Goal: Task Accomplishment & Management: Manage account settings

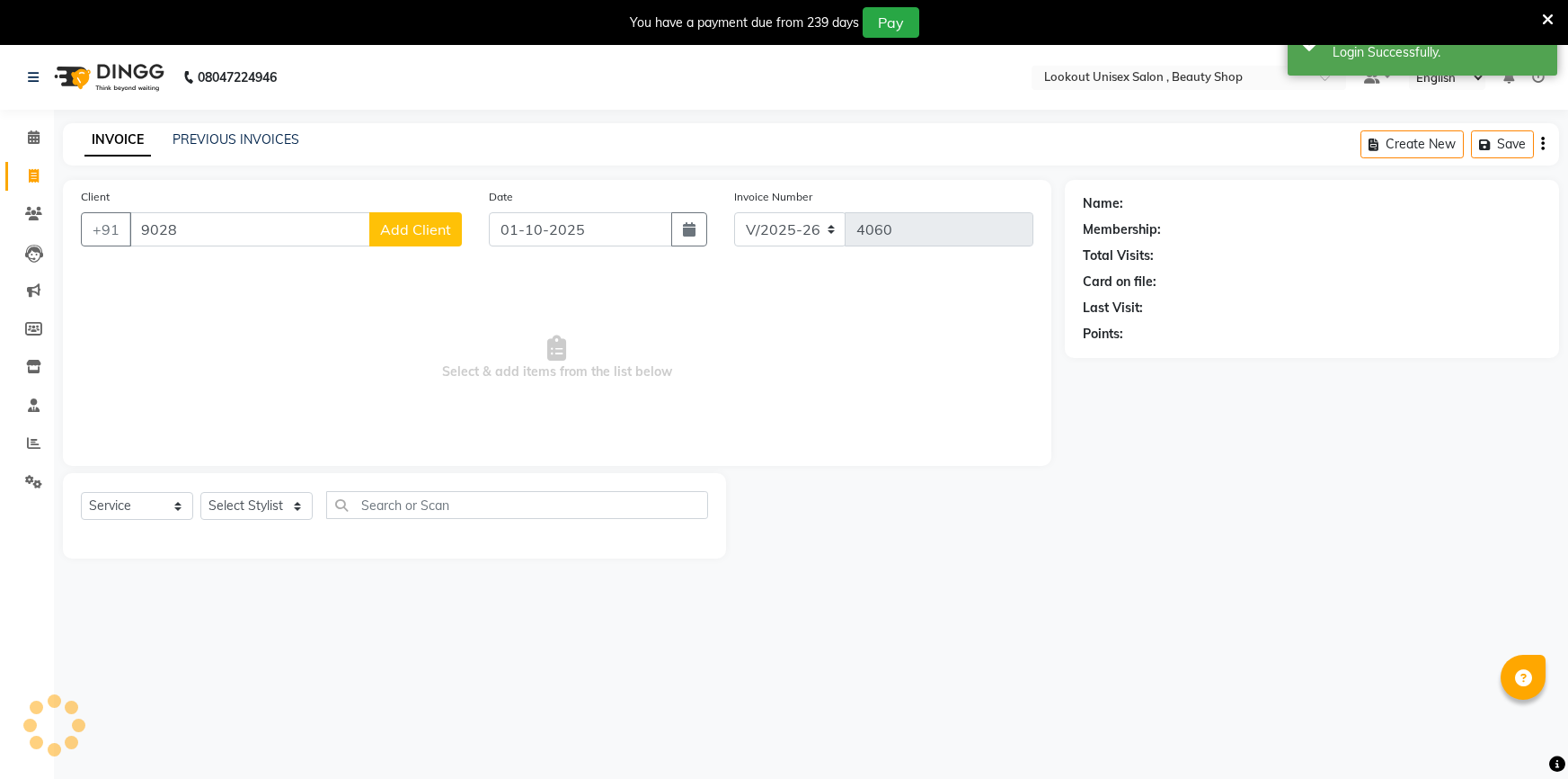
select select "7658"
select select "service"
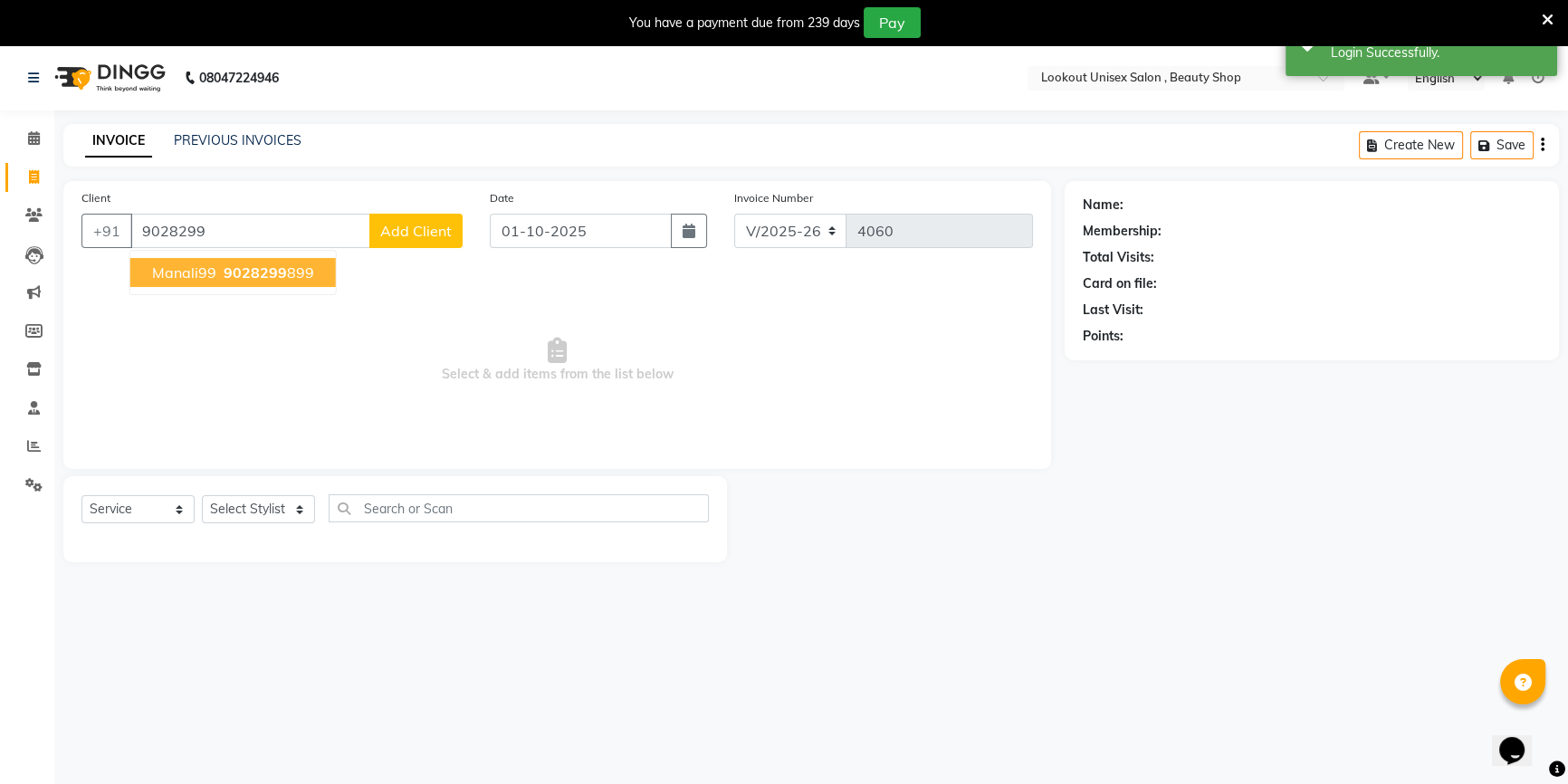
click at [190, 286] on button "Manali99 9028299 899" at bounding box center [233, 273] width 205 height 29
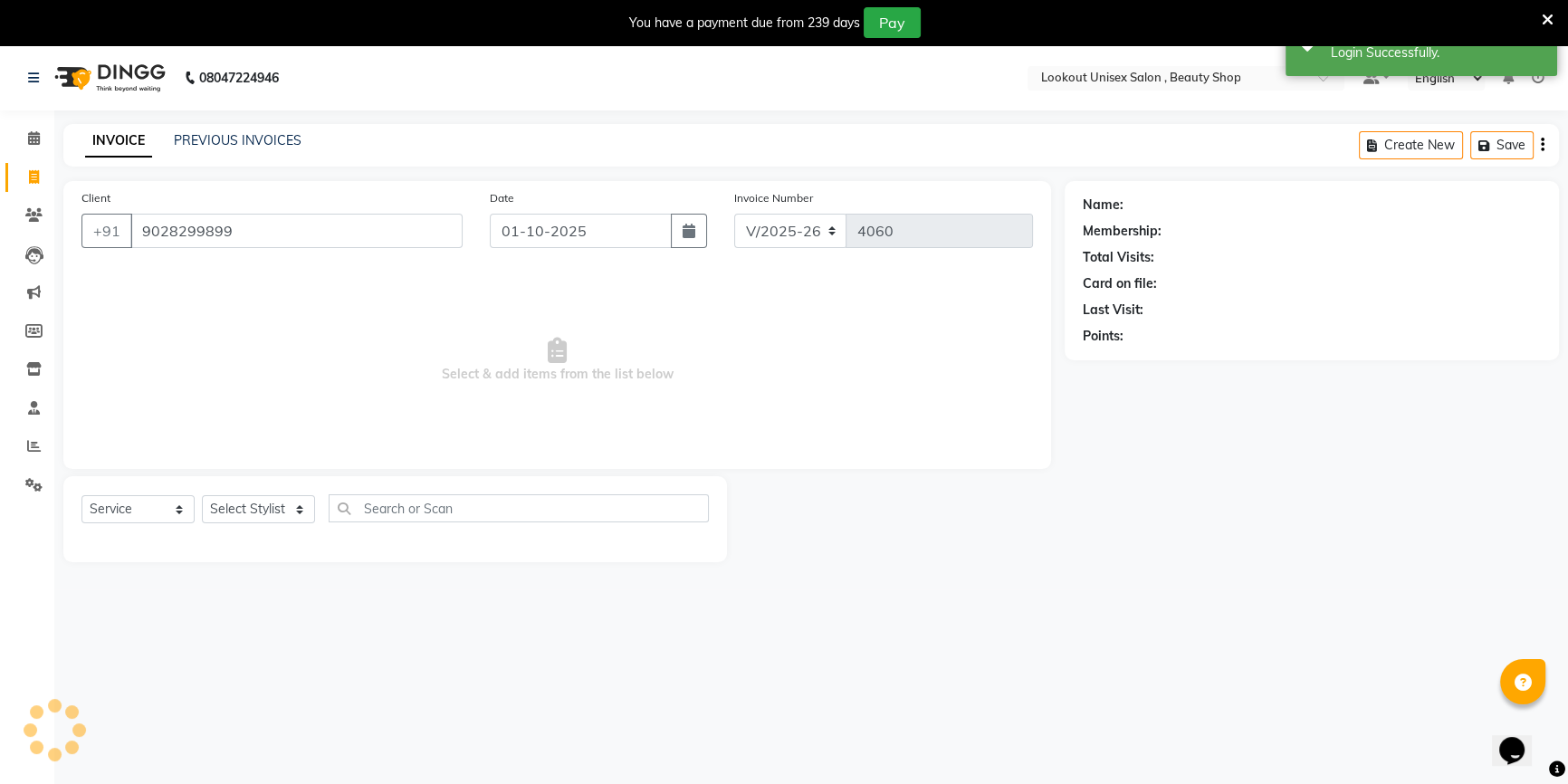
type input "9028299899"
select select "1: Object"
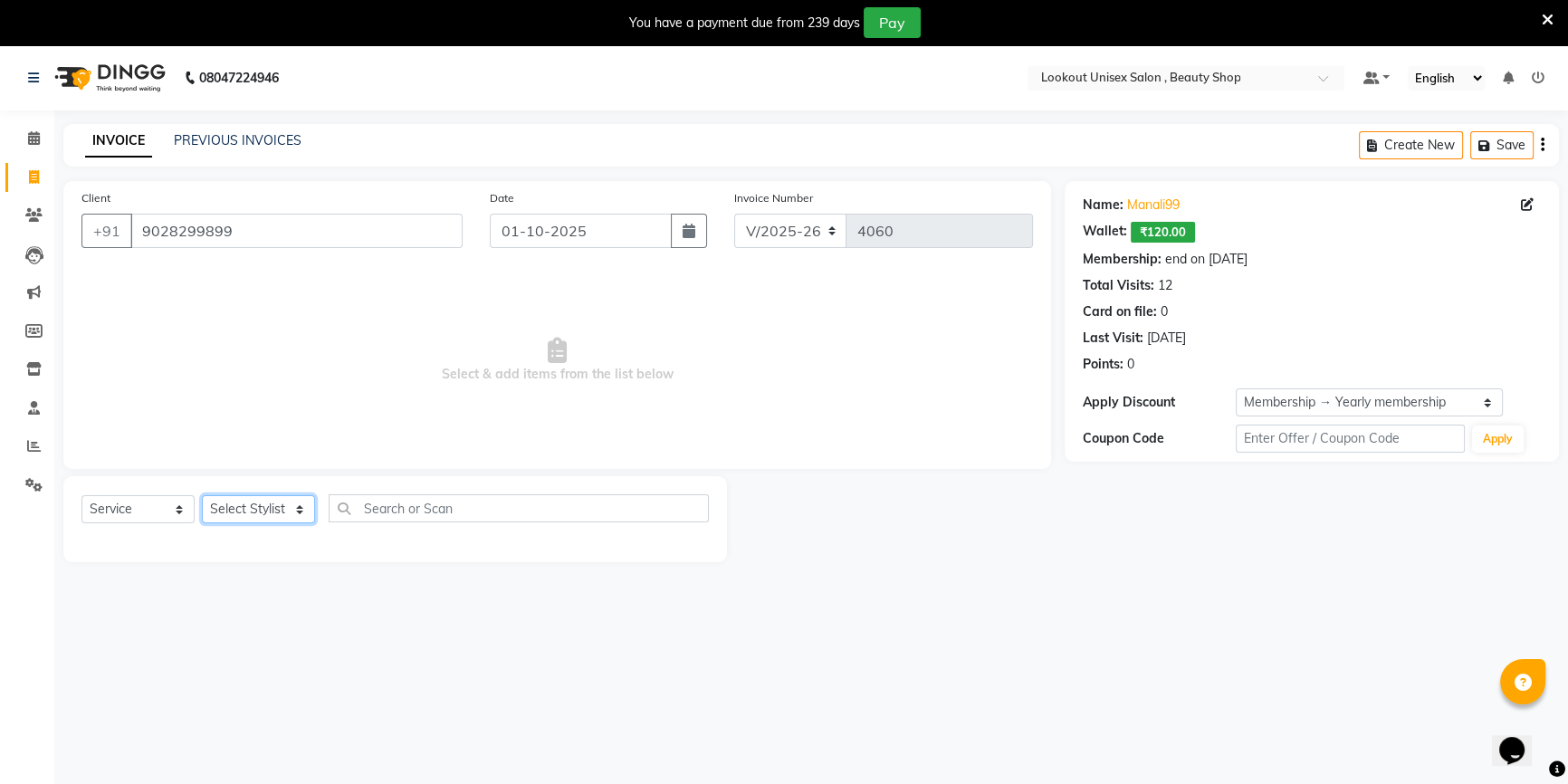
click at [267, 518] on select "Select Stylist [PERSON_NAME] [PERSON_NAME] Sir Disha [PERSON_NAME] Jyoti Mahesh…" at bounding box center [258, 508] width 113 height 28
select select "85645"
click at [202, 495] on select "Select Stylist [PERSON_NAME] [PERSON_NAME] Sir Disha [PERSON_NAME] Jyoti Mahesh…" at bounding box center [258, 508] width 113 height 28
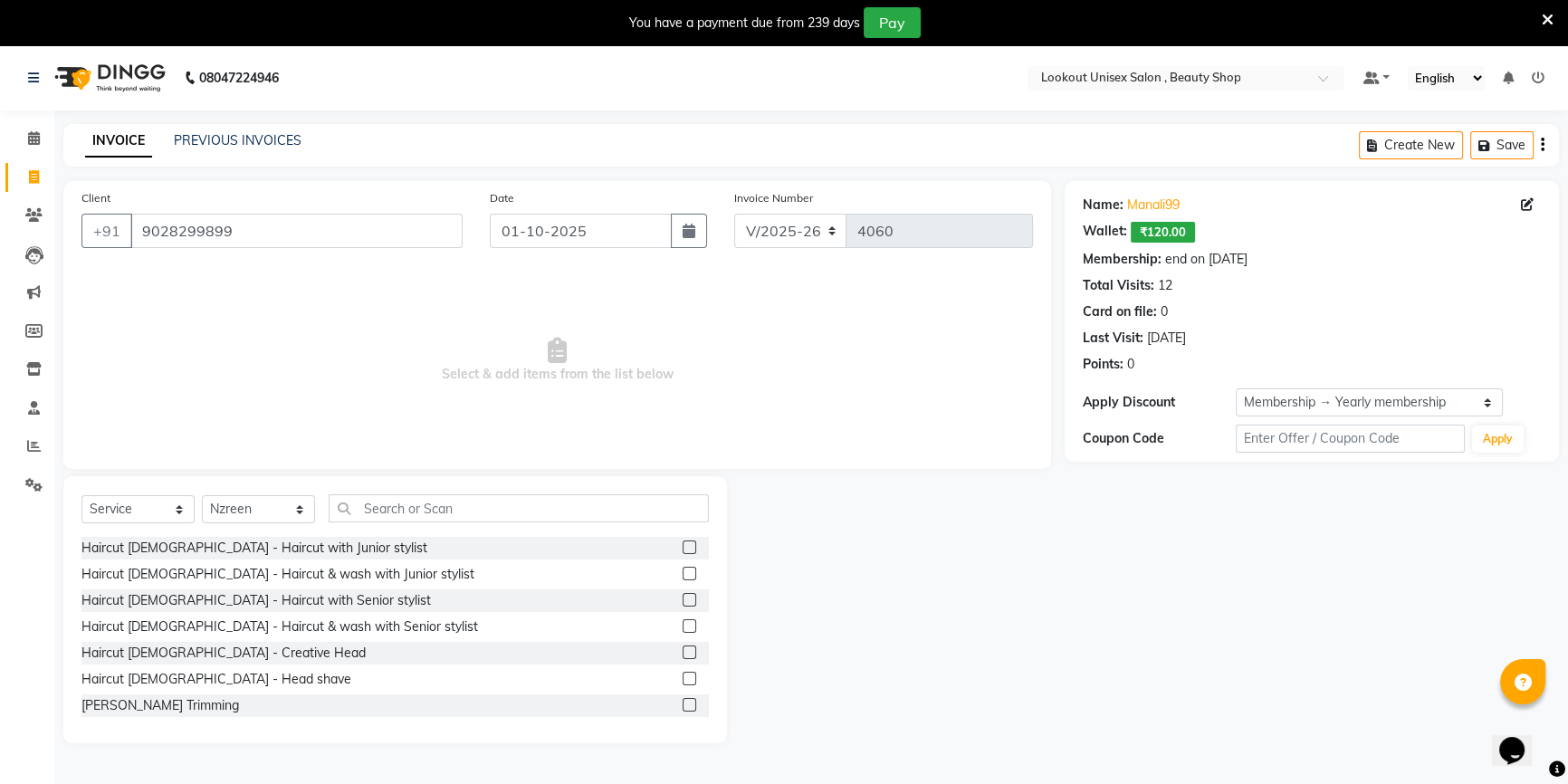
click at [377, 494] on div "Select Service Product Membership Package Voucher Prepaid Gift Card Select Styl…" at bounding box center [396, 609] width 664 height 267
click at [383, 508] on input "text" at bounding box center [518, 508] width 380 height 28
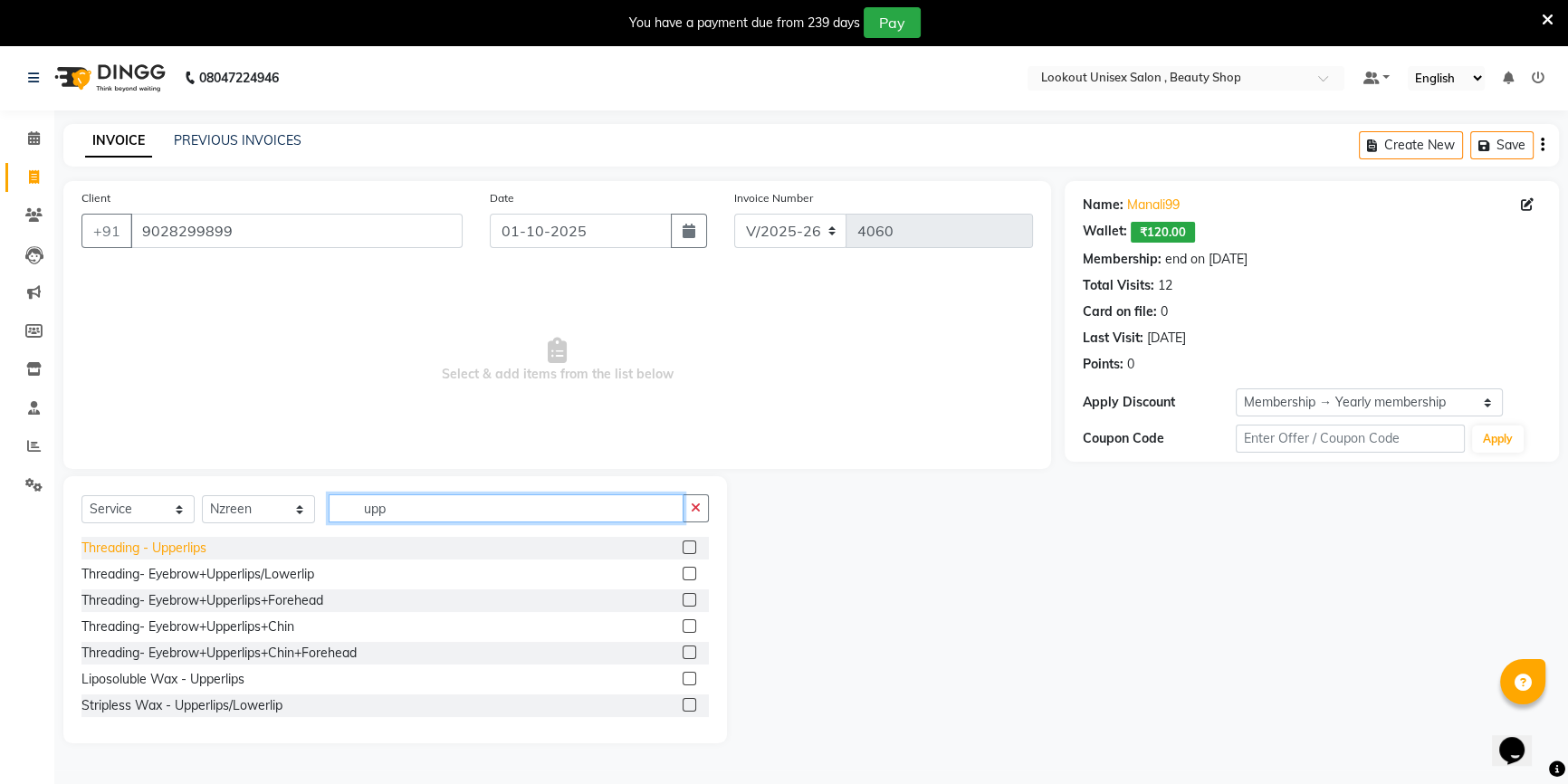
type input "upp"
click at [205, 554] on div "Threading - Upperlips" at bounding box center [143, 548] width 125 height 19
checkbox input "false"
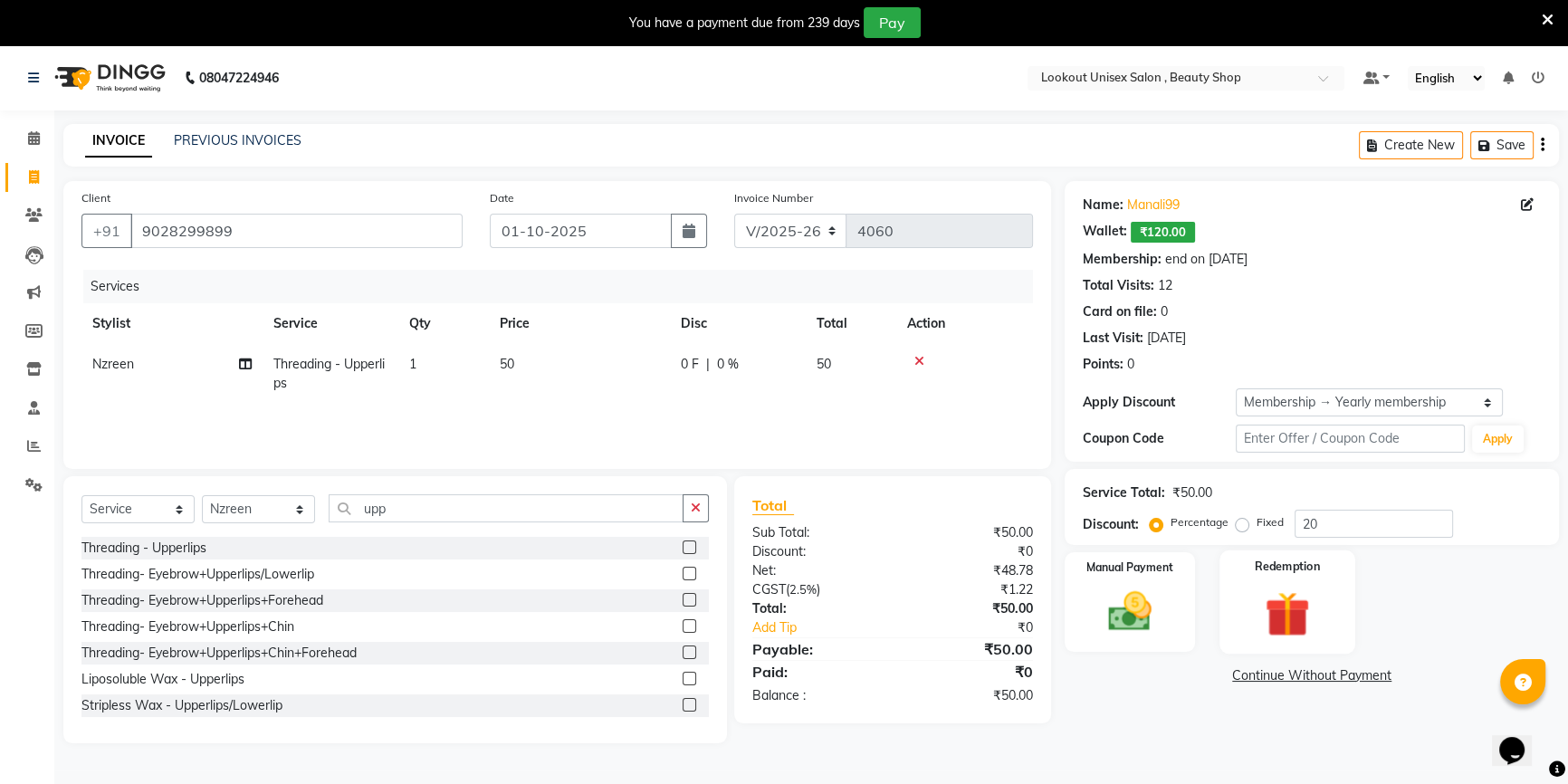
click at [1283, 604] on img at bounding box center [1288, 613] width 74 height 56
click at [1220, 671] on span "Wallet" at bounding box center [1217, 677] width 42 height 21
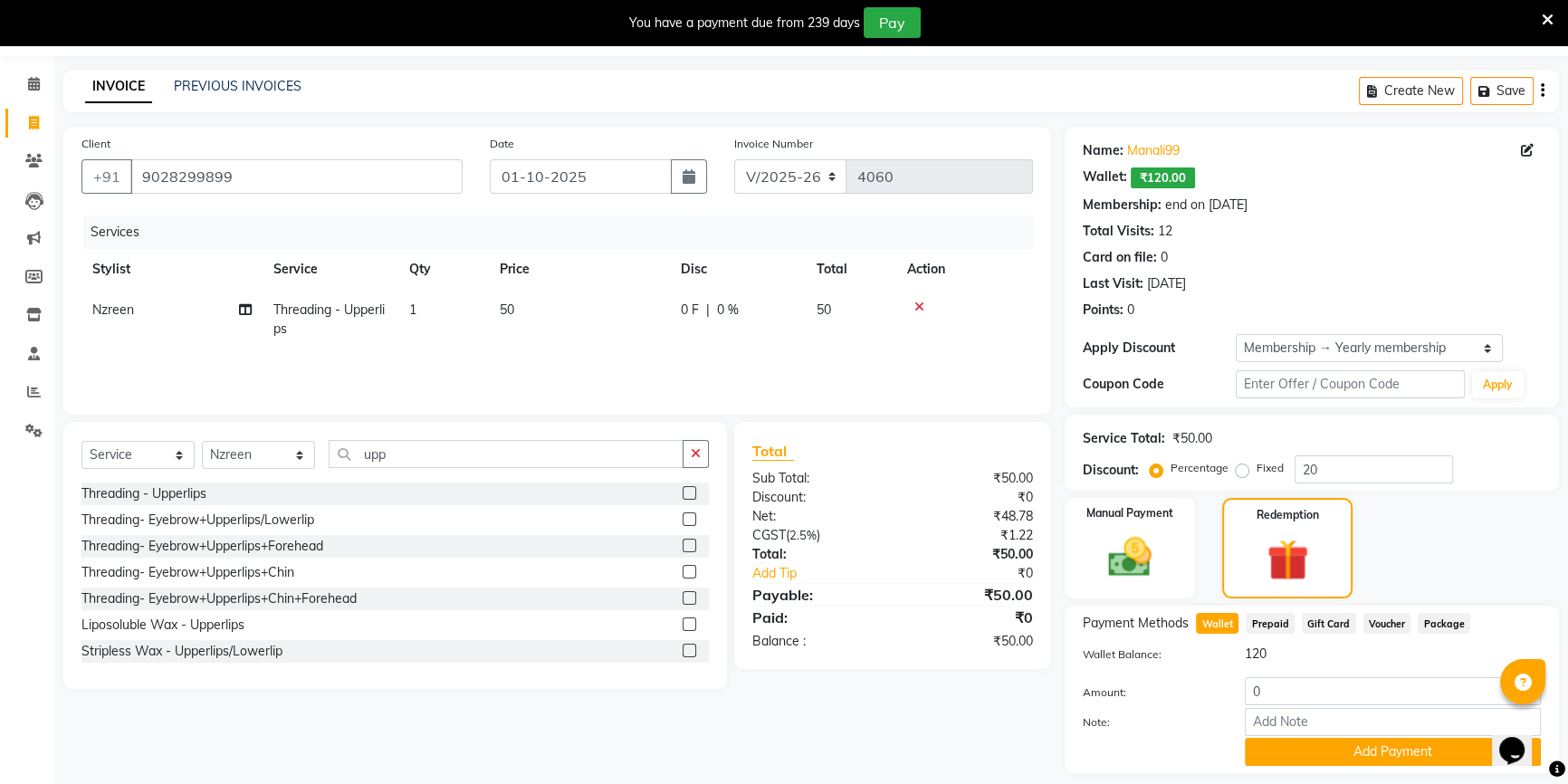
scroll to position [108, 0]
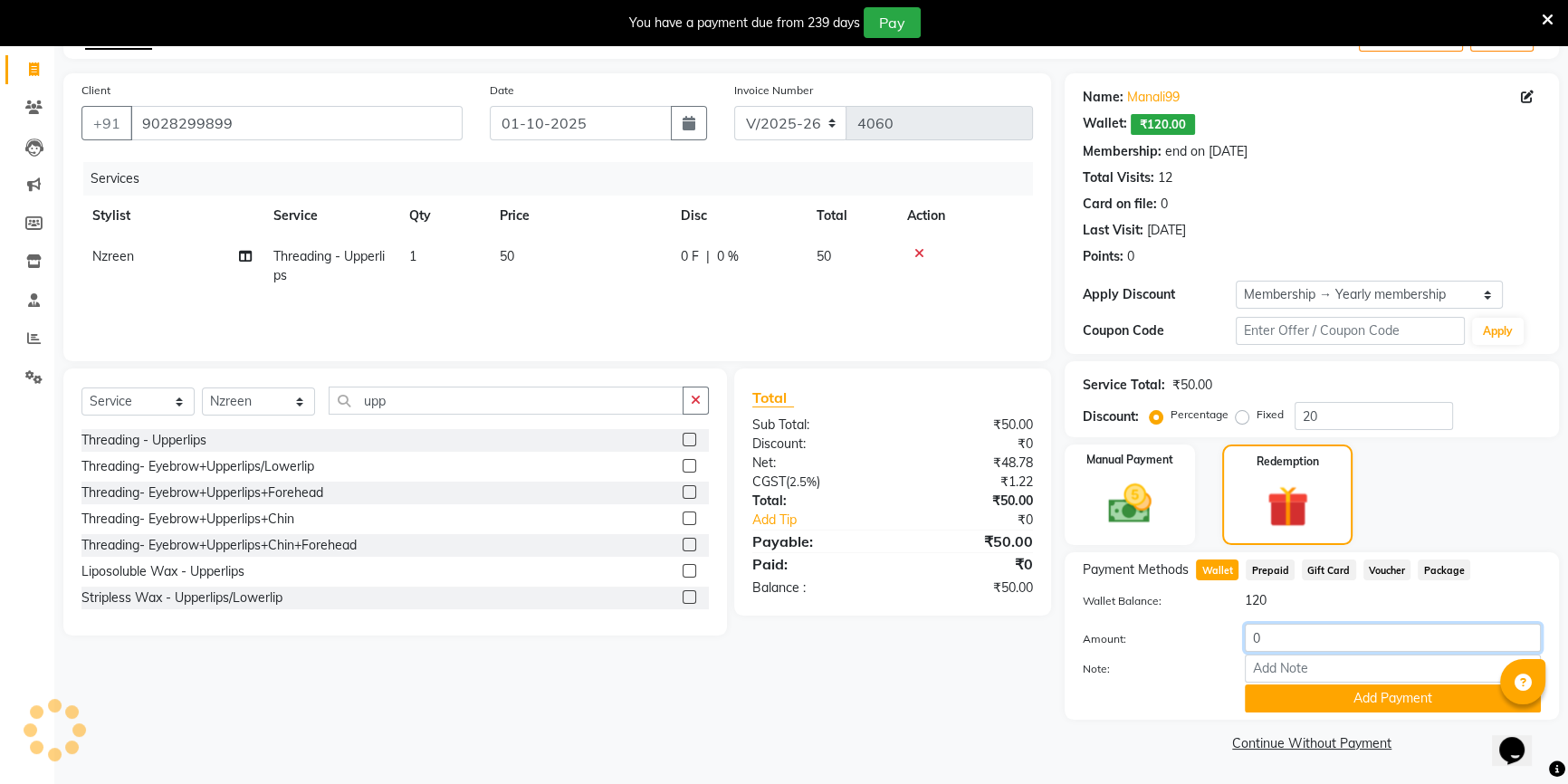
click at [1271, 629] on input "0" at bounding box center [1393, 637] width 297 height 28
click at [1252, 631] on input "0" at bounding box center [1393, 637] width 297 height 28
type input "50"
click at [1311, 704] on button "Add Payment" at bounding box center [1393, 698] width 297 height 28
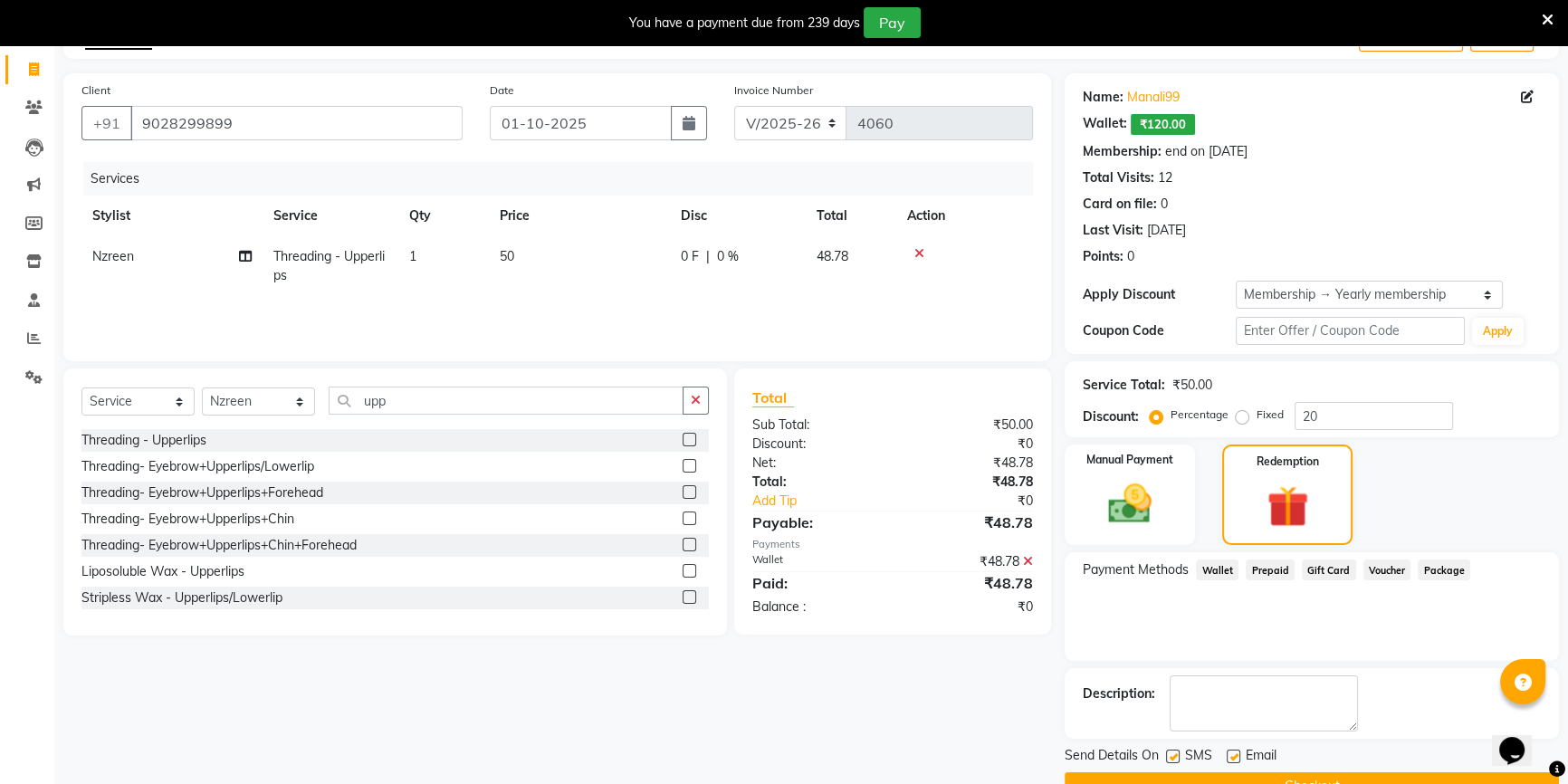
scroll to position [150, 0]
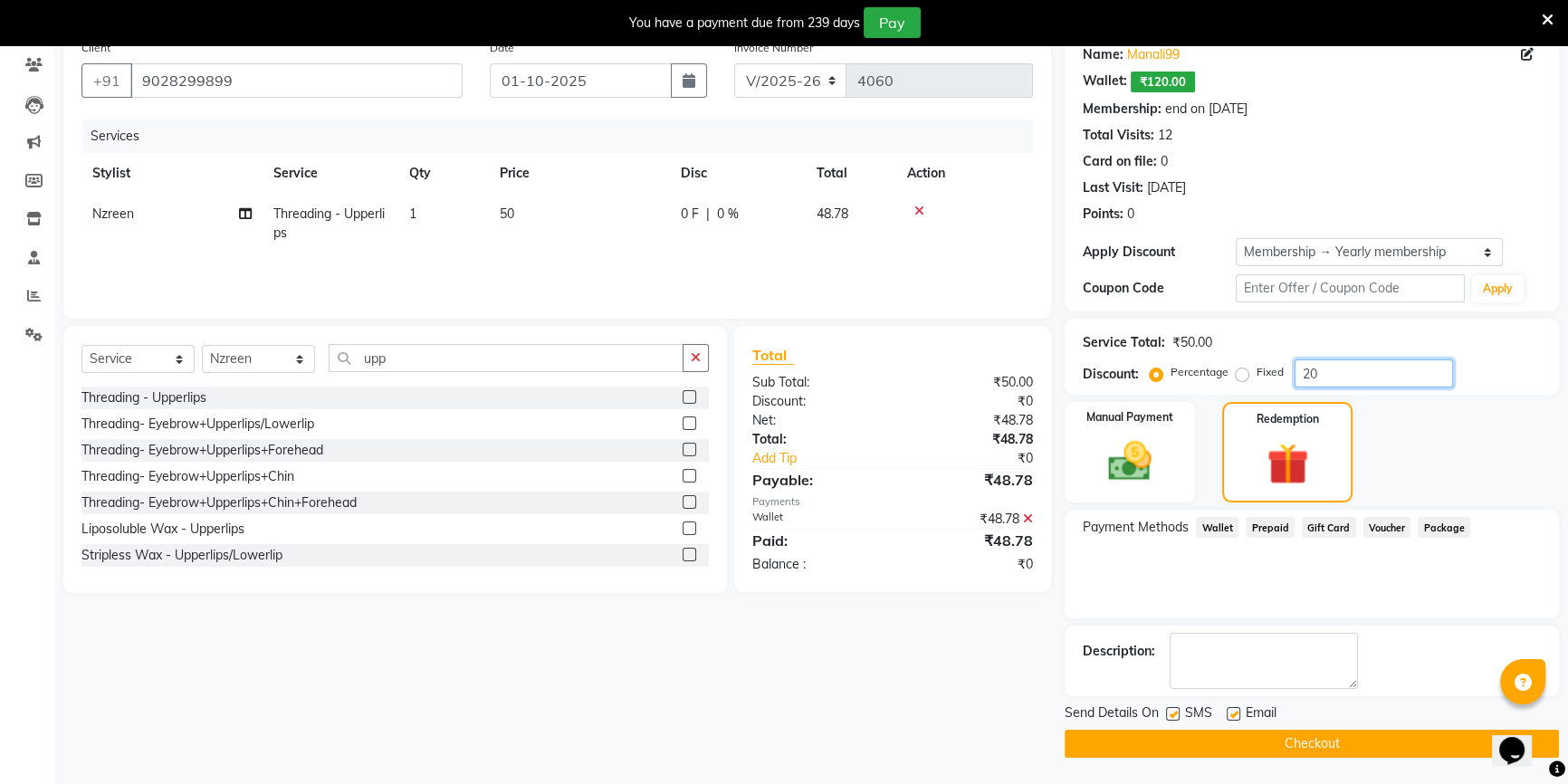
click at [1306, 379] on input "20" at bounding box center [1374, 373] width 158 height 28
type input "0"
click at [1030, 522] on icon at bounding box center [1028, 518] width 10 height 13
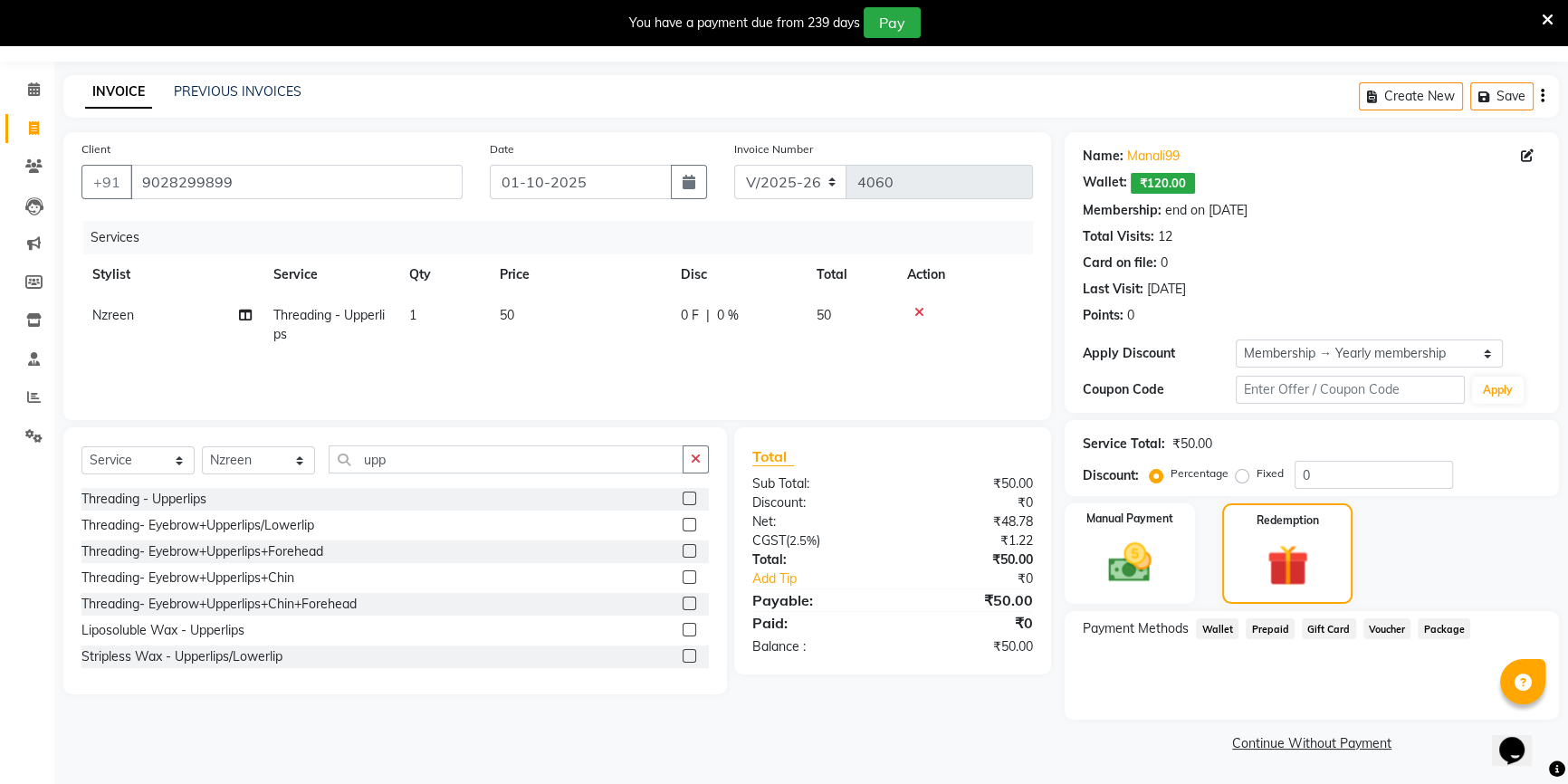
scroll to position [48, 0]
click at [1222, 625] on span "Wallet" at bounding box center [1217, 629] width 42 height 21
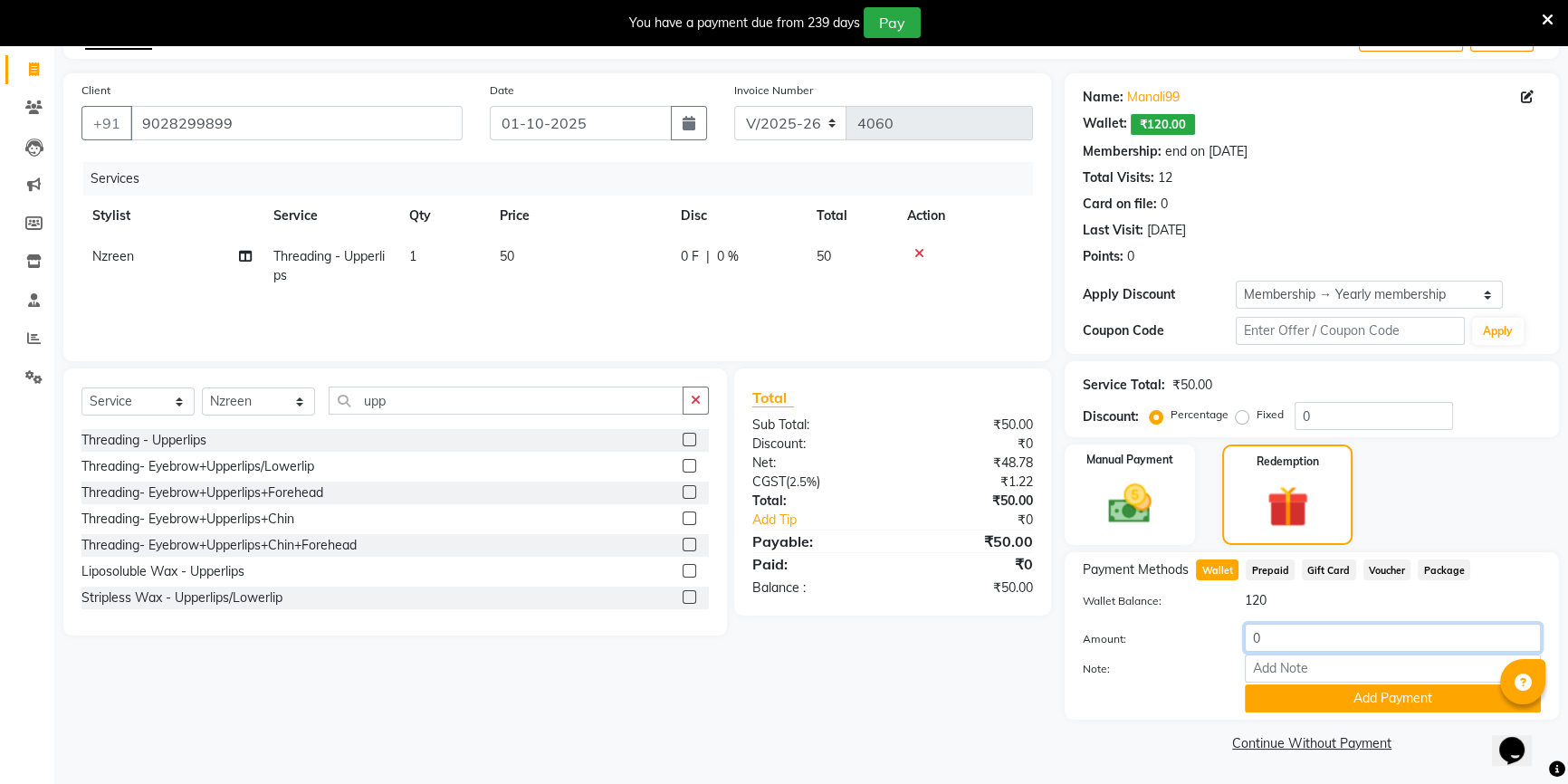
click at [1250, 630] on input "0" at bounding box center [1393, 637] width 297 height 28
type input "50"
click at [1294, 706] on button "Add Payment" at bounding box center [1393, 698] width 297 height 28
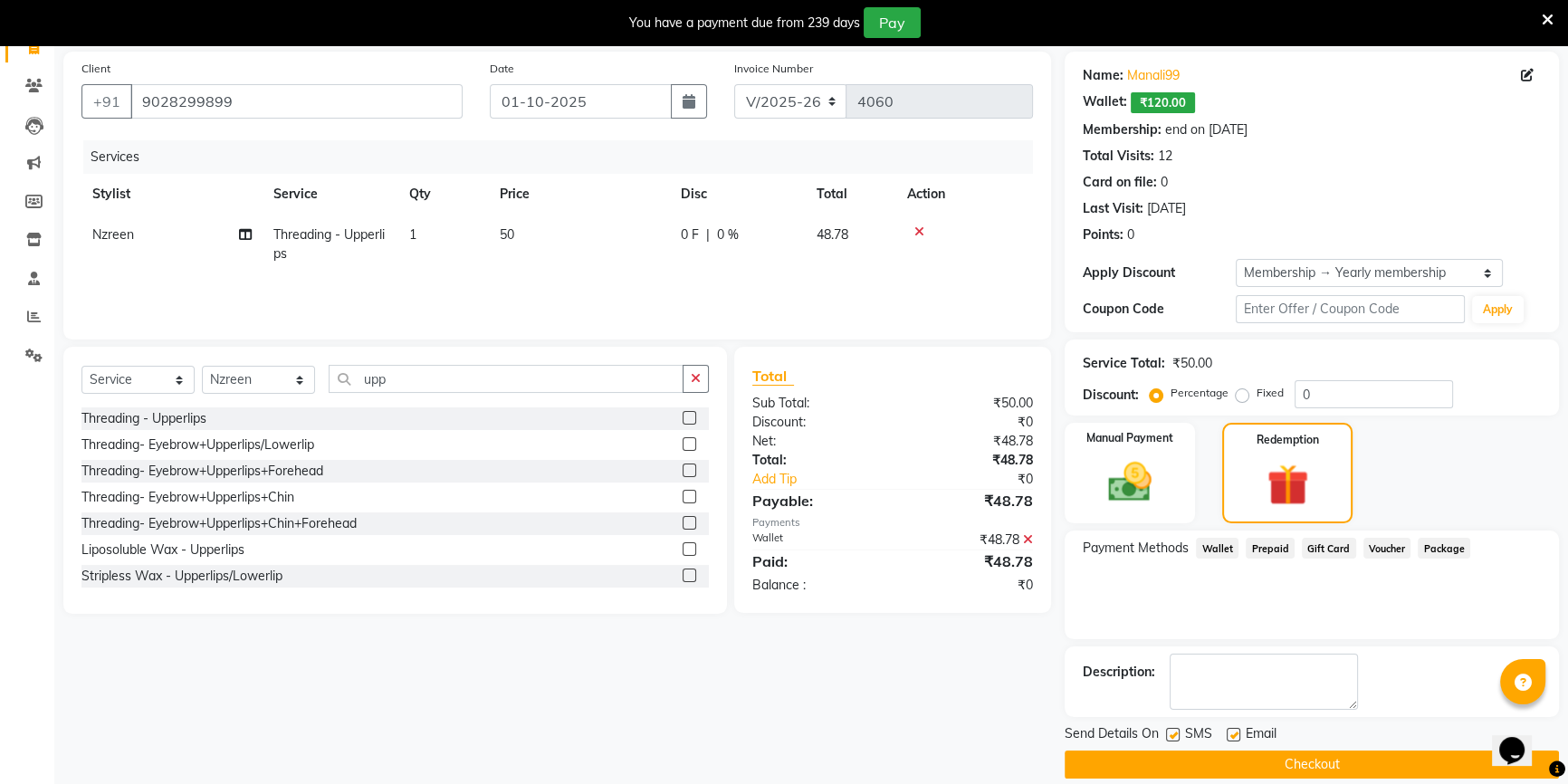
scroll to position [150, 0]
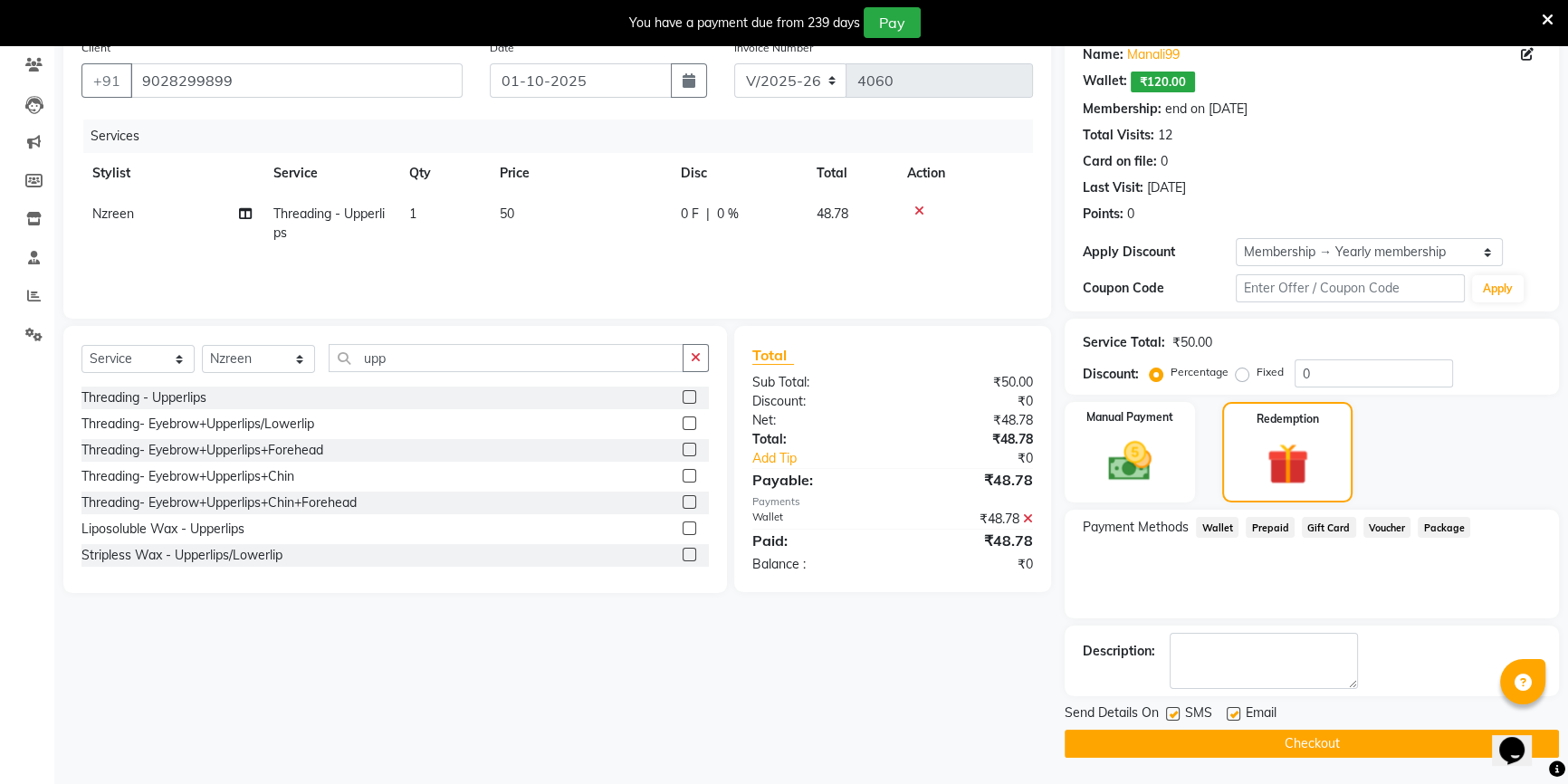
drag, startPoint x: 833, startPoint y: 180, endPoint x: 835, endPoint y: 209, distance: 29.1
click at [833, 181] on th "Total" at bounding box center [851, 174] width 90 height 41
click at [835, 211] on span "48.78" at bounding box center [833, 213] width 31 height 17
select select "85645"
click at [1029, 519] on icon at bounding box center [1028, 518] width 10 height 13
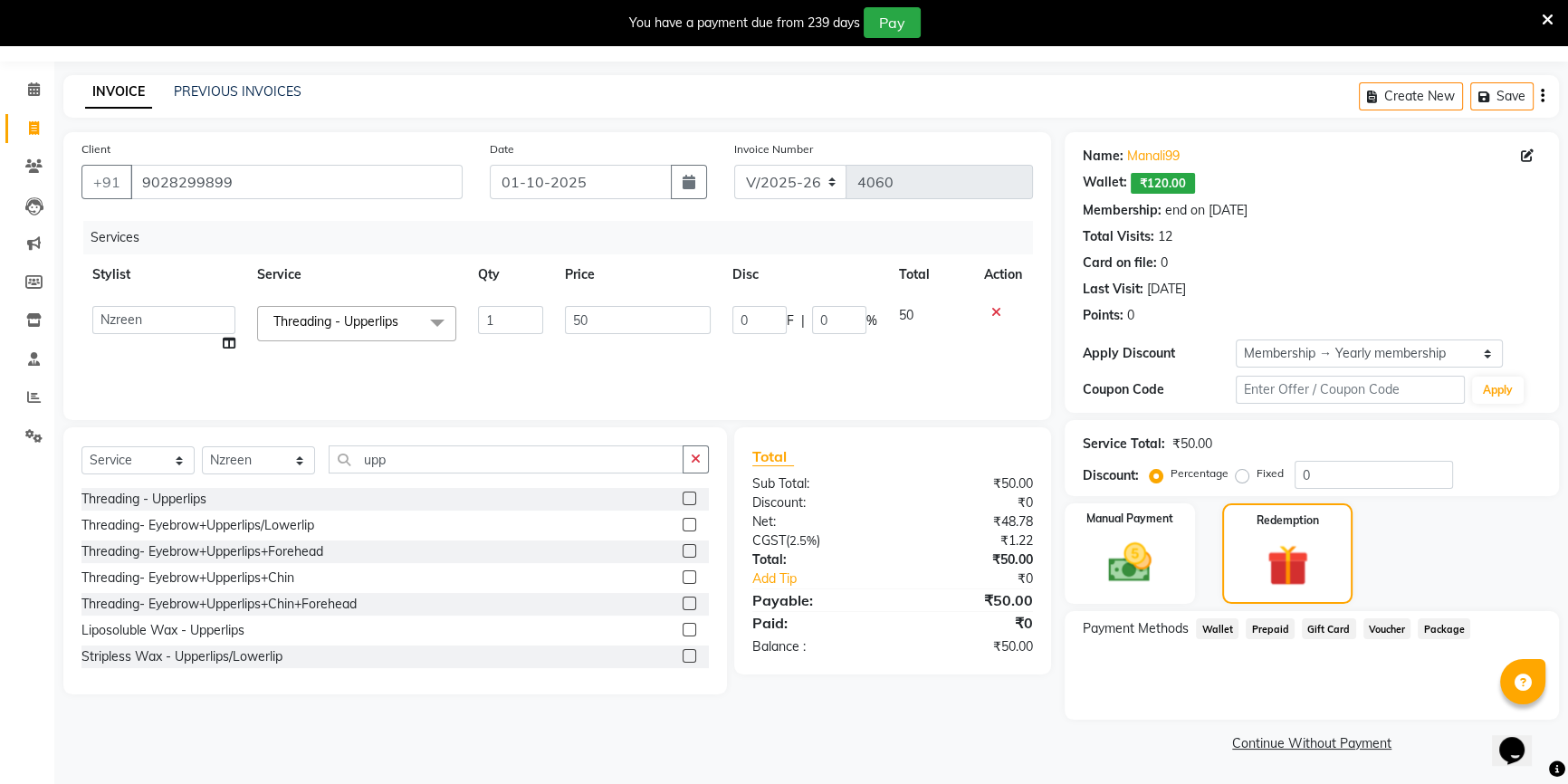
scroll to position [48, 0]
click at [1217, 629] on span "Wallet" at bounding box center [1217, 629] width 42 height 21
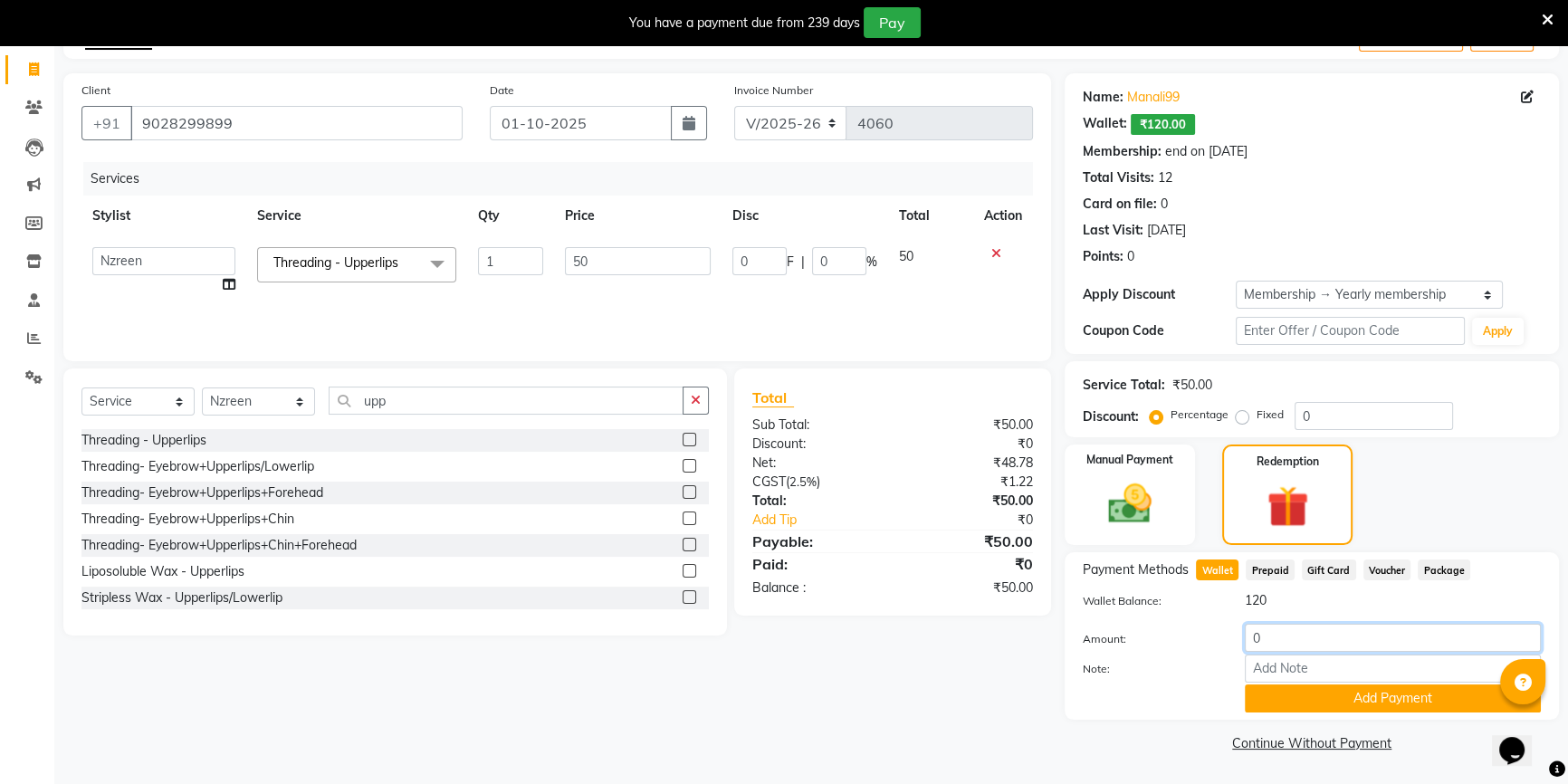
click at [1248, 636] on input "0" at bounding box center [1393, 637] width 297 height 28
type input "50"
click at [1274, 691] on button "Add Payment" at bounding box center [1393, 698] width 297 height 28
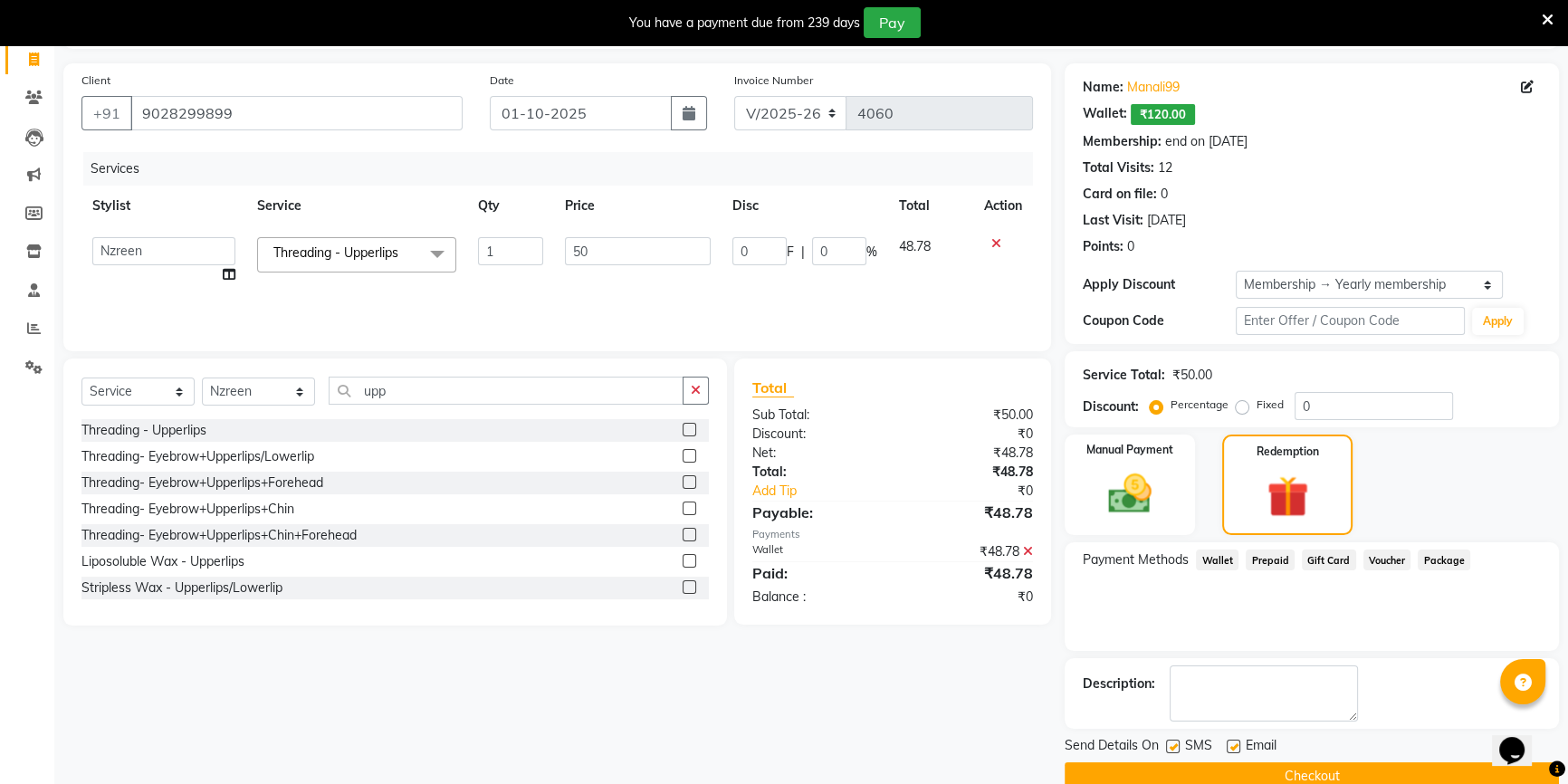
scroll to position [150, 0]
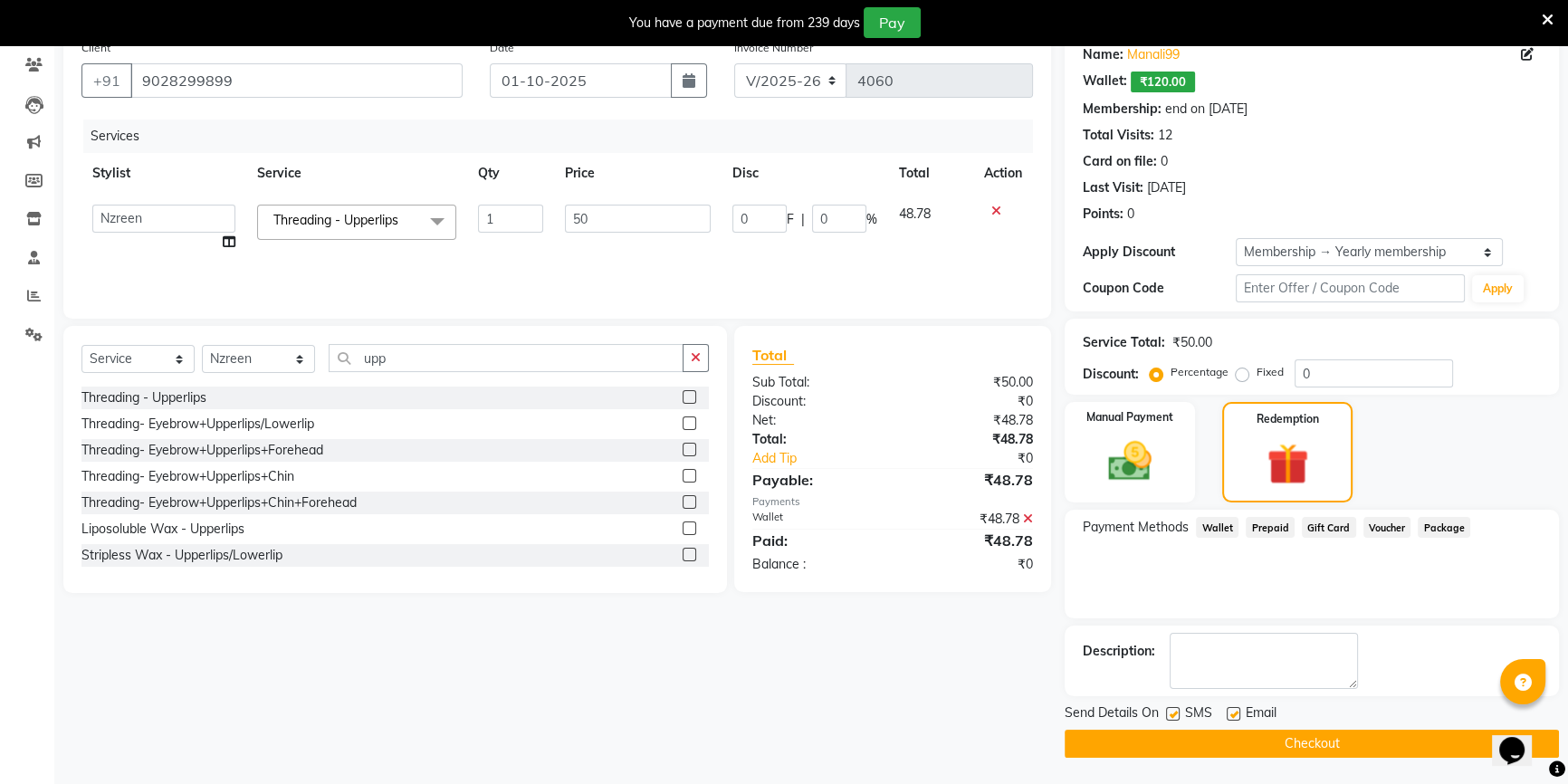
click at [1229, 713] on label at bounding box center [1234, 713] width 14 height 14
click at [1229, 713] on input "checkbox" at bounding box center [1233, 714] width 12 height 12
checkbox input "false"
click at [1030, 518] on icon at bounding box center [1028, 518] width 10 height 13
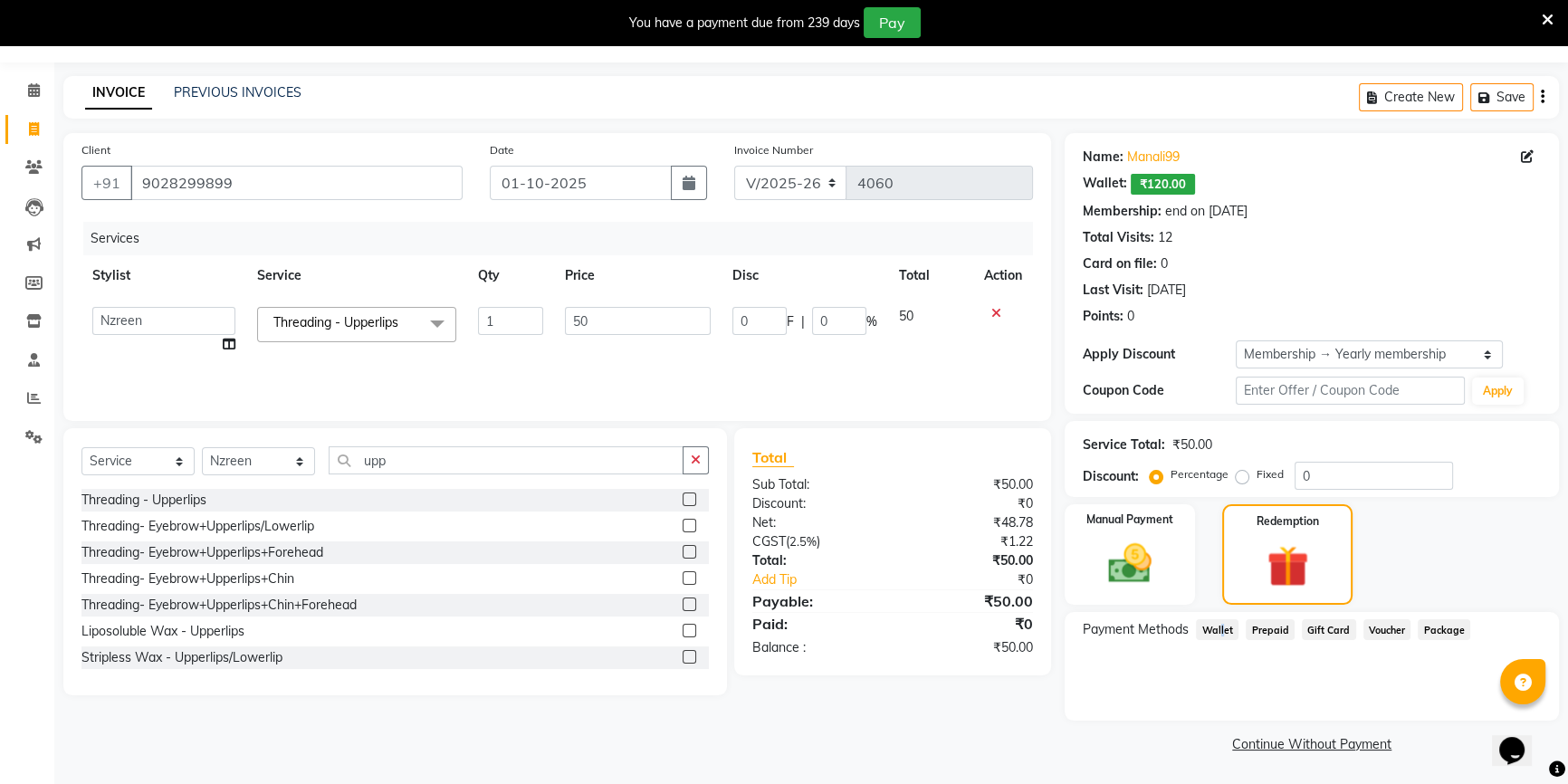
click at [1218, 627] on span "Wallet" at bounding box center [1217, 629] width 42 height 21
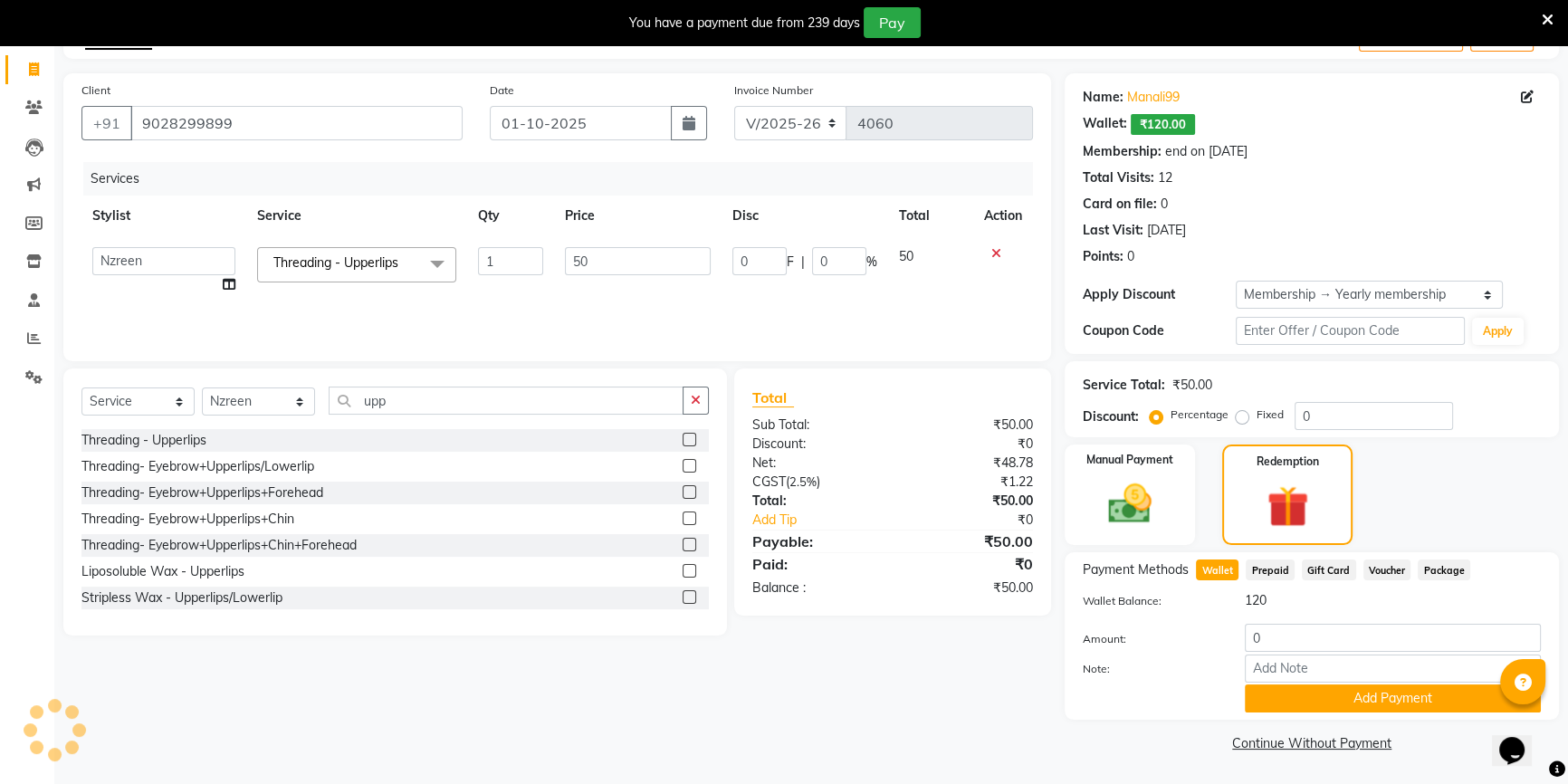
click at [1242, 630] on div "0" at bounding box center [1392, 637] width 323 height 28
click at [1250, 635] on input "0" at bounding box center [1393, 637] width 297 height 28
type input "50"
click at [1282, 693] on button "Add Payment" at bounding box center [1393, 698] width 297 height 28
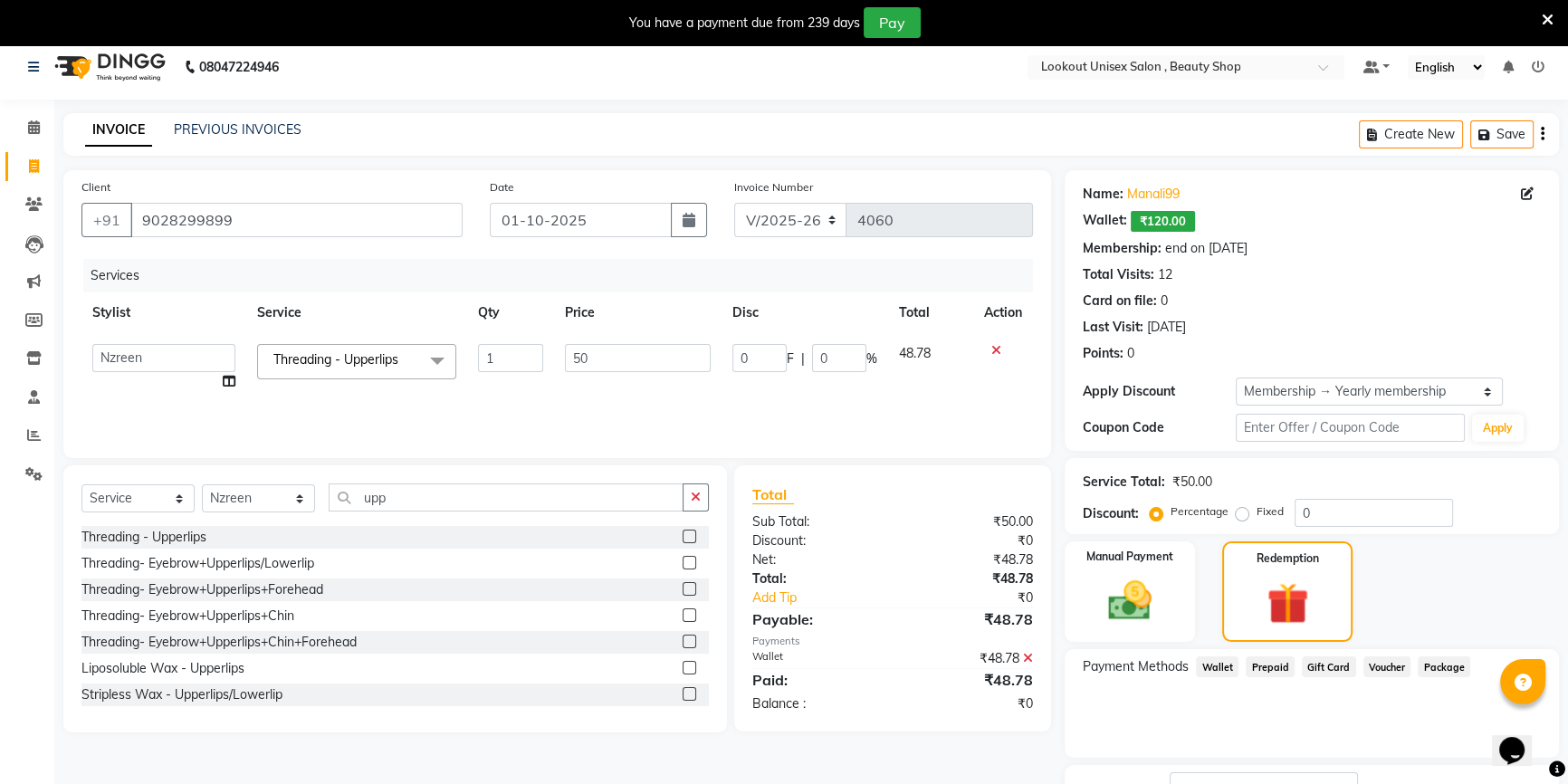
scroll to position [0, 0]
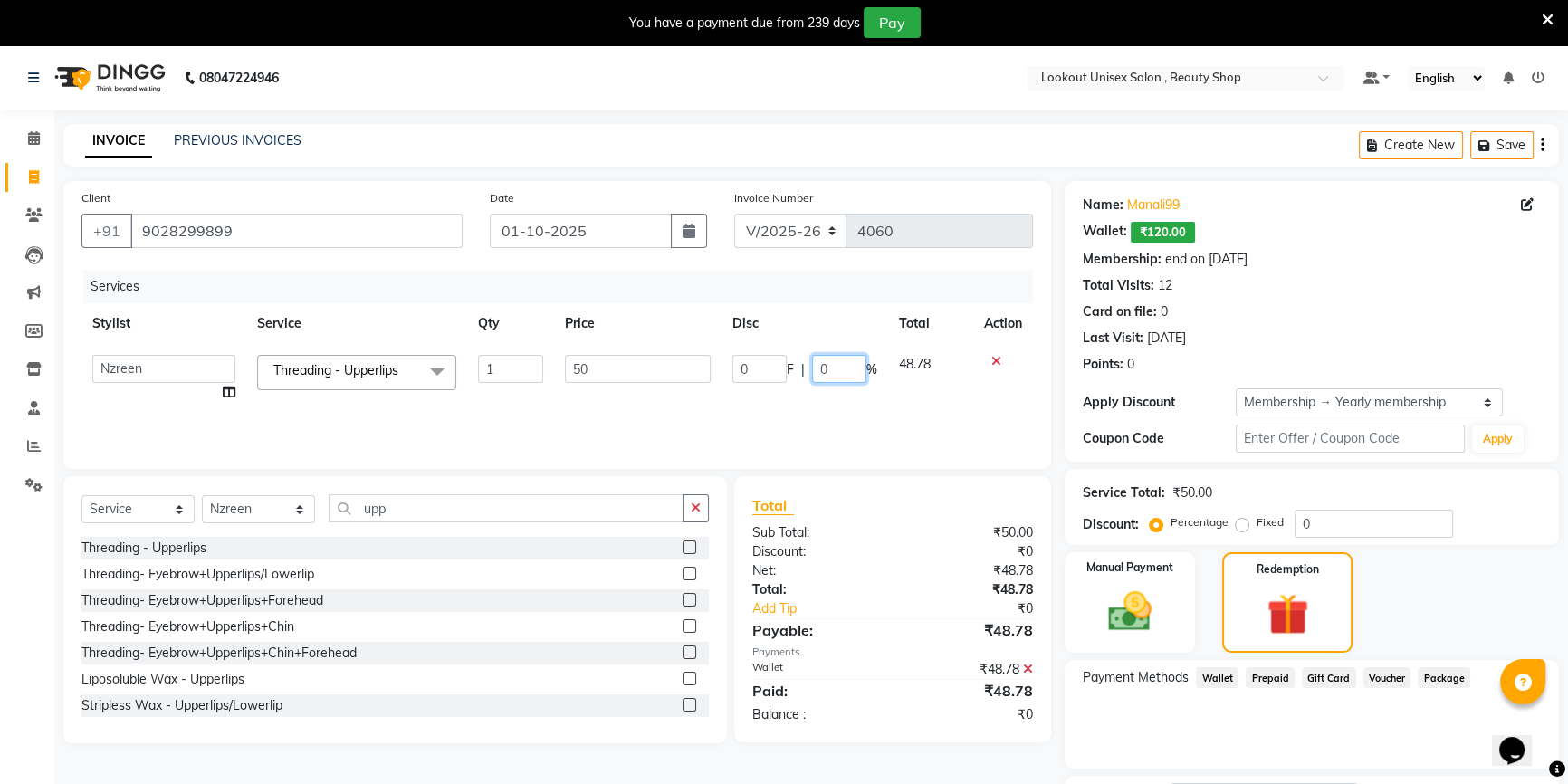
click at [821, 364] on input "0" at bounding box center [838, 369] width 54 height 28
type input "20"
click at [868, 414] on div "Services Stylist Service Qty Price Disc Total Action Abid Arti CHANDANI Dhaval …" at bounding box center [557, 360] width 951 height 181
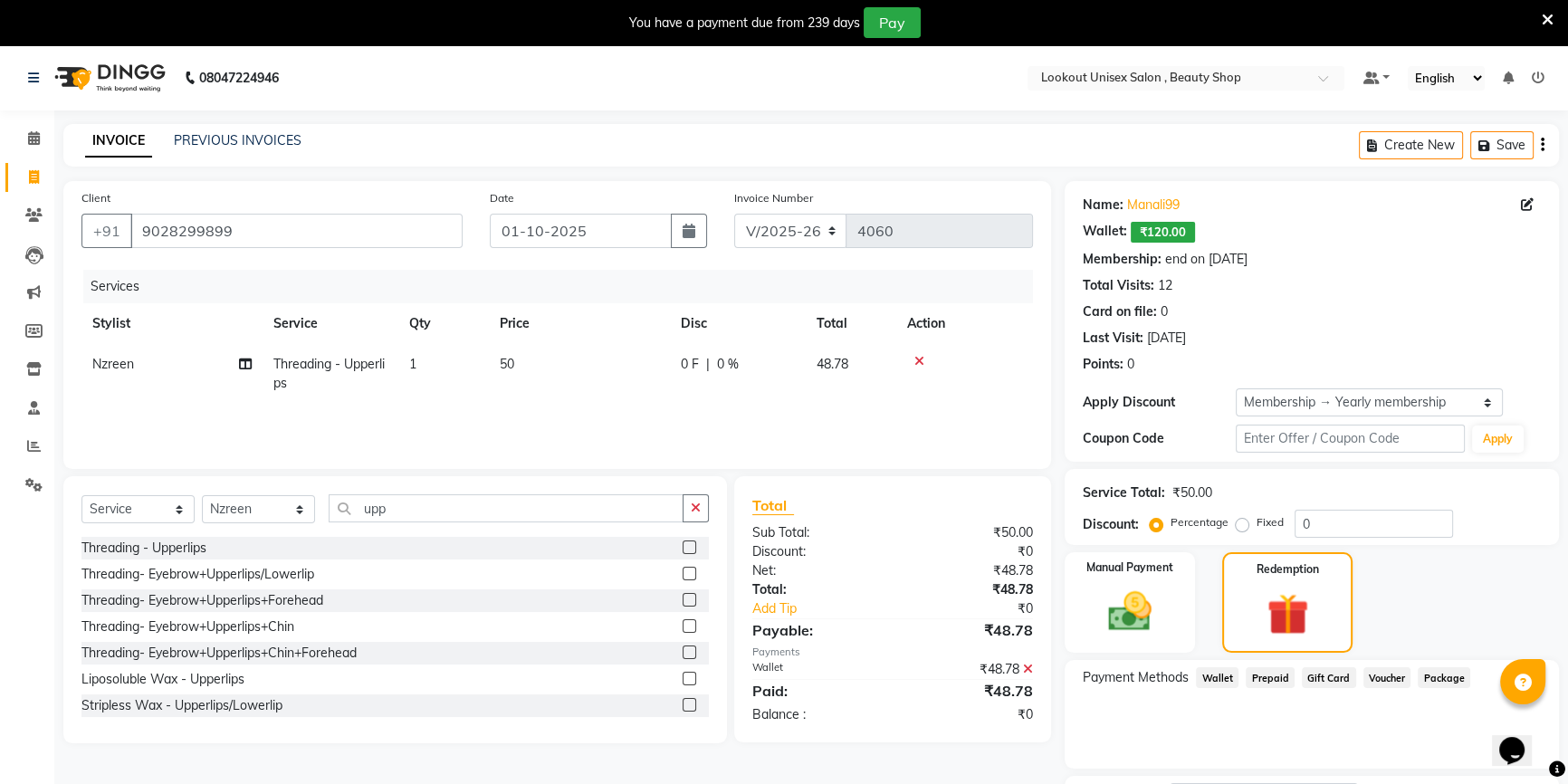
click at [817, 365] on span "48.78" at bounding box center [833, 363] width 31 height 17
select select "85645"
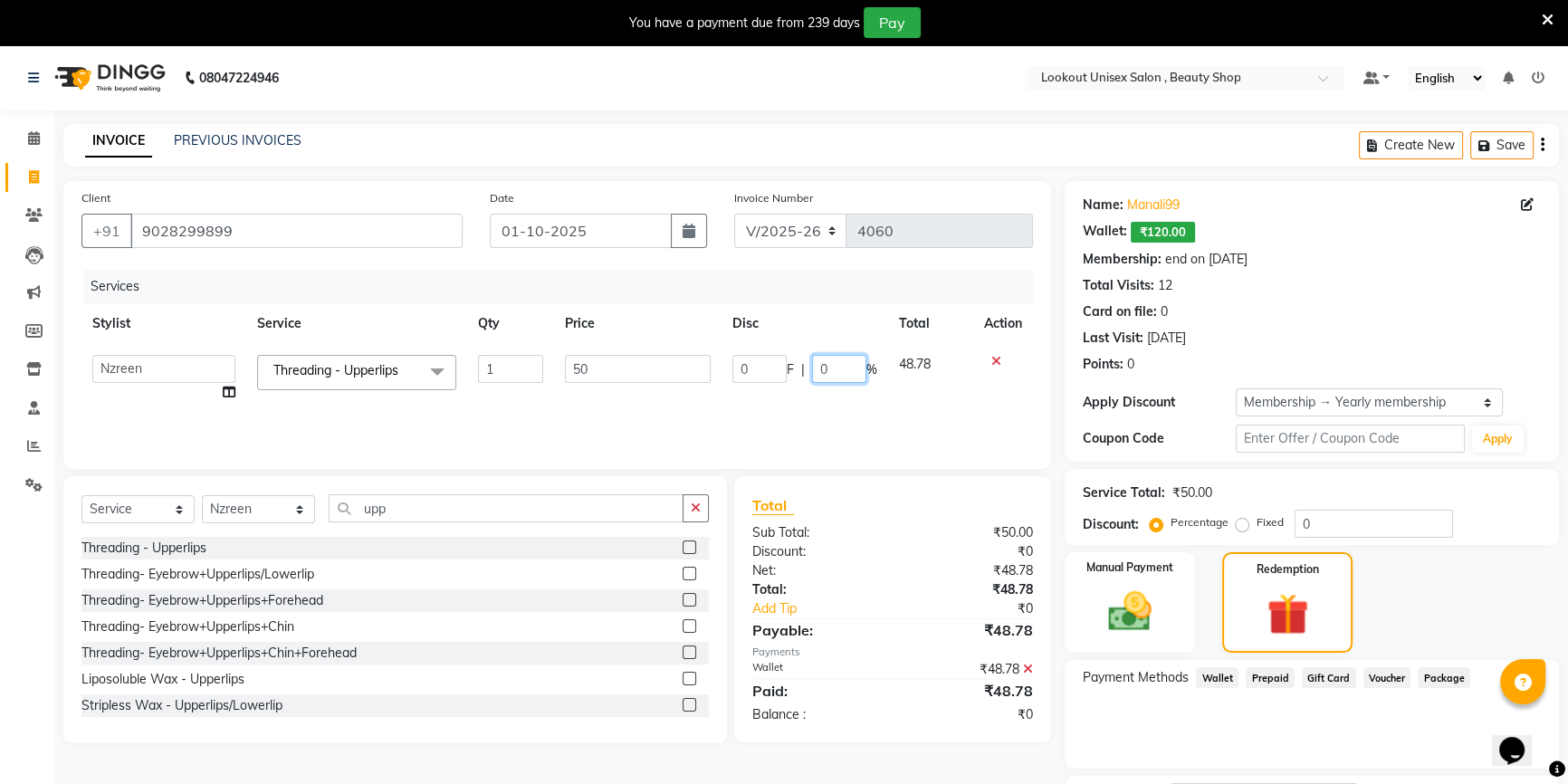
click at [839, 371] on input "0" at bounding box center [838, 369] width 54 height 28
click at [996, 359] on div at bounding box center [1003, 361] width 38 height 13
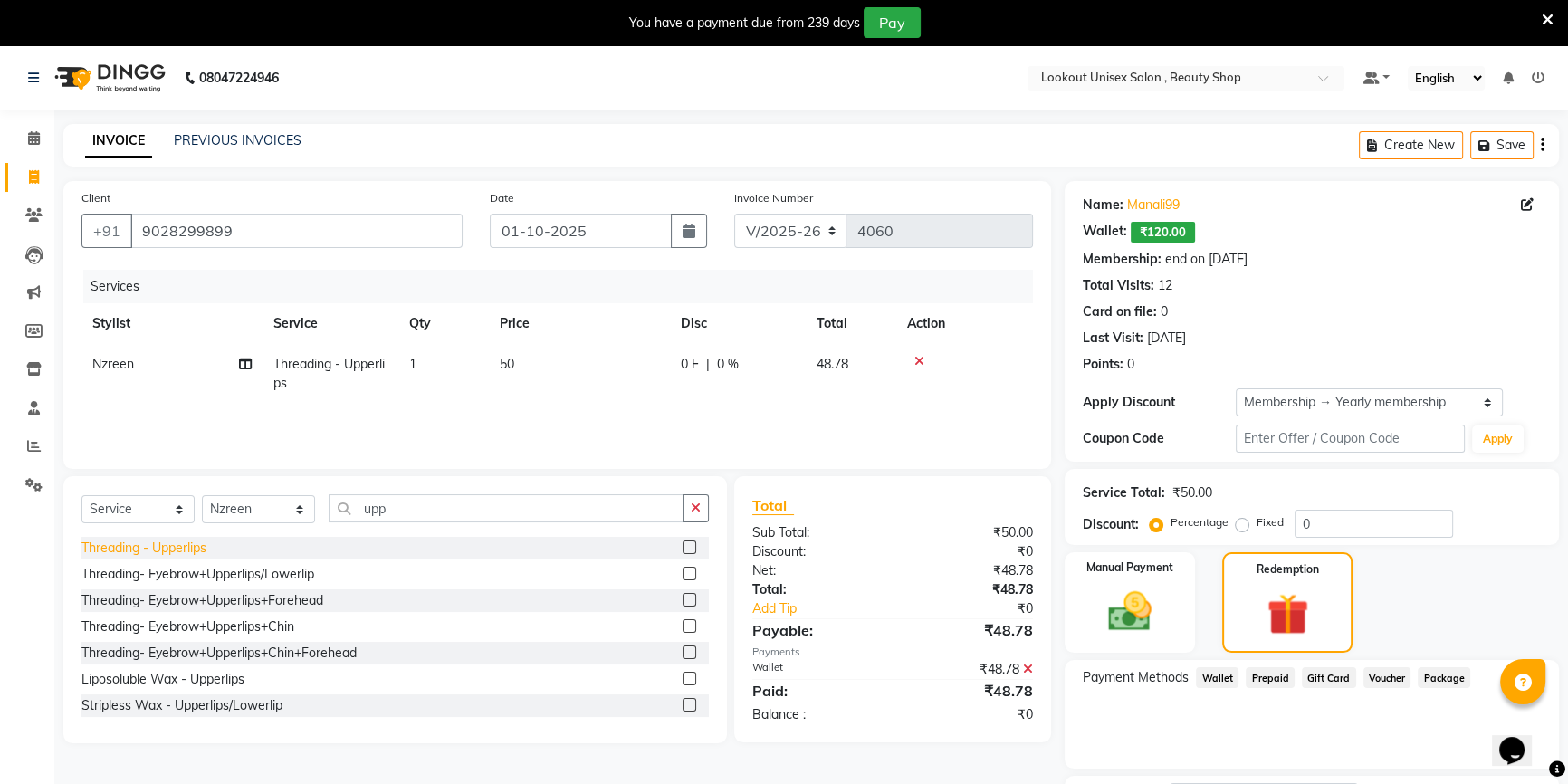
click at [175, 547] on div "Threading - Upperlips" at bounding box center [143, 548] width 125 height 19
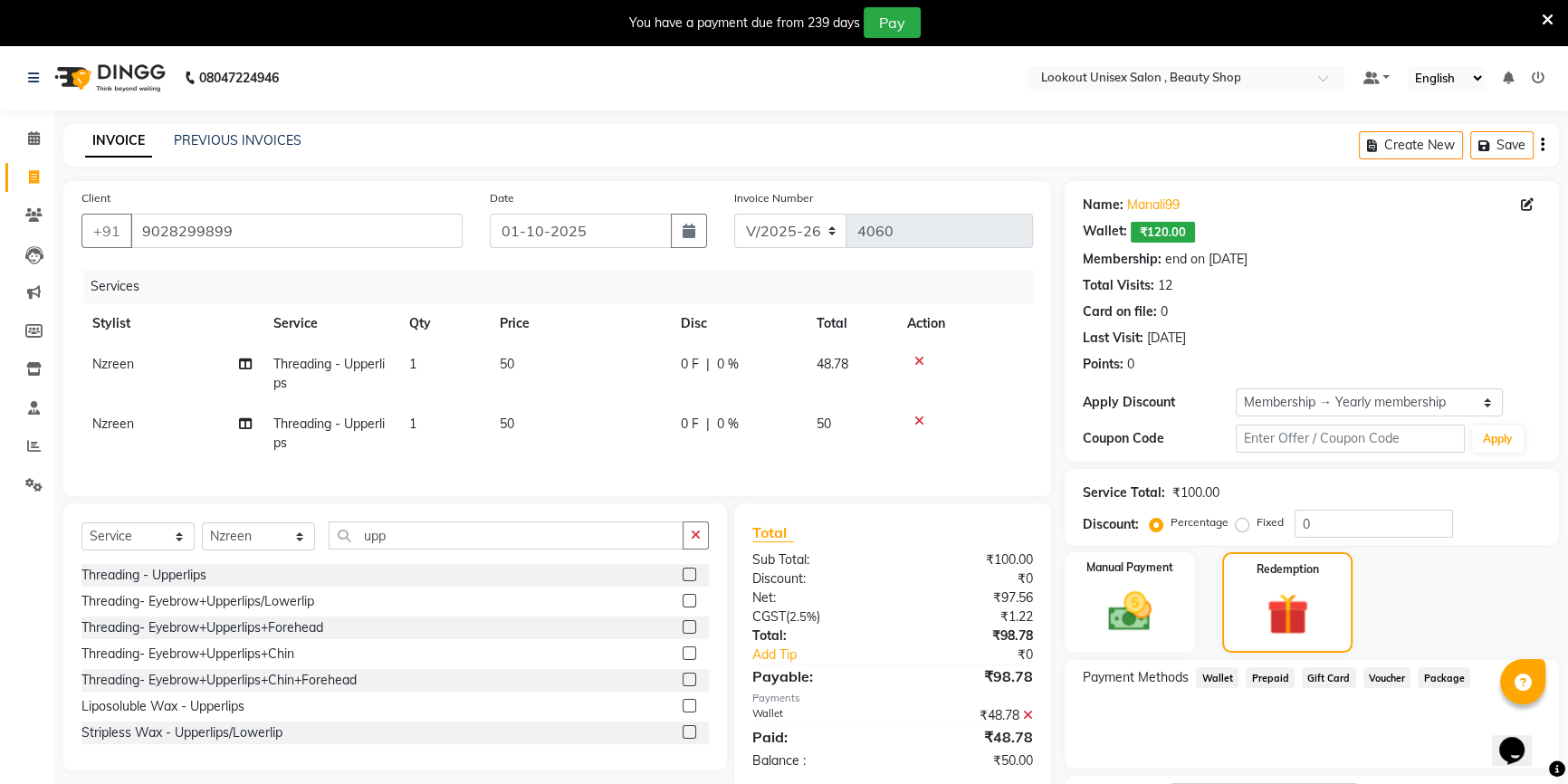
click at [921, 364] on icon at bounding box center [920, 361] width 10 height 13
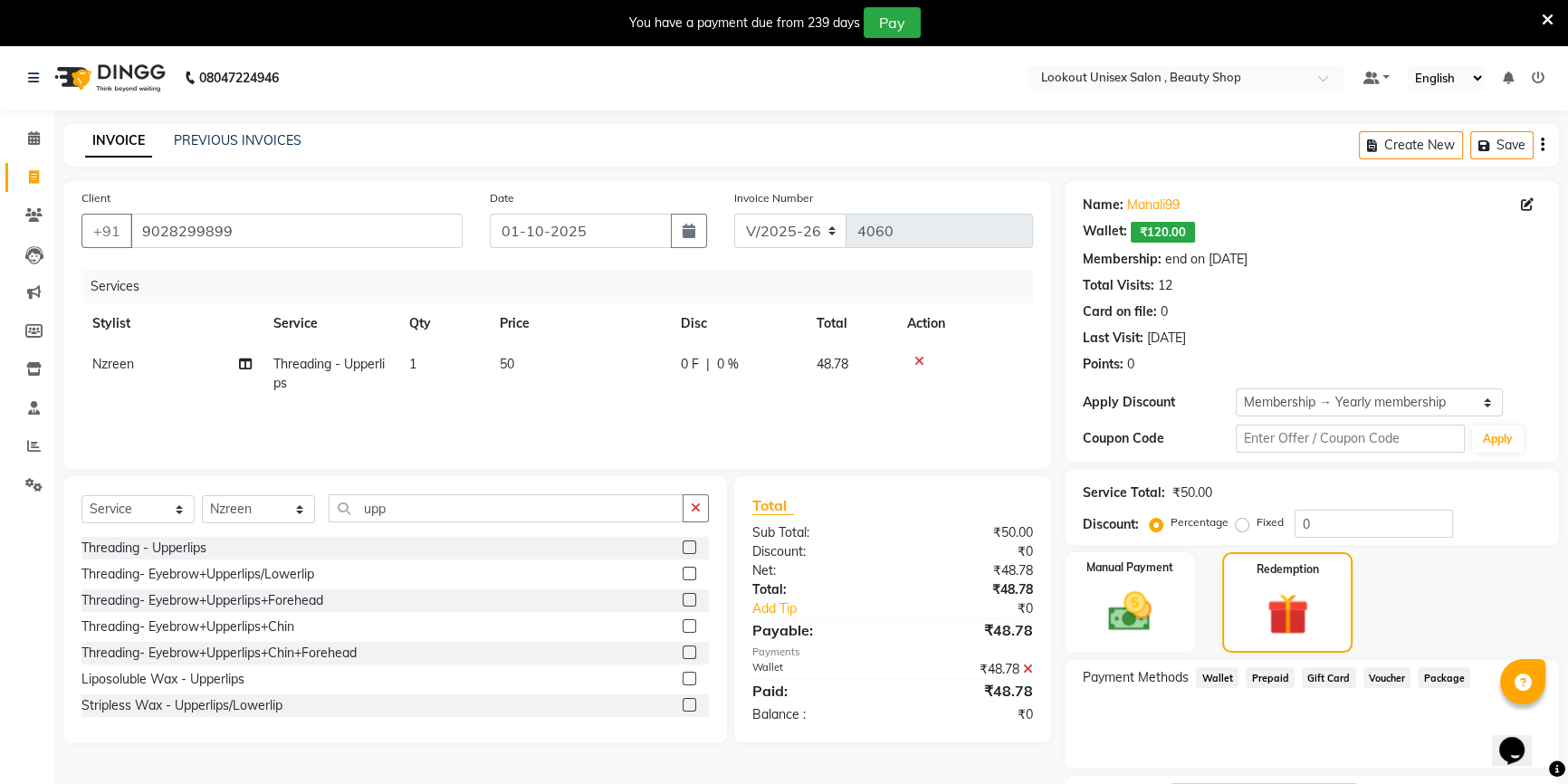
click at [919, 356] on icon at bounding box center [920, 361] width 10 height 13
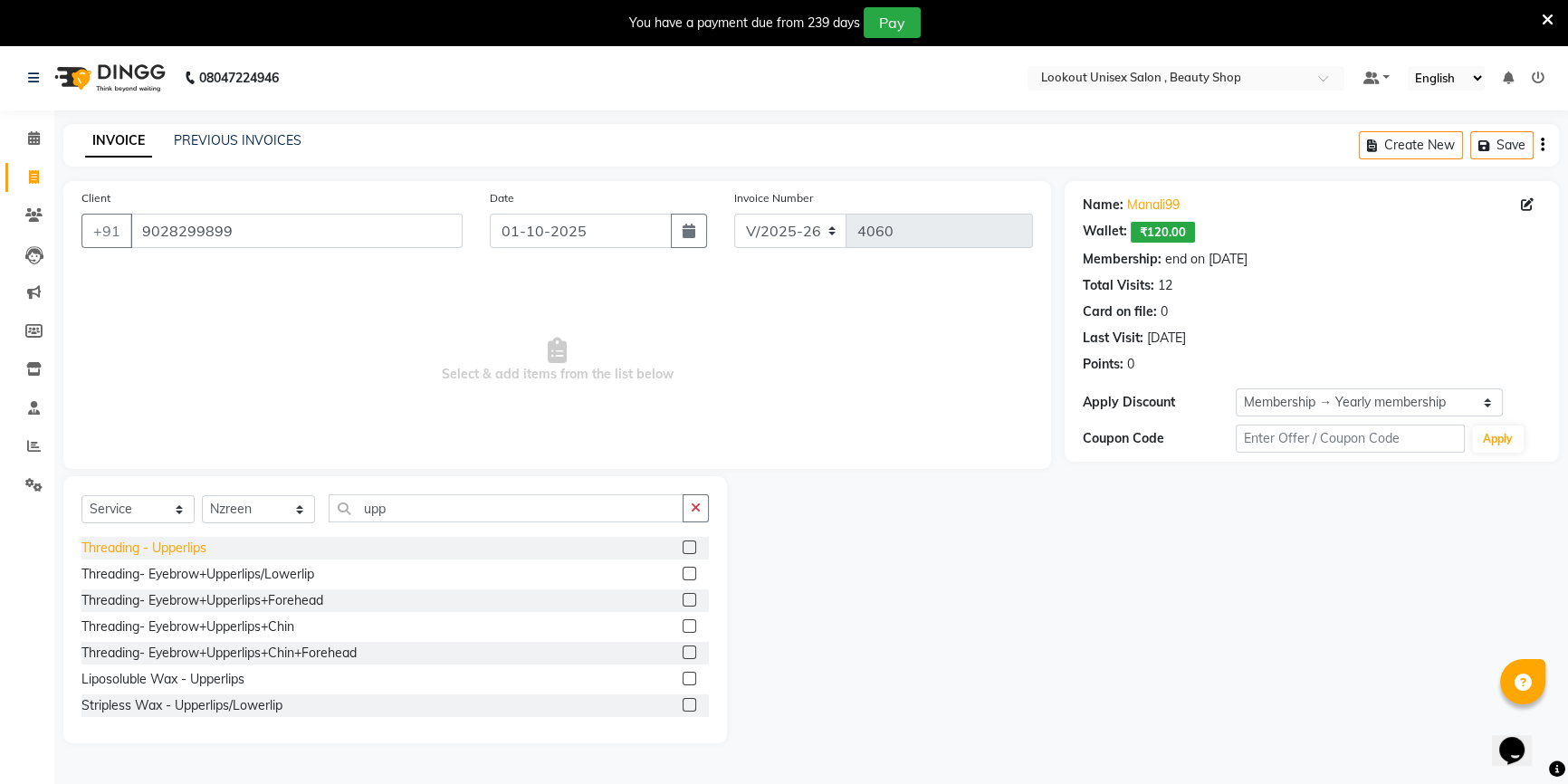
click at [201, 543] on div "Threading - Upperlips" at bounding box center [143, 548] width 125 height 19
checkbox input "false"
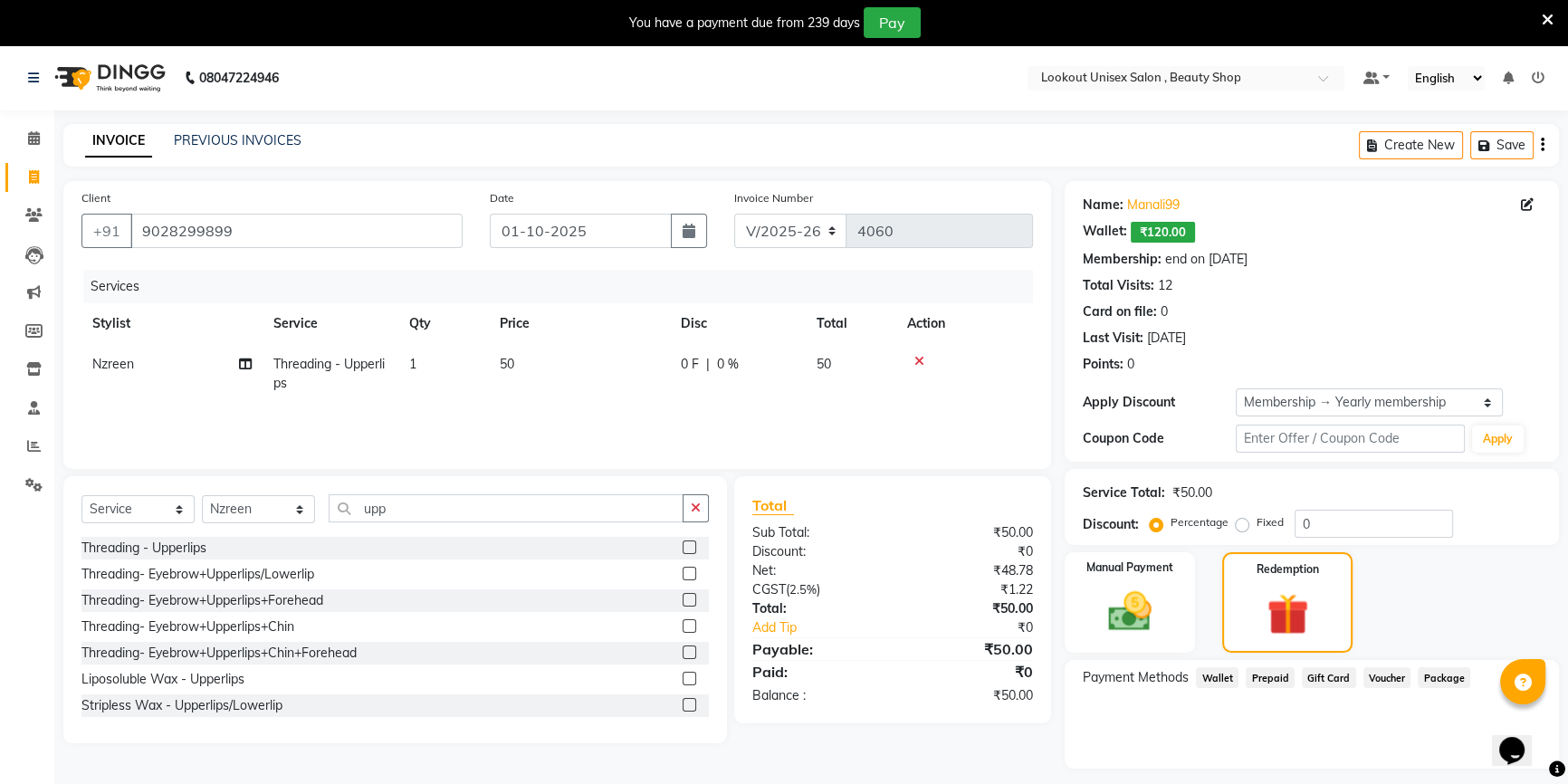
click at [1222, 683] on span "Wallet" at bounding box center [1217, 677] width 42 height 21
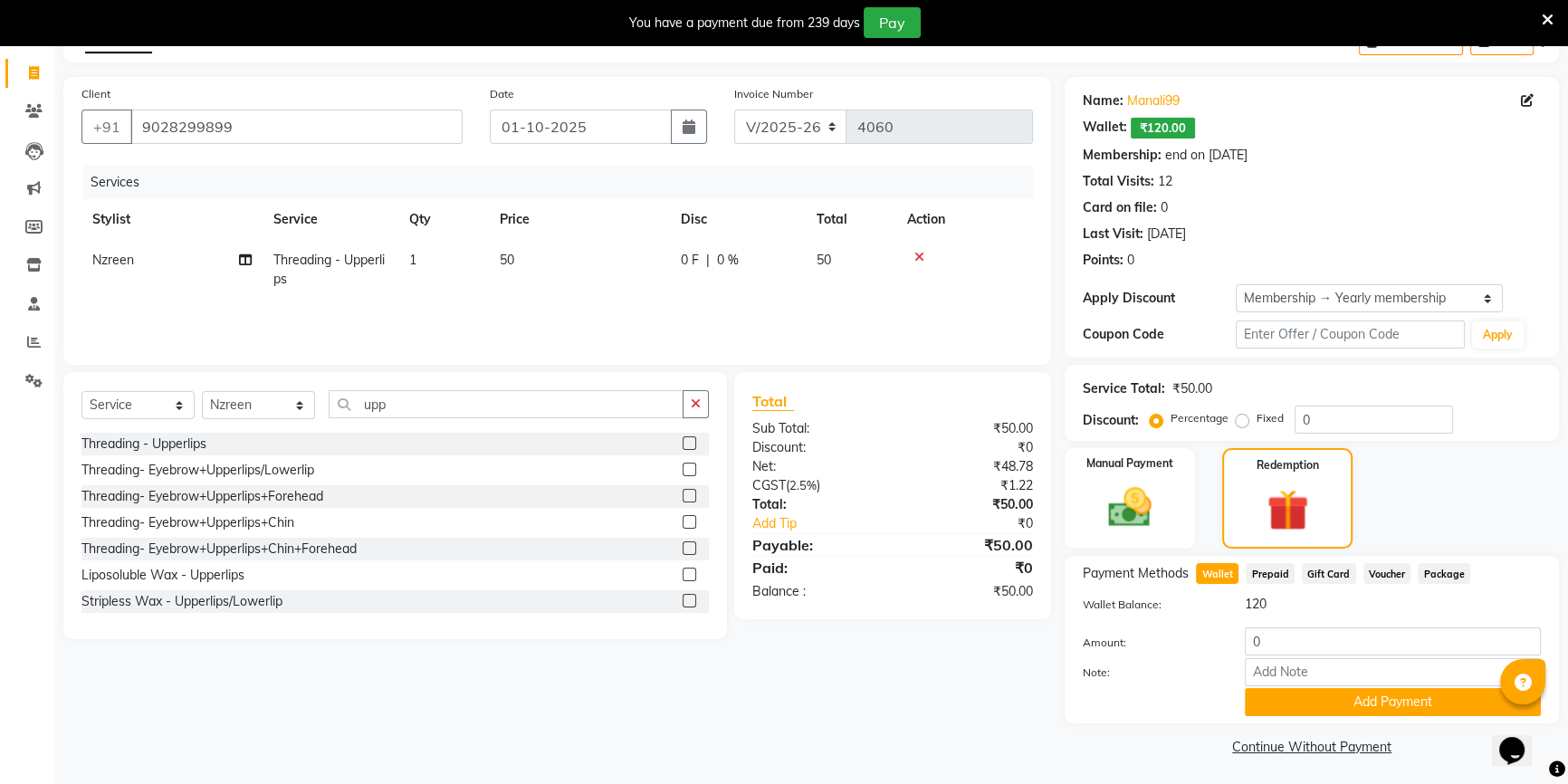
scroll to position [108, 0]
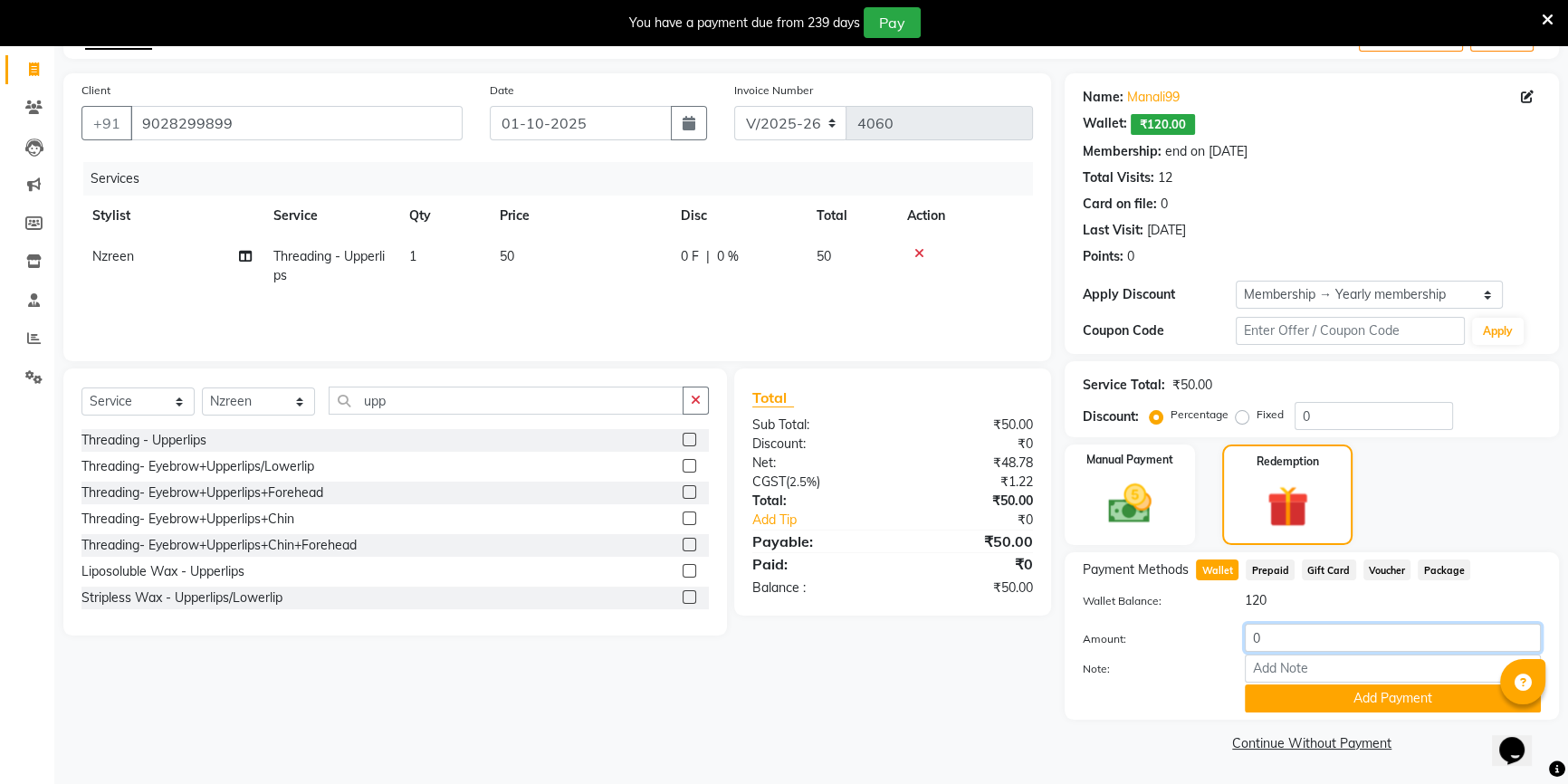
click at [1251, 640] on input "0" at bounding box center [1393, 637] width 297 height 28
type input "50"
click at [1311, 701] on button "Add Payment" at bounding box center [1393, 698] width 297 height 28
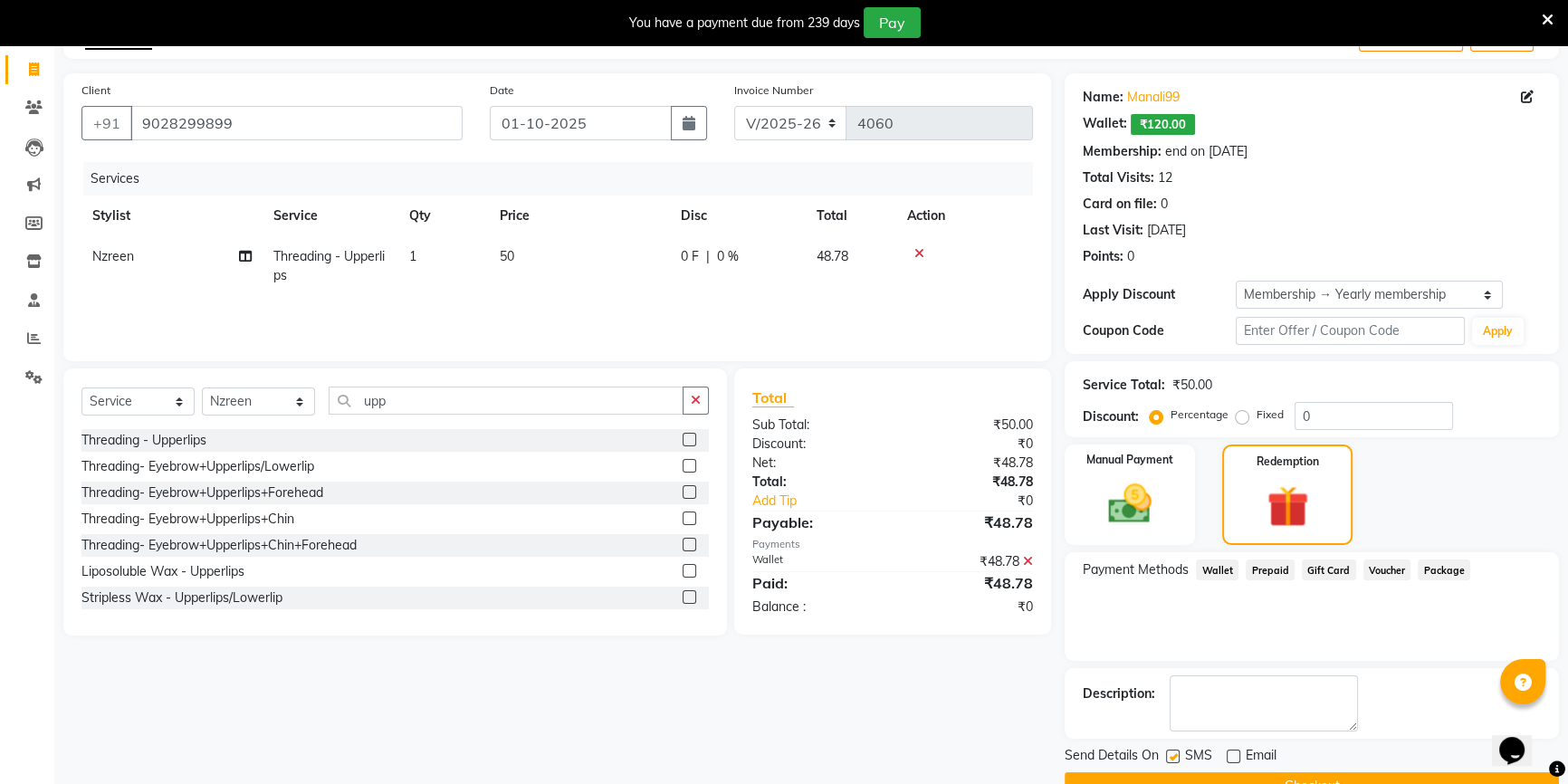
scroll to position [150, 0]
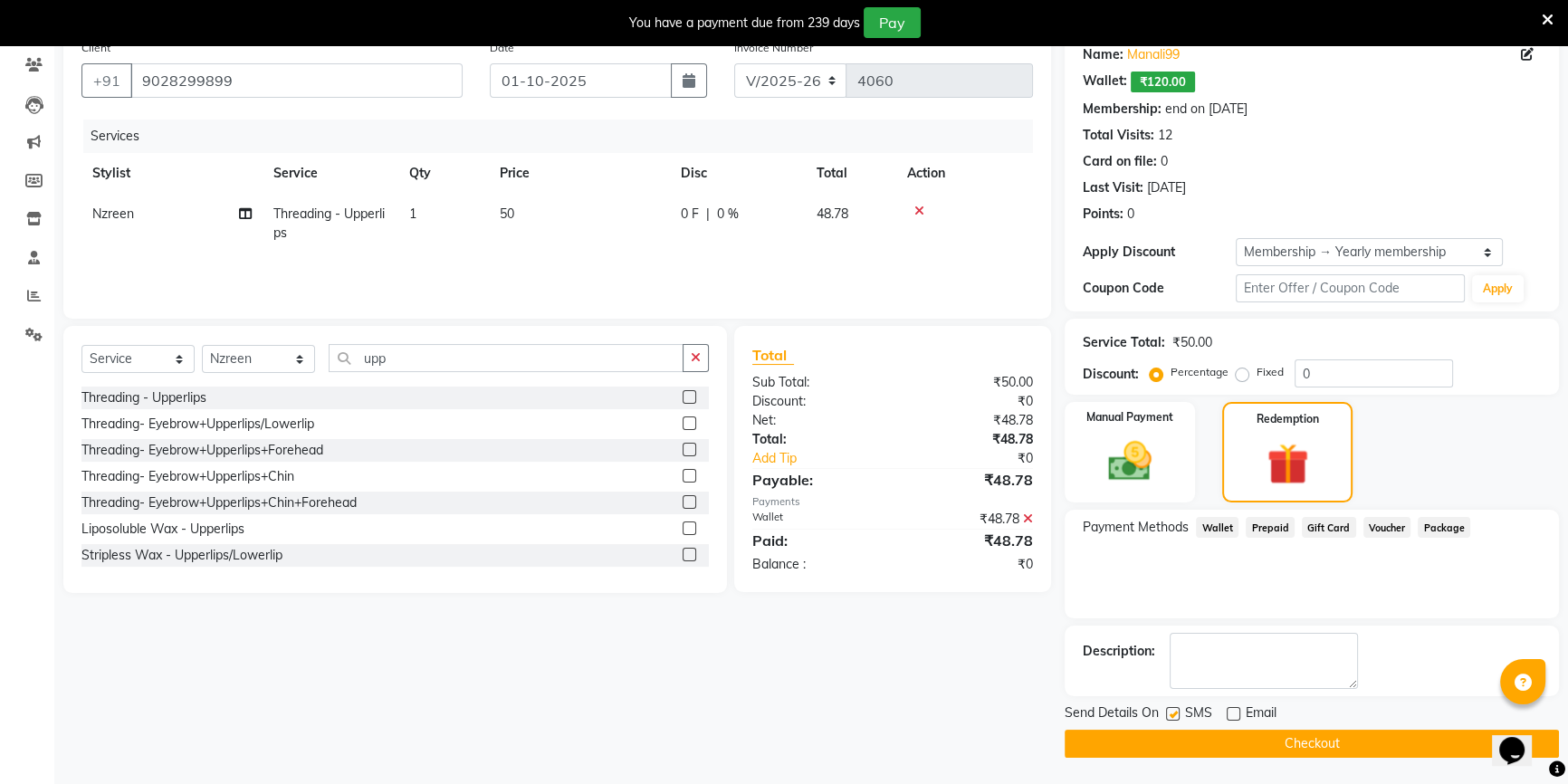
click at [1032, 523] on icon at bounding box center [1028, 518] width 10 height 13
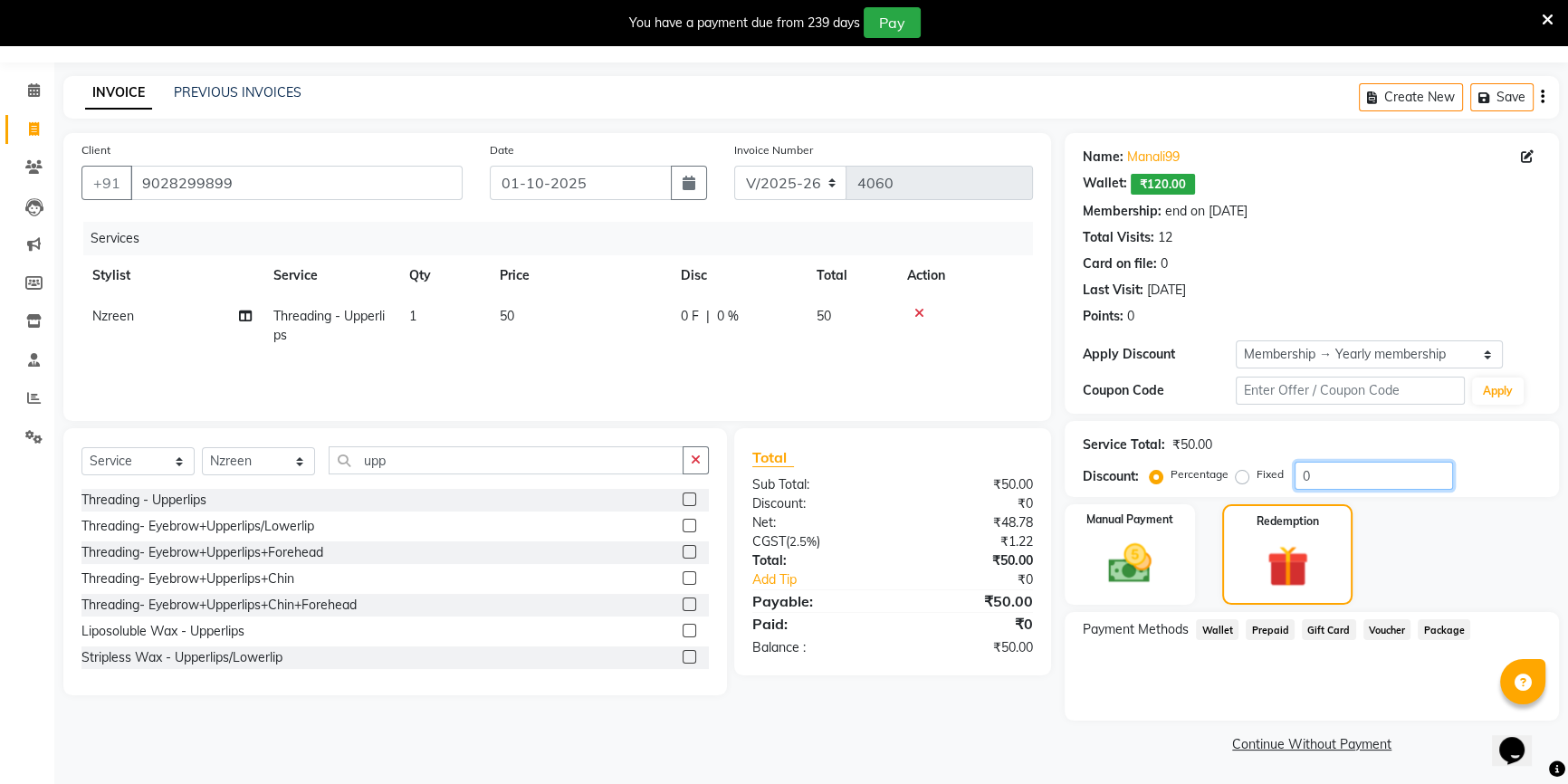
click at [1295, 478] on input "0" at bounding box center [1374, 475] width 158 height 28
type input "20"
click at [1214, 634] on span "Wallet" at bounding box center [1217, 629] width 42 height 21
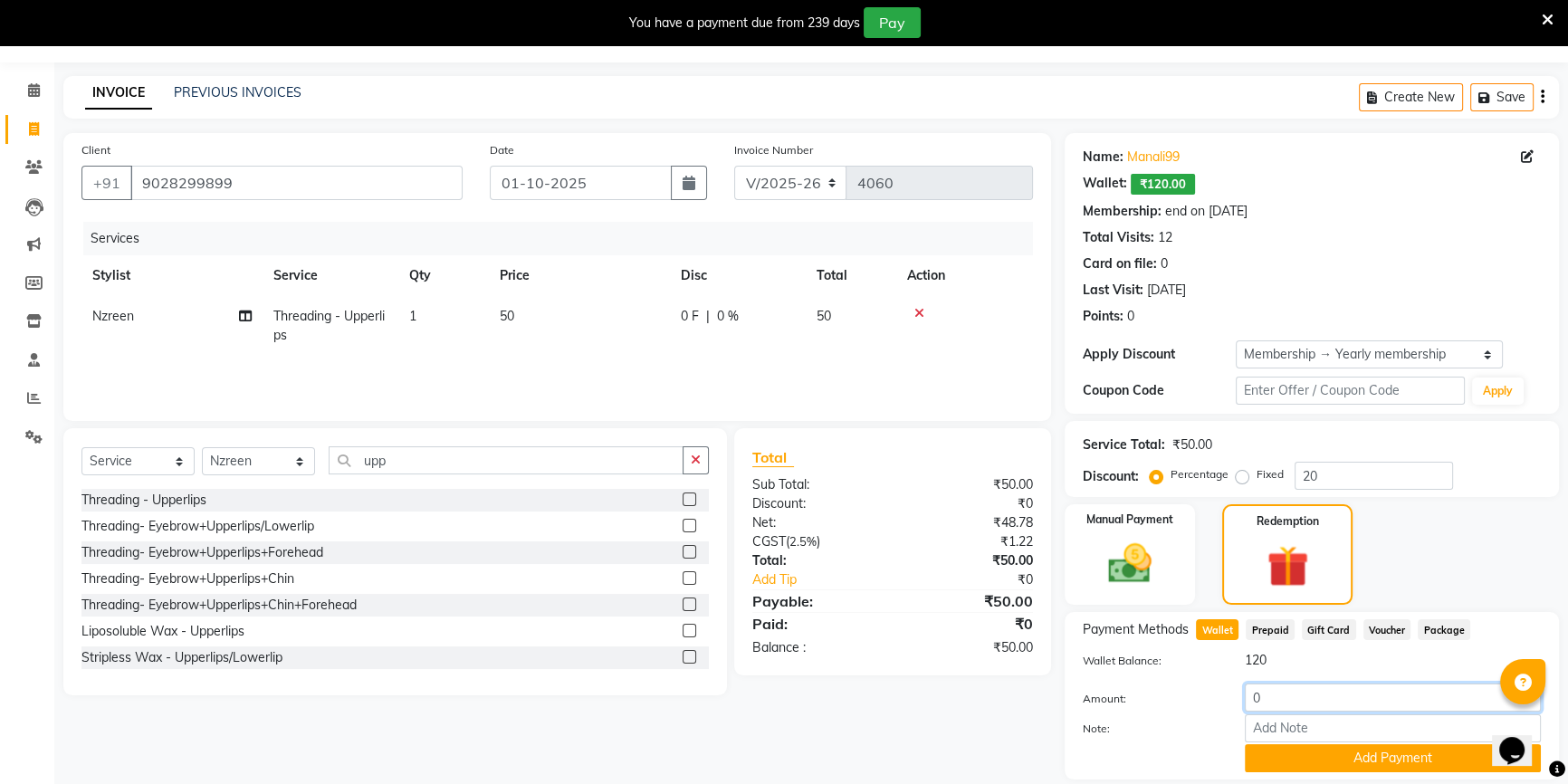
click at [1252, 707] on input "0" at bounding box center [1393, 697] width 297 height 28
type input "50"
click at [1274, 751] on button "Add Payment" at bounding box center [1393, 758] width 297 height 28
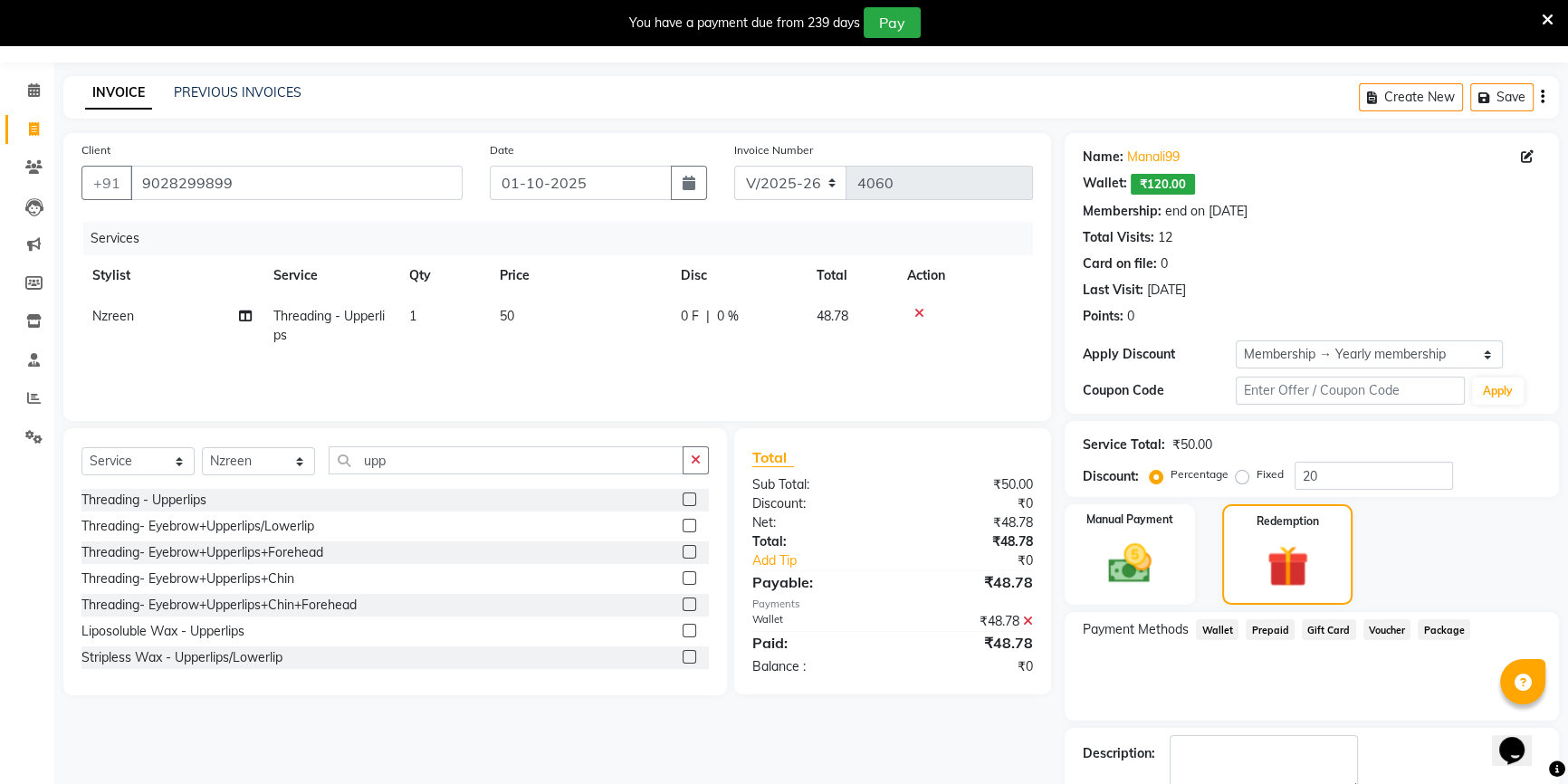
click at [1027, 617] on icon at bounding box center [1028, 620] width 10 height 13
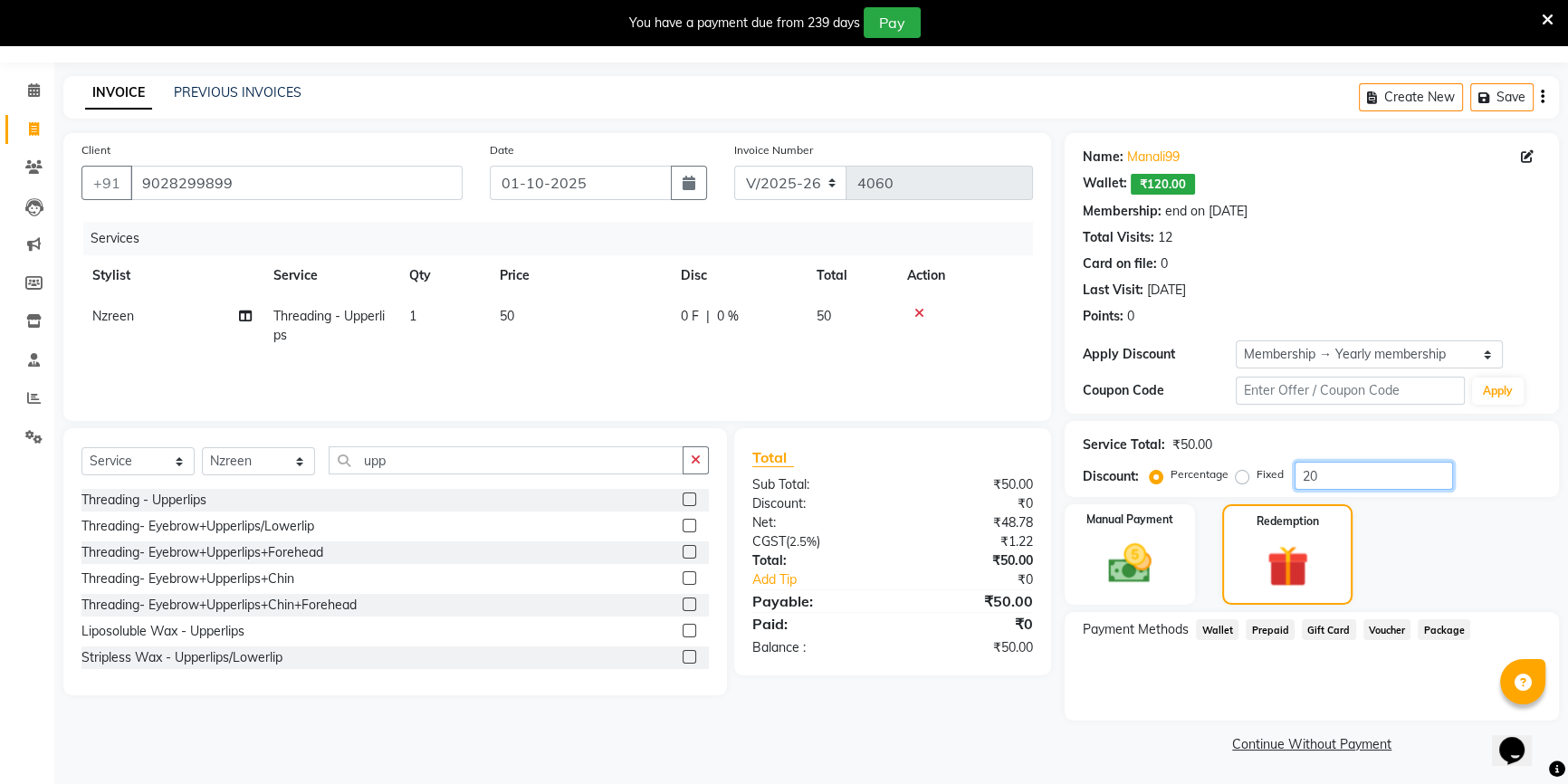
click at [1311, 472] on input "20" at bounding box center [1374, 475] width 158 height 28
click at [1323, 476] on input "20" at bounding box center [1374, 475] width 158 height 28
type input "2"
click at [1206, 629] on span "Wallet" at bounding box center [1217, 629] width 42 height 21
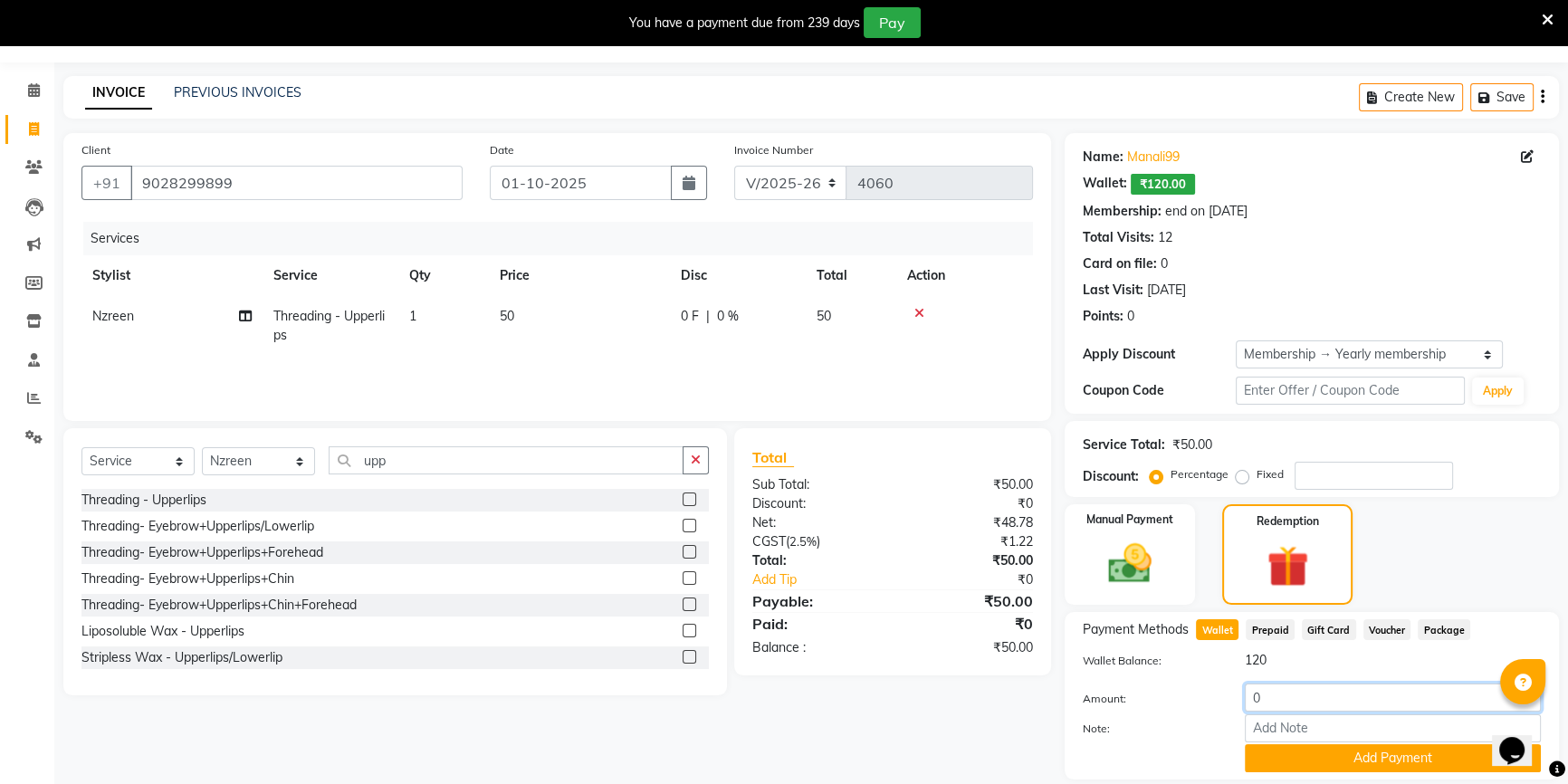
click at [1249, 705] on input "0" at bounding box center [1393, 697] width 297 height 28
type input "50"
click at [1263, 760] on button "Add Payment" at bounding box center [1393, 758] width 297 height 28
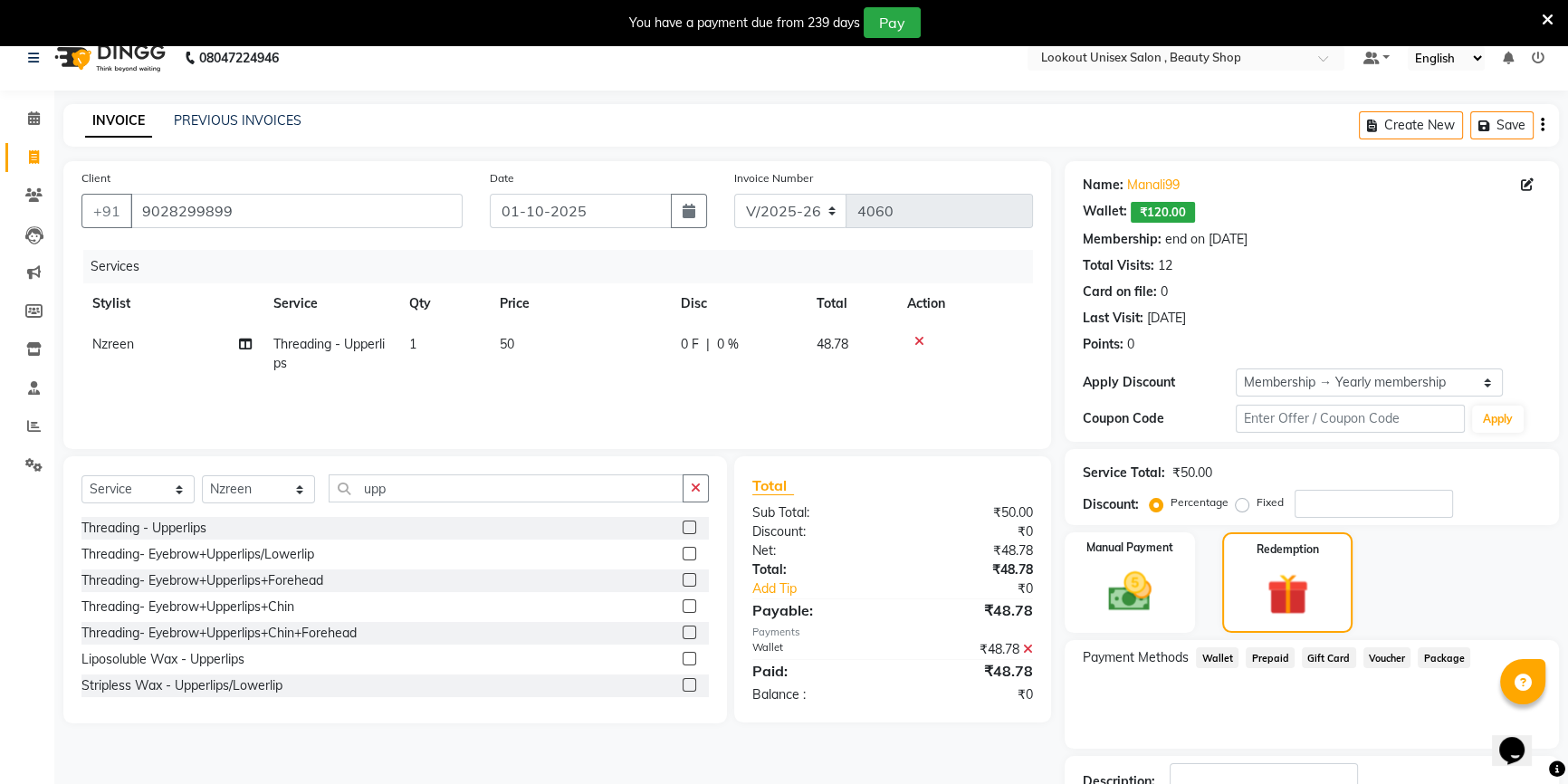
scroll to position [0, 0]
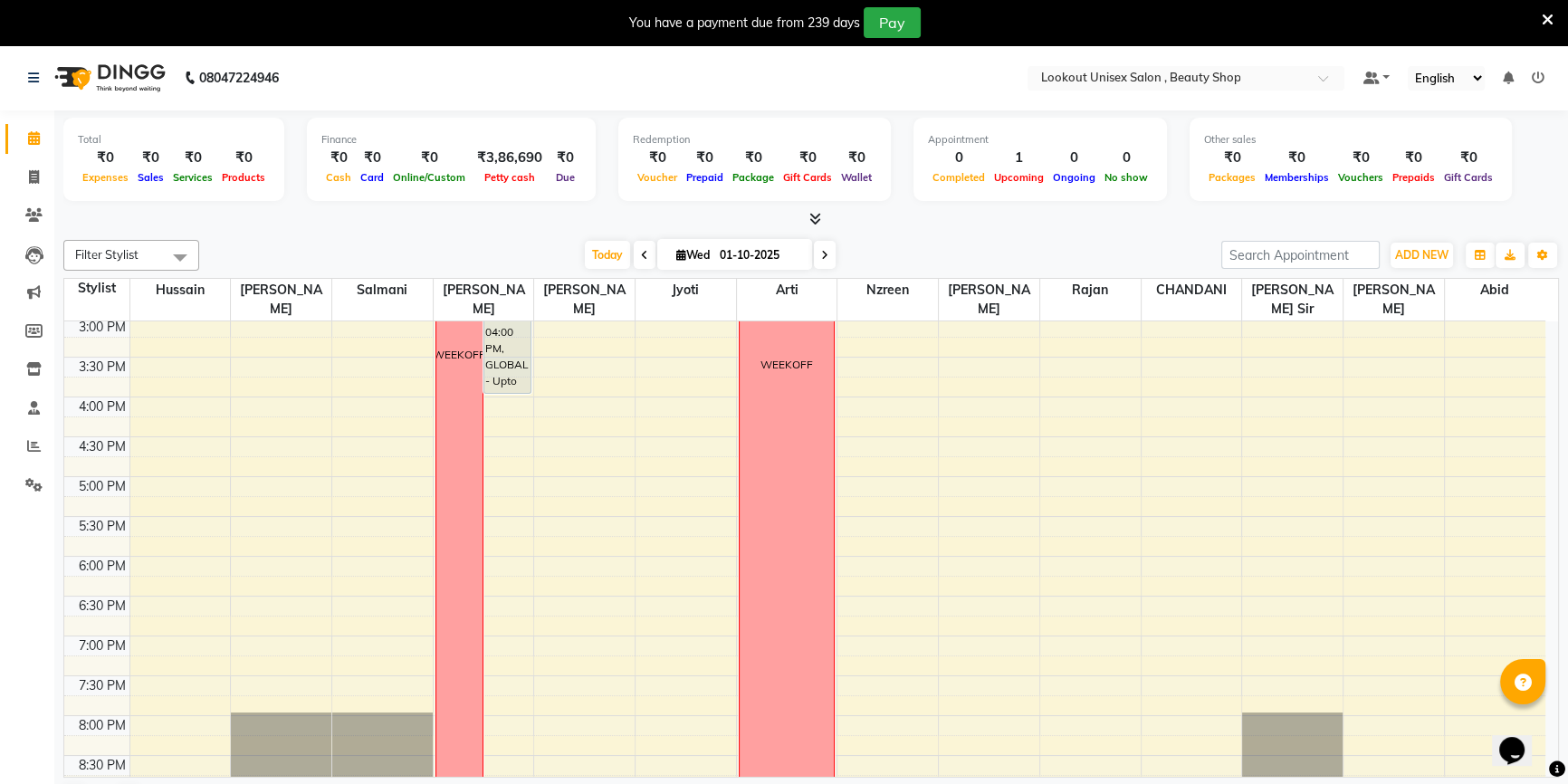
scroll to position [576, 0]
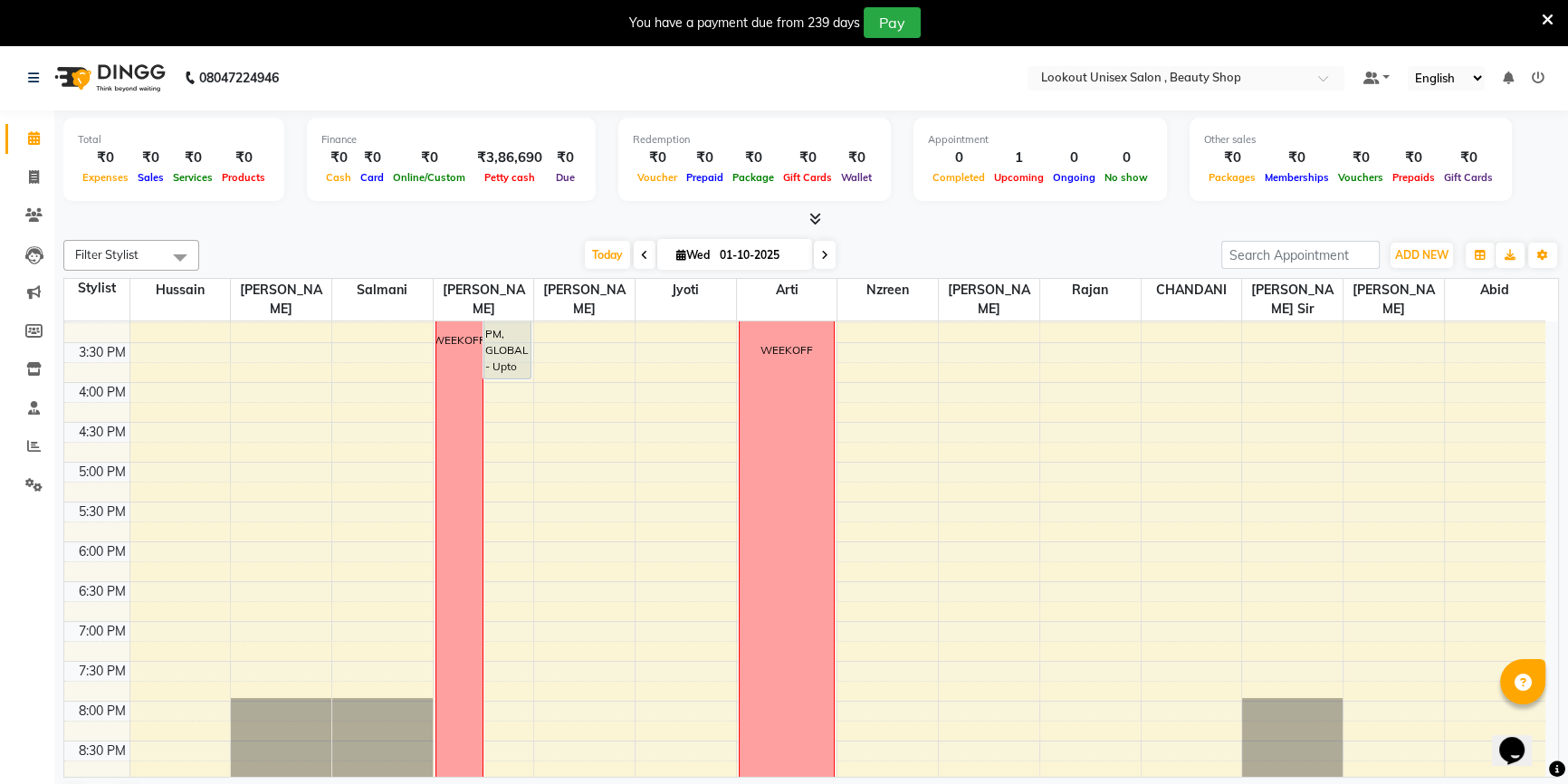
click at [570, 405] on div "8:00 AM 8:30 AM 9:00 AM 9:30 AM 10:00 AM 10:30 AM 11:00 AM 11:30 AM 12:00 PM 12…" at bounding box center [804, 302] width 1482 height 1114
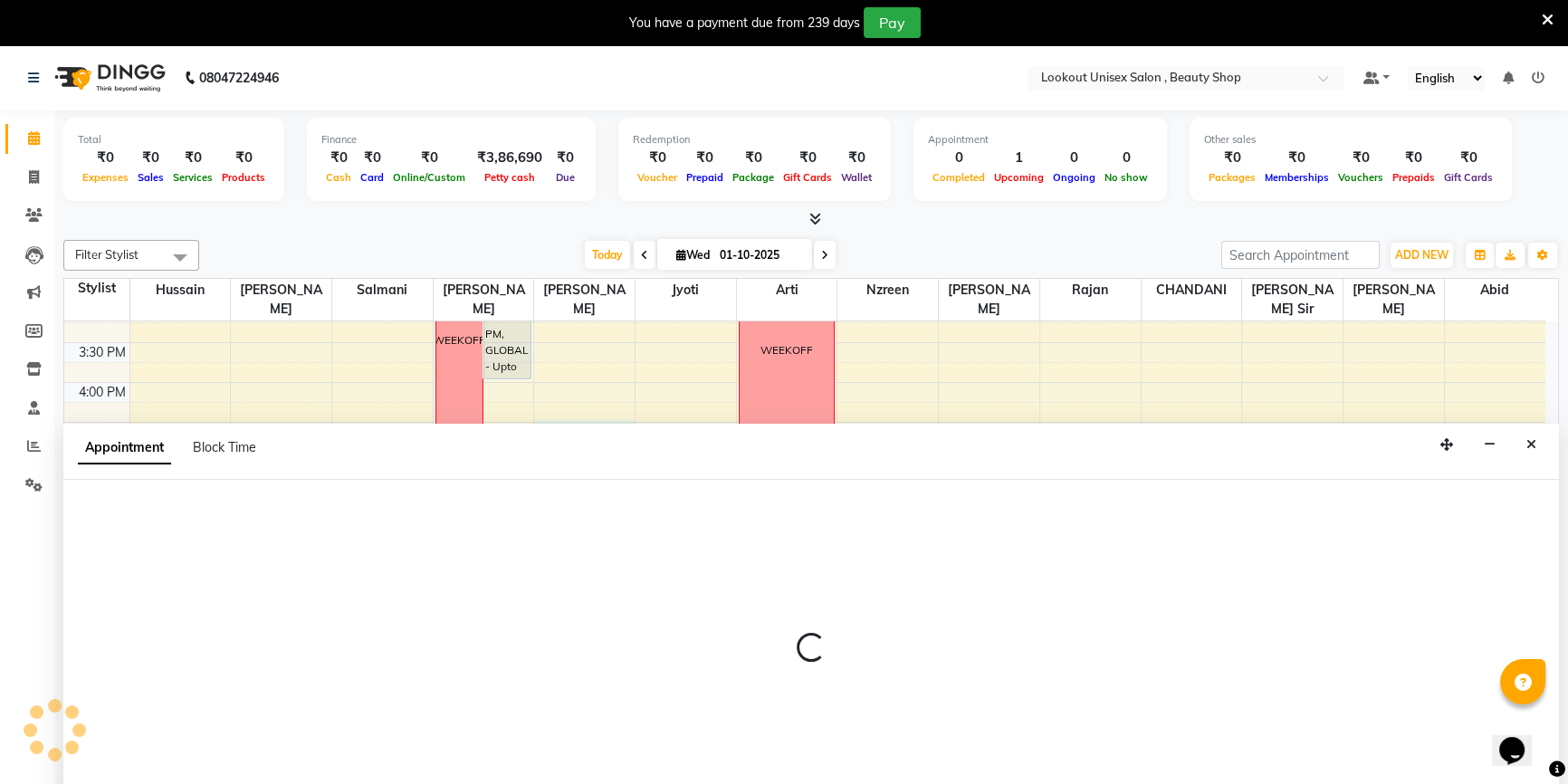
scroll to position [22, 0]
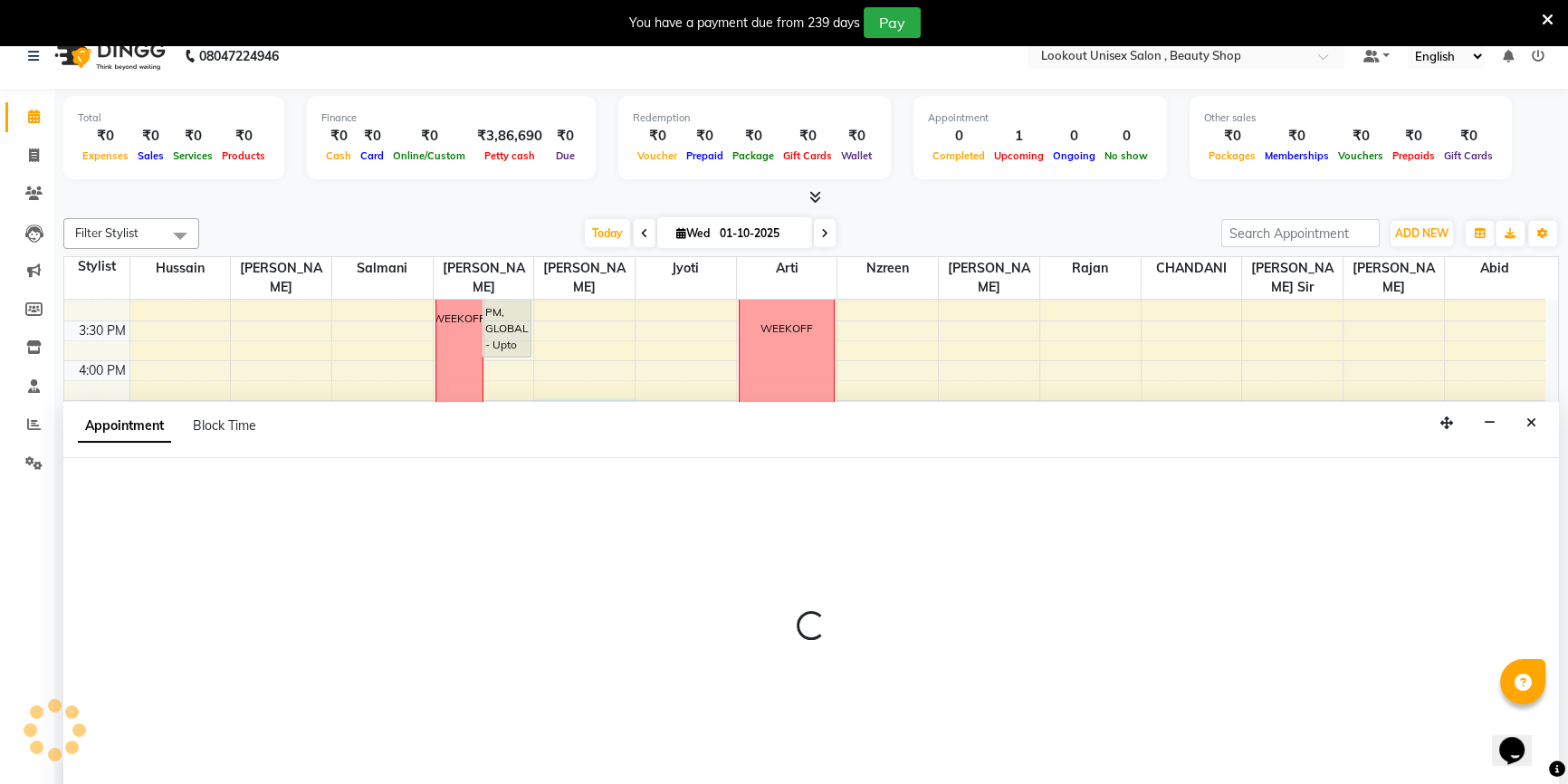
select select "68259"
select select "990"
select select "tentative"
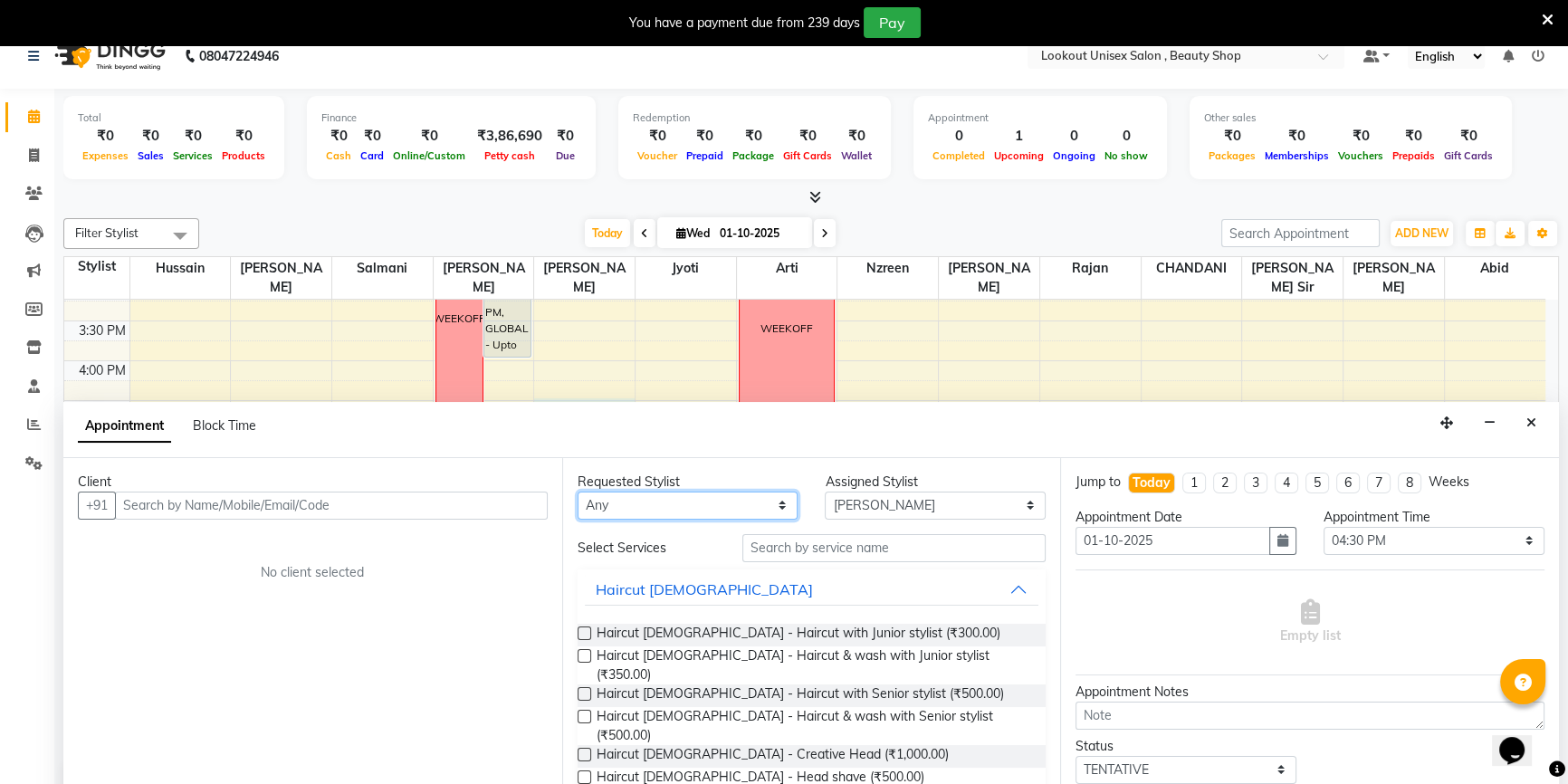
click at [637, 506] on select "Any [PERSON_NAME] [PERSON_NAME] Sir [PERSON_NAME] Jyoti [PERSON_NAME] [PERSON_N…" at bounding box center [687, 505] width 221 height 28
select select "68259"
click at [577, 492] on select "Any [PERSON_NAME] [PERSON_NAME] Sir [PERSON_NAME] Jyoti [PERSON_NAME] [PERSON_N…" at bounding box center [687, 505] width 221 height 28
click at [478, 478] on div "Client" at bounding box center [312, 481] width 470 height 19
click at [477, 488] on div "Client" at bounding box center [312, 481] width 470 height 19
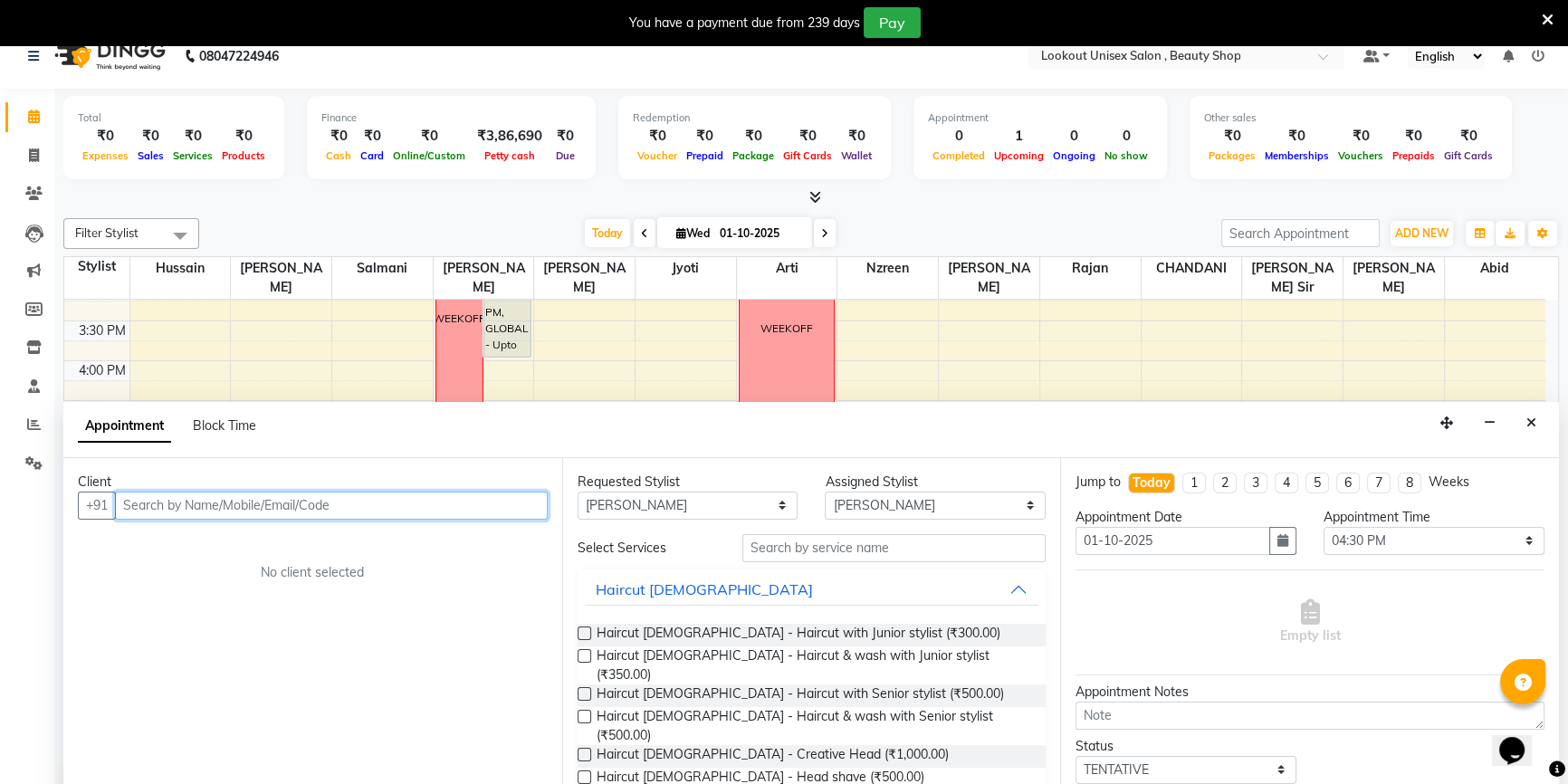
click at [472, 504] on input "text" at bounding box center [331, 505] width 433 height 28
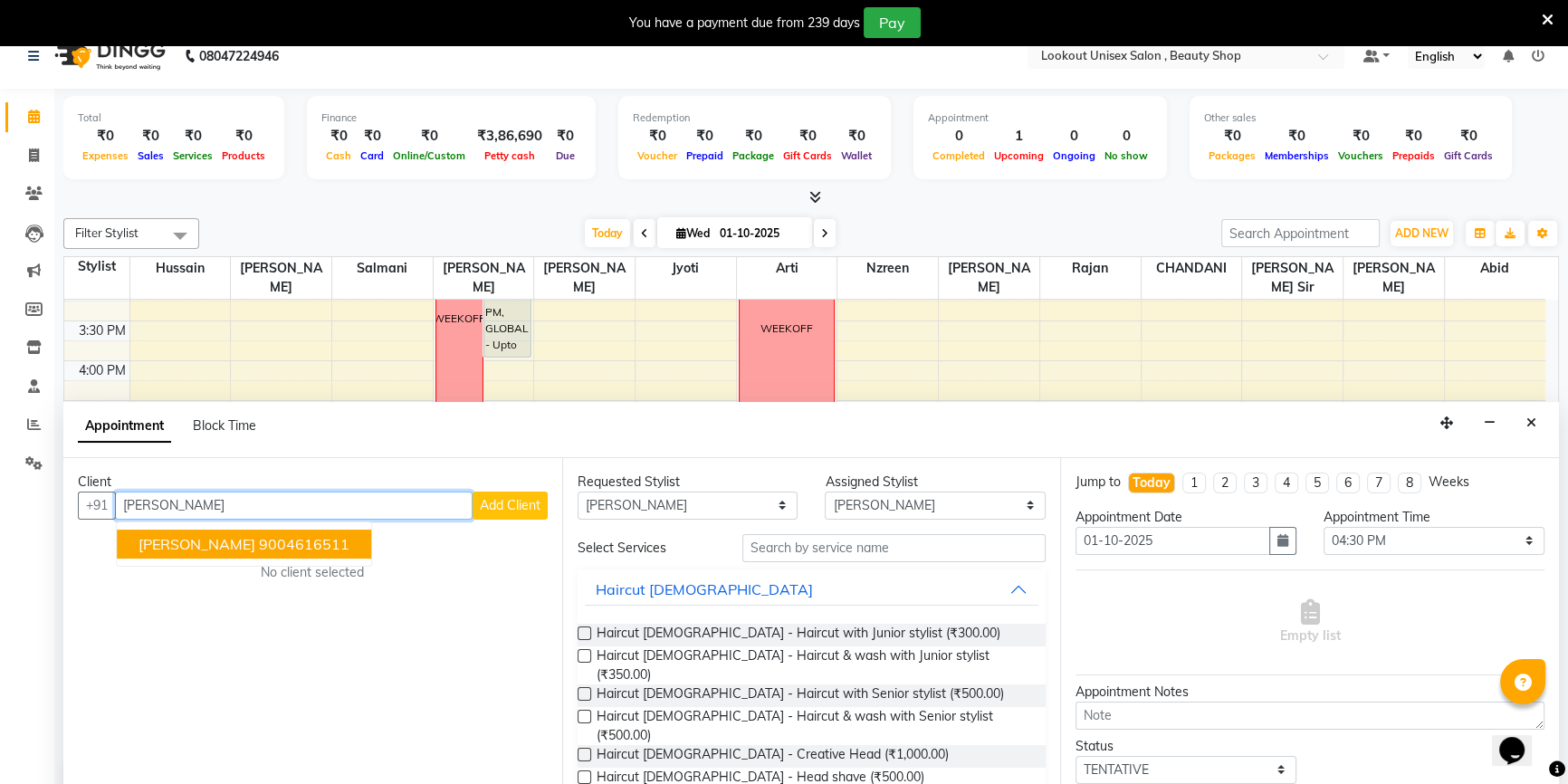
click at [288, 547] on ngb-highlight "9004616511" at bounding box center [304, 544] width 90 height 18
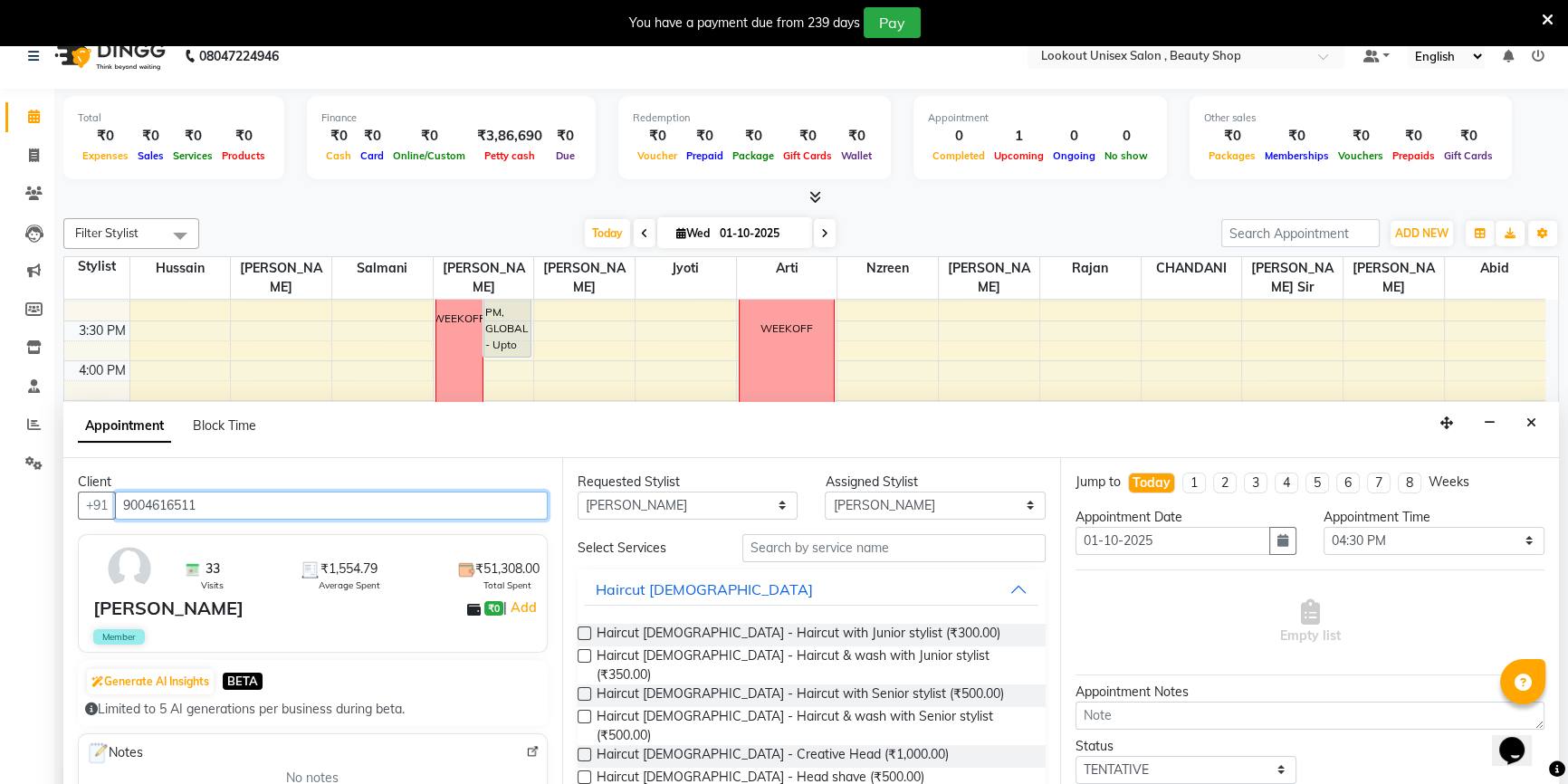
type input "9004616511"
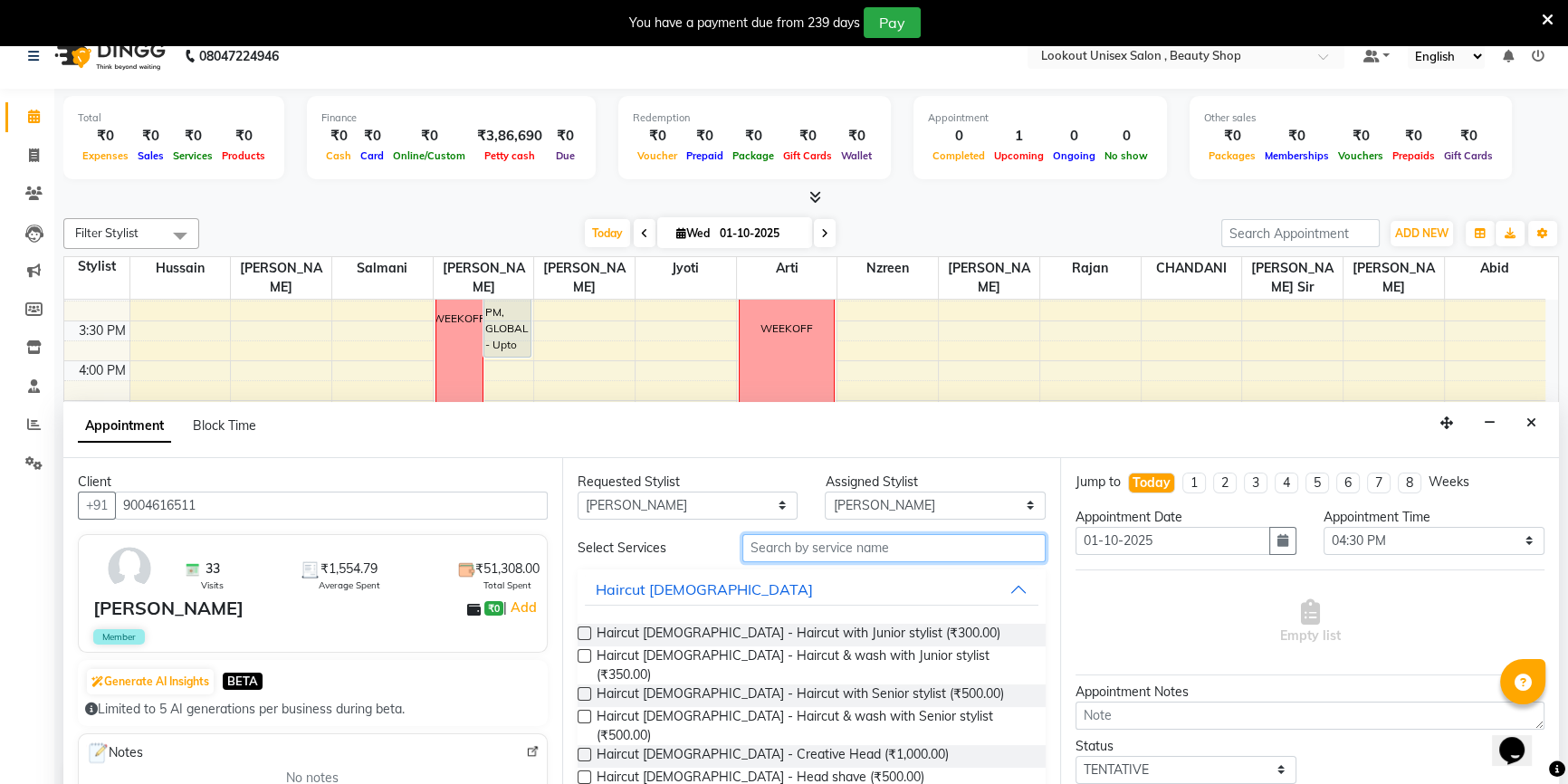
click at [751, 546] on input "text" at bounding box center [893, 548] width 303 height 28
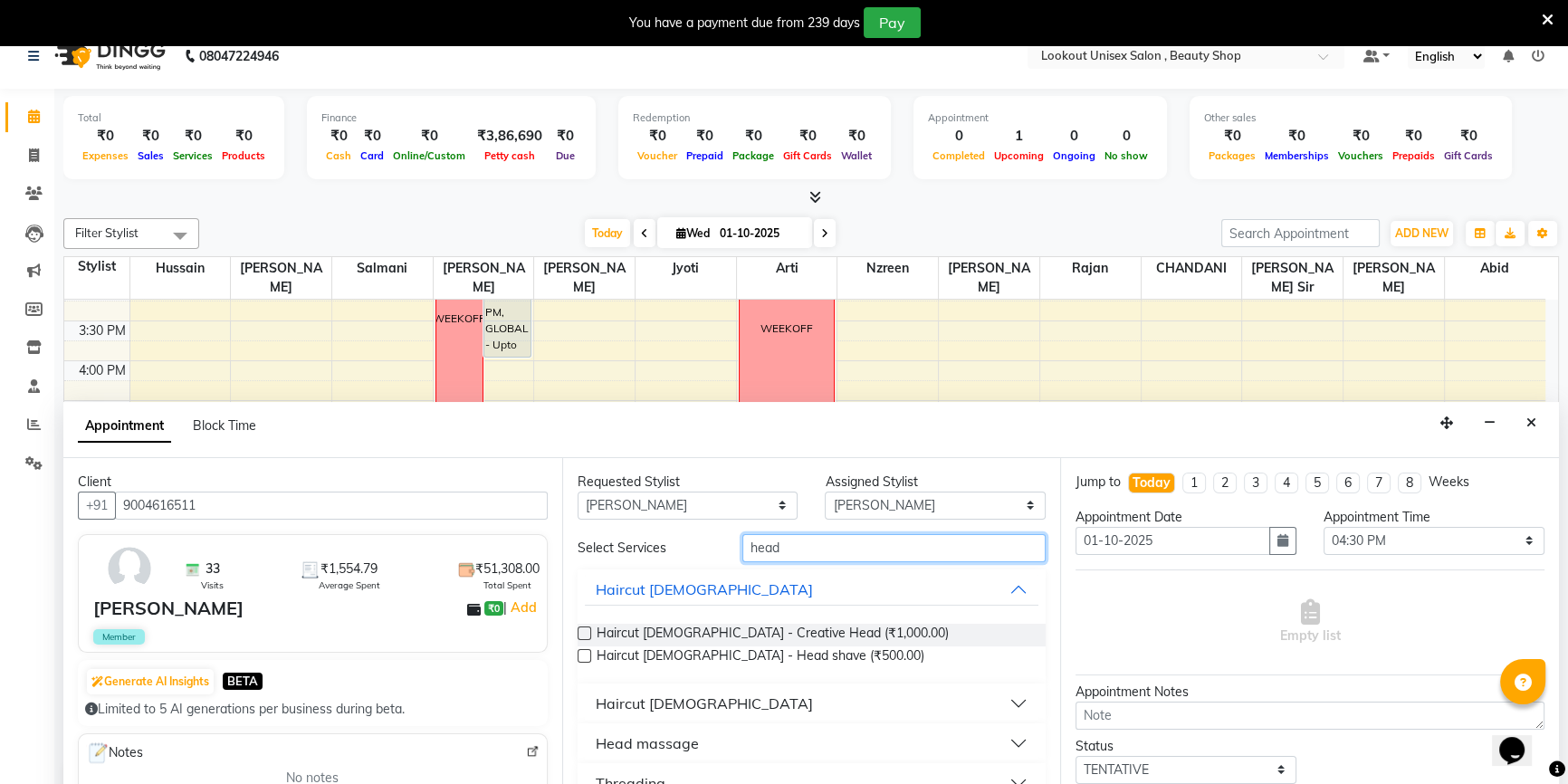
type input "head"
click at [670, 747] on div "Head massage" at bounding box center [647, 743] width 103 height 22
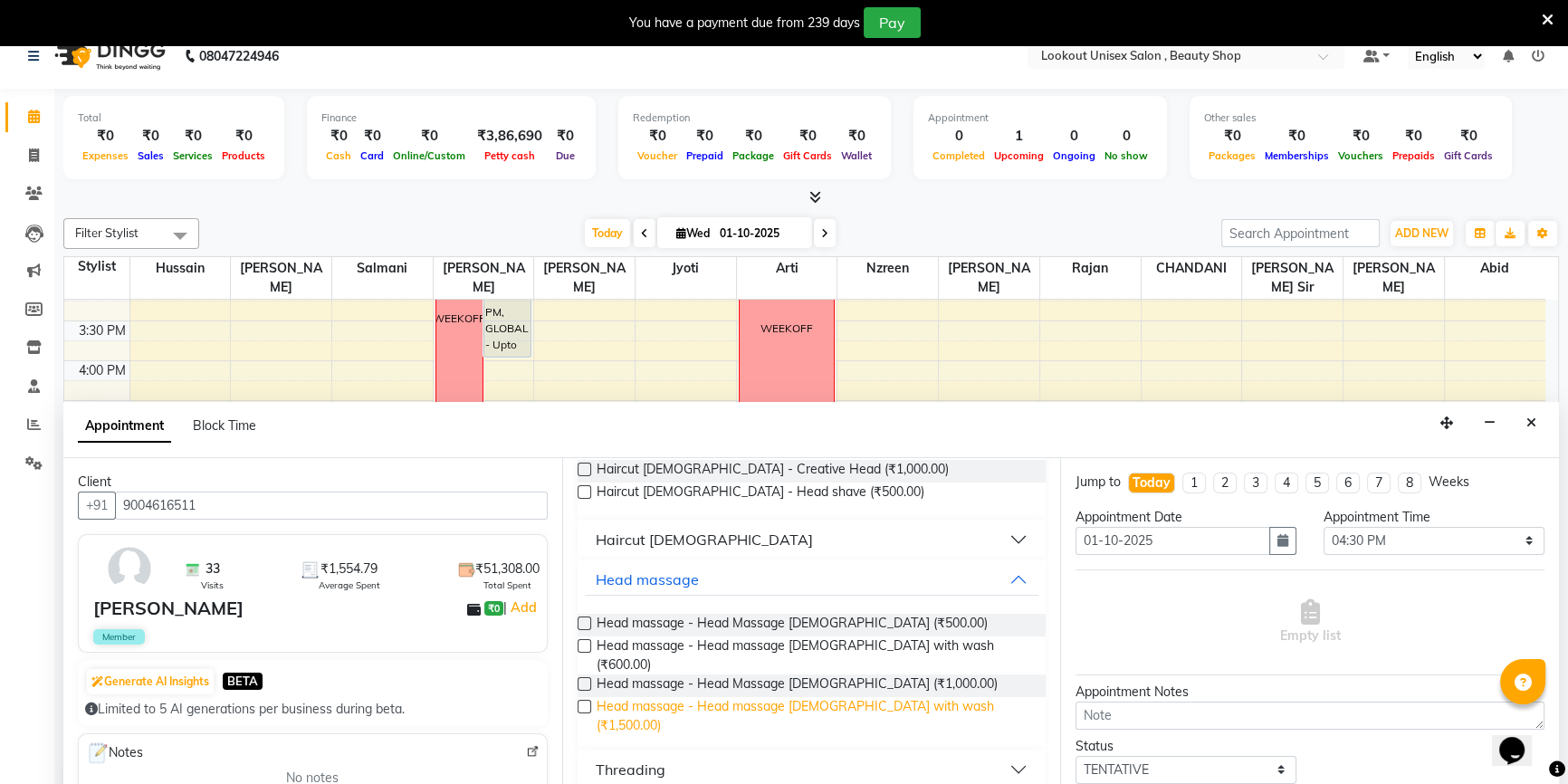
click at [805, 697] on span "Head massage - Head massage [DEMOGRAPHIC_DATA] with wash (₹1,500.00)" at bounding box center [815, 715] width 436 height 38
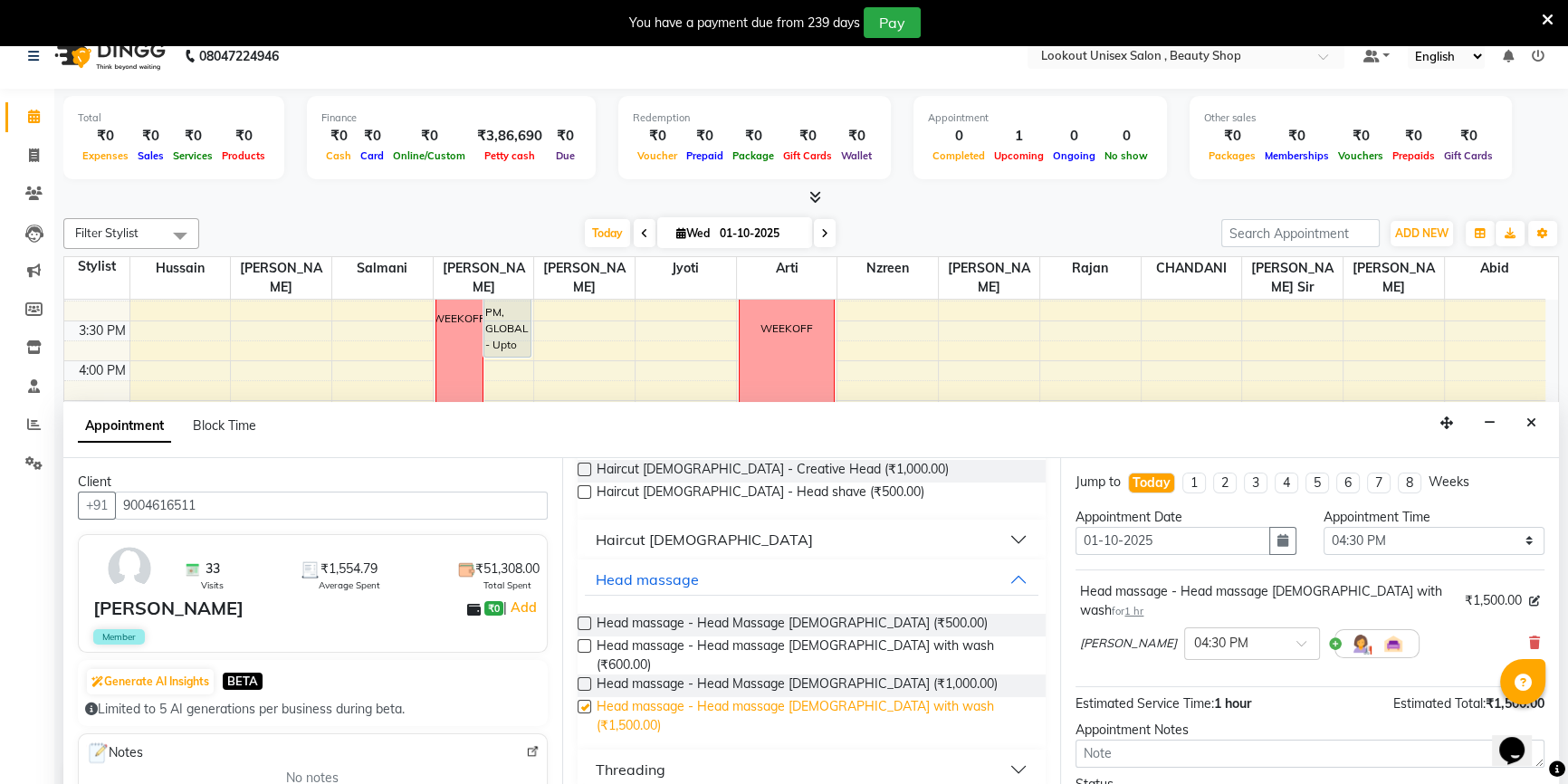
checkbox input "false"
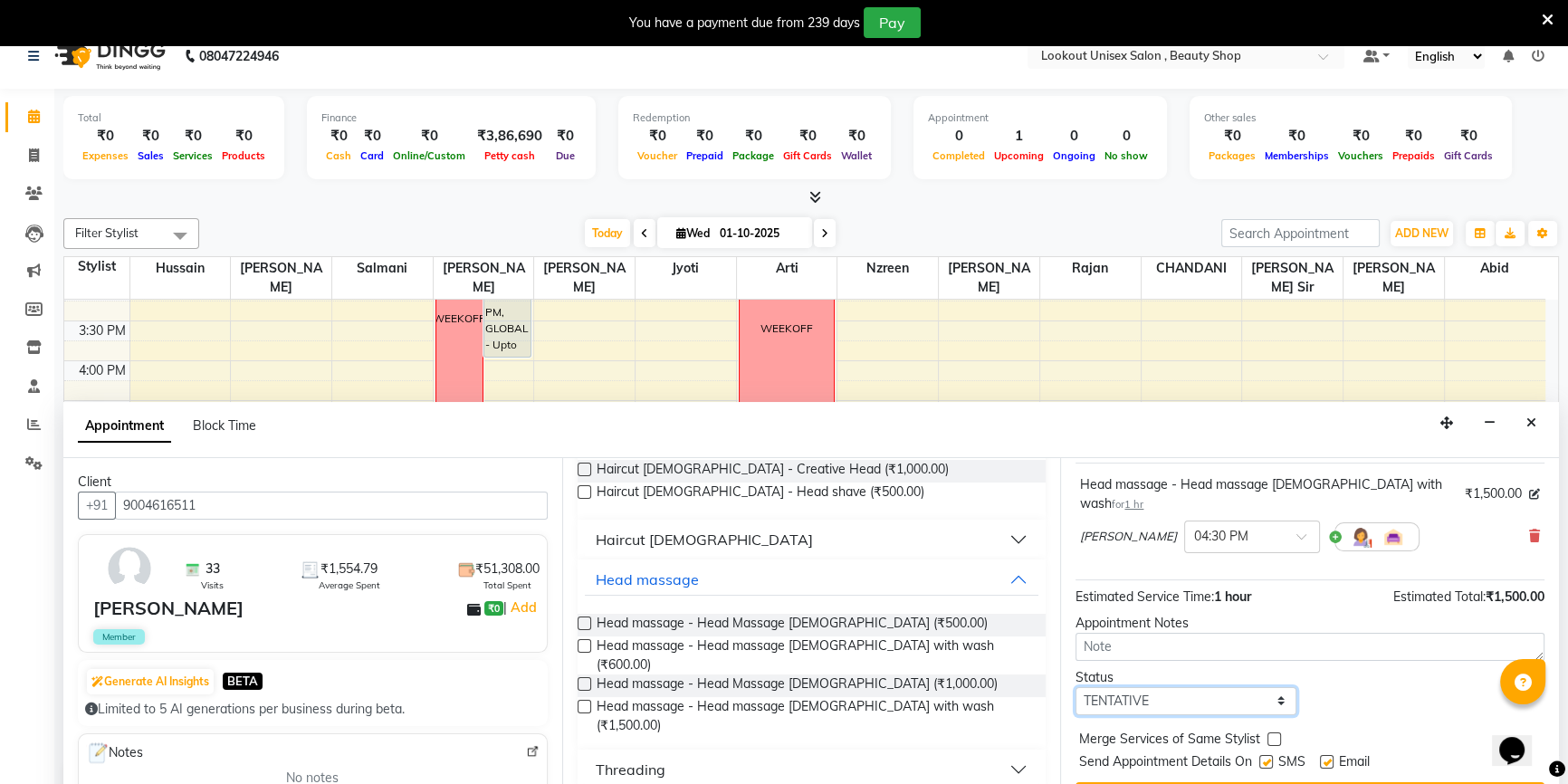
click at [1179, 687] on select "Select TENTATIVE CONFIRM CHECK-IN UPCOMING" at bounding box center [1186, 701] width 221 height 28
select select "check-in"
click at [1076, 687] on select "Select TENTATIVE CONFIRM CHECK-IN UPCOMING" at bounding box center [1186, 701] width 221 height 28
click at [1328, 755] on label at bounding box center [1327, 761] width 14 height 14
click at [1328, 758] on input "checkbox" at bounding box center [1326, 763] width 12 height 12
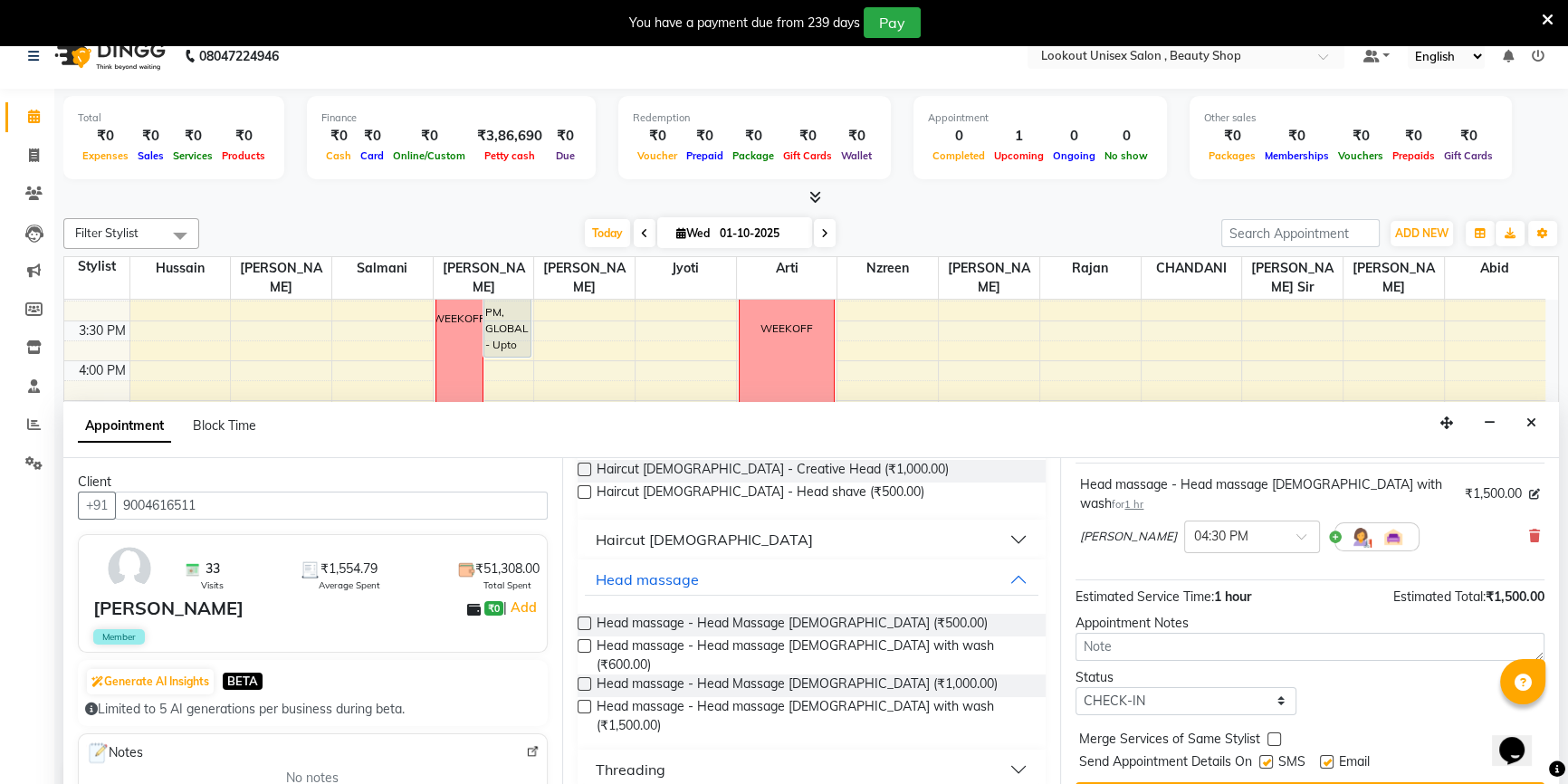
checkbox input "false"
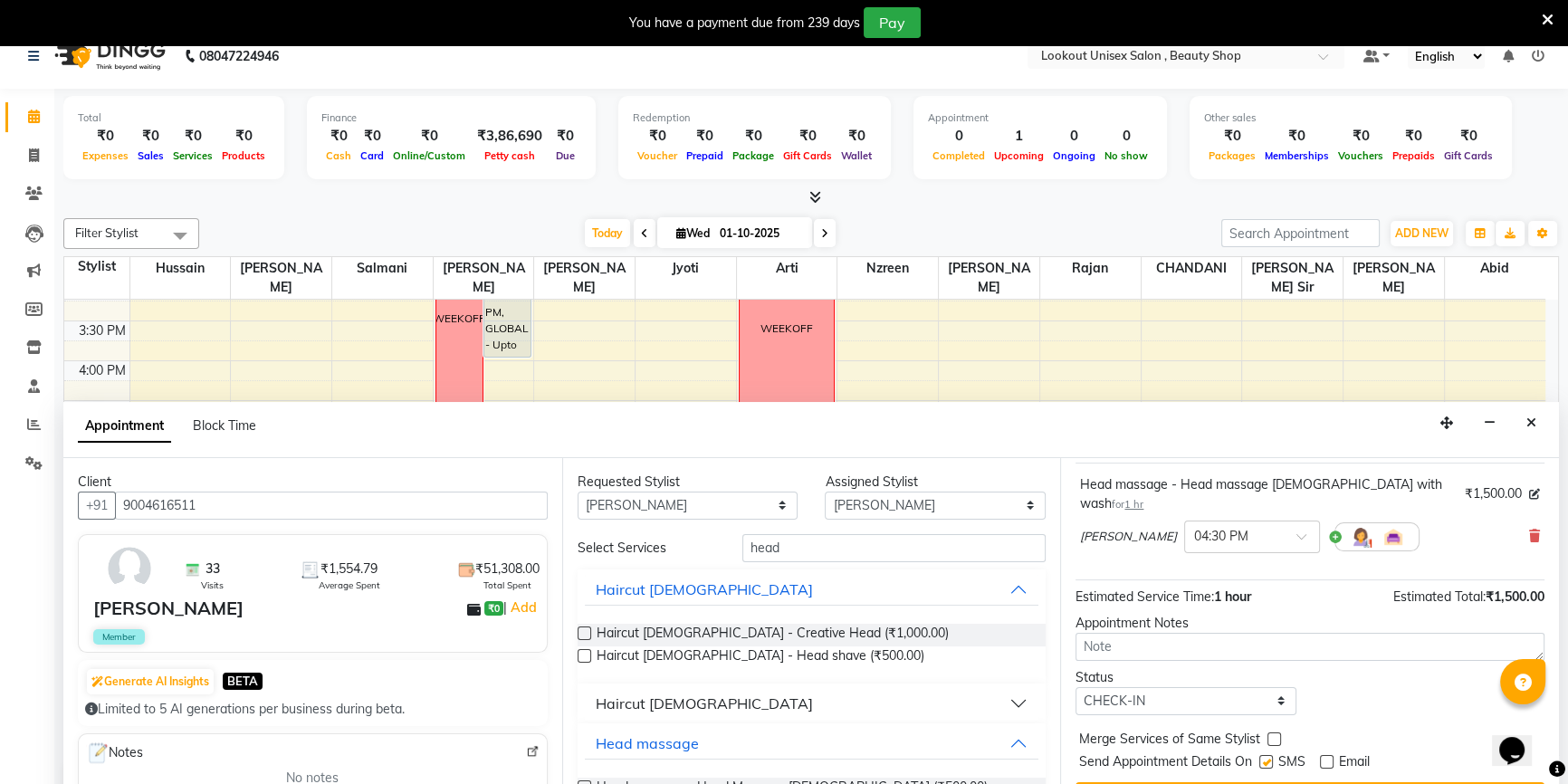
scroll to position [45, 0]
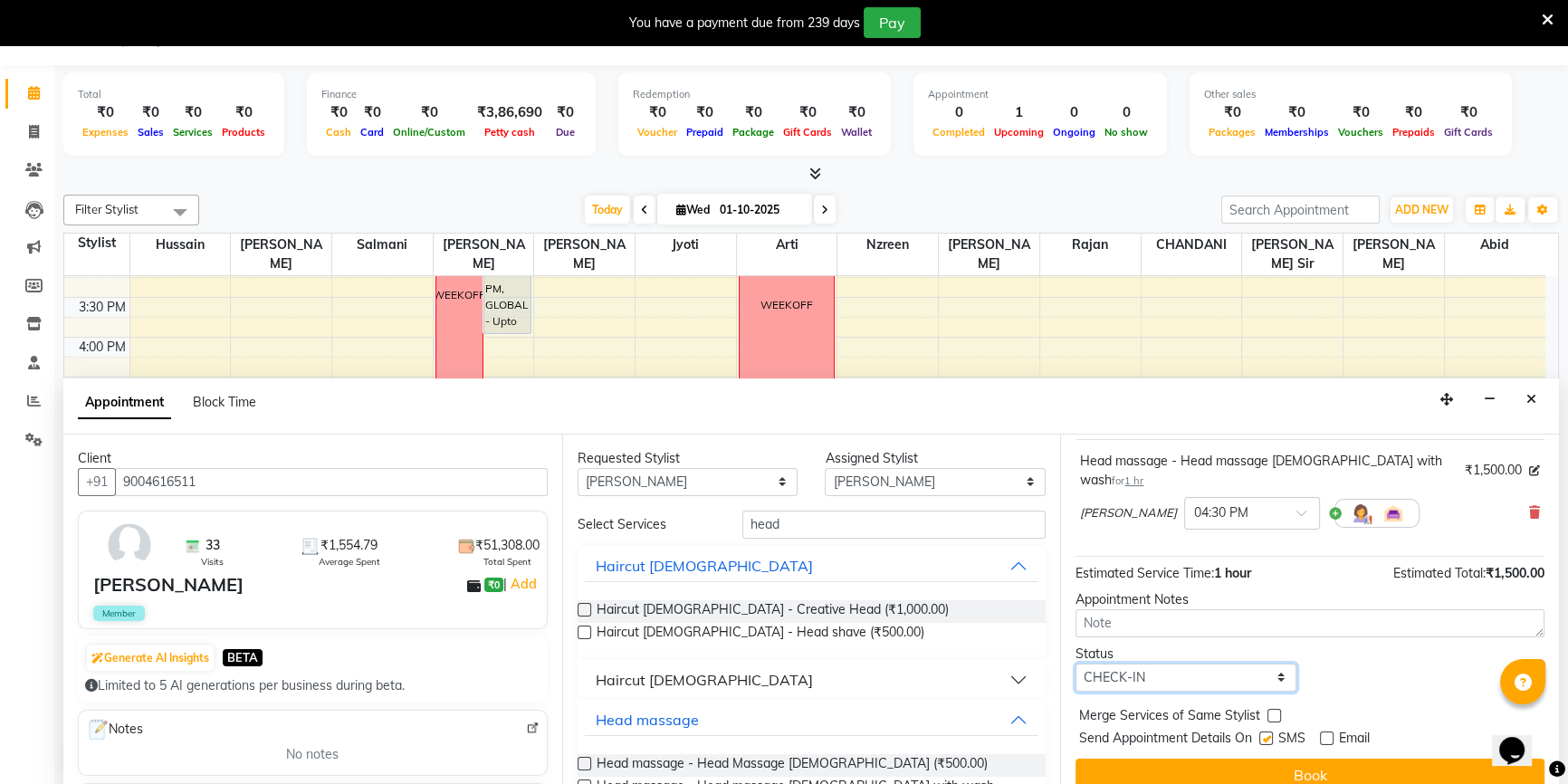
click at [1177, 663] on select "Select TENTATIVE CONFIRM CHECK-IN UPCOMING" at bounding box center [1186, 677] width 221 height 28
select select "confirm booking"
click at [1076, 663] on select "Select TENTATIVE CONFIRM CHECK-IN UPCOMING" at bounding box center [1186, 677] width 221 height 28
click at [1268, 731] on label at bounding box center [1267, 738] width 14 height 14
click at [1268, 734] on input "checkbox" at bounding box center [1266, 740] width 12 height 12
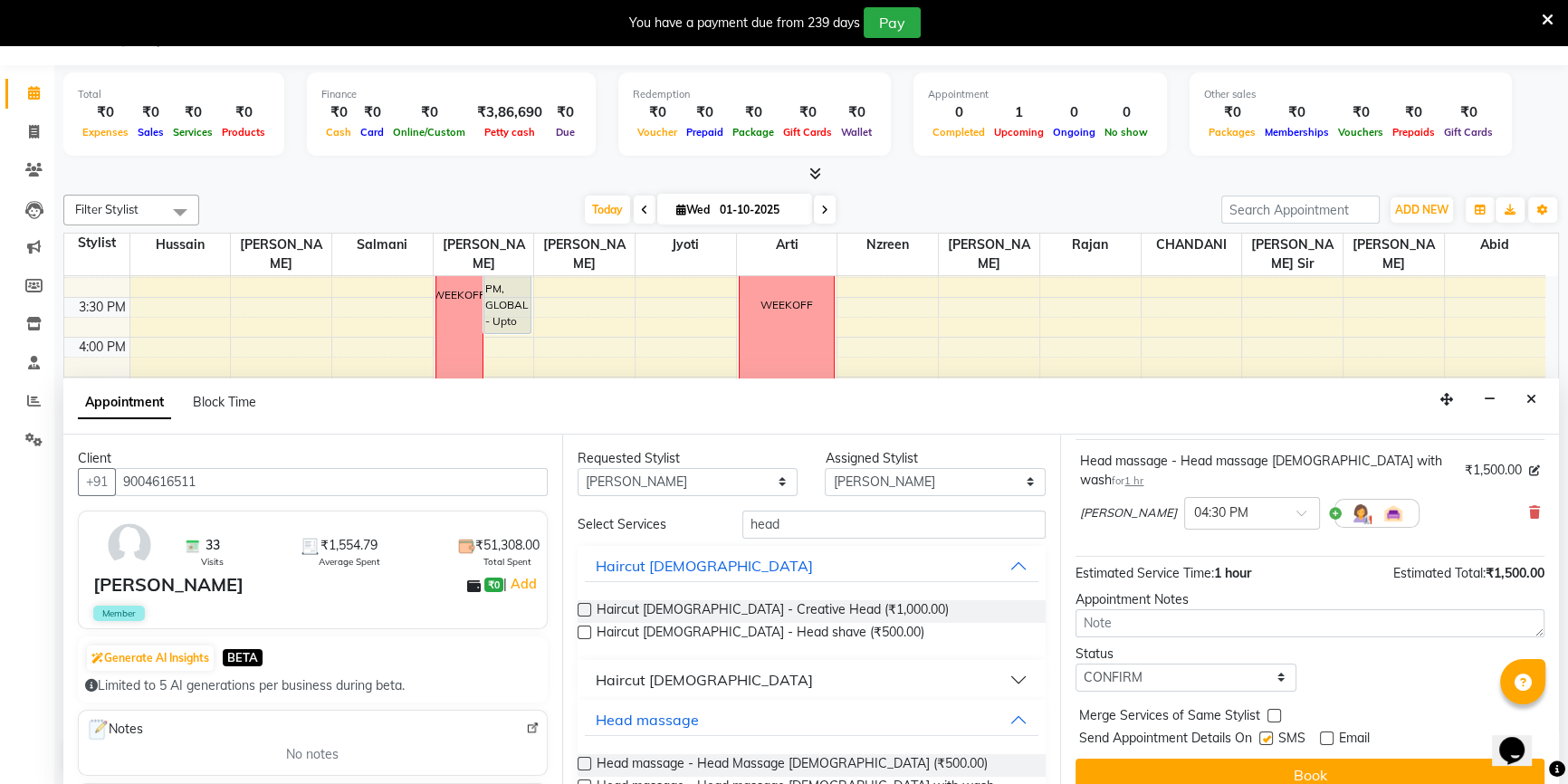
checkbox input "false"
click at [1252, 758] on button "Book" at bounding box center [1311, 774] width 469 height 32
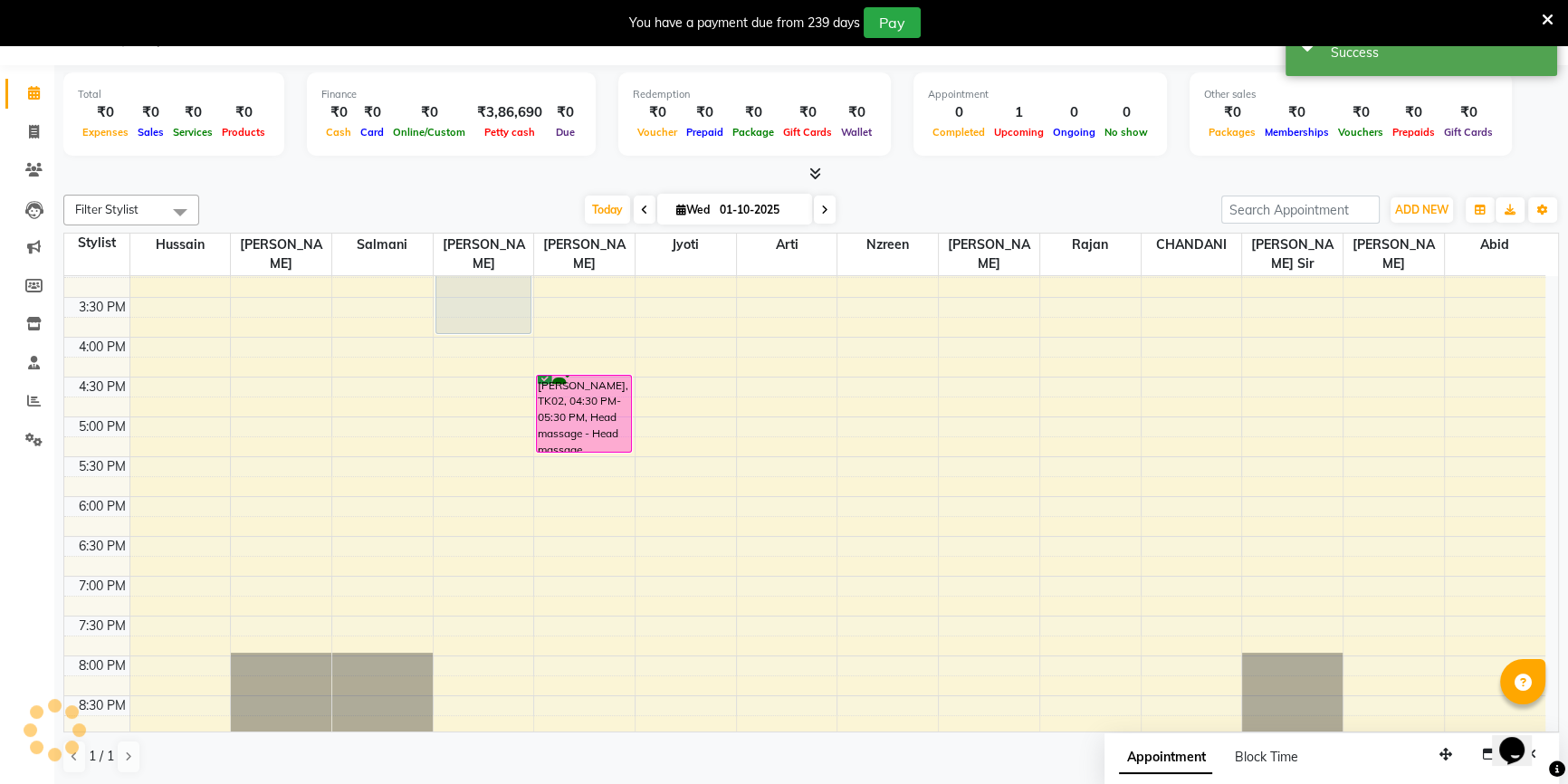
scroll to position [0, 0]
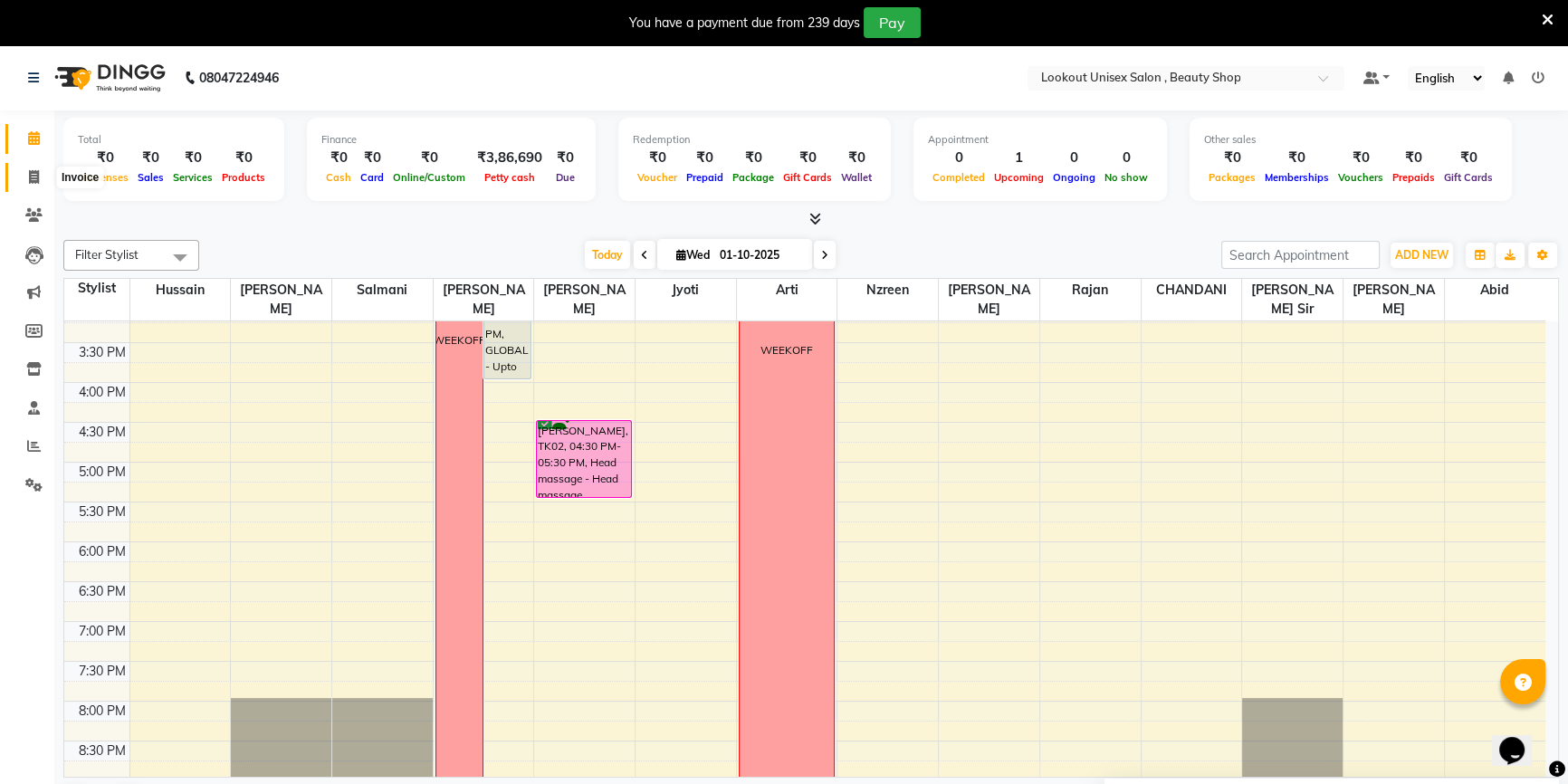
click at [21, 181] on span at bounding box center [33, 178] width 31 height 21
select select "7658"
select select "service"
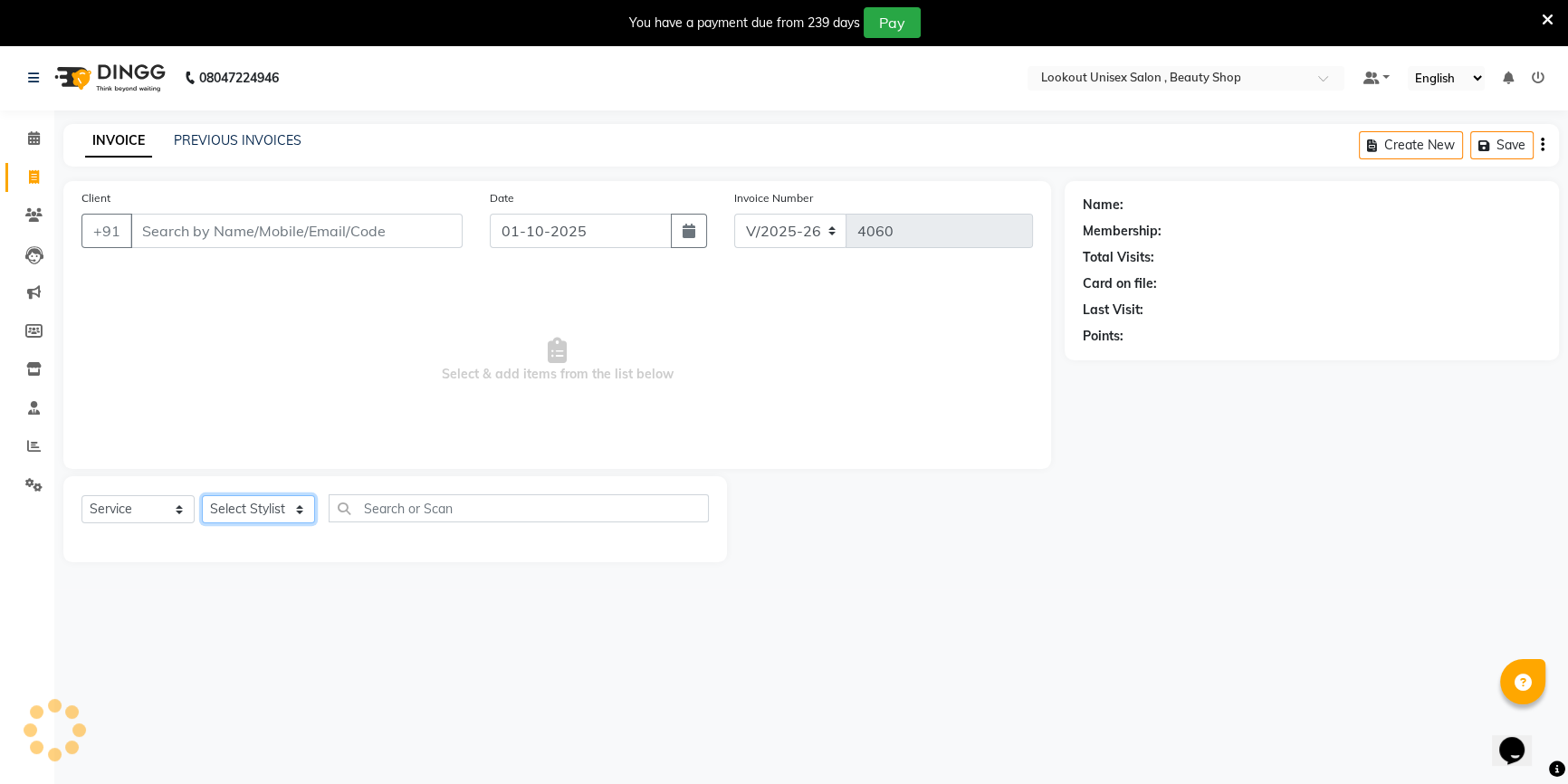
click at [249, 508] on select "Select Stylist [PERSON_NAME] [PERSON_NAME] Sir Disha [PERSON_NAME] Jyoti Mahesh…" at bounding box center [258, 508] width 113 height 28
click at [202, 495] on select "Select Stylist [PERSON_NAME] [PERSON_NAME] Sir Disha [PERSON_NAME] Jyoti Mahesh…" at bounding box center [258, 508] width 113 height 28
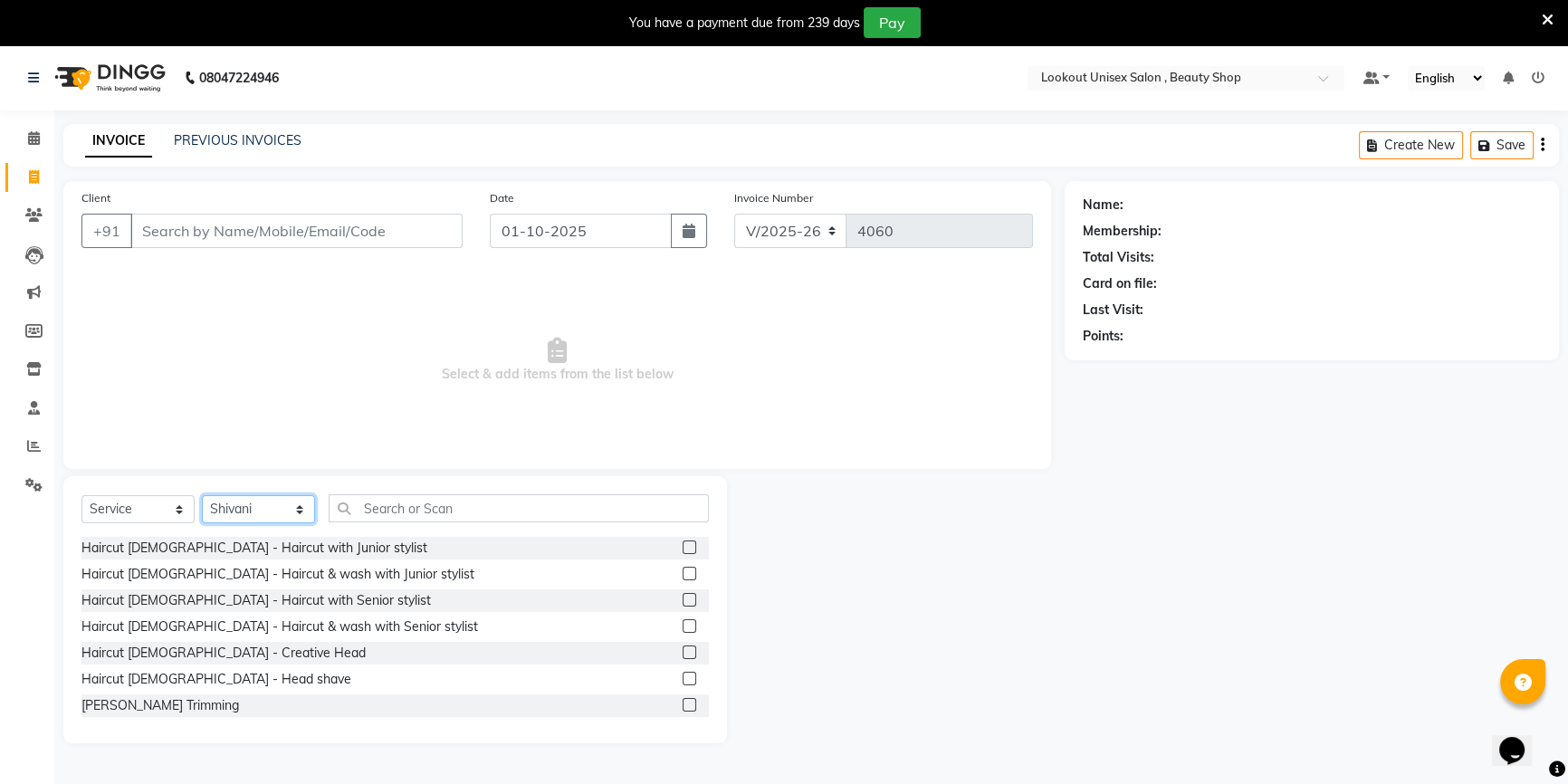
click at [273, 521] on select "Select Stylist [PERSON_NAME] [PERSON_NAME] Sir Disha [PERSON_NAME] Jyoti Mahesh…" at bounding box center [258, 508] width 113 height 28
select select "68259"
click at [202, 495] on select "Select Stylist [PERSON_NAME] [PERSON_NAME] Sir Disha [PERSON_NAME] Jyoti Mahesh…" at bounding box center [258, 508] width 113 height 28
click at [349, 497] on input "text" at bounding box center [518, 508] width 380 height 28
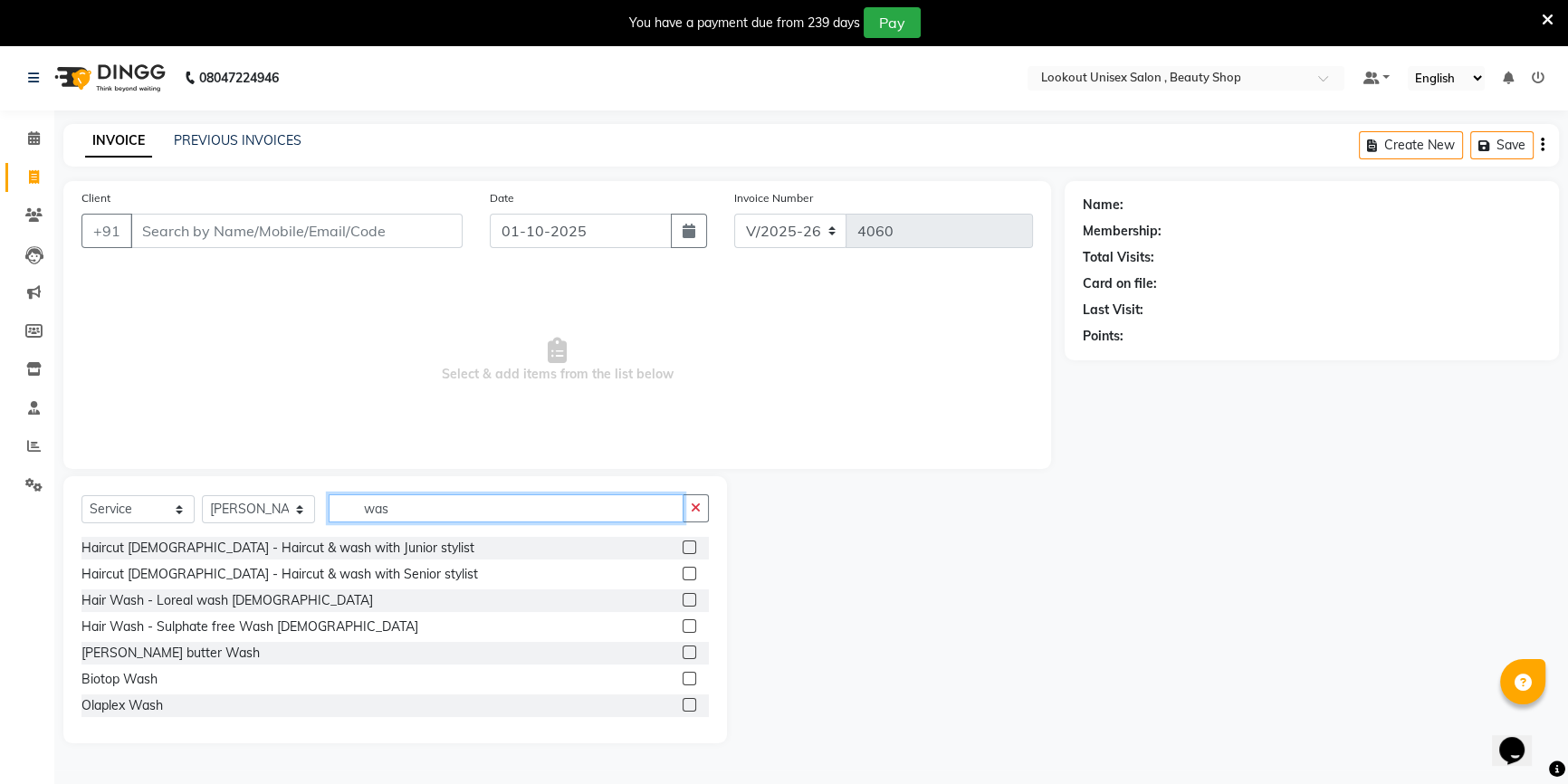
type input "wash"
click at [408, 513] on input "wash" at bounding box center [507, 508] width 355 height 28
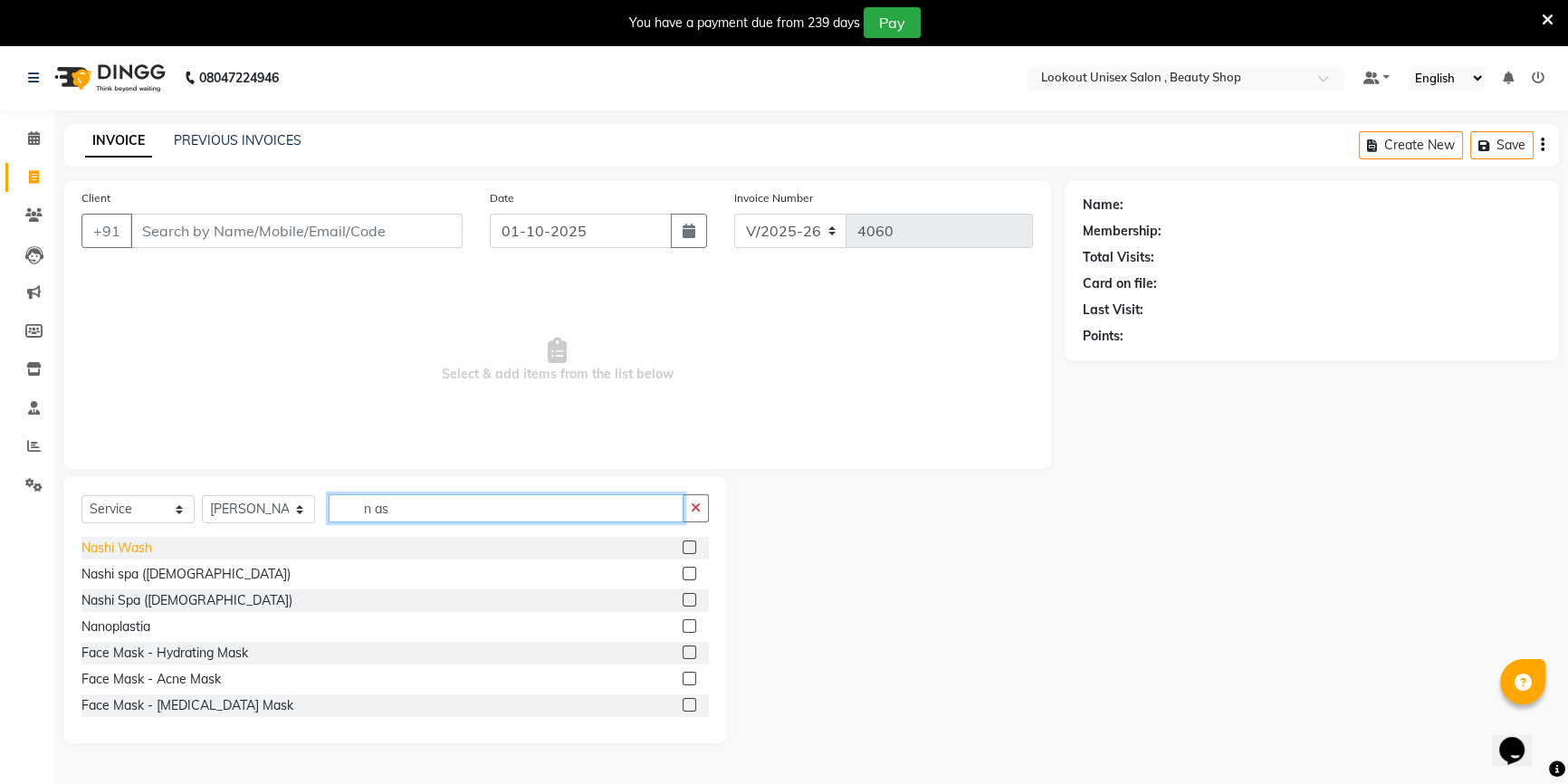
type input "n as"
click at [88, 548] on div "Nashi Wash" at bounding box center [117, 548] width 71 height 19
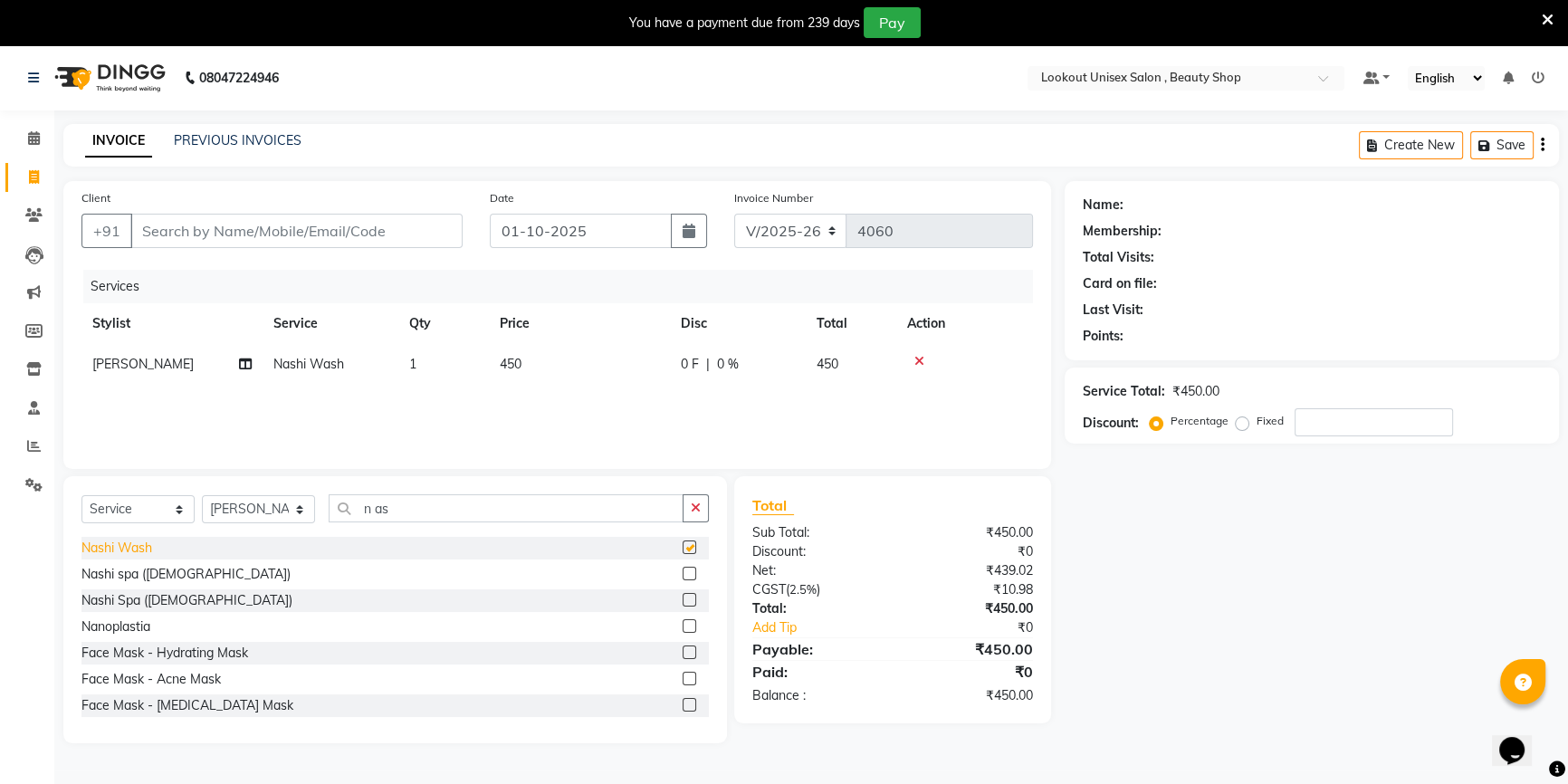
checkbox input "false"
click at [424, 503] on input "n as" at bounding box center [507, 508] width 355 height 28
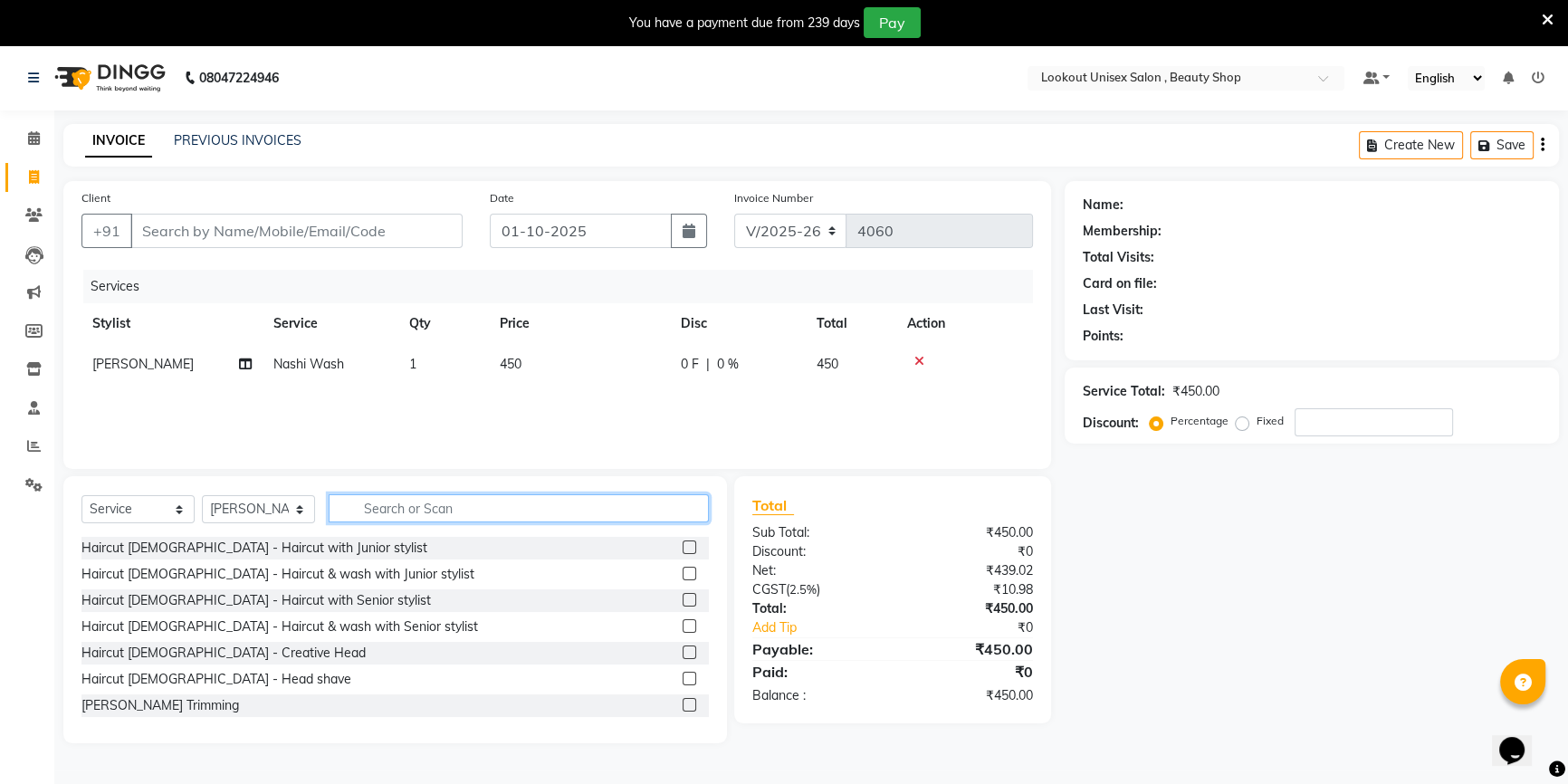
click at [365, 518] on input "text" at bounding box center [518, 508] width 380 height 28
click at [286, 506] on select "Select Stylist [PERSON_NAME] [PERSON_NAME] Sir Disha [PERSON_NAME] Jyoti Mahesh…" at bounding box center [258, 508] width 113 height 28
select select "67794"
click at [202, 495] on select "Select Stylist [PERSON_NAME] [PERSON_NAME] Sir Disha [PERSON_NAME] Jyoti Mahesh…" at bounding box center [258, 508] width 113 height 28
click at [391, 499] on input "text" at bounding box center [518, 508] width 380 height 28
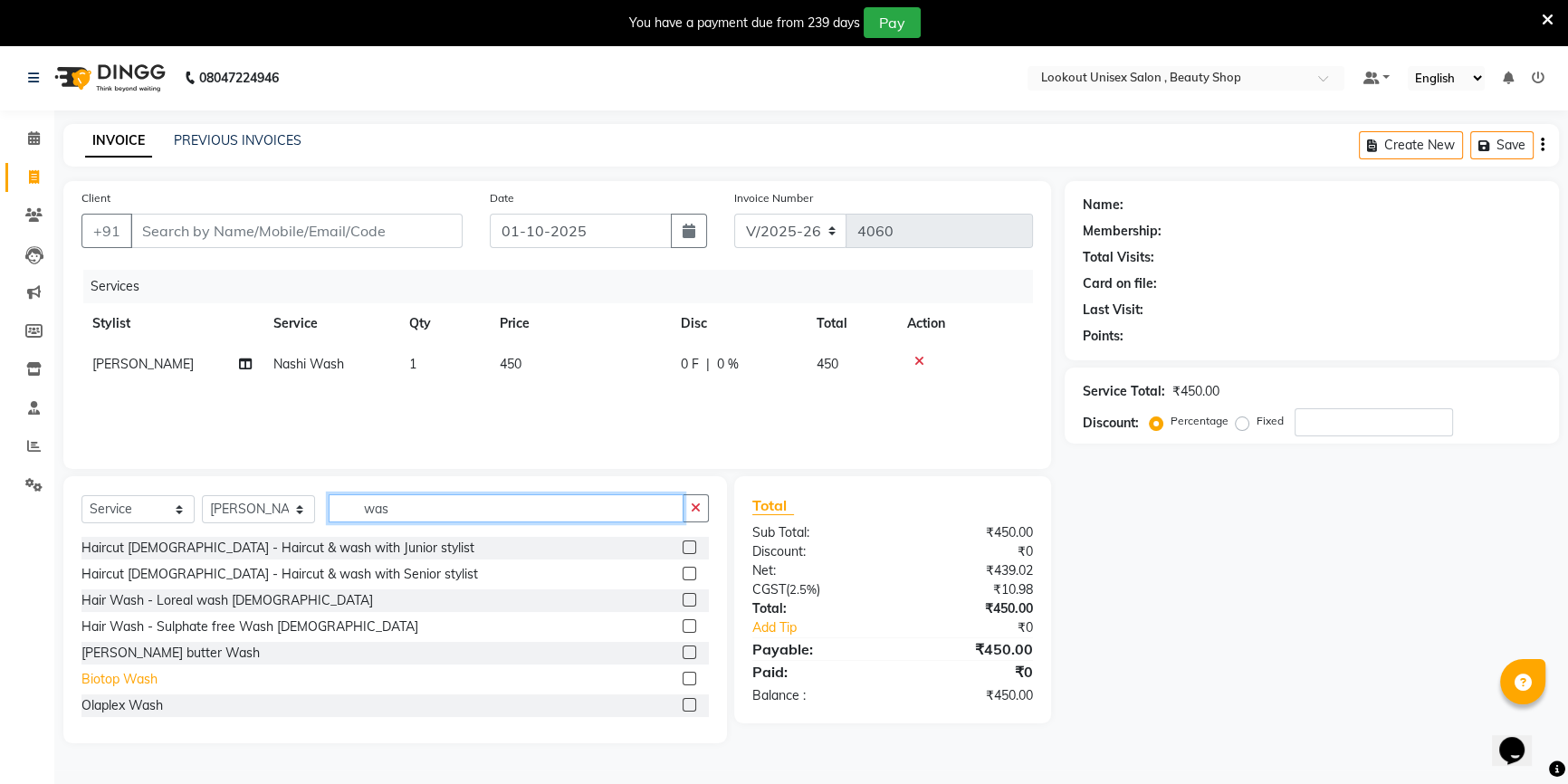
type input "was"
click at [137, 679] on div "Biotop Wash" at bounding box center [119, 678] width 76 height 19
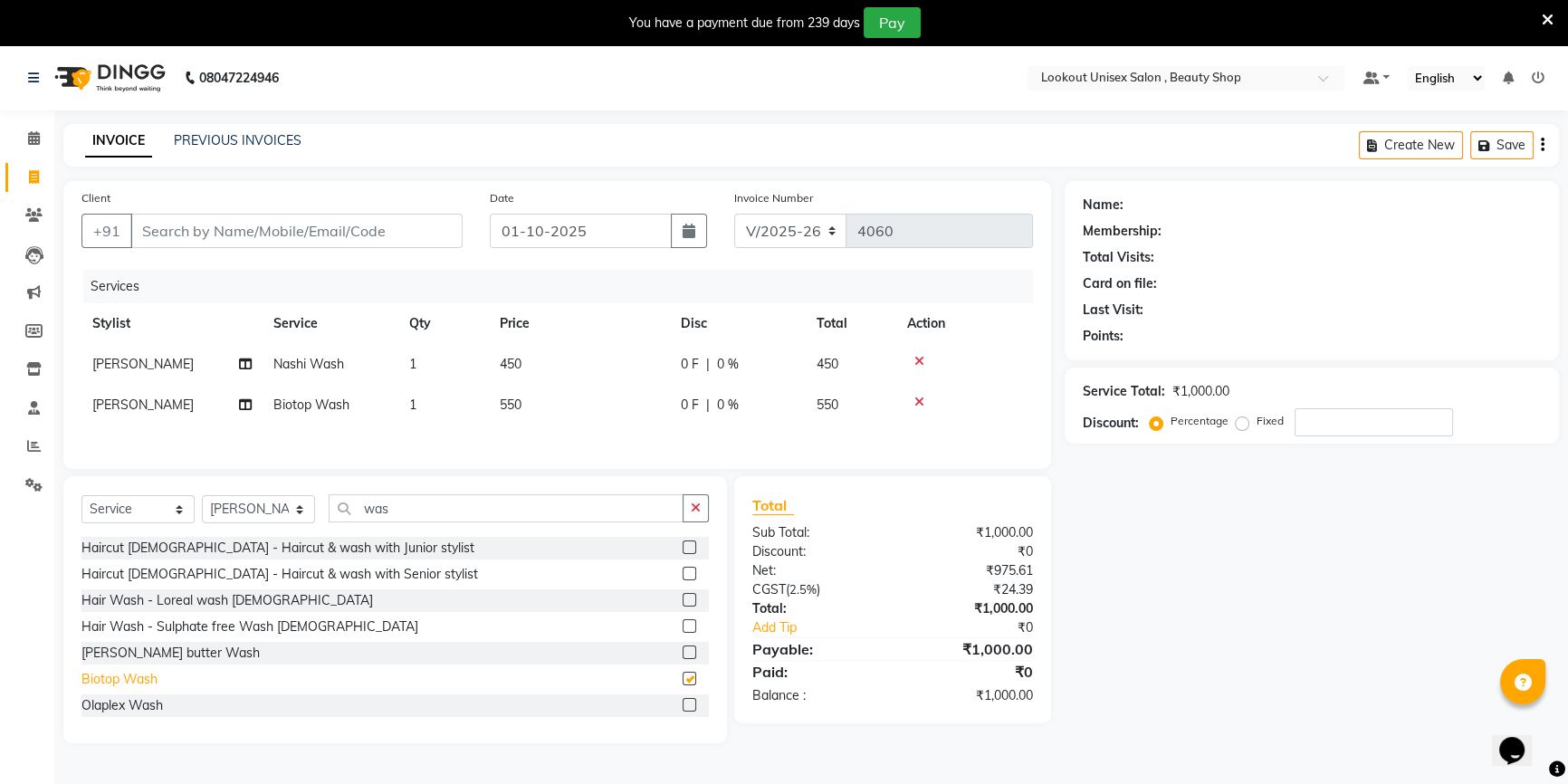
checkbox input "false"
click at [260, 241] on input "Client" at bounding box center [297, 231] width 332 height 34
click at [115, 399] on span "[PERSON_NAME]" at bounding box center [142, 404] width 101 height 17
select select "67794"
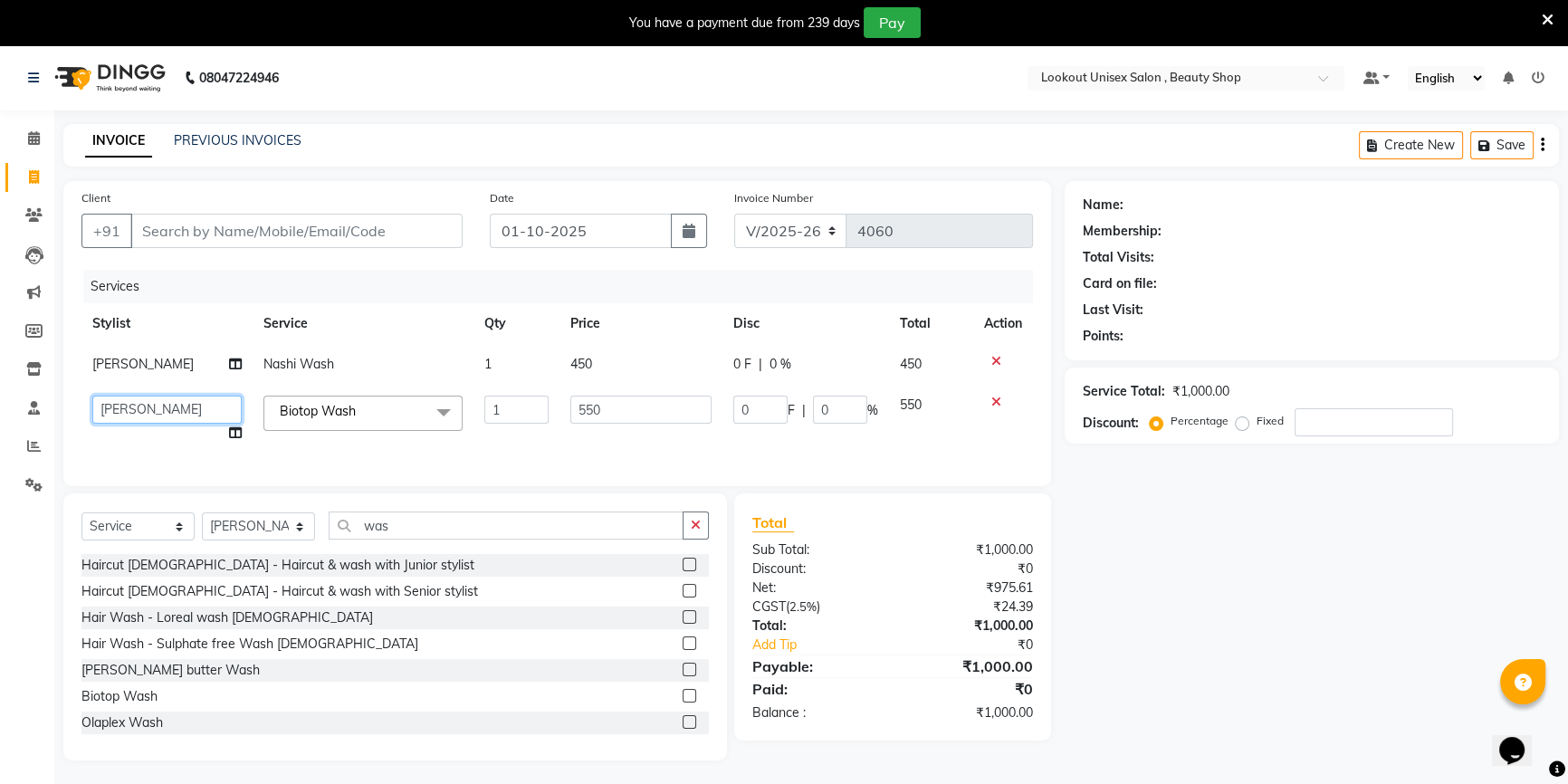
click at [120, 406] on select "[PERSON_NAME] [PERSON_NAME] Sir Disha [PERSON_NAME] Jyoti Mahesh [PERSON_NAME] …" at bounding box center [167, 409] width 149 height 28
select select "68200"
click at [601, 402] on input "550" at bounding box center [641, 409] width 141 height 28
type input "5"
type input "650"
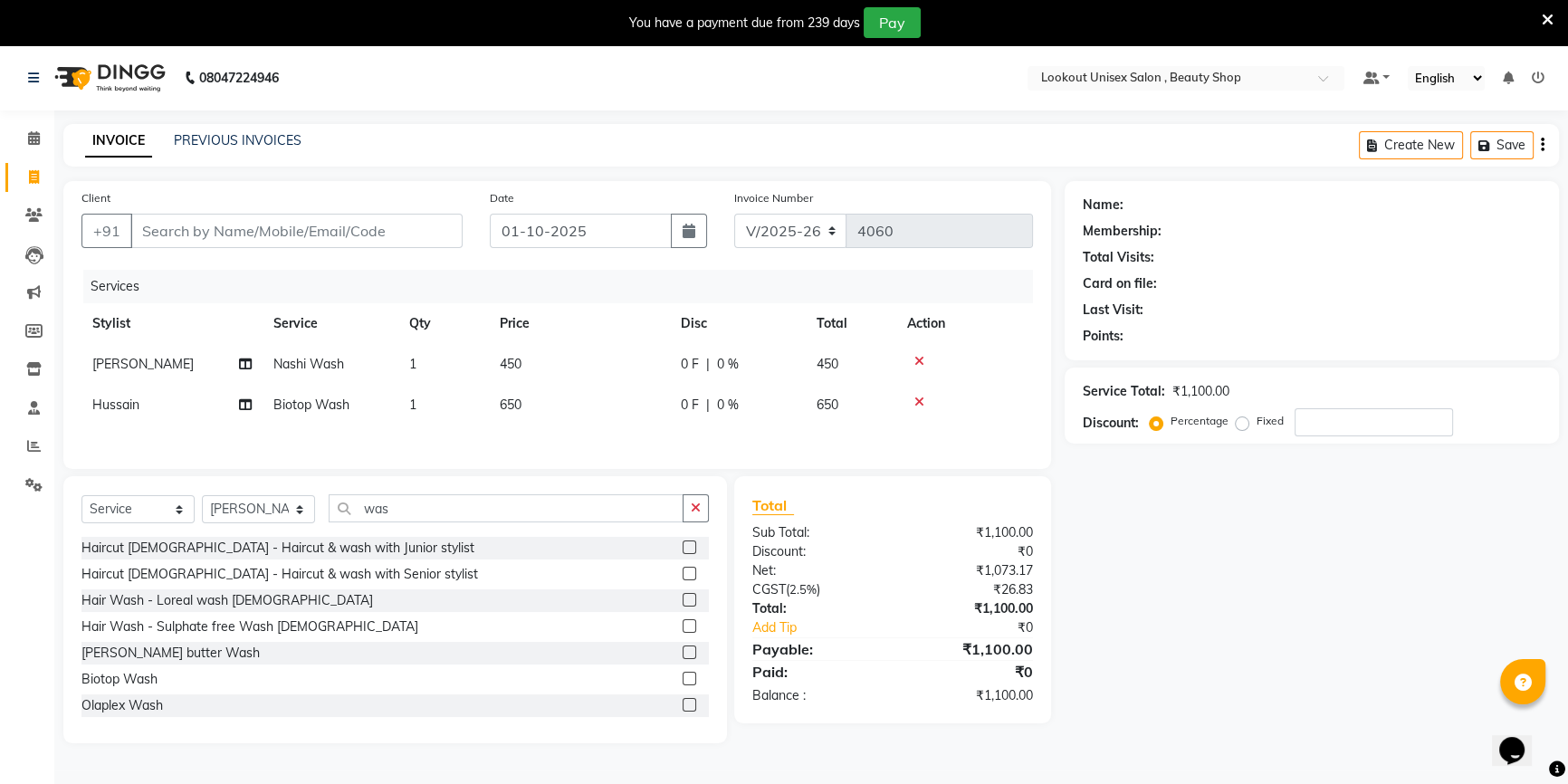
click at [606, 462] on div "Client +91 Date [DATE] Invoice Number V/2025 V/[PHONE_NUMBER] Services Stylist …" at bounding box center [558, 324] width 988 height 287
click at [335, 228] on input "Client" at bounding box center [297, 231] width 332 height 34
type input "7"
type input "0"
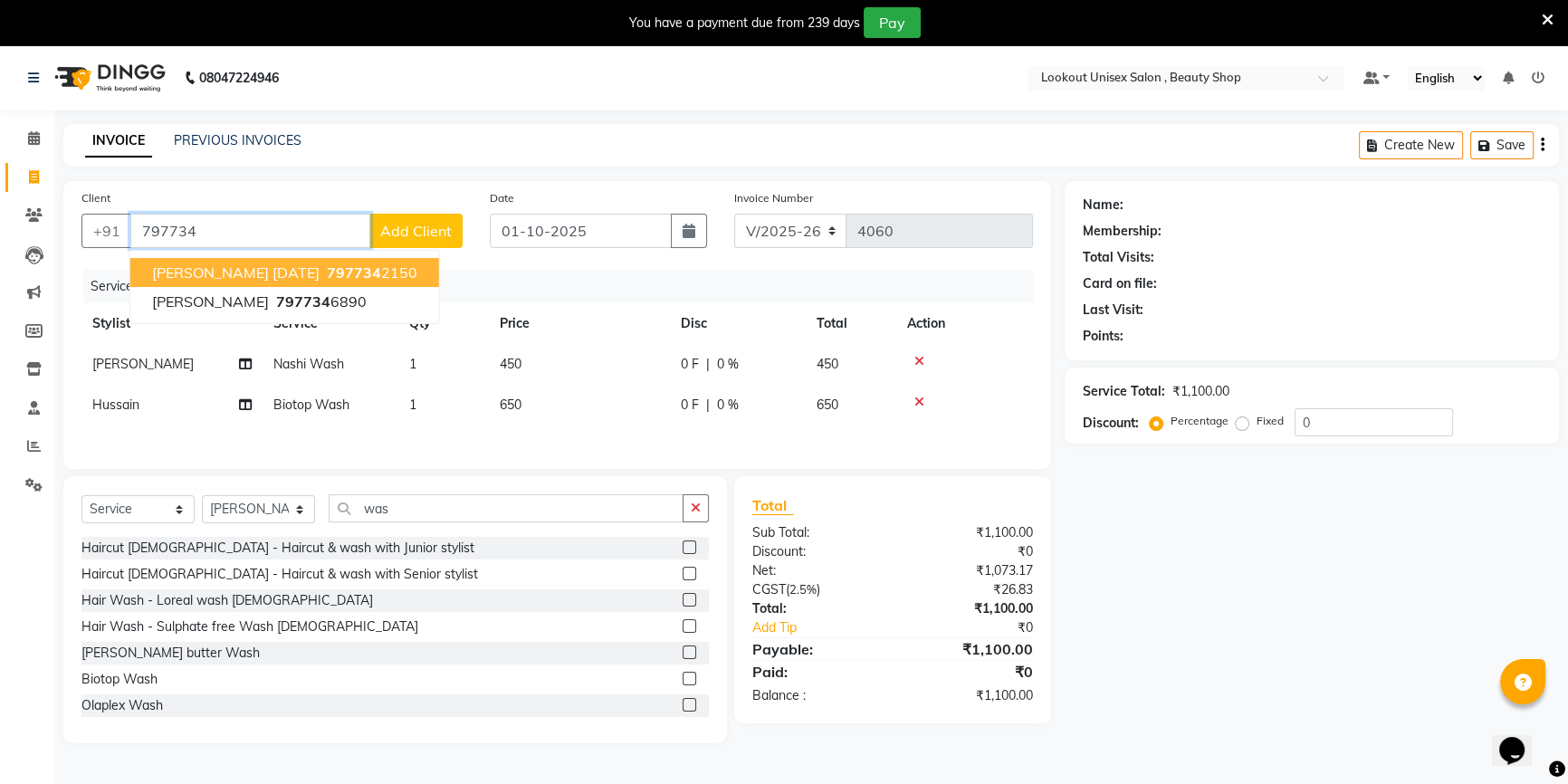
click at [327, 274] on span "797734" at bounding box center [353, 272] width 54 height 18
type input "7977342150"
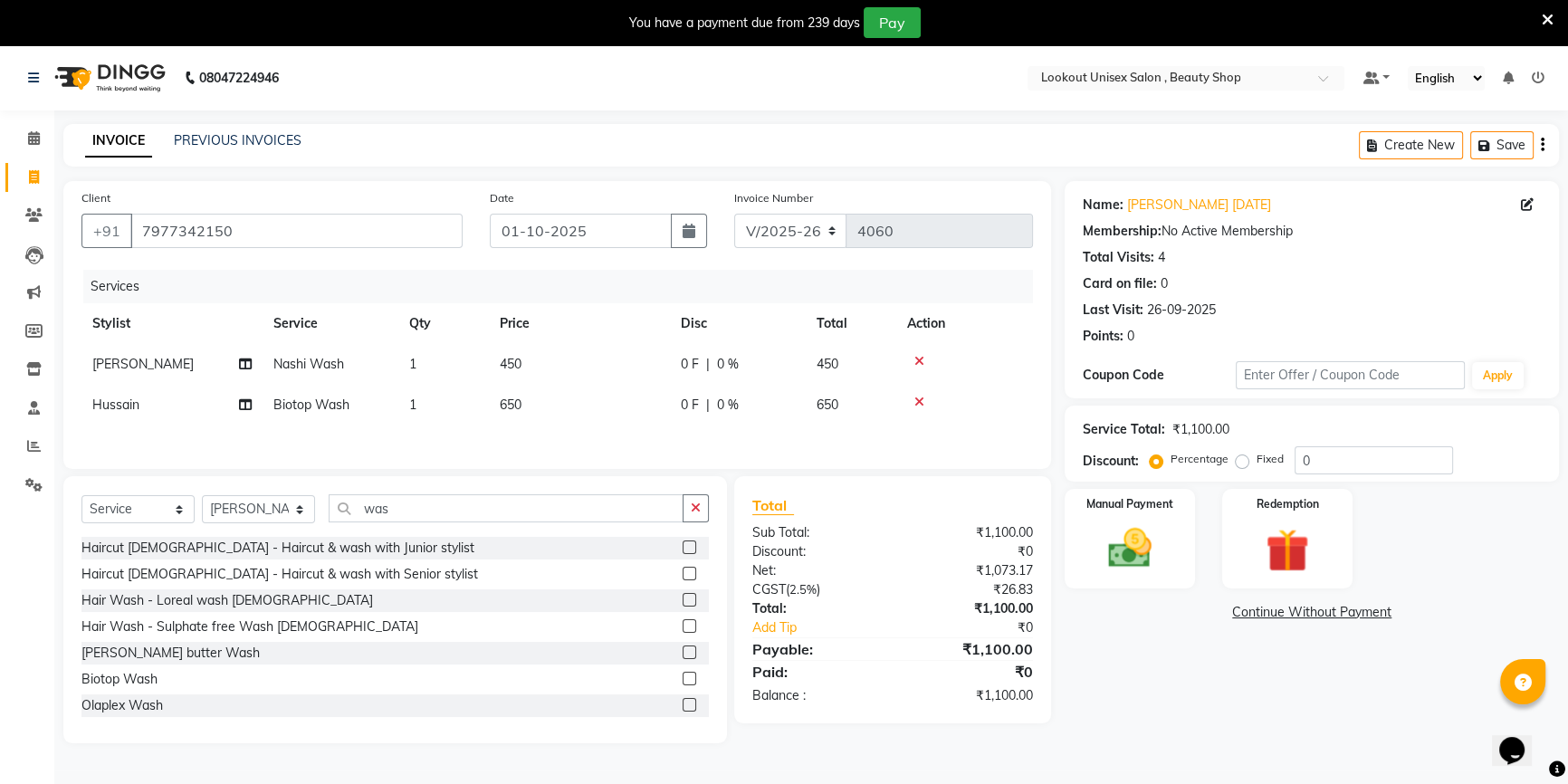
click at [1293, 459] on div "Percentage Fixed" at bounding box center [1224, 460] width 141 height 24
click at [1298, 459] on input "0" at bounding box center [1374, 460] width 158 height 28
type input "20"
click at [1122, 544] on img at bounding box center [1130, 548] width 74 height 52
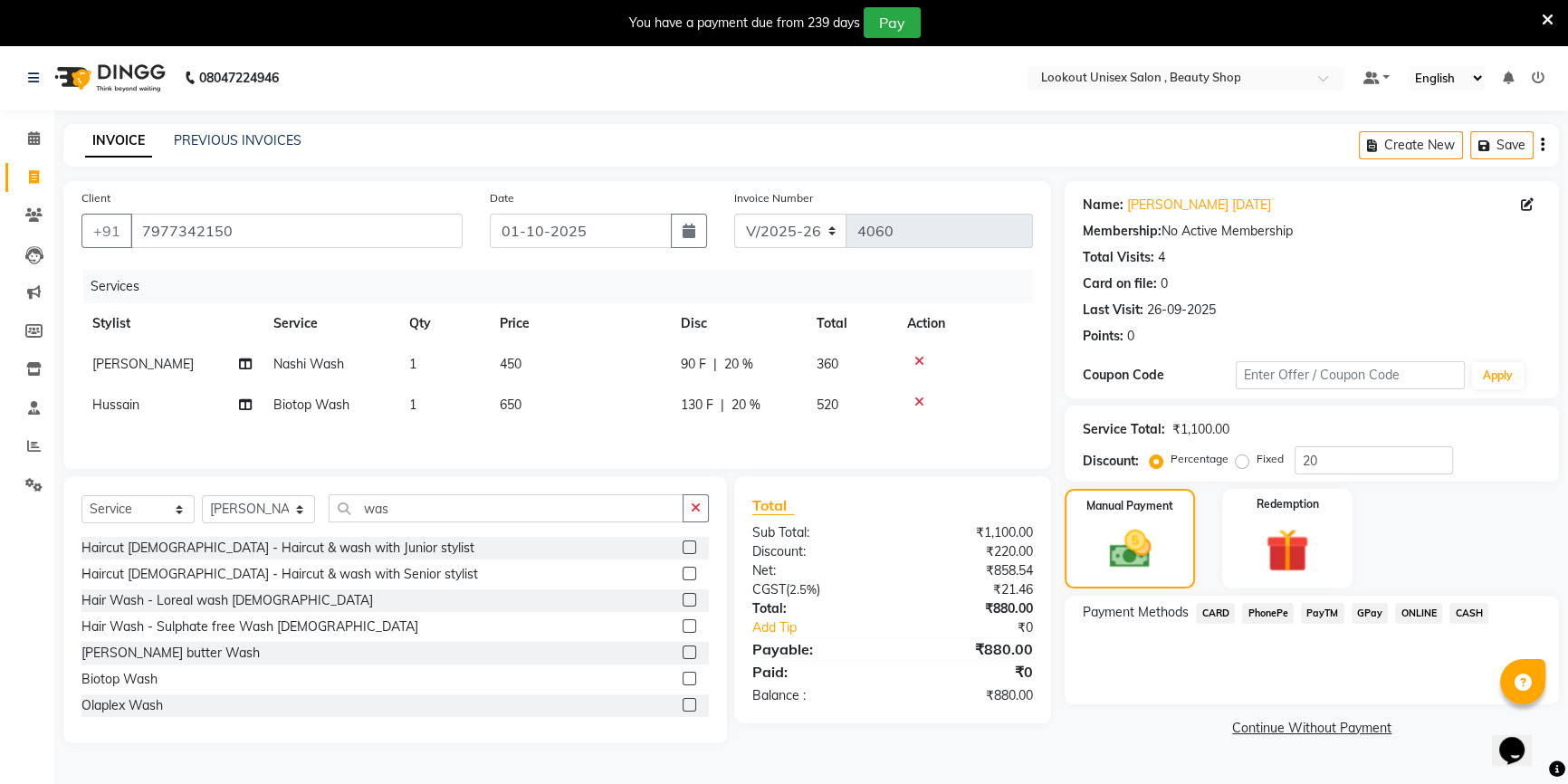
click at [508, 397] on span "650" at bounding box center [511, 404] width 22 height 17
select select "68200"
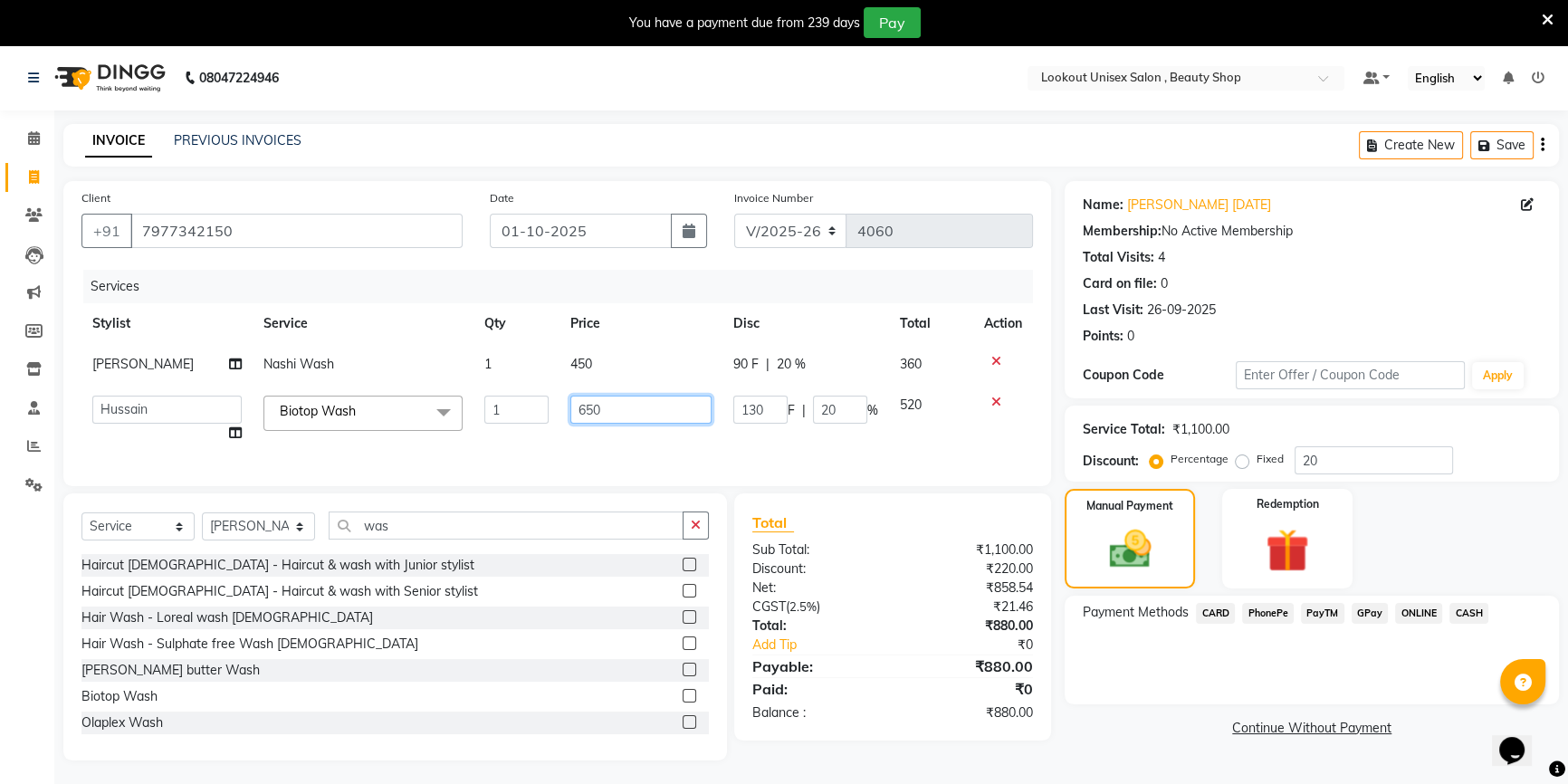
click at [637, 404] on input "650" at bounding box center [641, 409] width 141 height 28
type input "6"
type input "800"
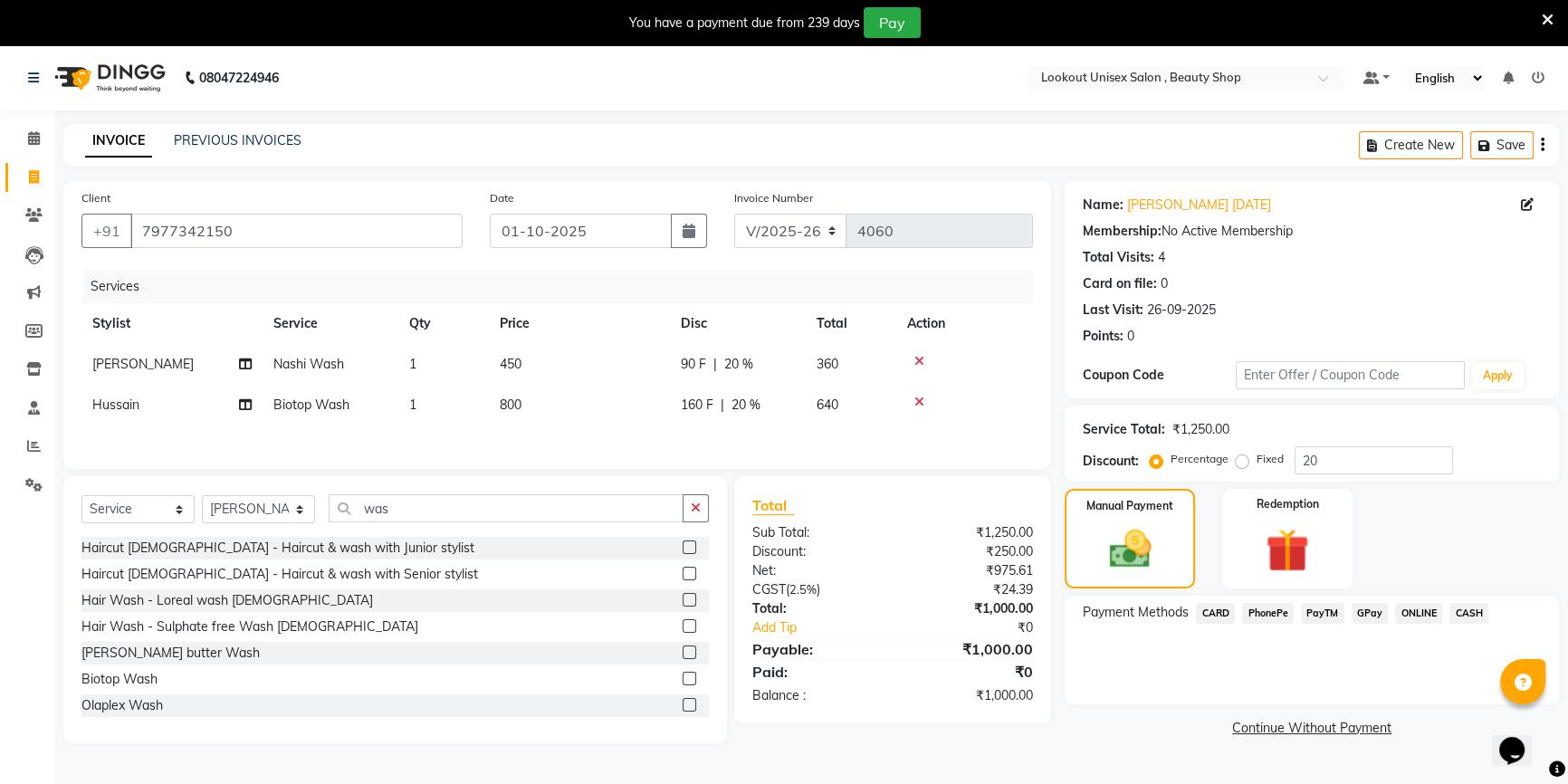
click at [590, 457] on div "Client [PHONE_NUMBER] Date [DATE] Invoice Number V/2025 V/[PHONE_NUMBER] Servic…" at bounding box center [558, 324] width 988 height 287
click at [498, 368] on td "450" at bounding box center [579, 364] width 181 height 41
select select "68259"
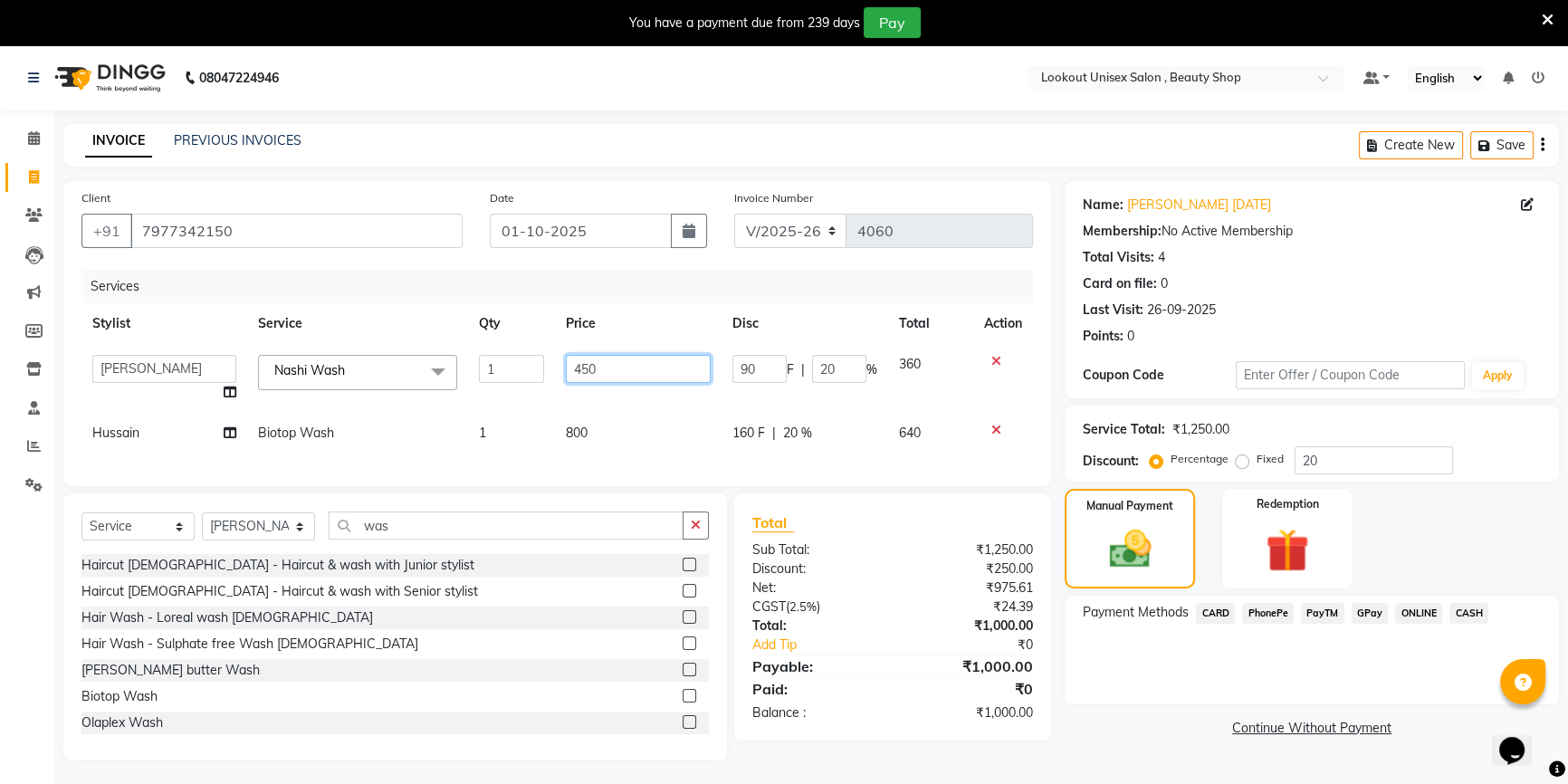
click at [580, 367] on input "450" at bounding box center [638, 369] width 145 height 28
type input "550"
click at [597, 389] on tbody "[PERSON_NAME] [PERSON_NAME] Sir Disha [PERSON_NAME] Jyoti Mahesh [PERSON_NAME] …" at bounding box center [557, 398] width 951 height 110
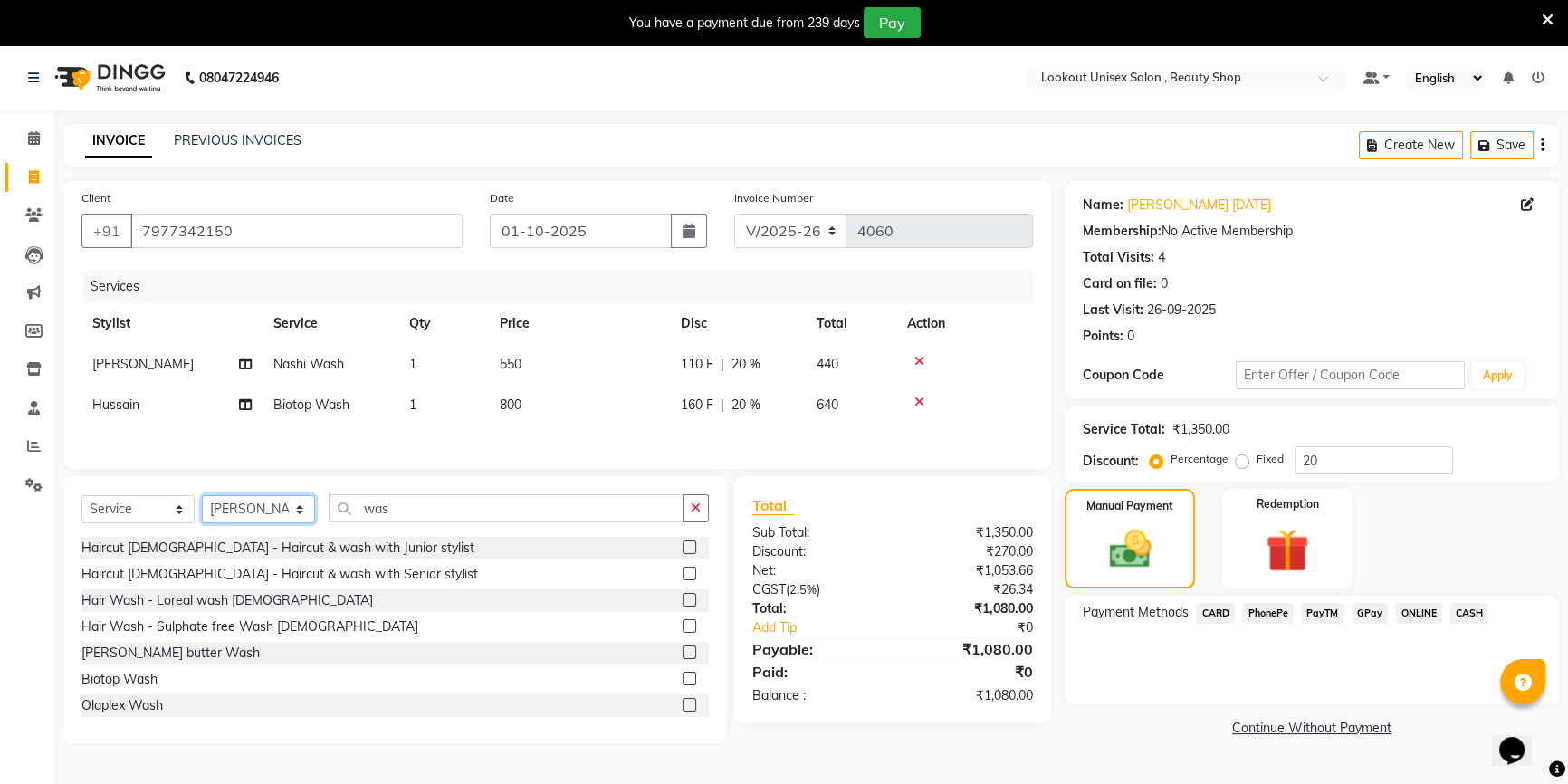
click at [295, 506] on select "Select Stylist [PERSON_NAME] [PERSON_NAME] Sir Disha [PERSON_NAME] Jyoti Mahesh…" at bounding box center [258, 508] width 113 height 28
click at [202, 497] on select "Select Stylist [PERSON_NAME] [PERSON_NAME] Sir Disha [PERSON_NAME] Jyoti Mahesh…" at bounding box center [258, 508] width 113 height 28
click at [400, 507] on input "was" at bounding box center [507, 508] width 355 height 28
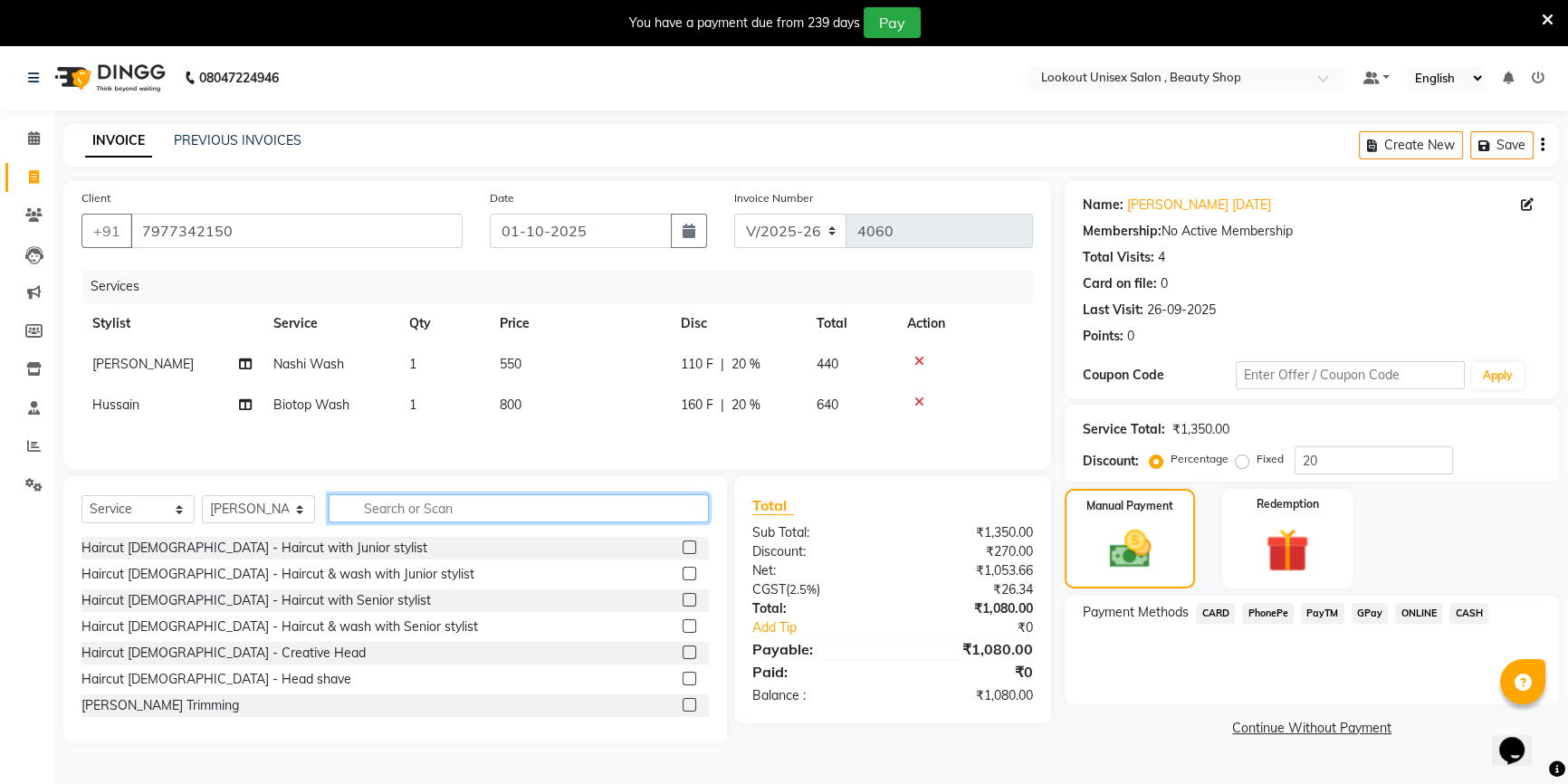
type input "w"
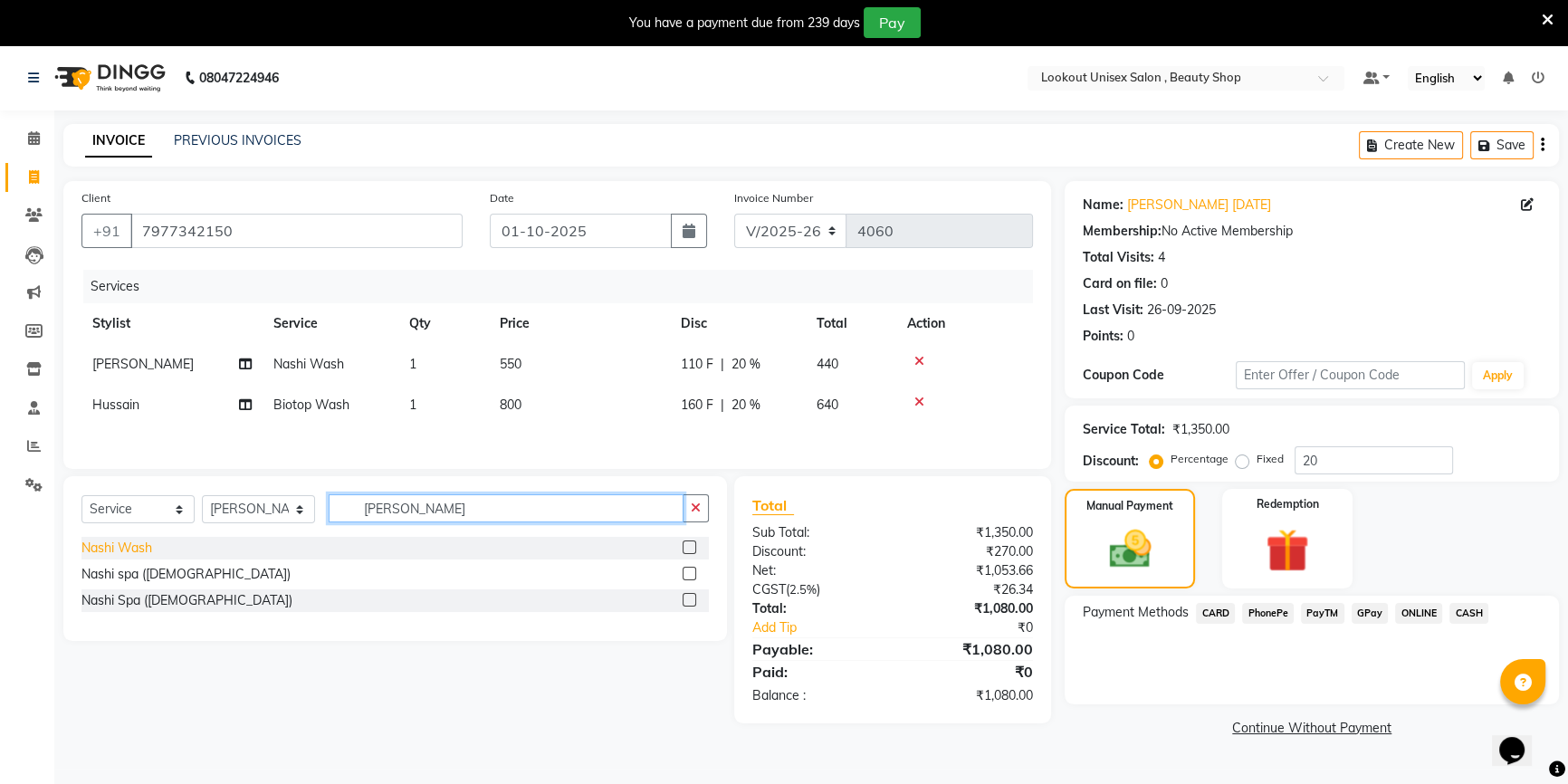
type input "[PERSON_NAME]"
click at [88, 550] on div "Nashi Wash" at bounding box center [117, 548] width 71 height 19
checkbox input "false"
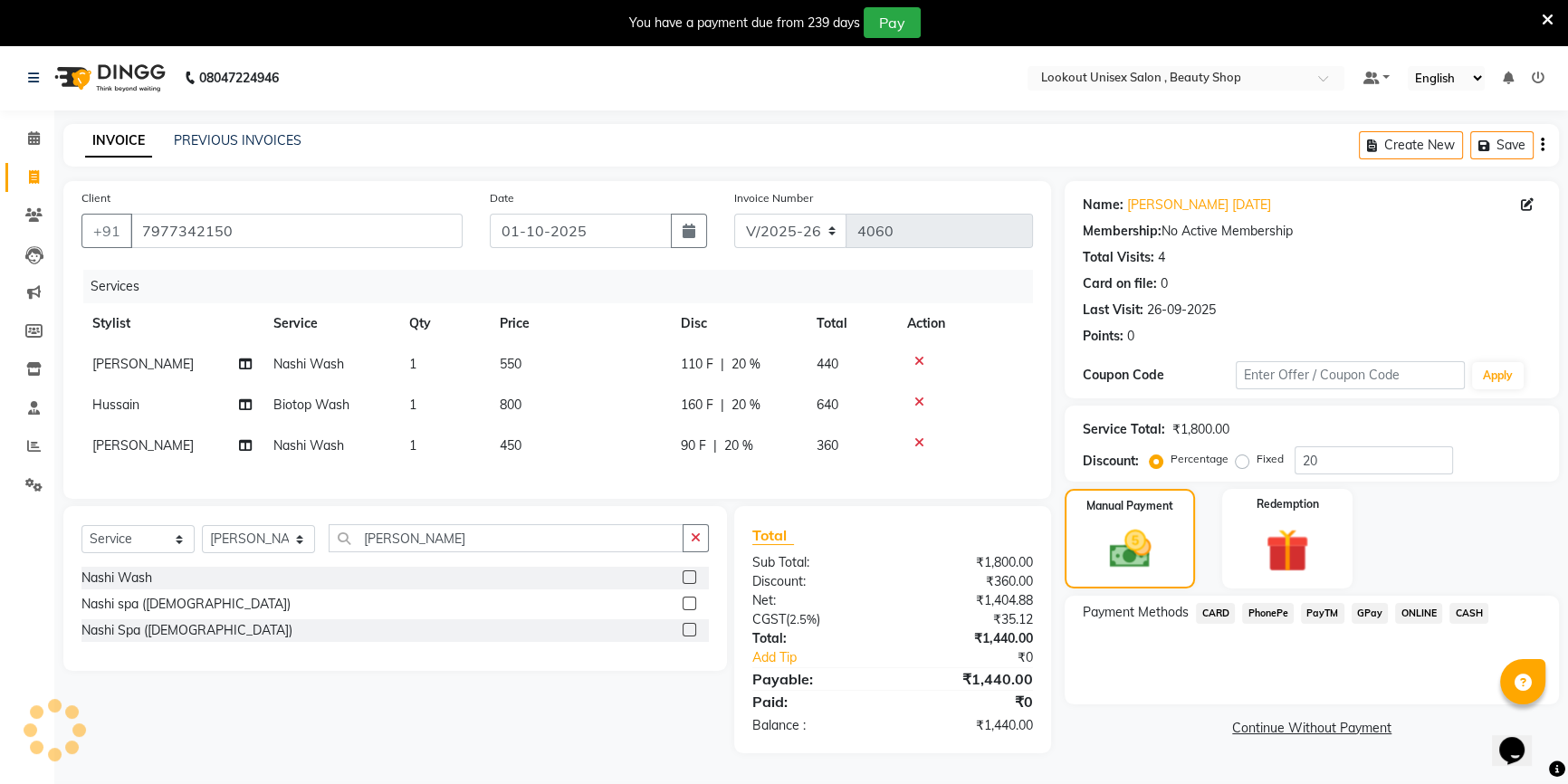
click at [507, 450] on span "450" at bounding box center [511, 444] width 22 height 17
select select "67794"
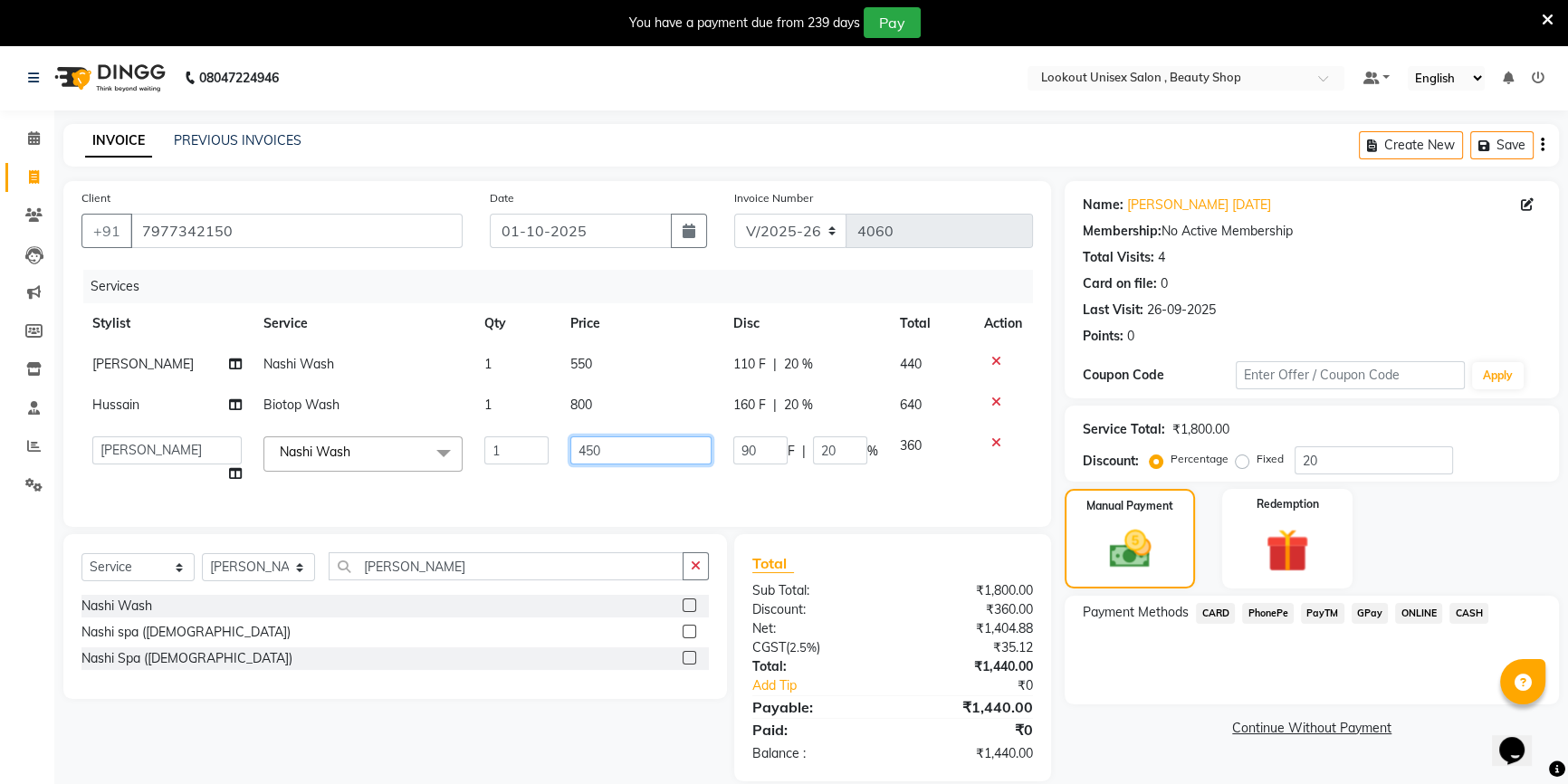
click at [579, 446] on input "450" at bounding box center [641, 450] width 141 height 28
type input "550"
click at [662, 505] on div "Client [PHONE_NUMBER] Date [DATE] Invoice Number V/2025 V/[PHONE_NUMBER] Servic…" at bounding box center [558, 353] width 988 height 345
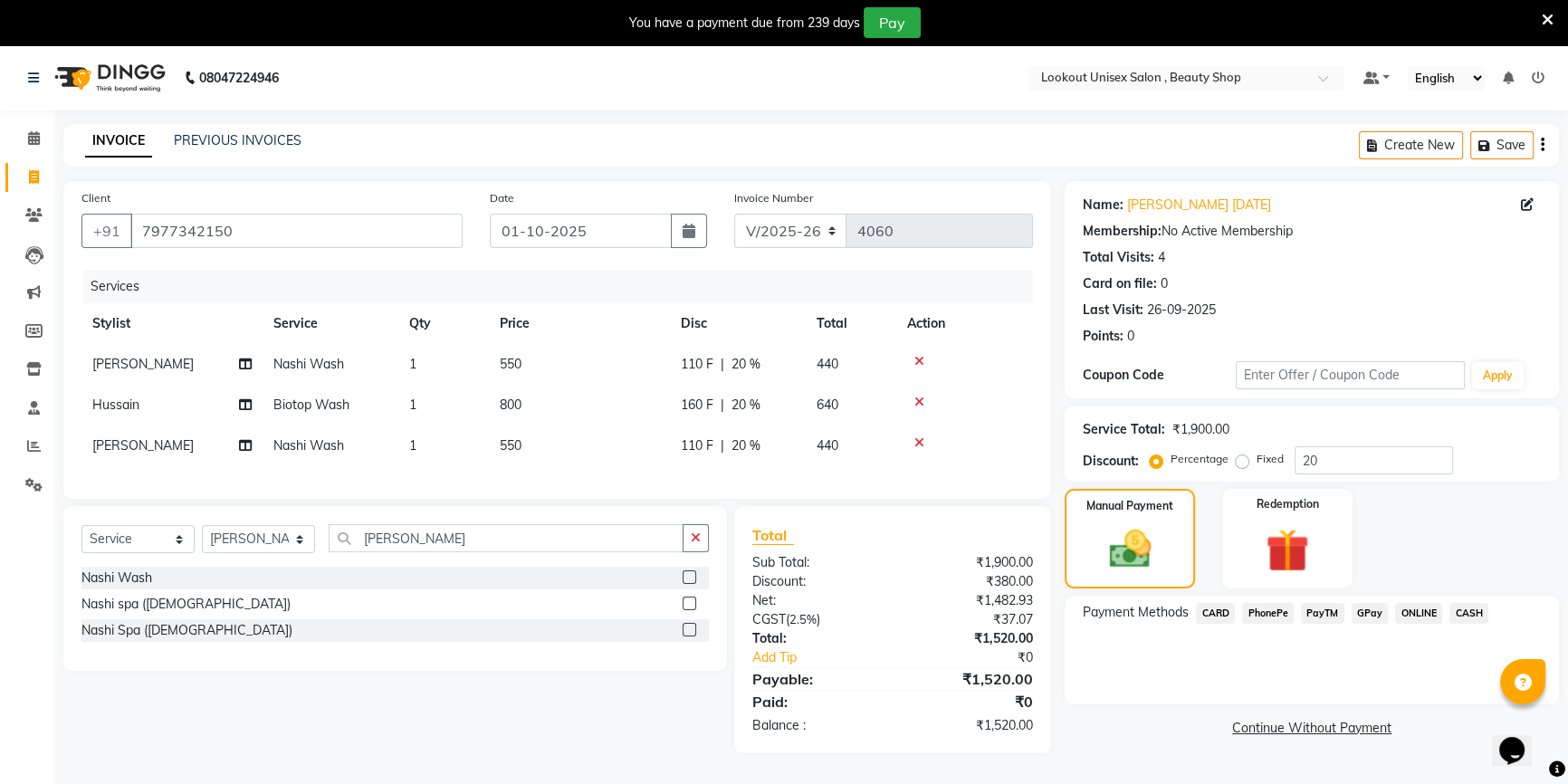
click at [1471, 606] on span "CASH" at bounding box center [1470, 612] width 39 height 21
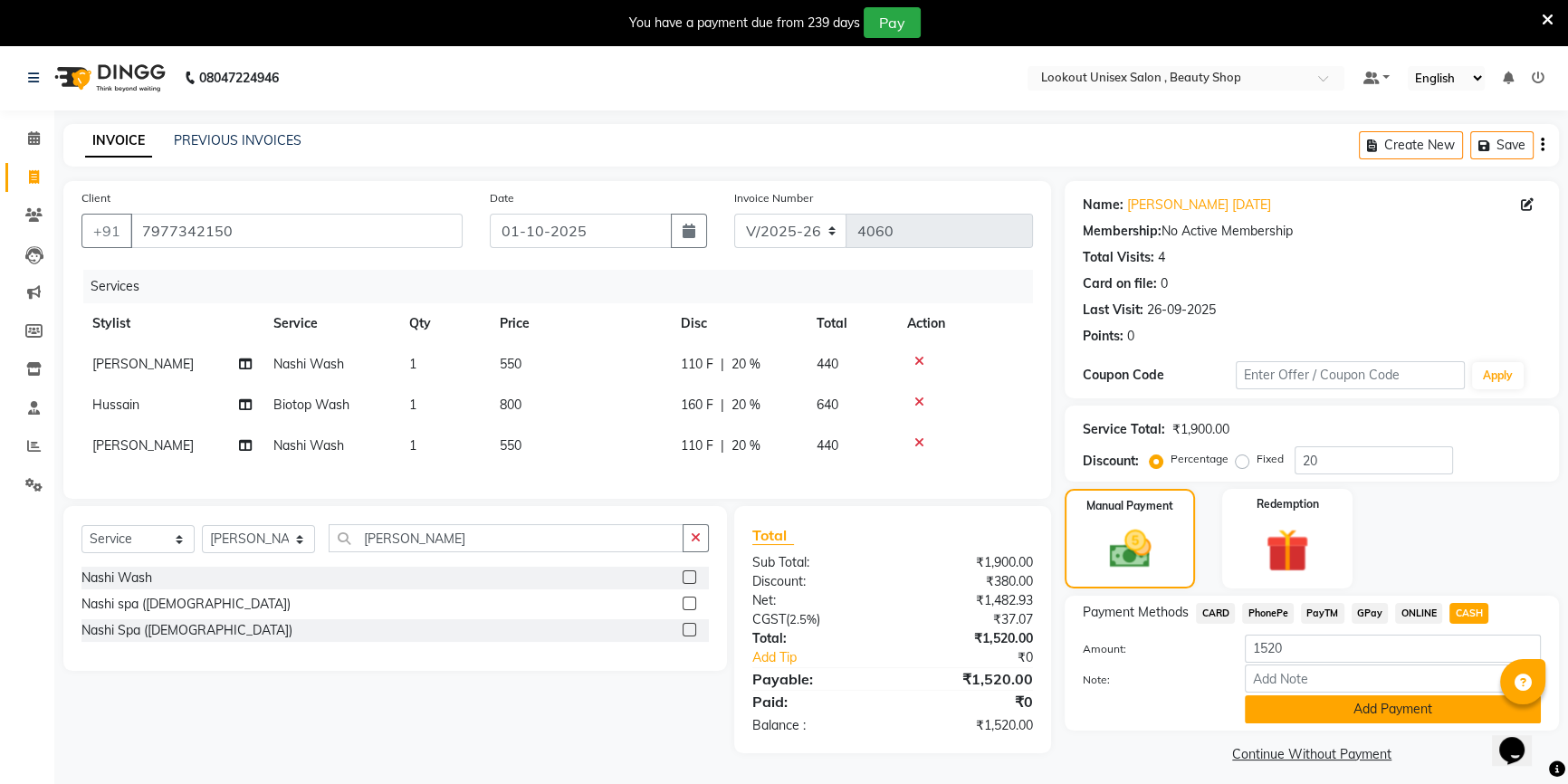
click at [1352, 716] on button "Add Payment" at bounding box center [1393, 708] width 297 height 28
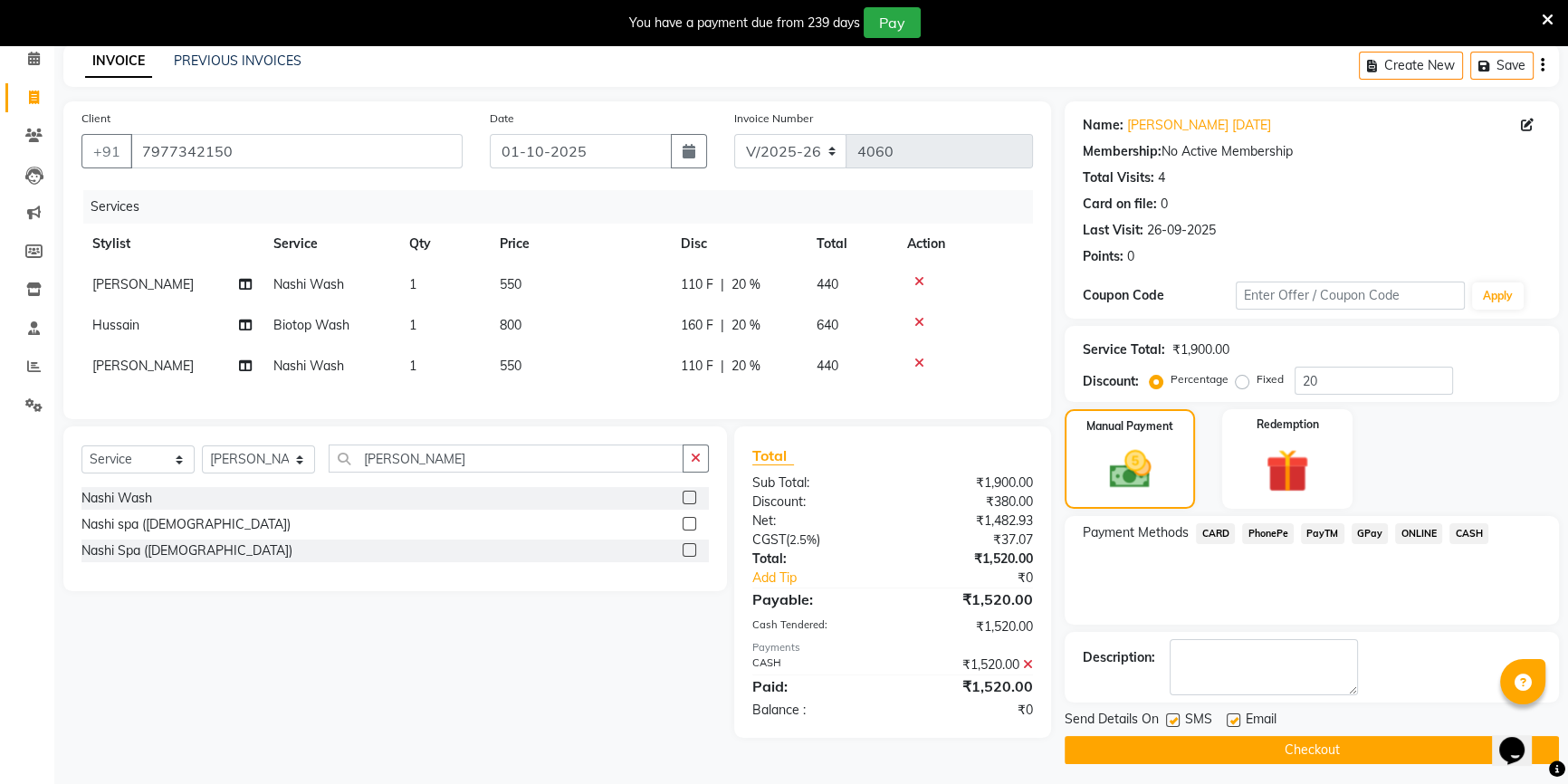
scroll to position [85, 0]
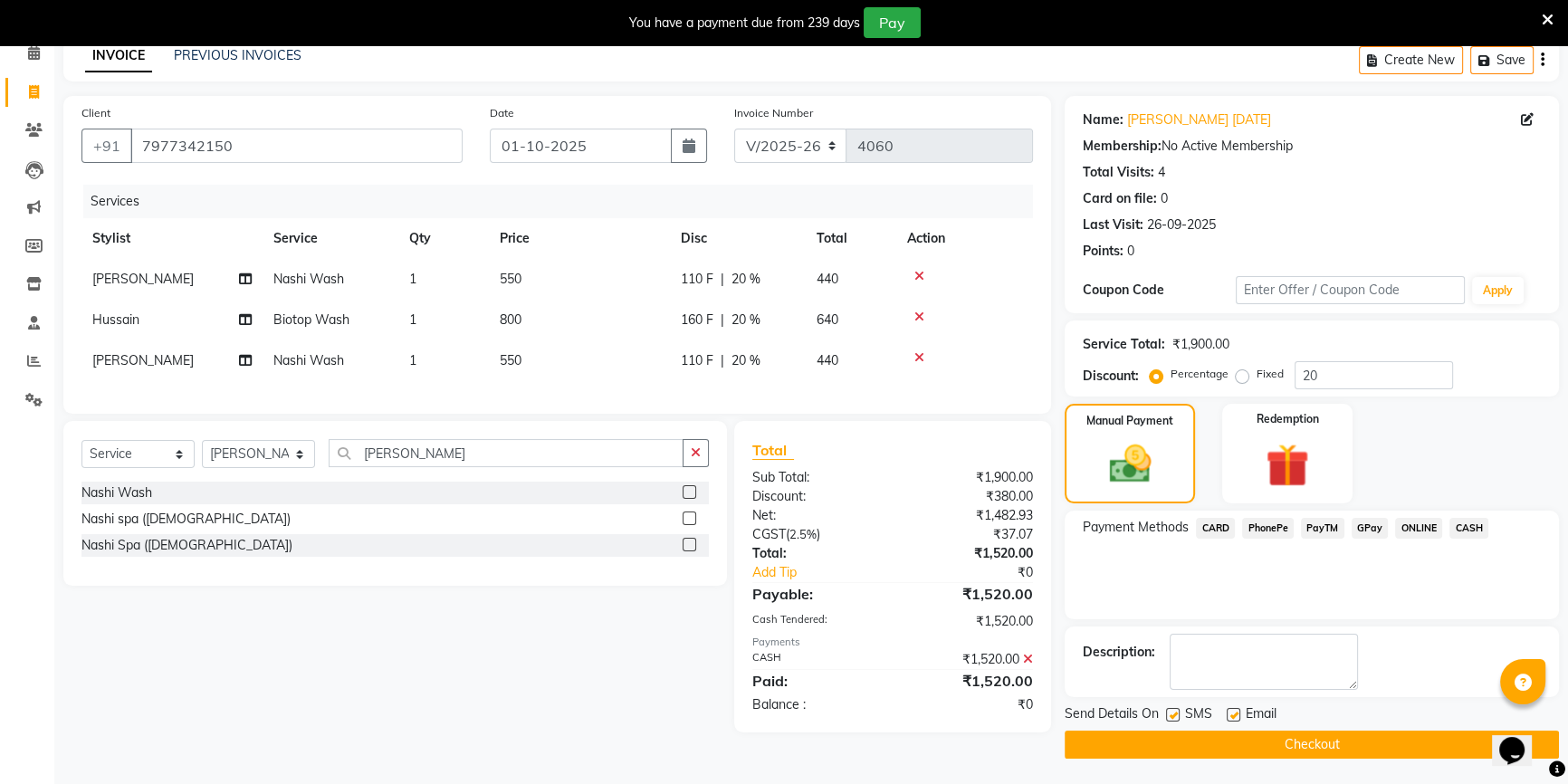
click at [1239, 710] on label at bounding box center [1234, 714] width 14 height 14
click at [1239, 710] on input "checkbox" at bounding box center [1233, 715] width 12 height 12
checkbox input "false"
click at [1268, 747] on button "Checkout" at bounding box center [1313, 744] width 495 height 28
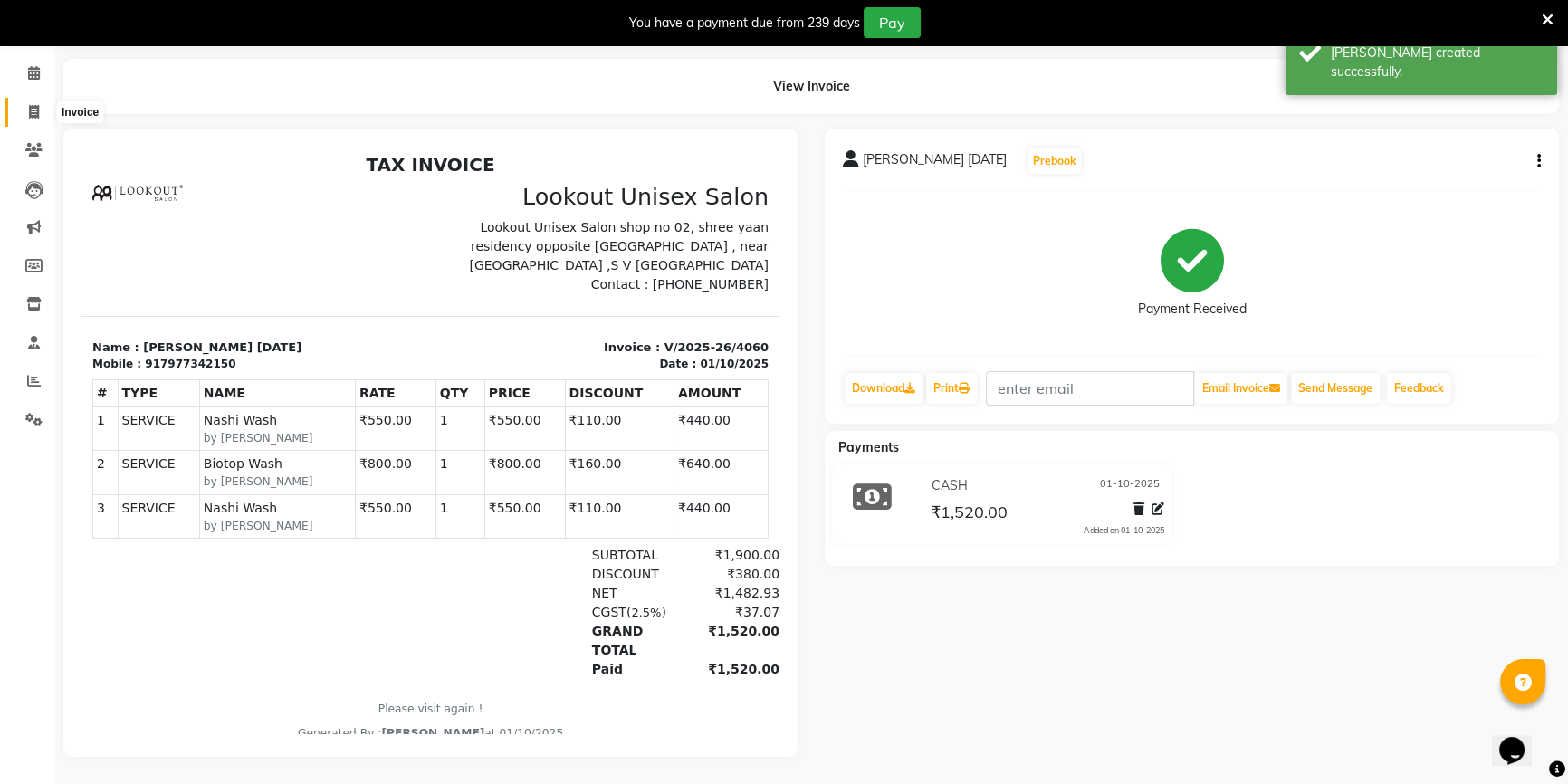
click at [27, 108] on span at bounding box center [33, 112] width 31 height 21
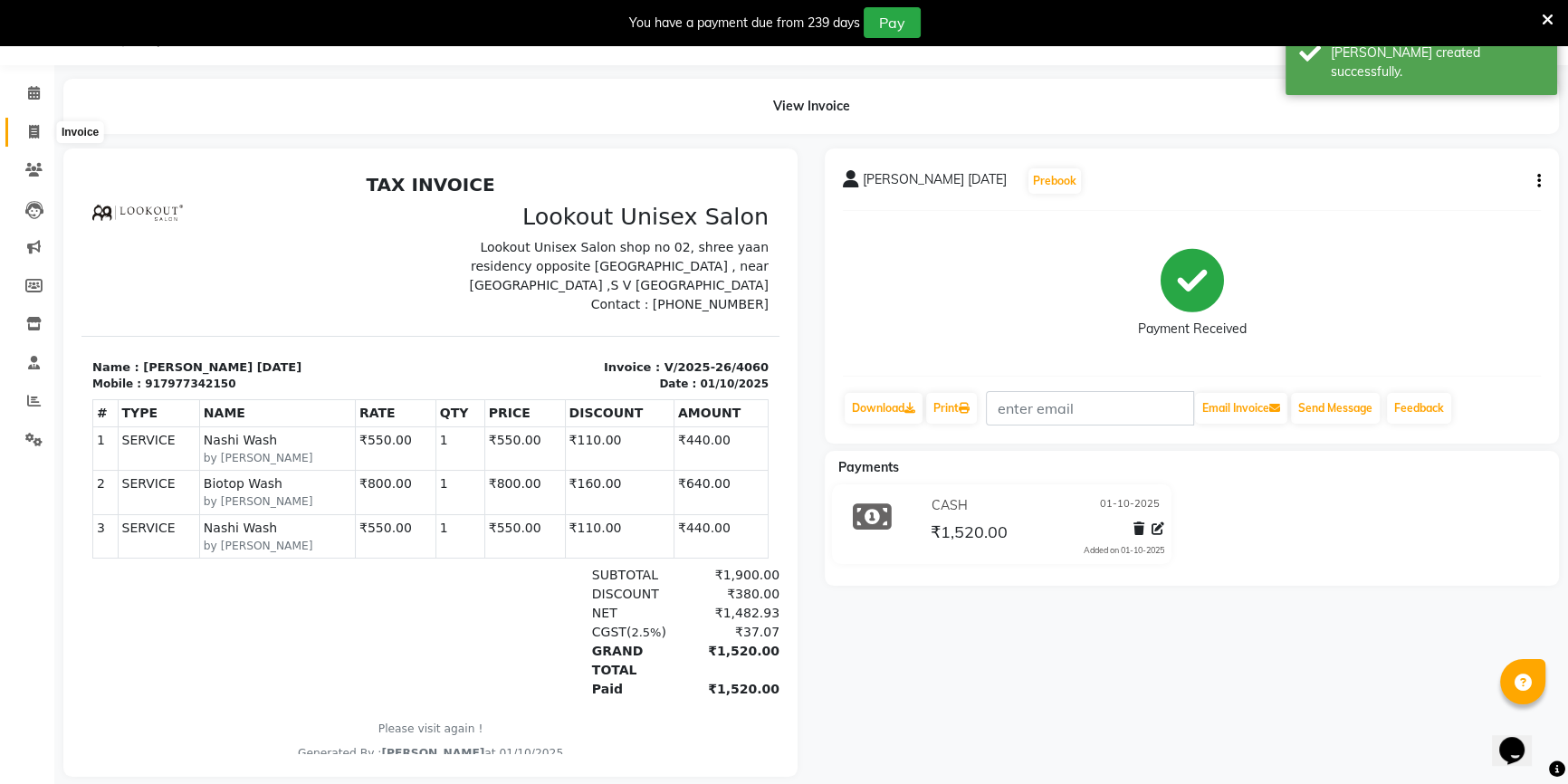
select select "7658"
select select "service"
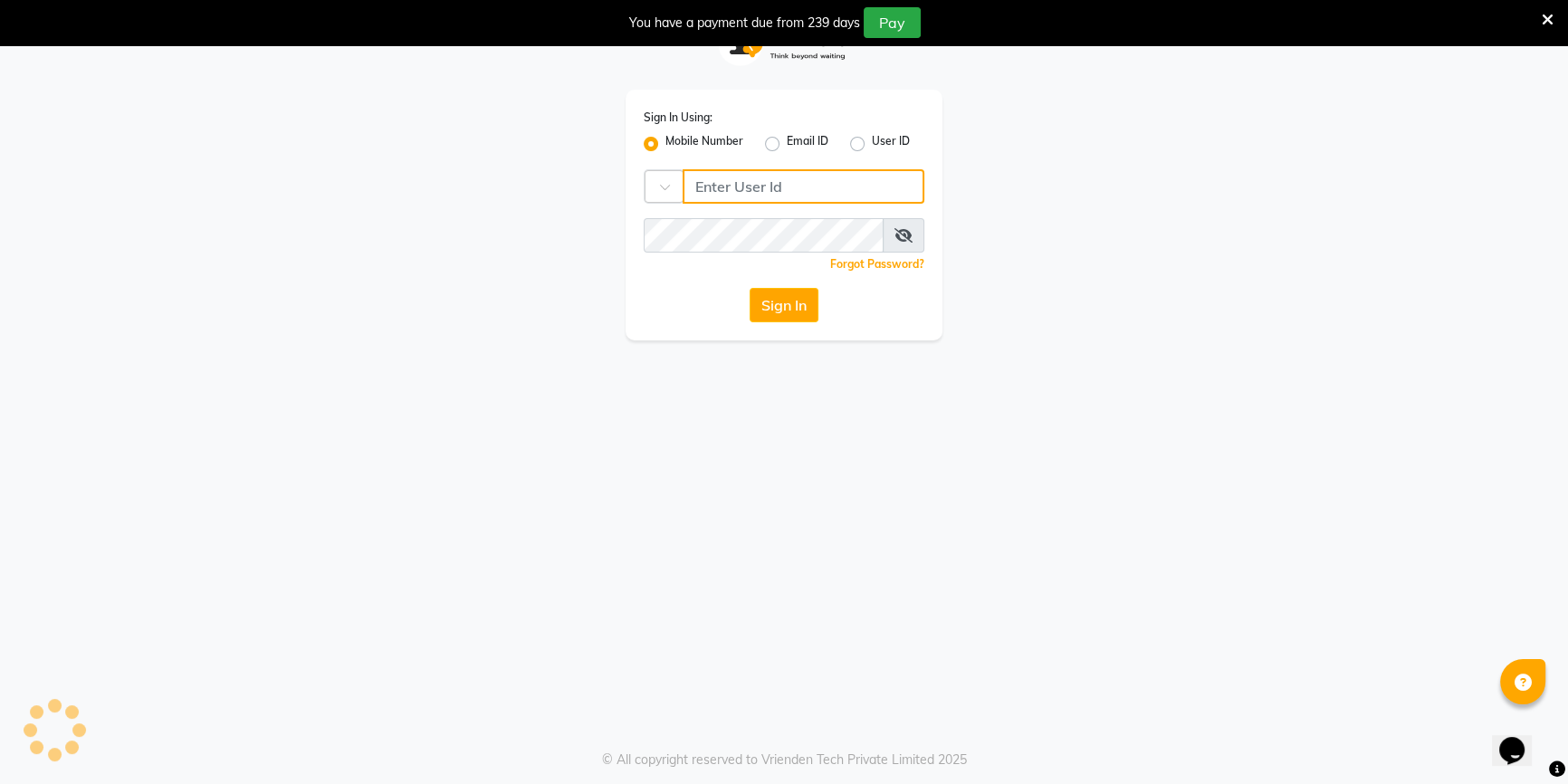
type input "9326706435"
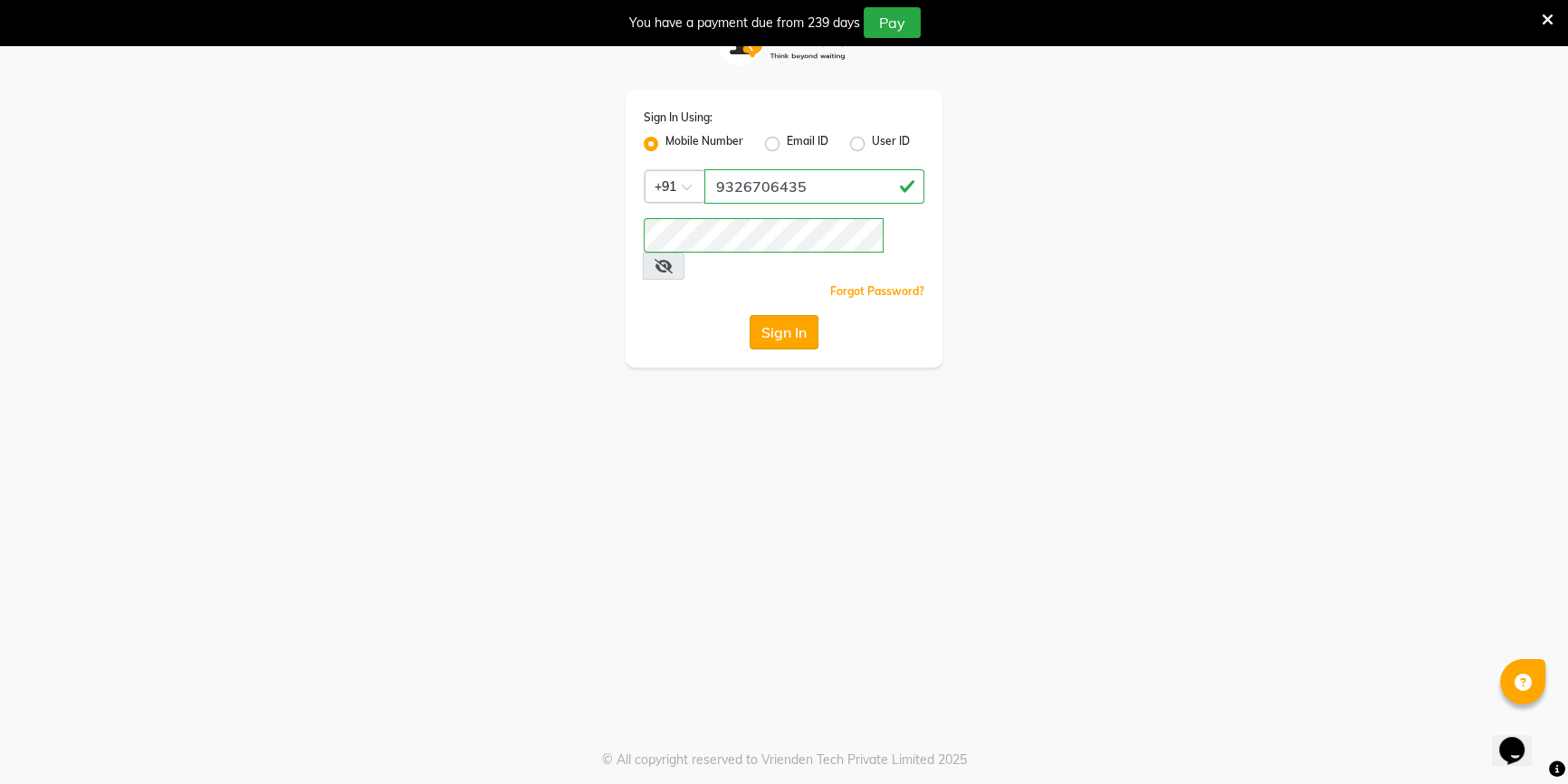
click at [786, 315] on button "Sign In" at bounding box center [784, 332] width 69 height 34
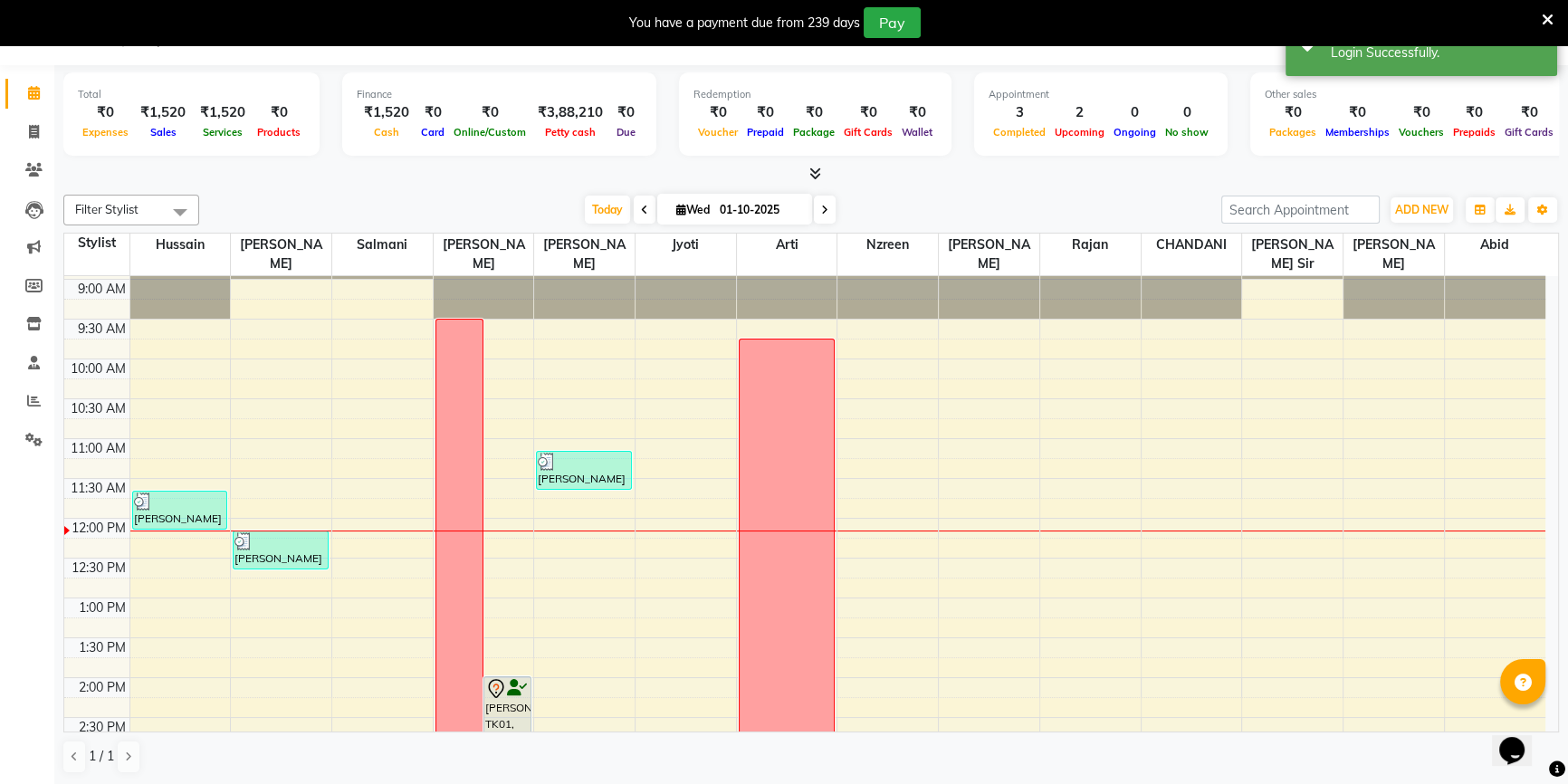
scroll to position [164, 0]
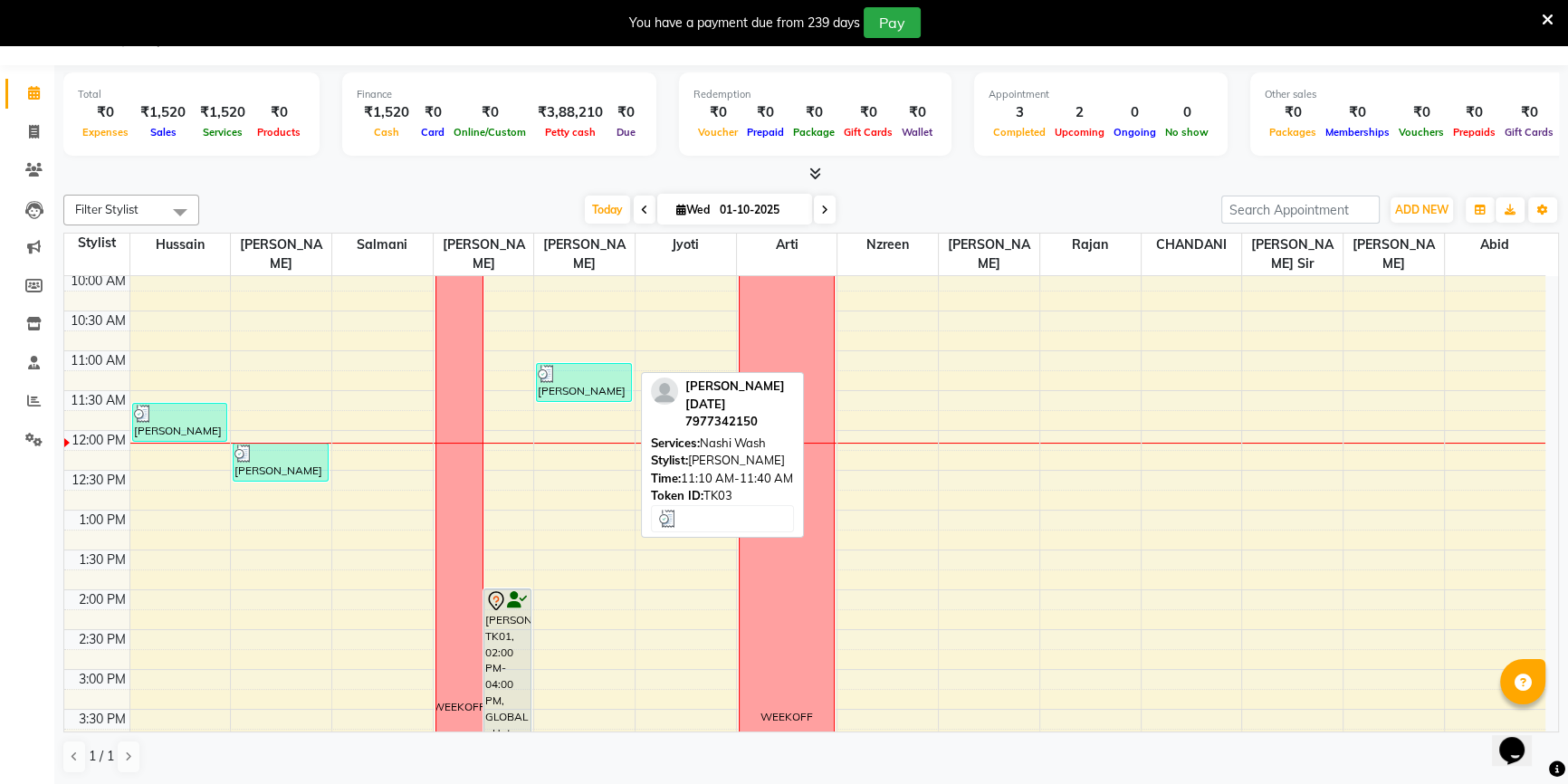
click at [585, 367] on div "[PERSON_NAME] [DATE], TK03, 11:10 AM-11:40 AM, Nashi Wash" at bounding box center [584, 383] width 94 height 37
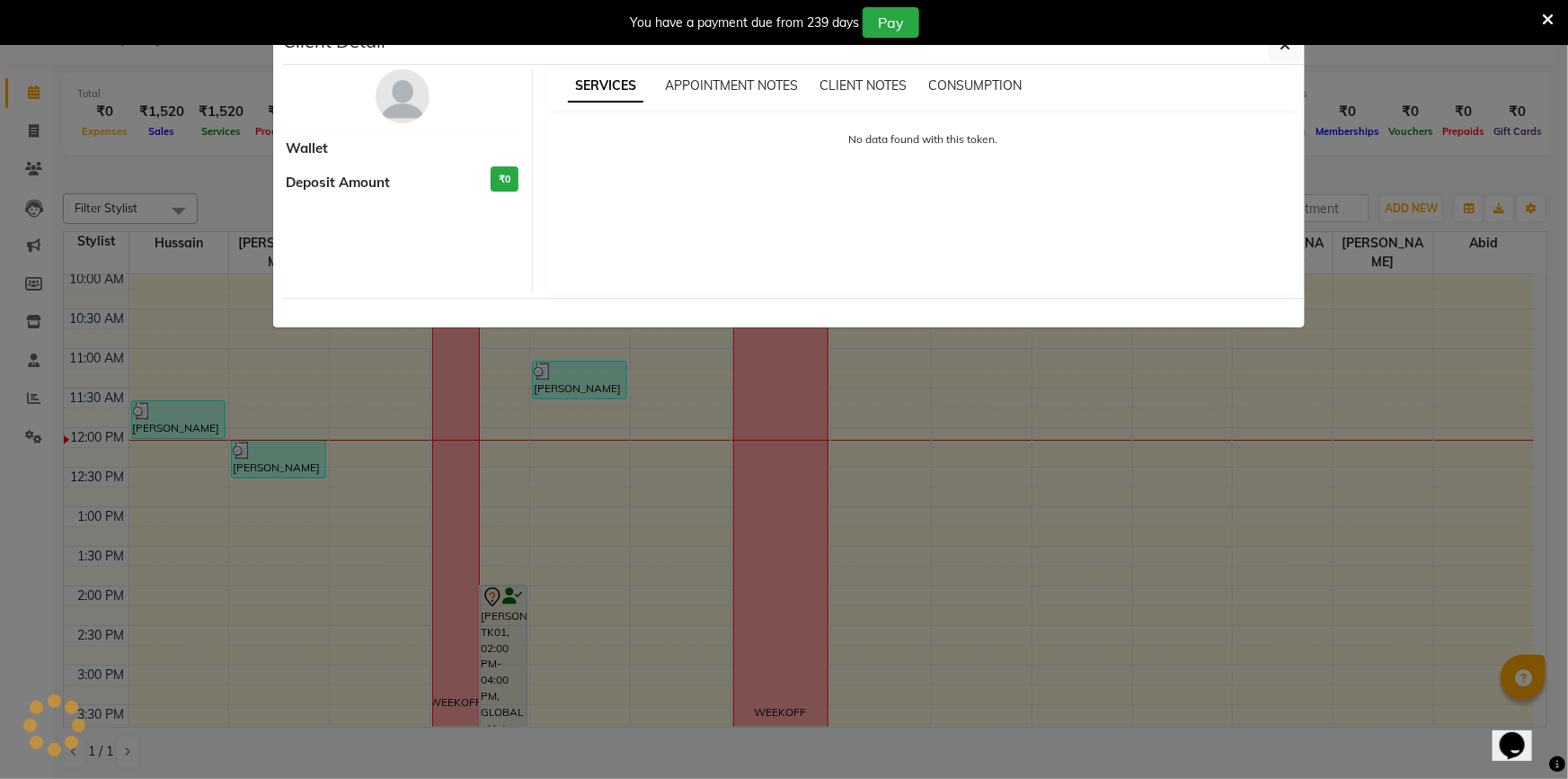
select select "3"
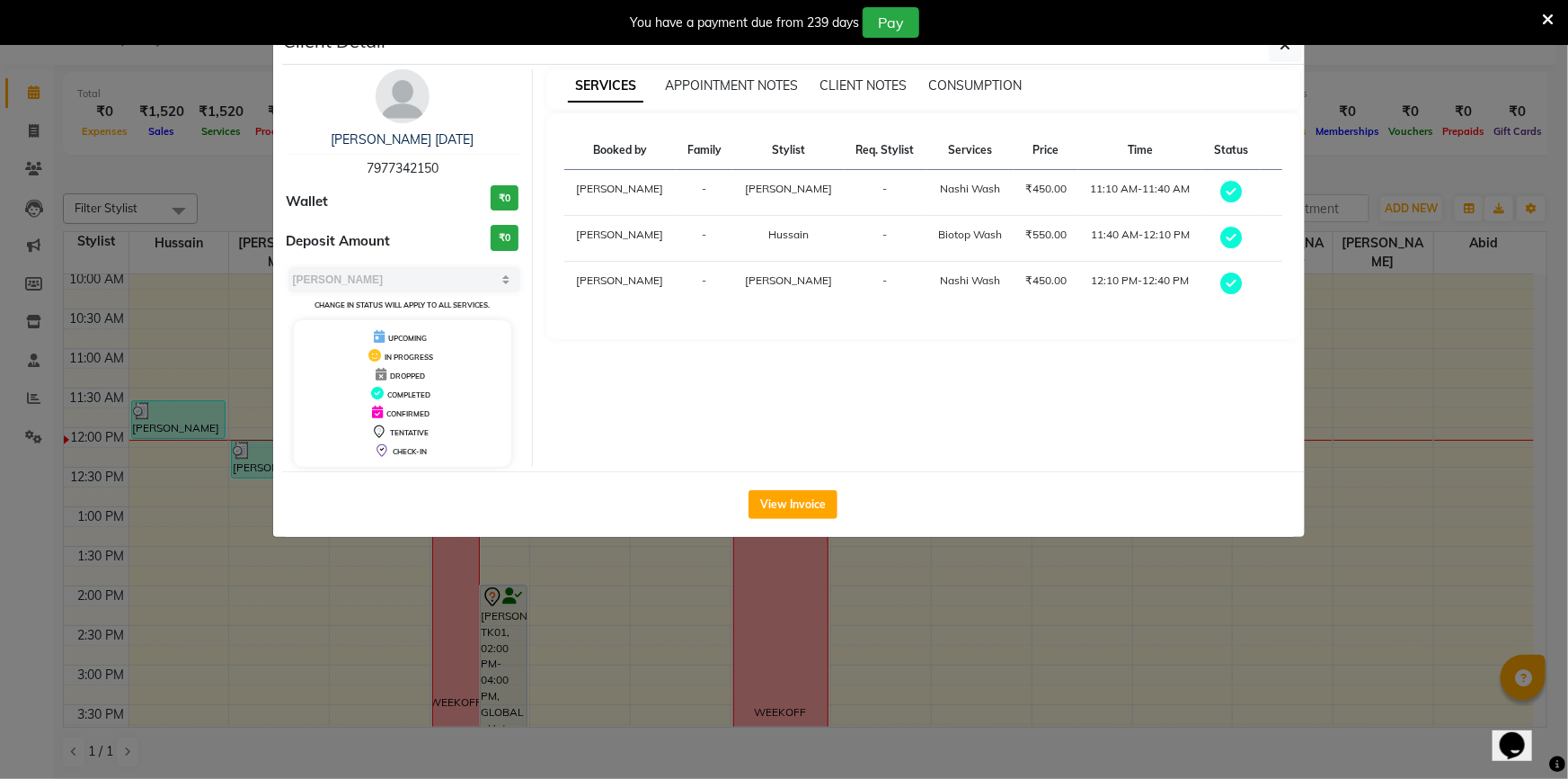
click at [422, 162] on span "7977342150" at bounding box center [402, 168] width 72 height 17
copy span "7977342150"
click at [23, 144] on ngb-modal-window "Client Detail [PERSON_NAME] [DATE] 7977342150 Wallet ₹0 Deposit Amount ₹0 Selec…" at bounding box center [784, 389] width 1568 height 779
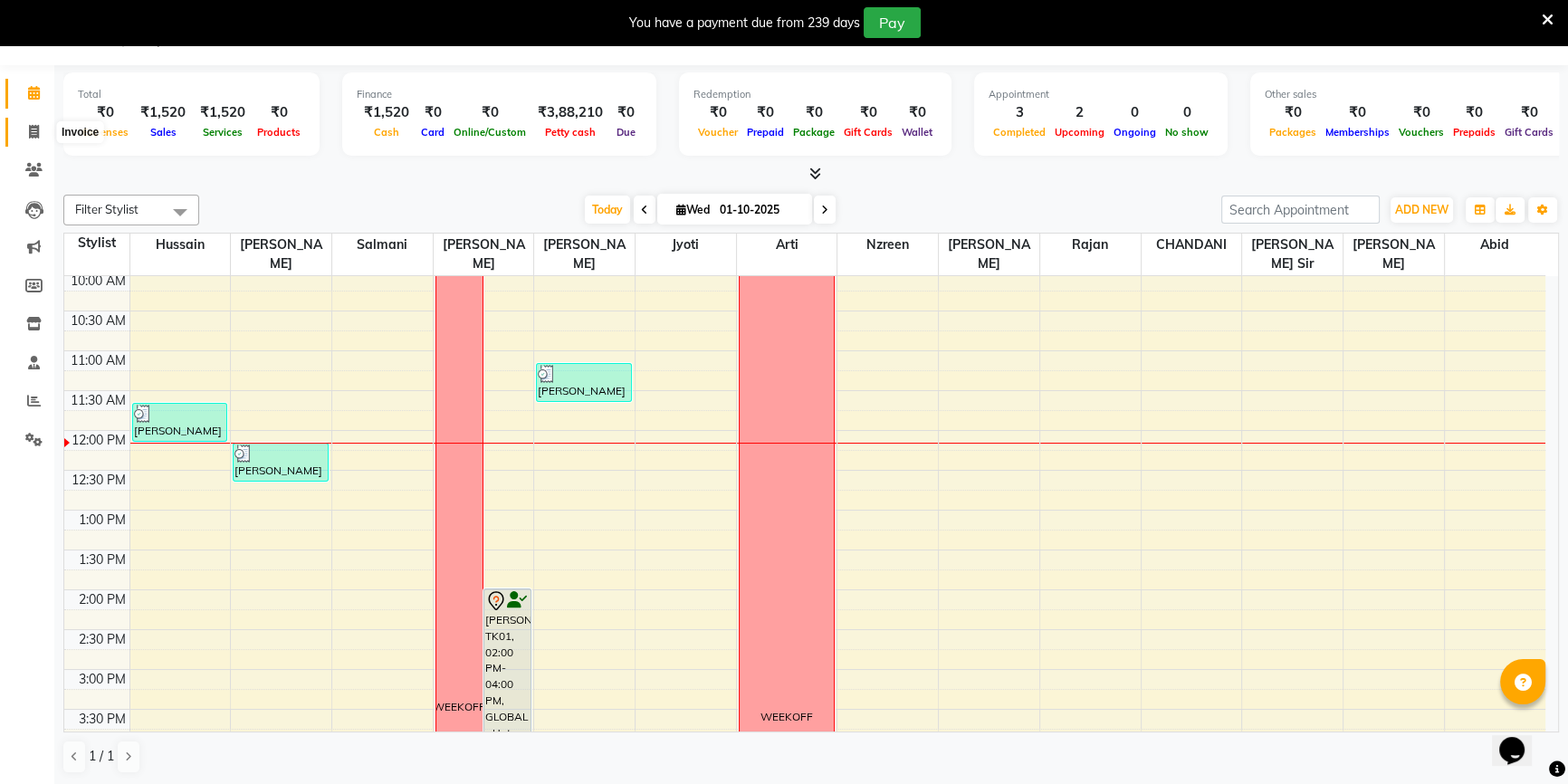
click at [20, 139] on span at bounding box center [33, 132] width 31 height 21
select select "7658"
select select "service"
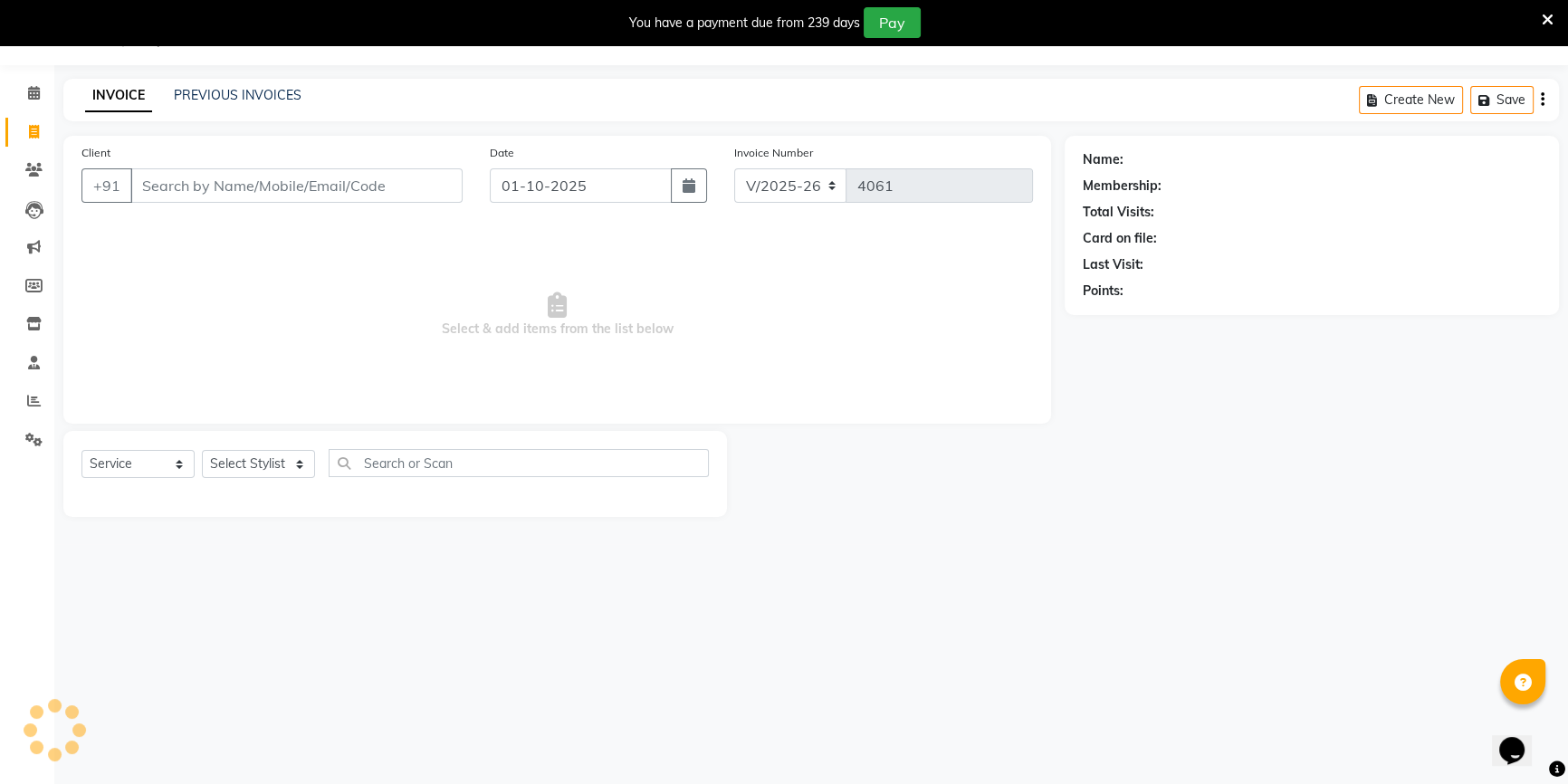
click at [216, 181] on input "Client" at bounding box center [297, 185] width 332 height 34
type input "7977342150"
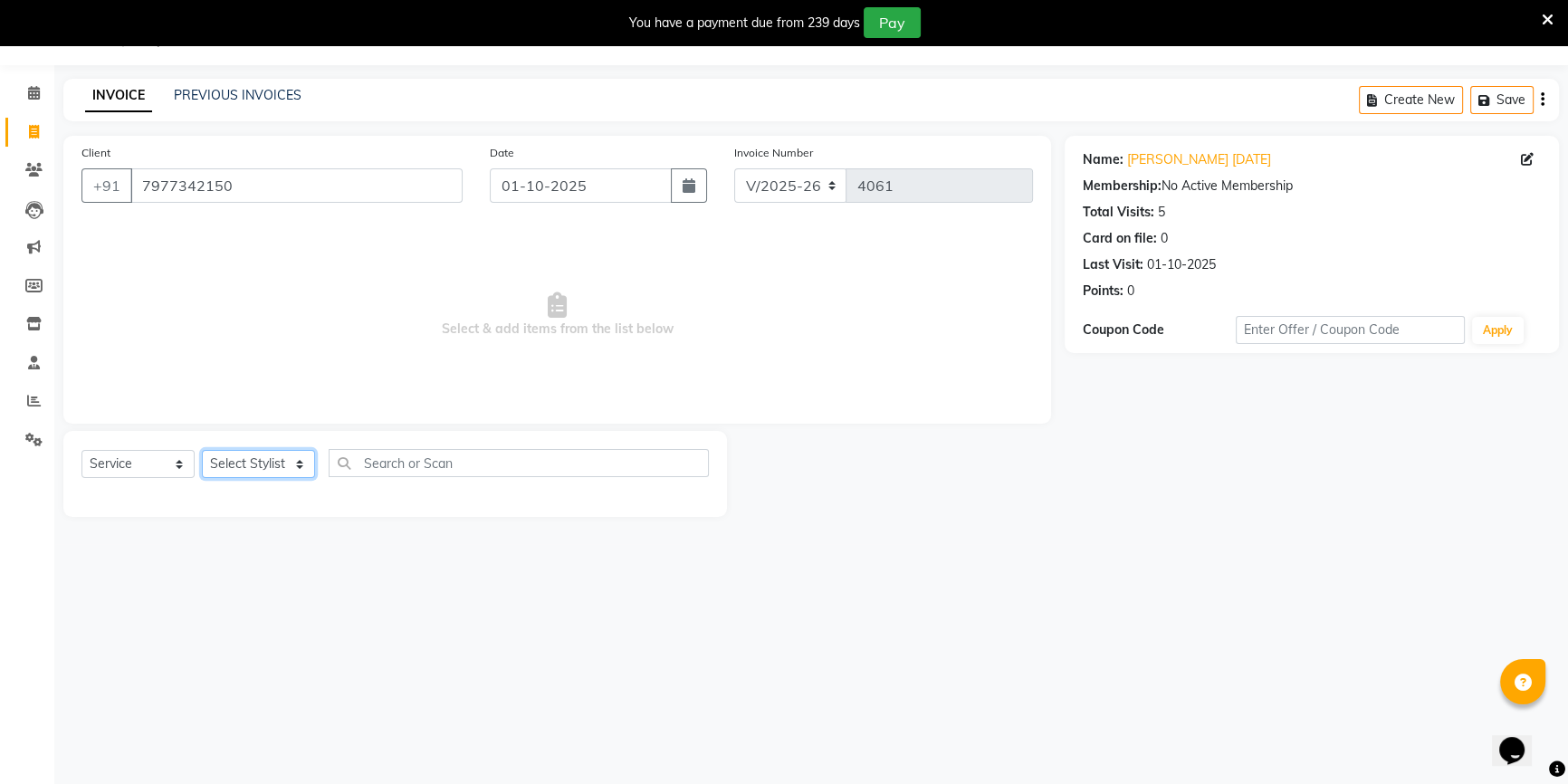
click at [280, 467] on select "Select Stylist [PERSON_NAME] [PERSON_NAME] Sir Disha [PERSON_NAME] Jyoti Mahesh…" at bounding box center [258, 463] width 113 height 28
select select "85645"
click at [202, 449] on select "Select Stylist [PERSON_NAME] [PERSON_NAME] Sir Disha [PERSON_NAME] Jyoti Mahesh…" at bounding box center [258, 463] width 113 height 28
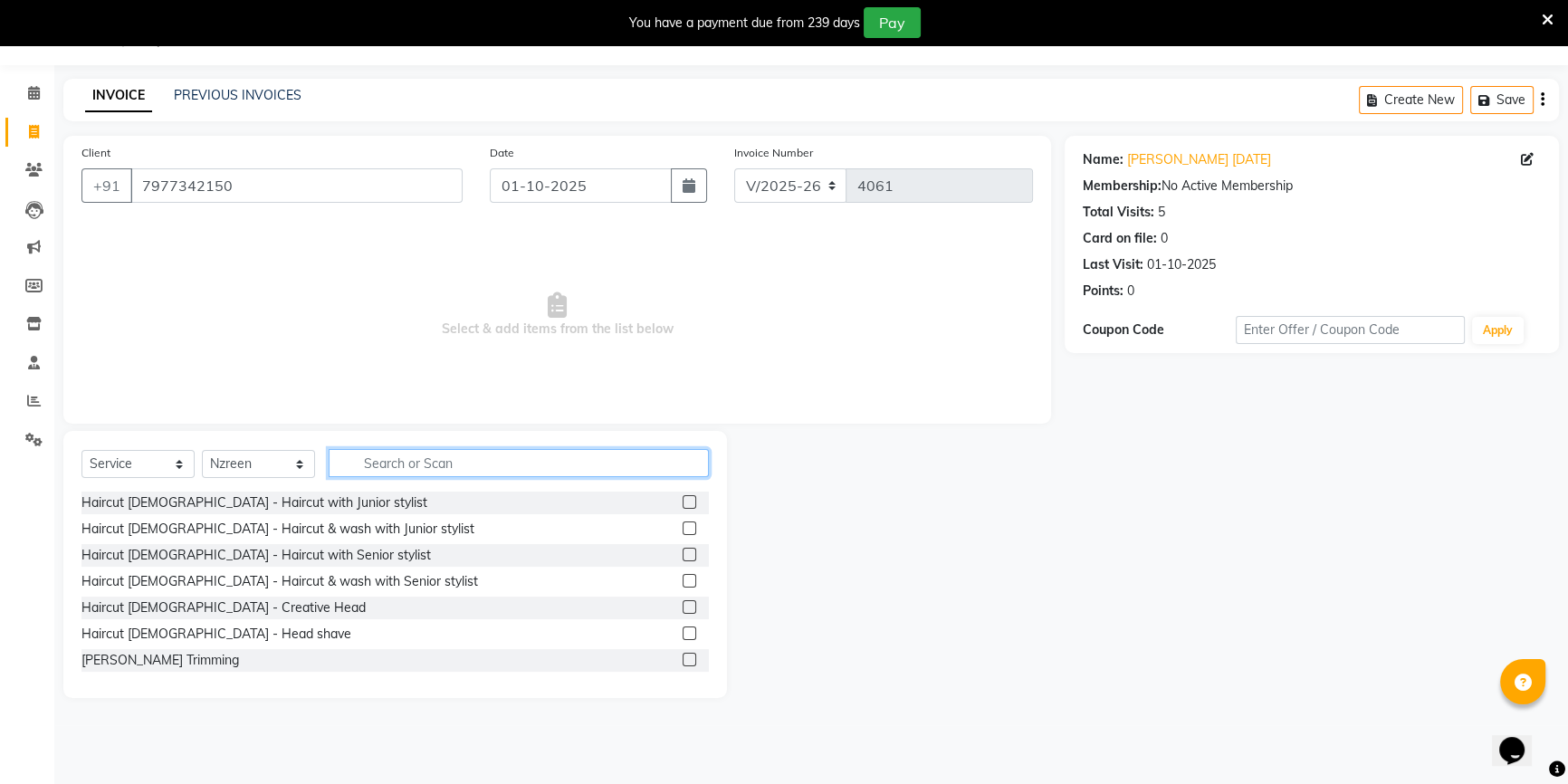
click at [396, 471] on input "text" at bounding box center [518, 462] width 380 height 28
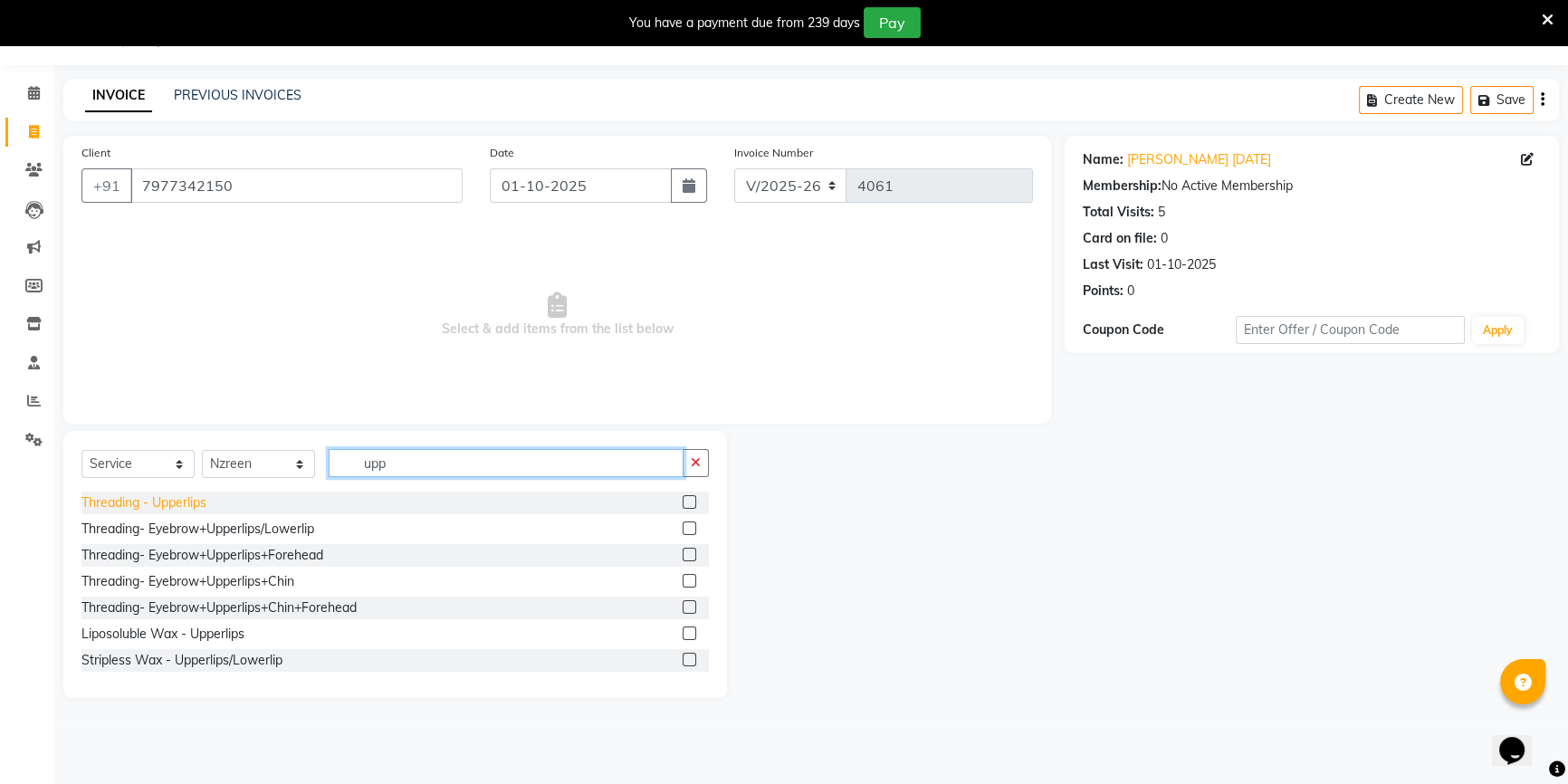
type input "upp"
click at [176, 503] on div "Threading - Upperlips" at bounding box center [143, 502] width 125 height 19
checkbox input "false"
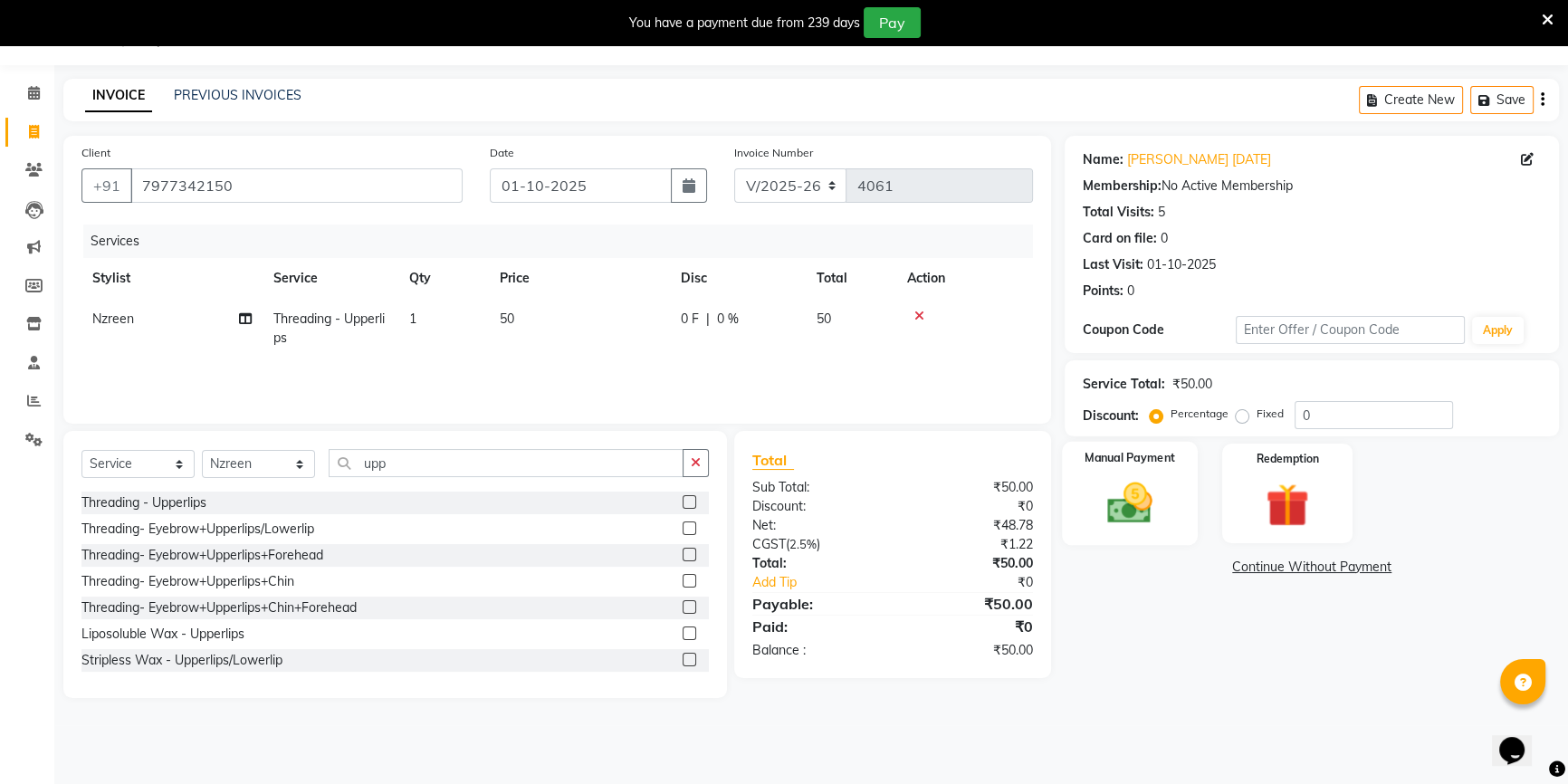
click at [1138, 474] on div "Manual Payment" at bounding box center [1130, 493] width 135 height 103
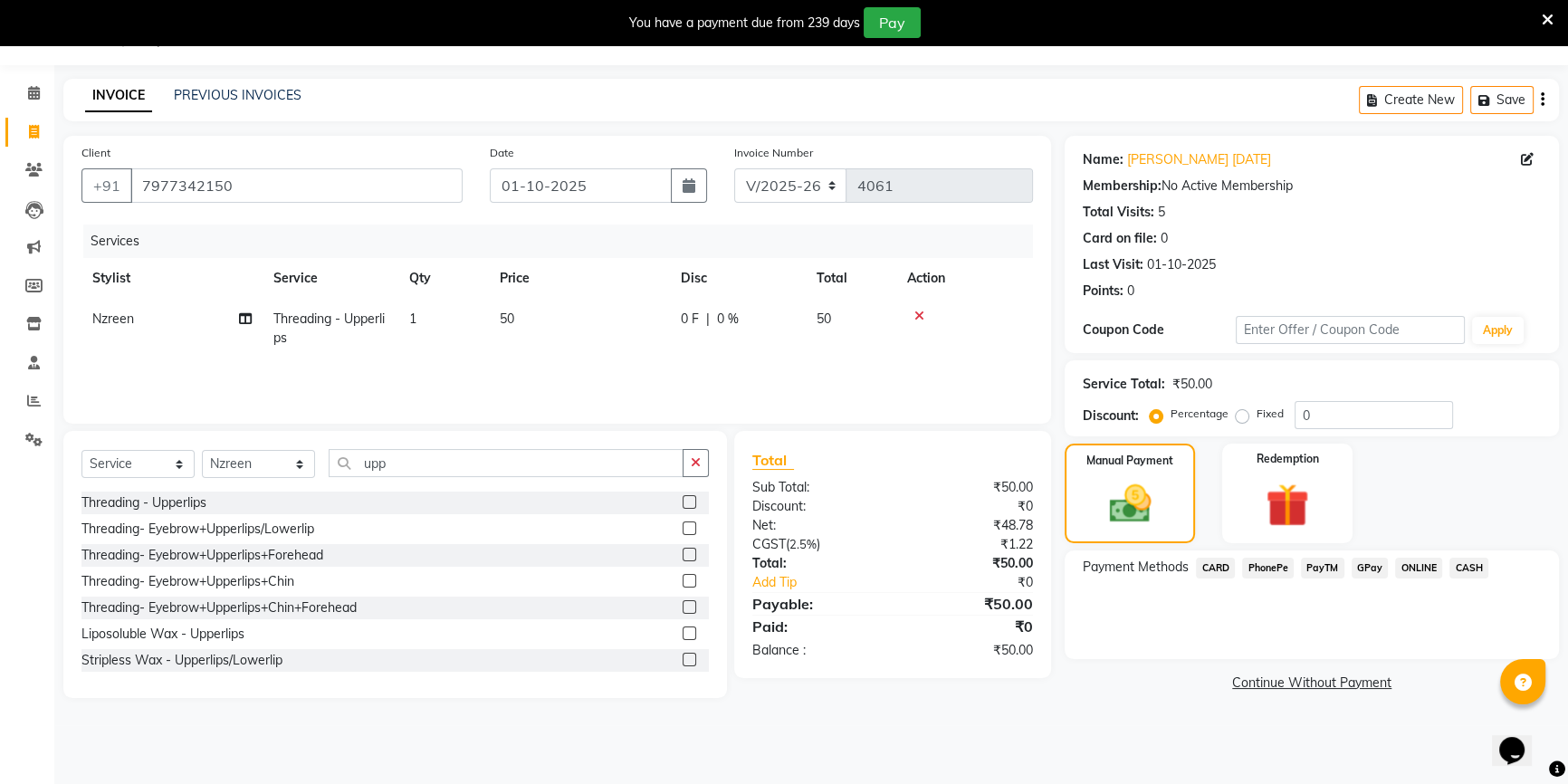
drag, startPoint x: 1466, startPoint y: 564, endPoint x: 1444, endPoint y: 585, distance: 30.4
click at [1463, 566] on span "CASH" at bounding box center [1470, 567] width 39 height 21
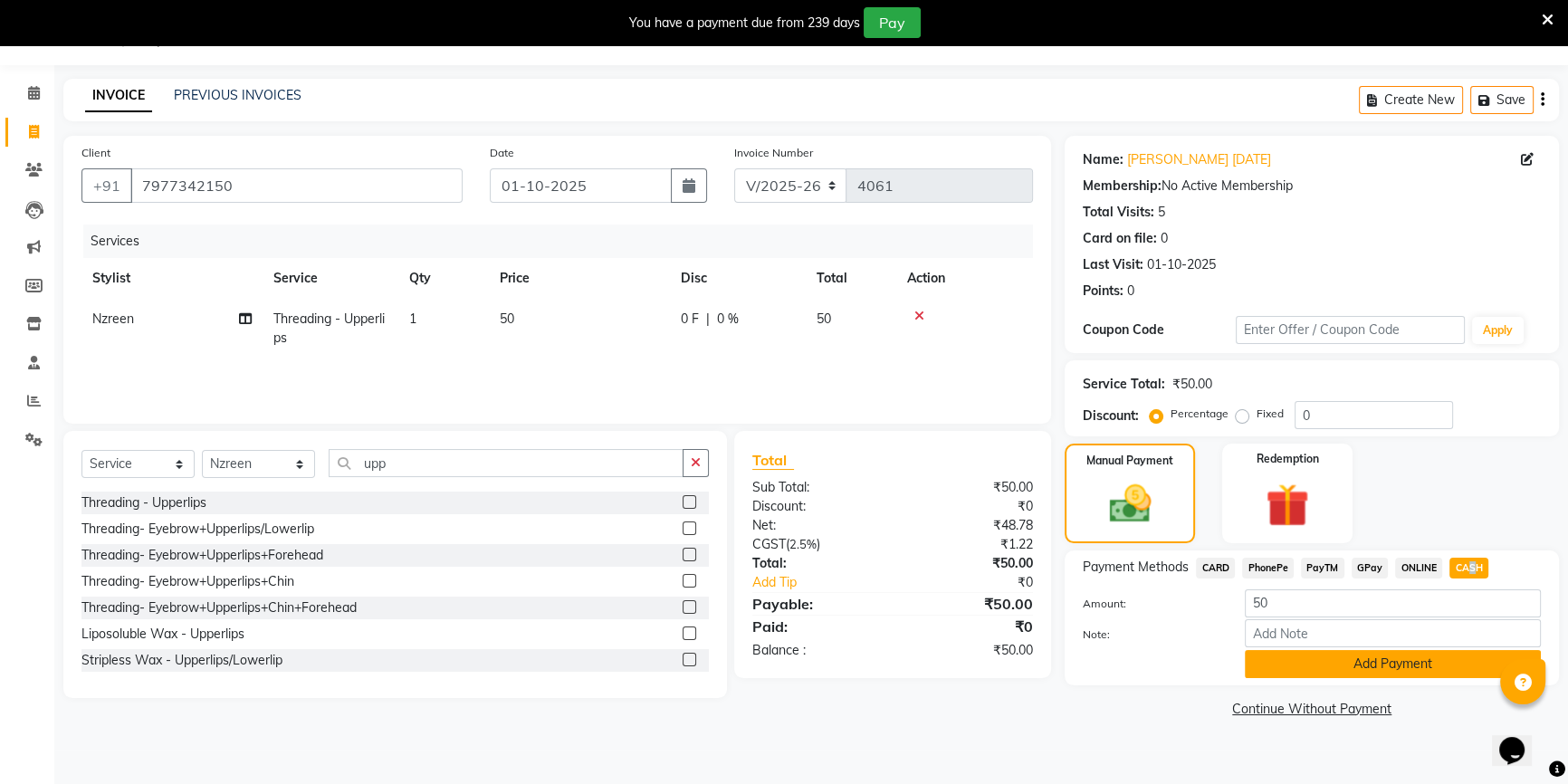
click at [1360, 676] on button "Add Payment" at bounding box center [1393, 663] width 297 height 28
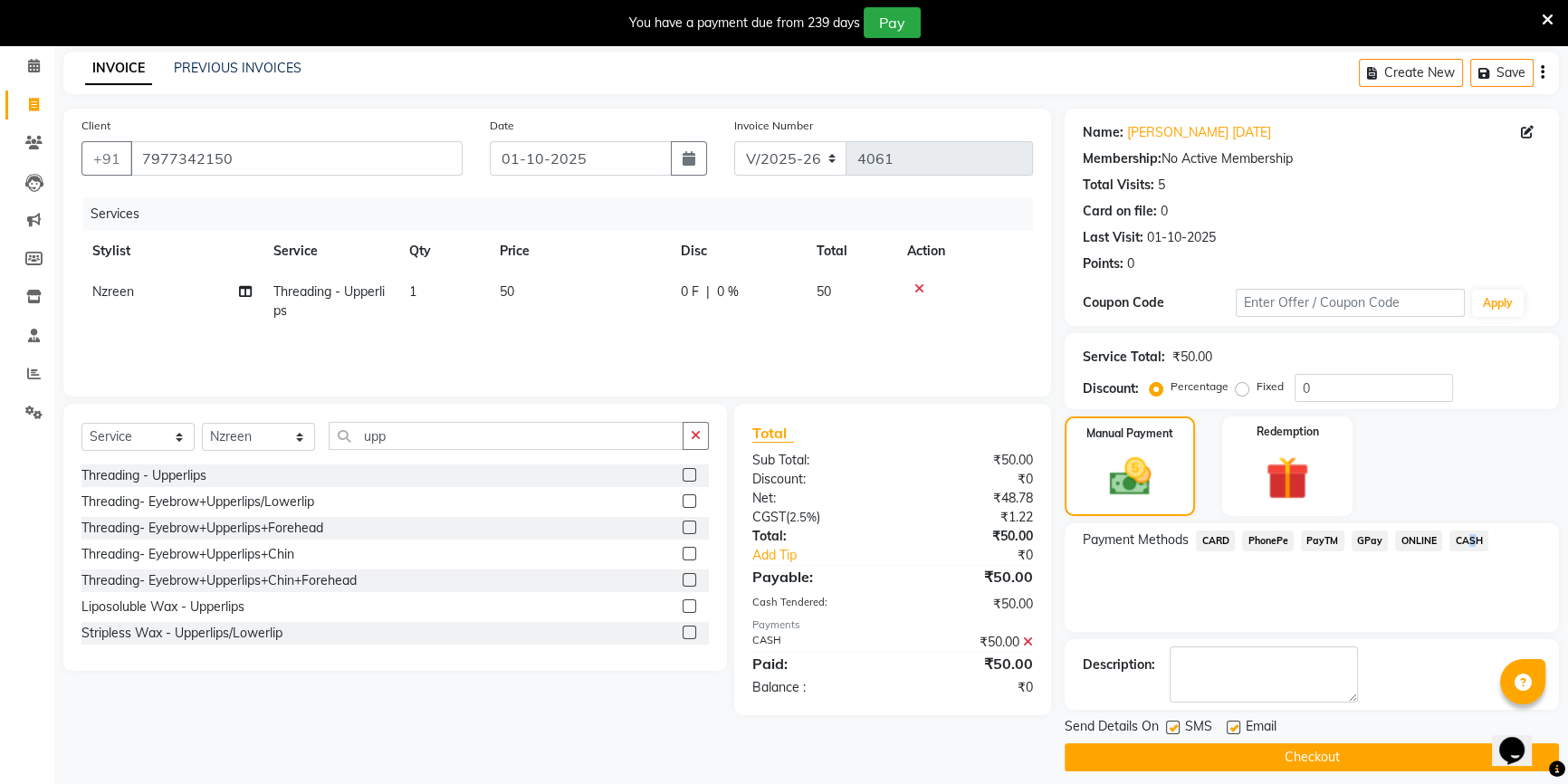
scroll to position [85, 0]
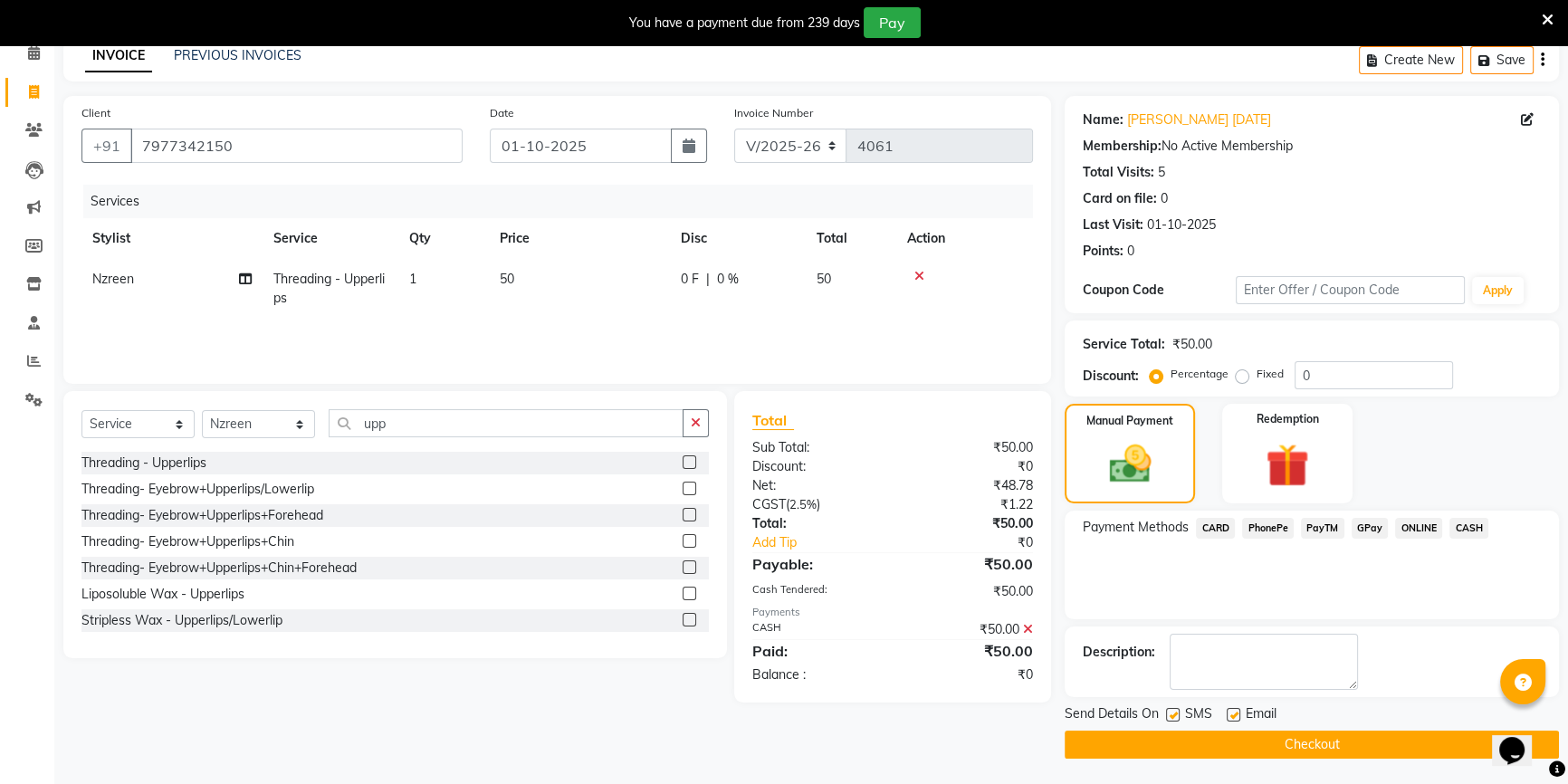
click at [1231, 707] on label at bounding box center [1234, 714] width 14 height 14
click at [1231, 709] on input "checkbox" at bounding box center [1233, 715] width 12 height 12
checkbox input "false"
click at [1236, 735] on button "Checkout" at bounding box center [1313, 744] width 495 height 28
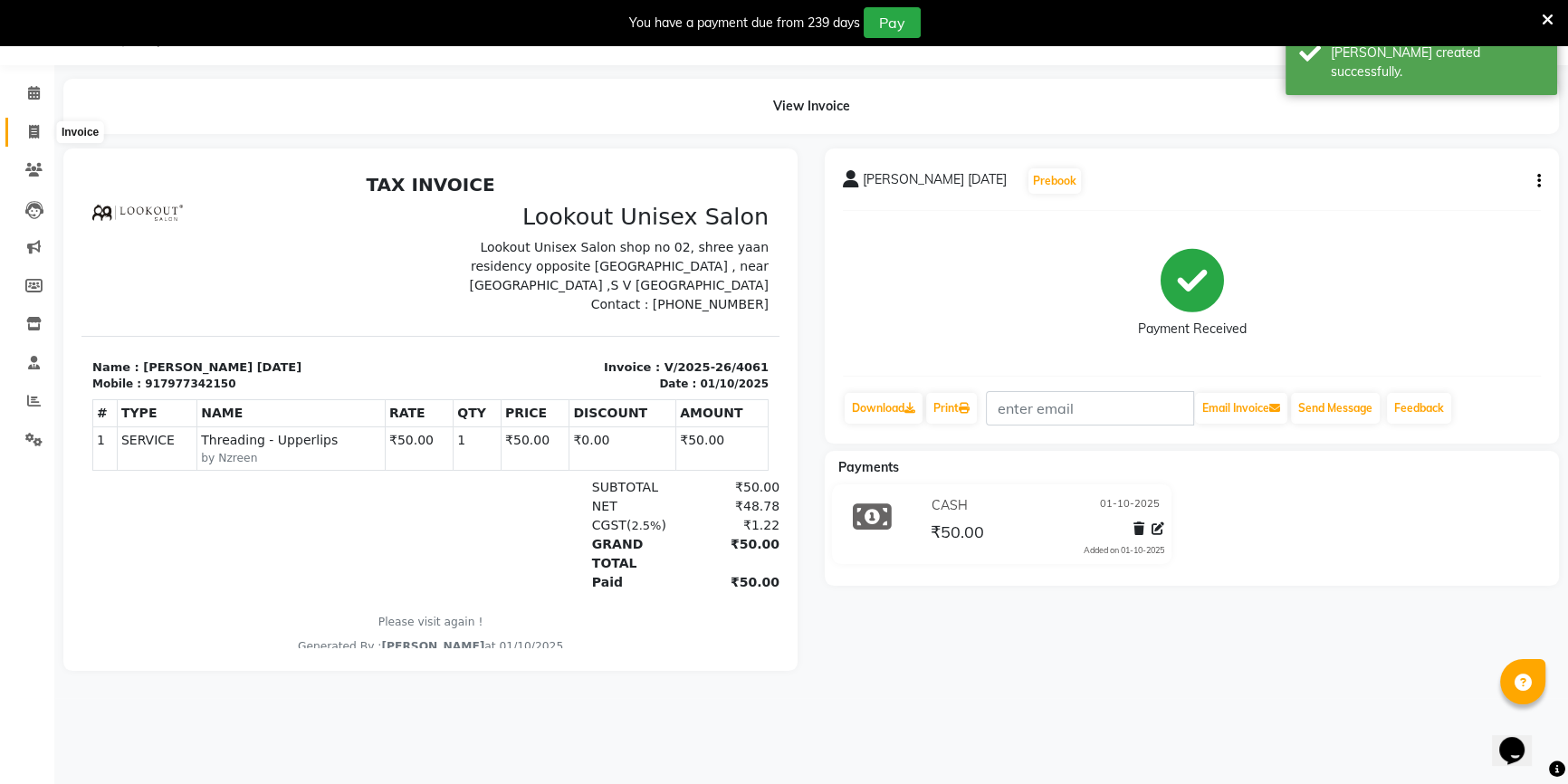
click at [23, 127] on span at bounding box center [33, 132] width 31 height 21
select select "service"
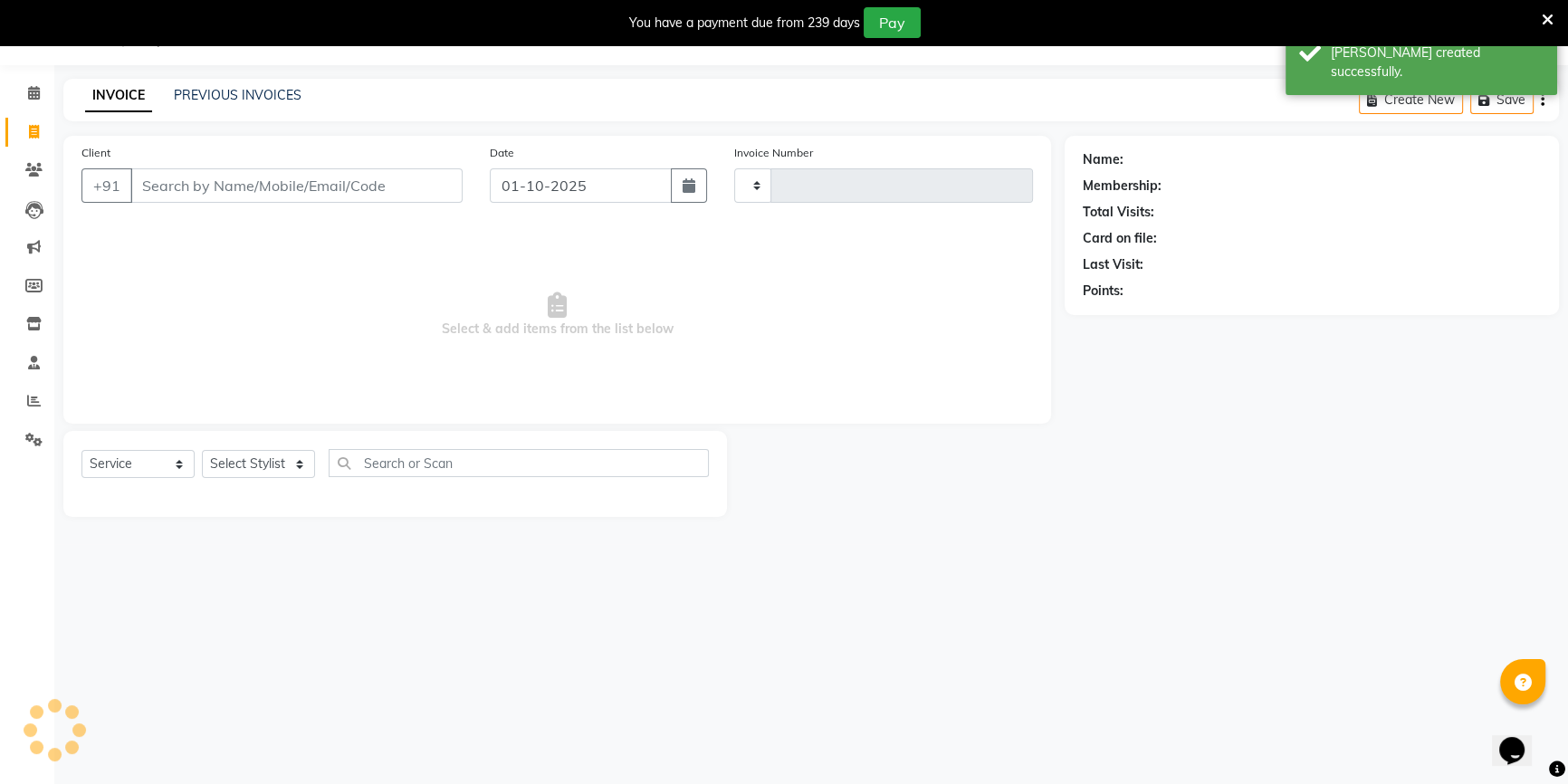
type input "4062"
select select "7658"
click at [534, 782] on div "08047224946 Select Location × Lookout Unisex Salon , Beauty Shop Default Panel …" at bounding box center [784, 392] width 1568 height 784
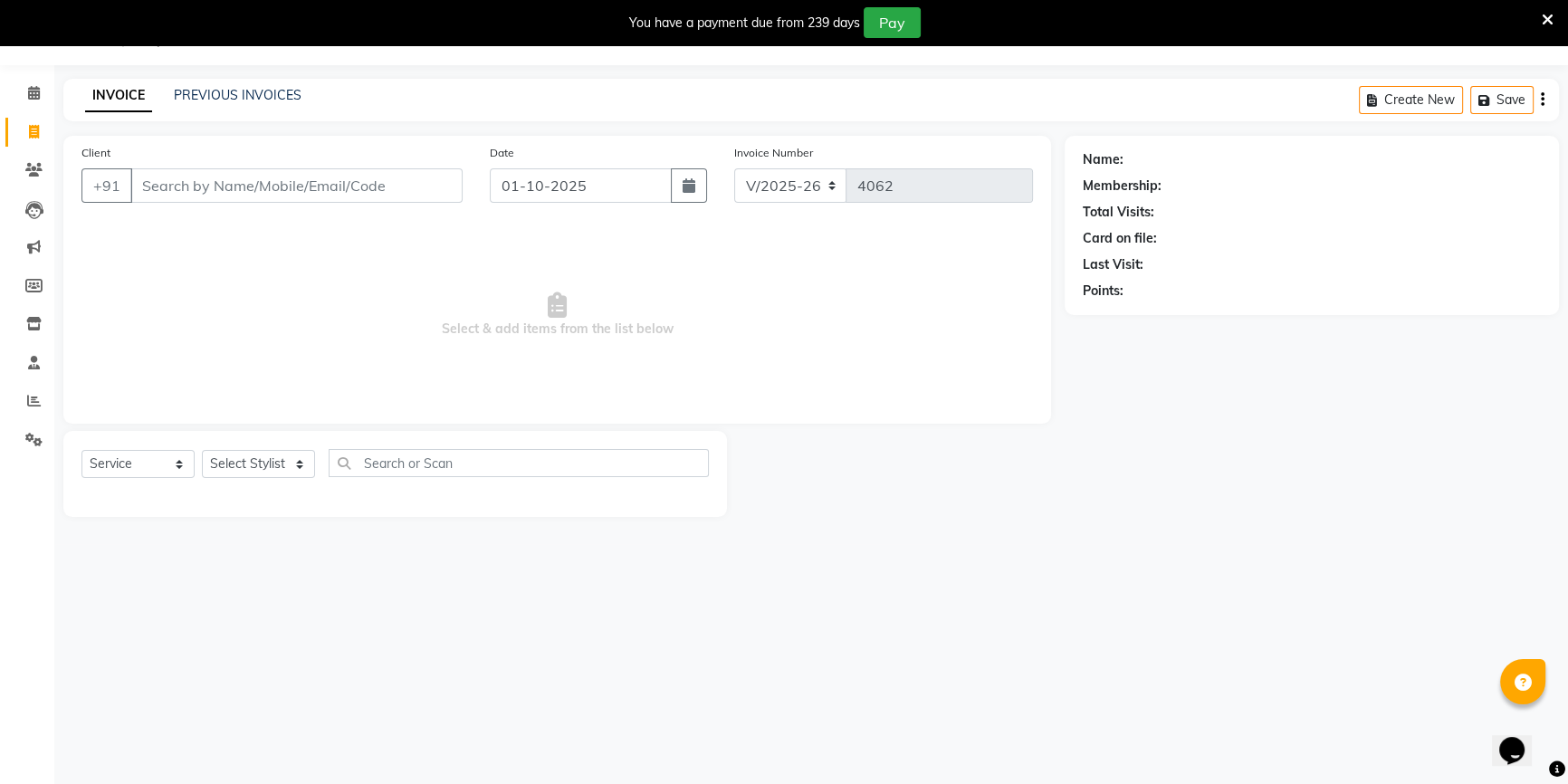
click at [54, 84] on main "INVOICE PREVIOUS INVOICES Create New Save Client +91 Date [DATE] Invoice Number…" at bounding box center [811, 311] width 1514 height 465
click at [26, 99] on span at bounding box center [33, 93] width 31 height 21
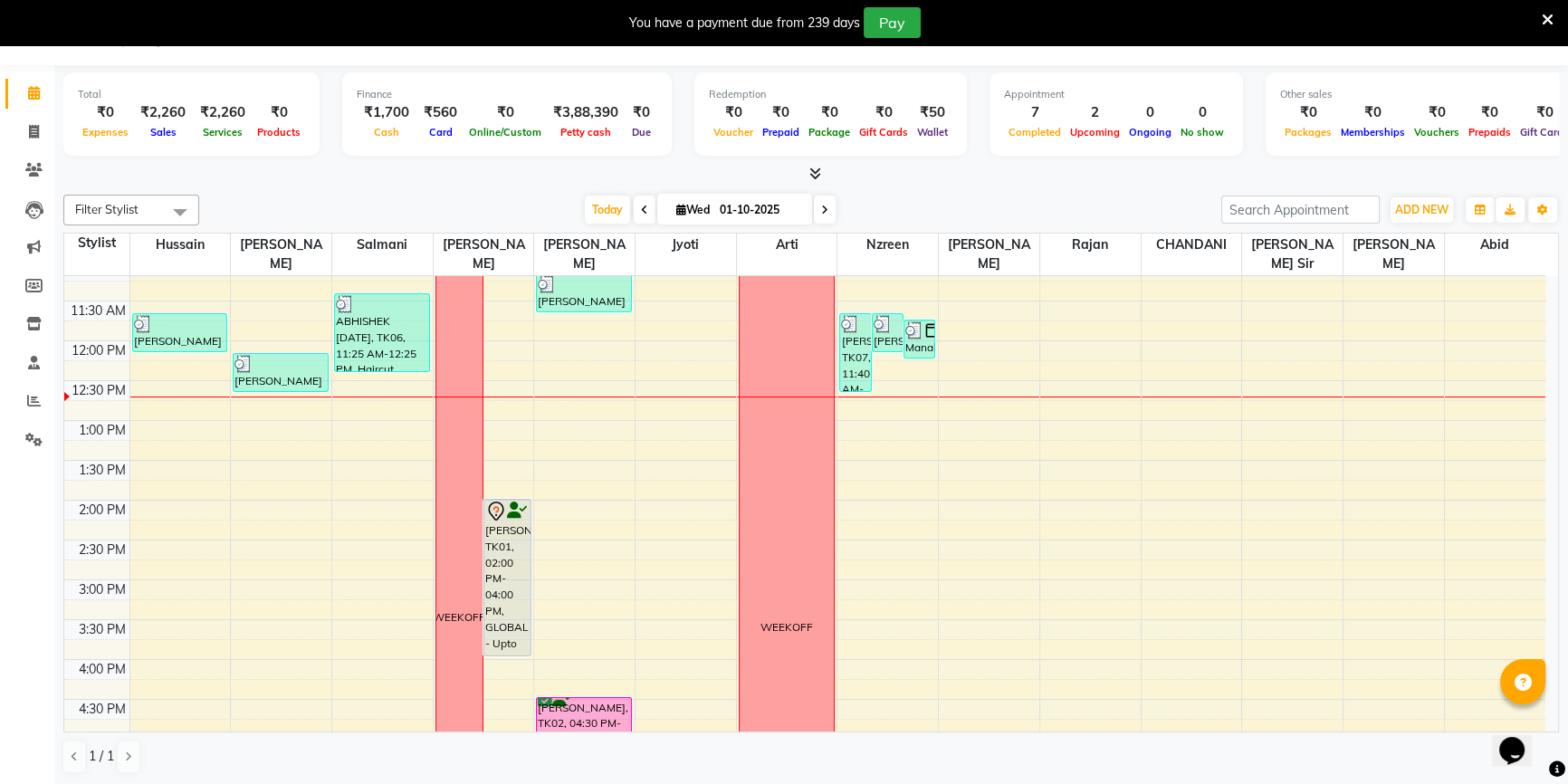
scroll to position [246, 0]
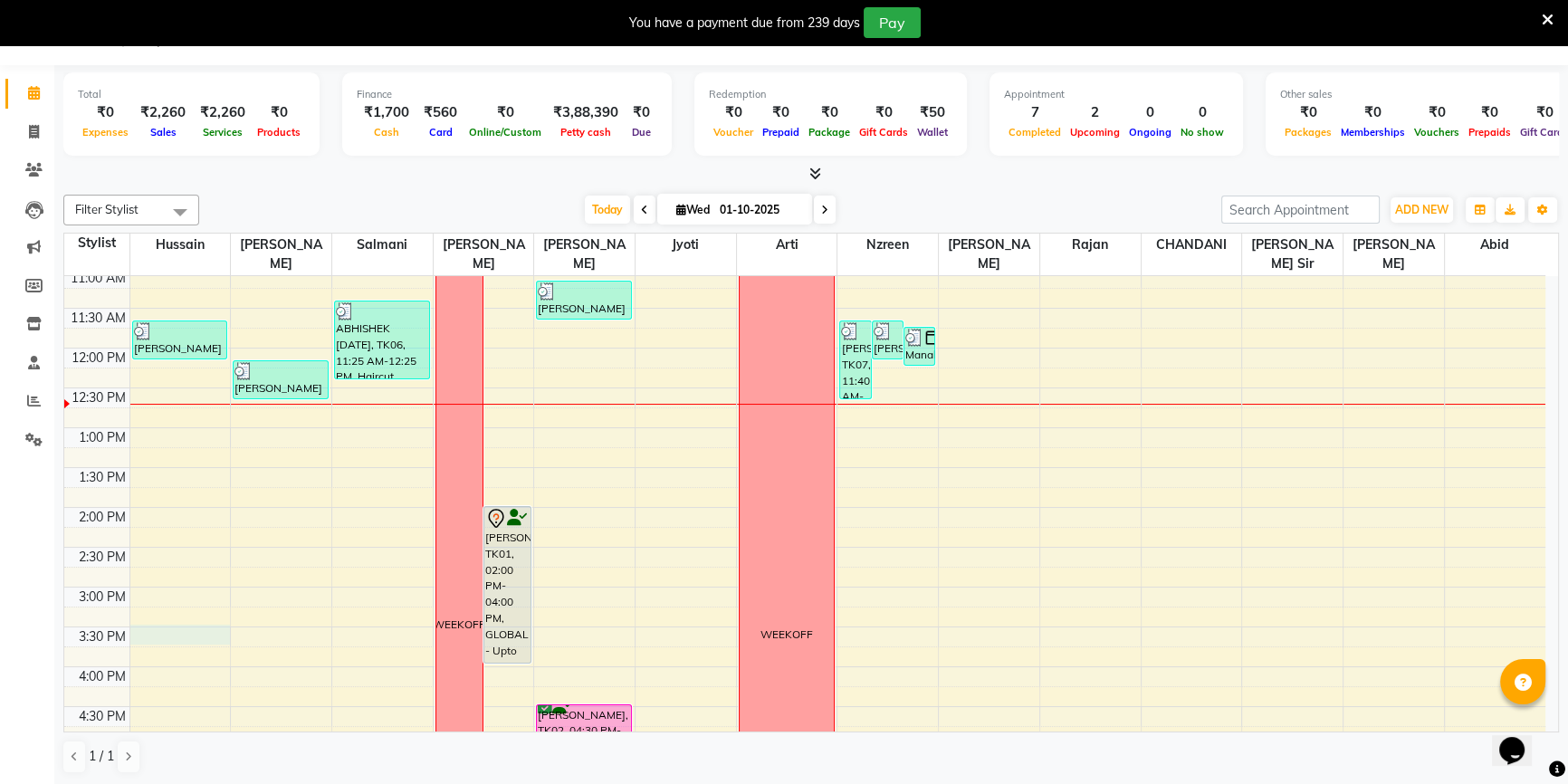
click at [191, 614] on div "8:00 AM 8:30 AM 9:00 AM 9:30 AM 10:00 AM 10:30 AM 11:00 AM 11:30 AM 12:00 PM 12…" at bounding box center [804, 586] width 1482 height 1114
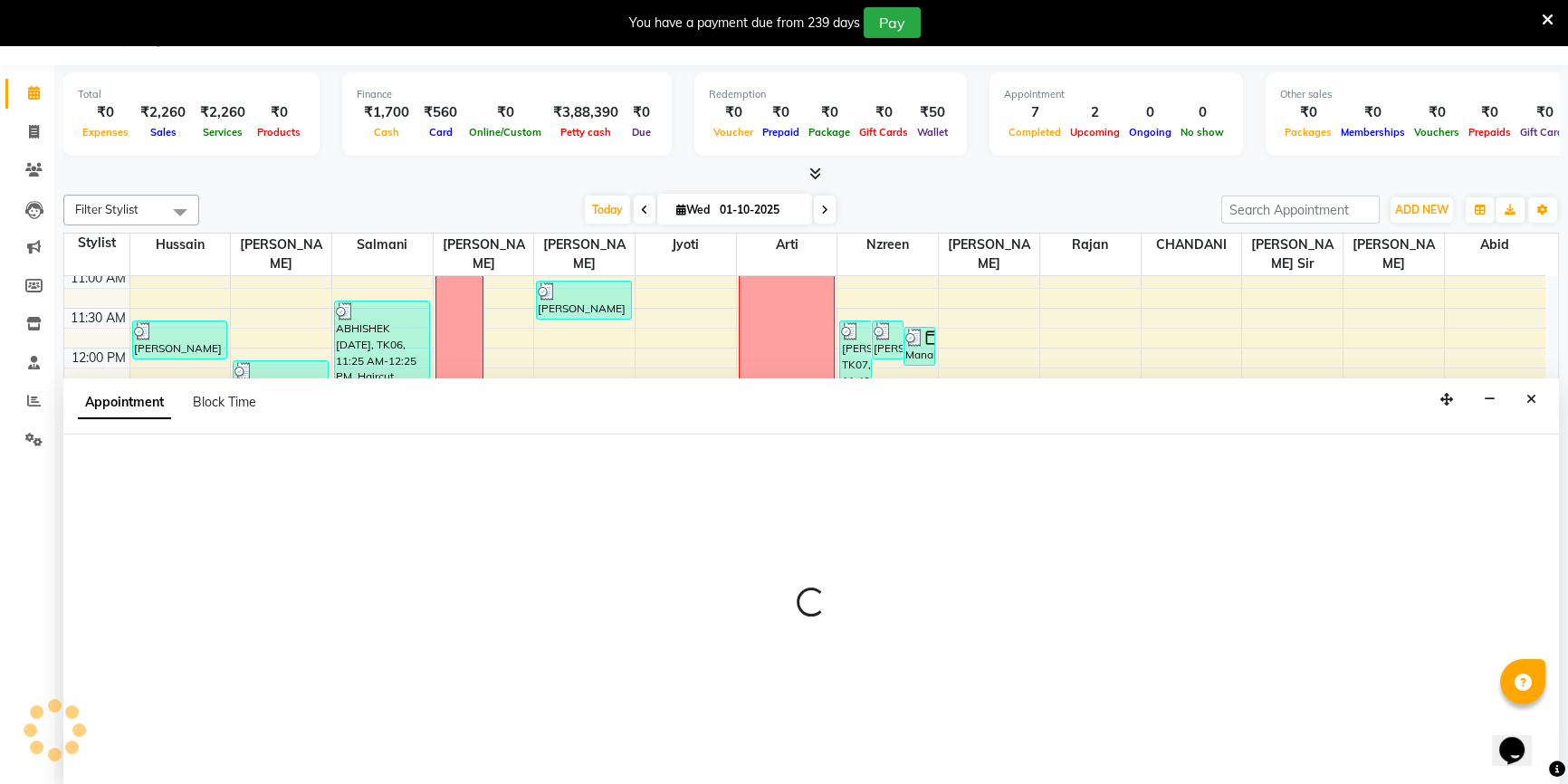
scroll to position [45, 0]
select select "68200"
select select "tentative"
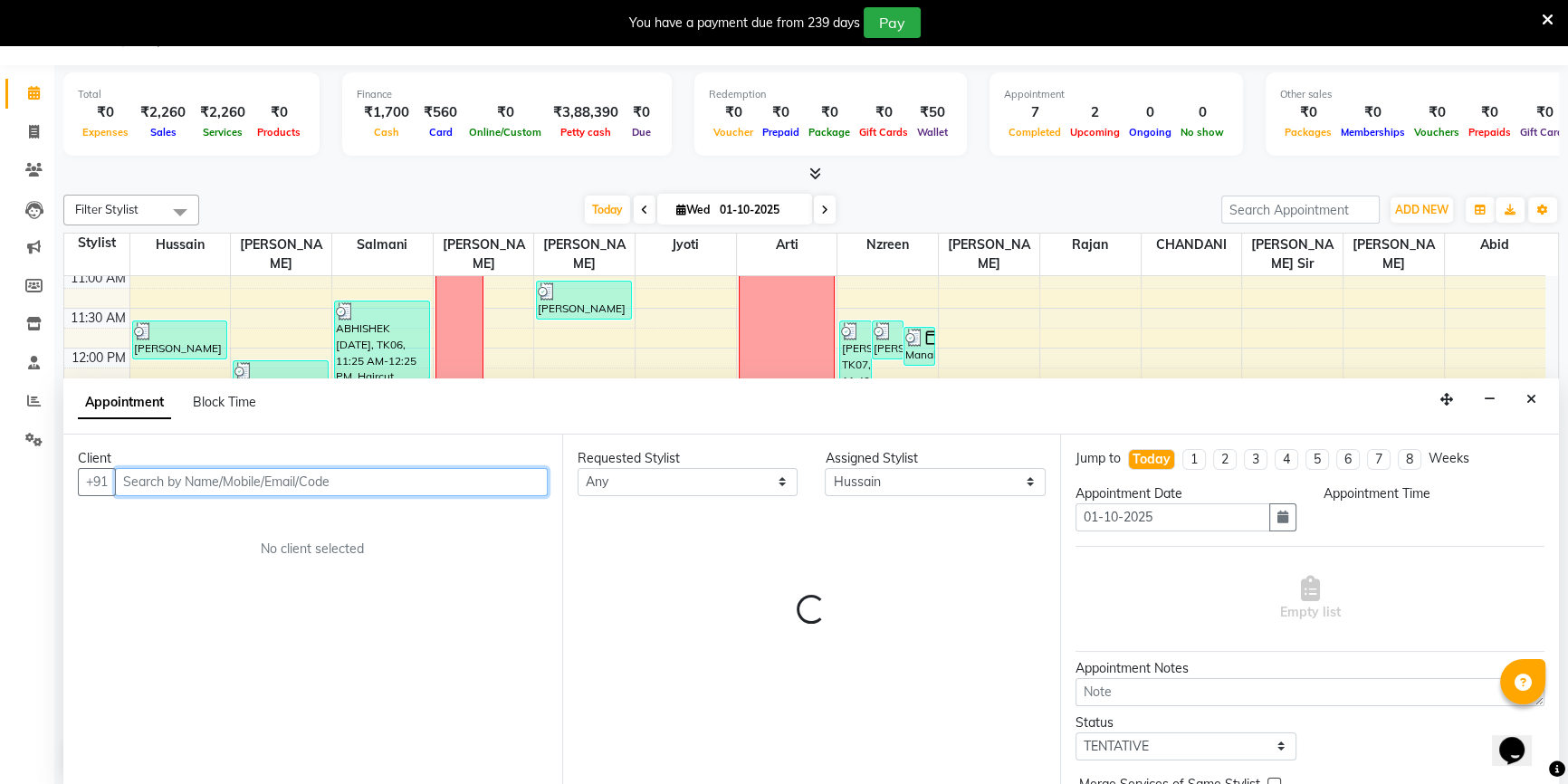
select select "930"
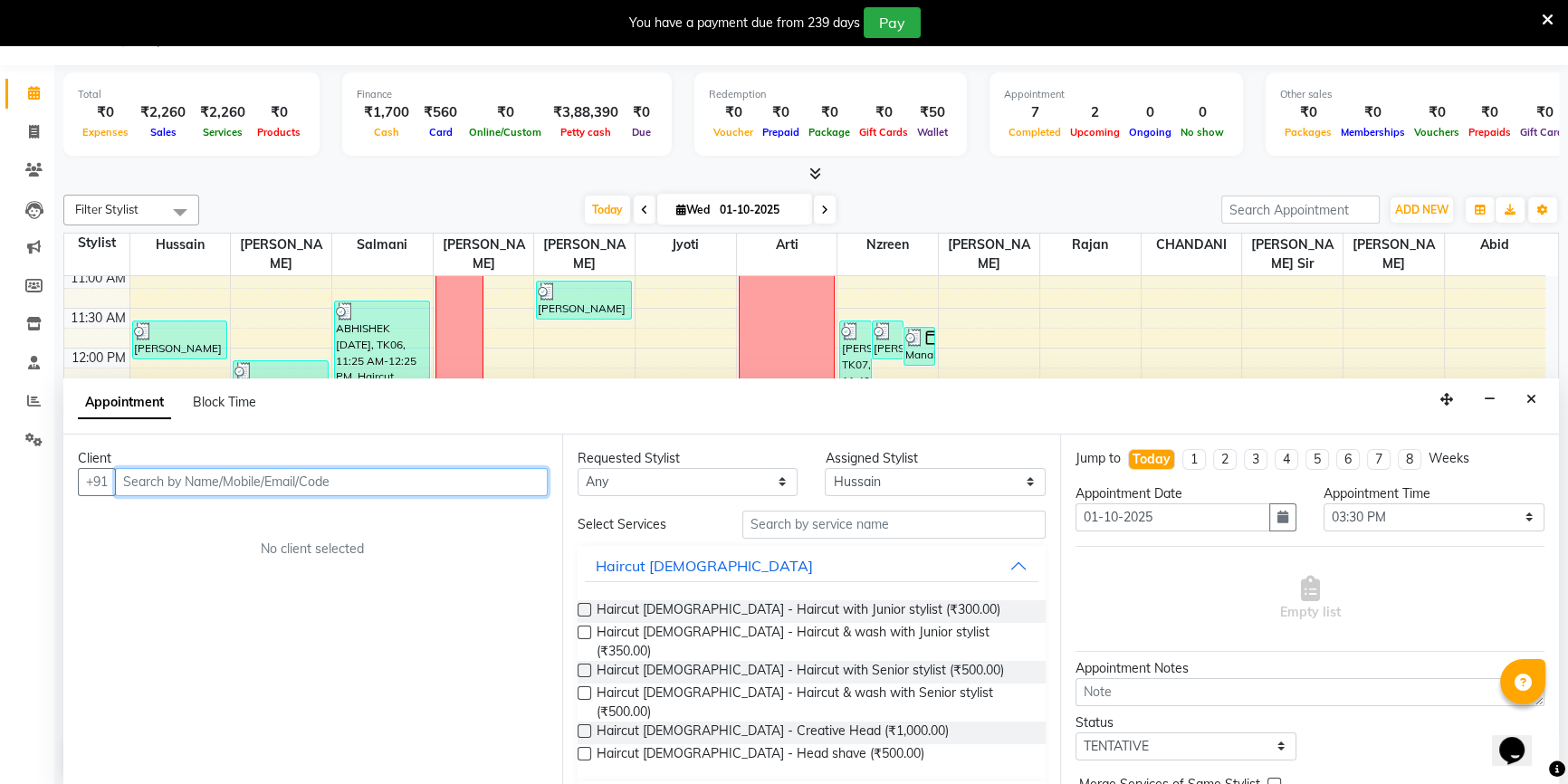
click at [169, 468] on input "text" at bounding box center [331, 482] width 433 height 28
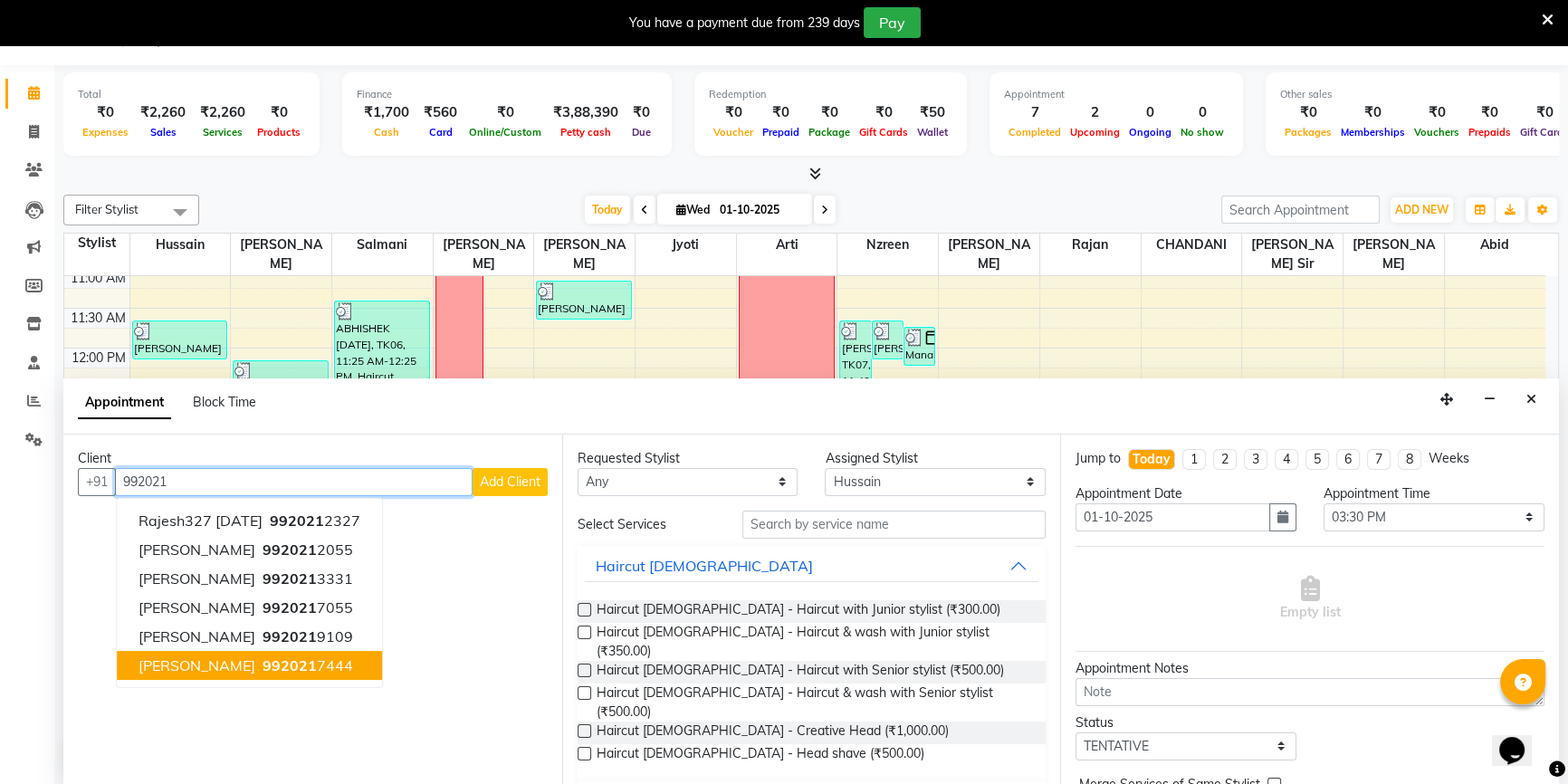
click at [262, 666] on span "992021" at bounding box center [289, 665] width 54 height 18
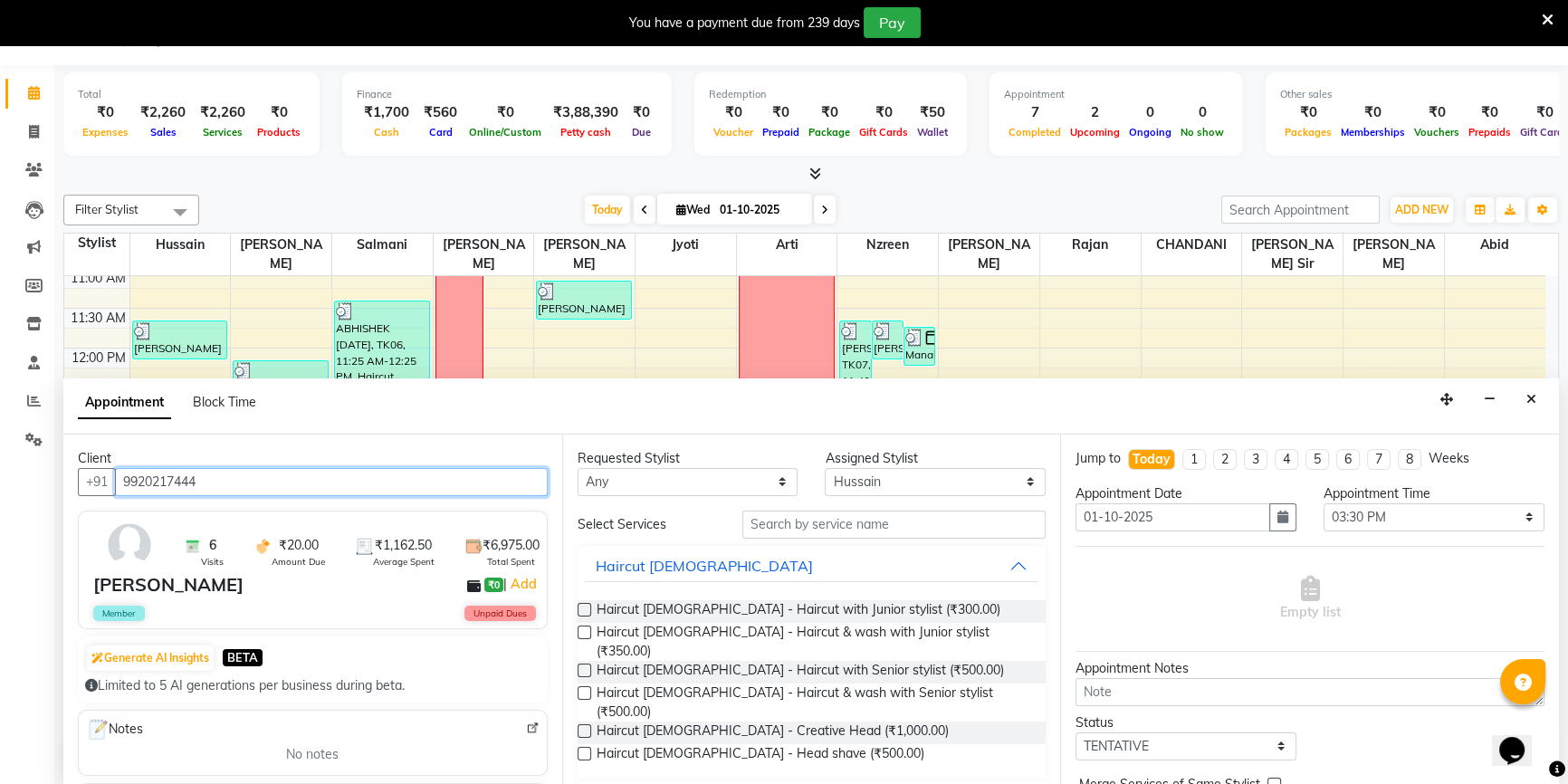
type input "9920217444"
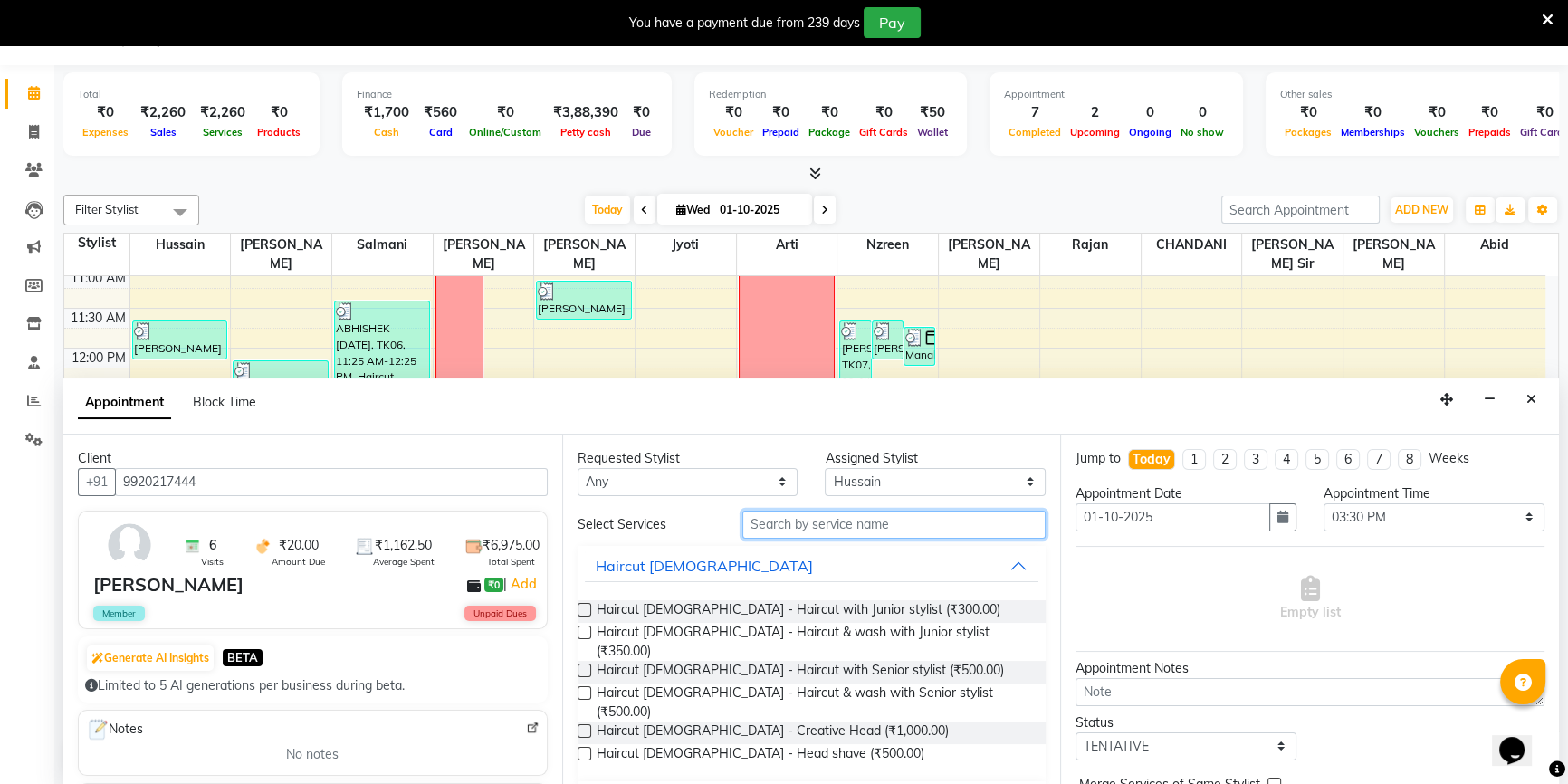
click at [861, 518] on input "text" at bounding box center [893, 524] width 303 height 28
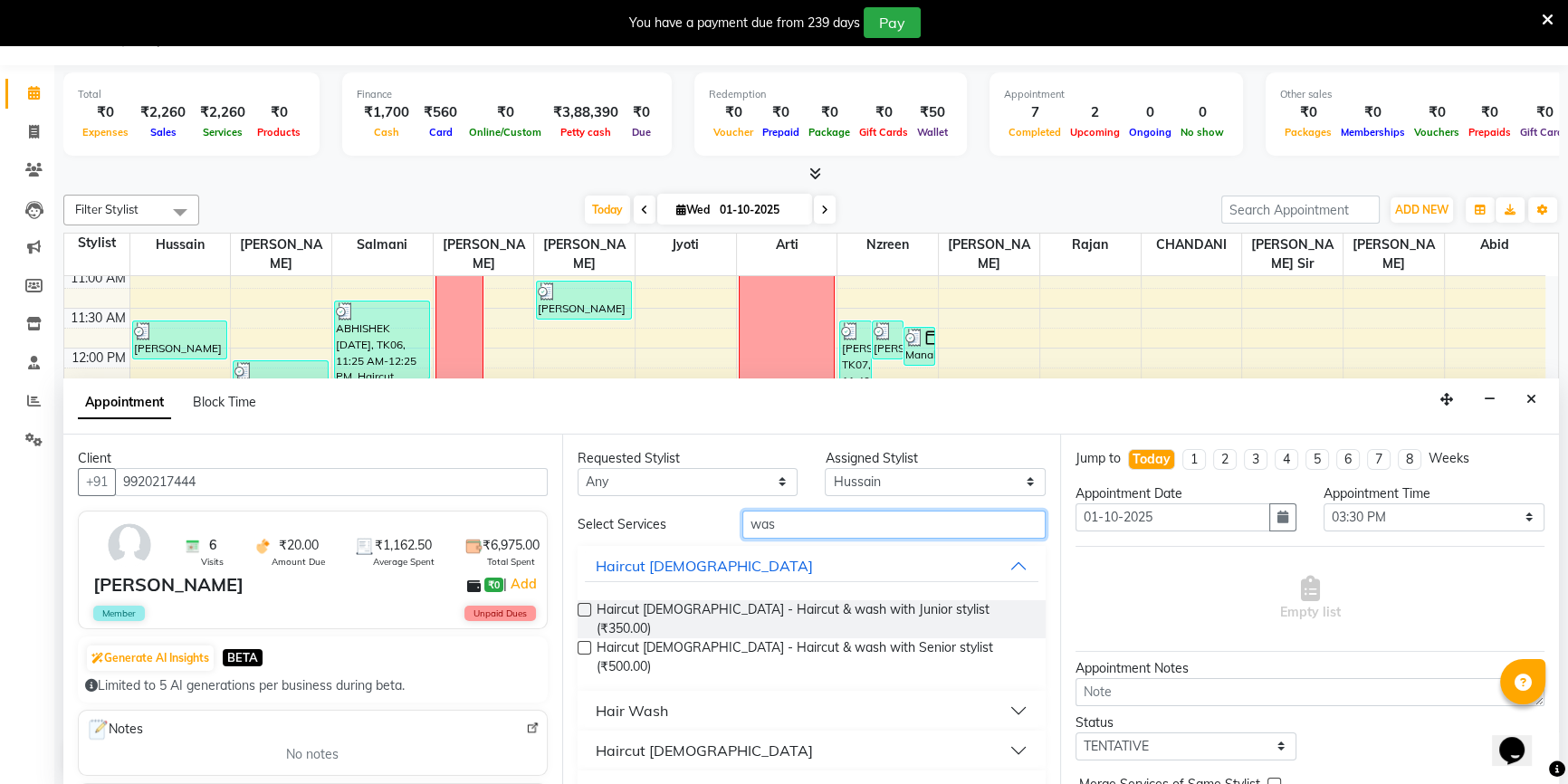
type input "was"
click at [619, 700] on div "Hair Wash" at bounding box center [632, 710] width 73 height 22
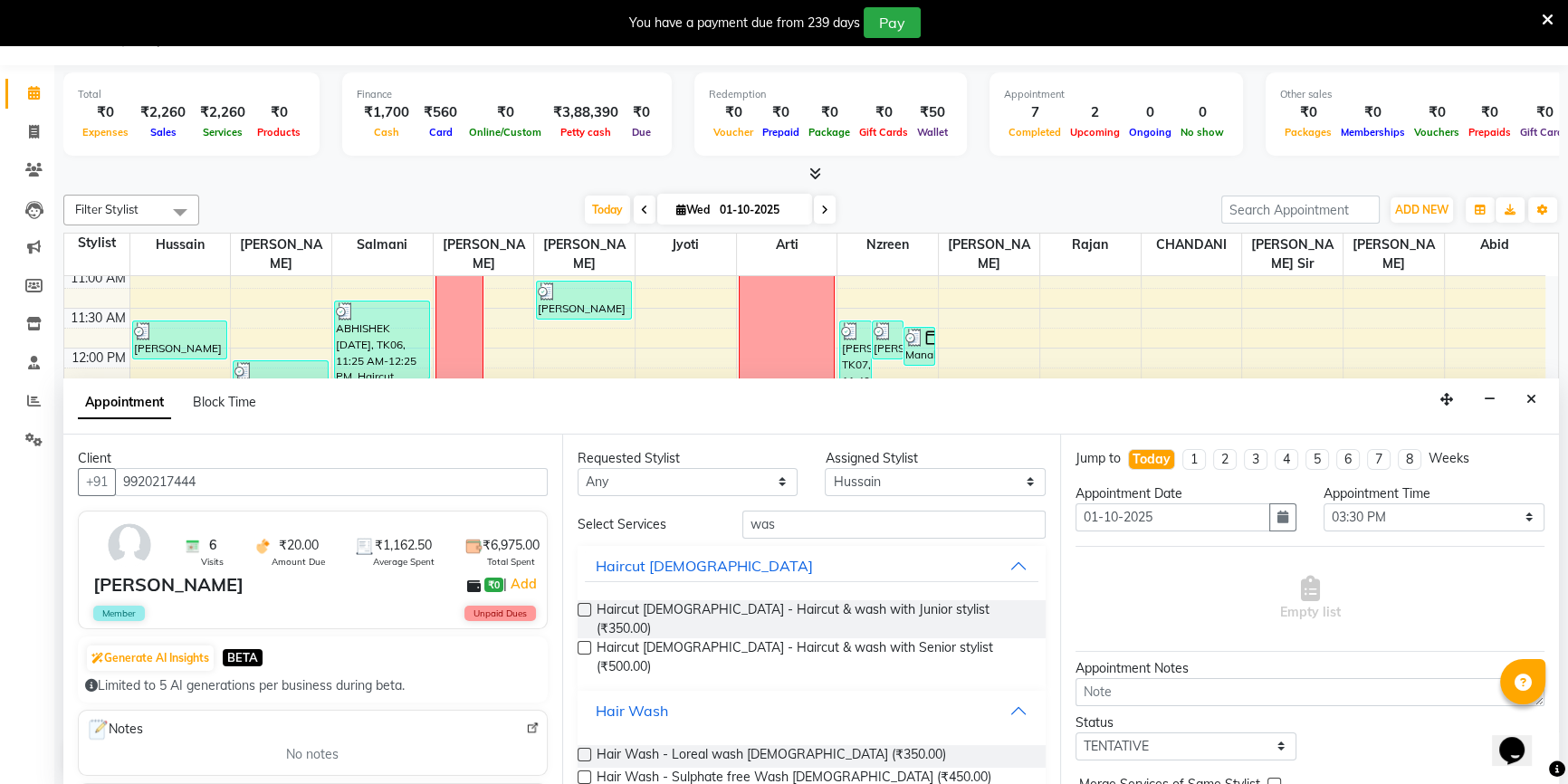
scroll to position [164, 0]
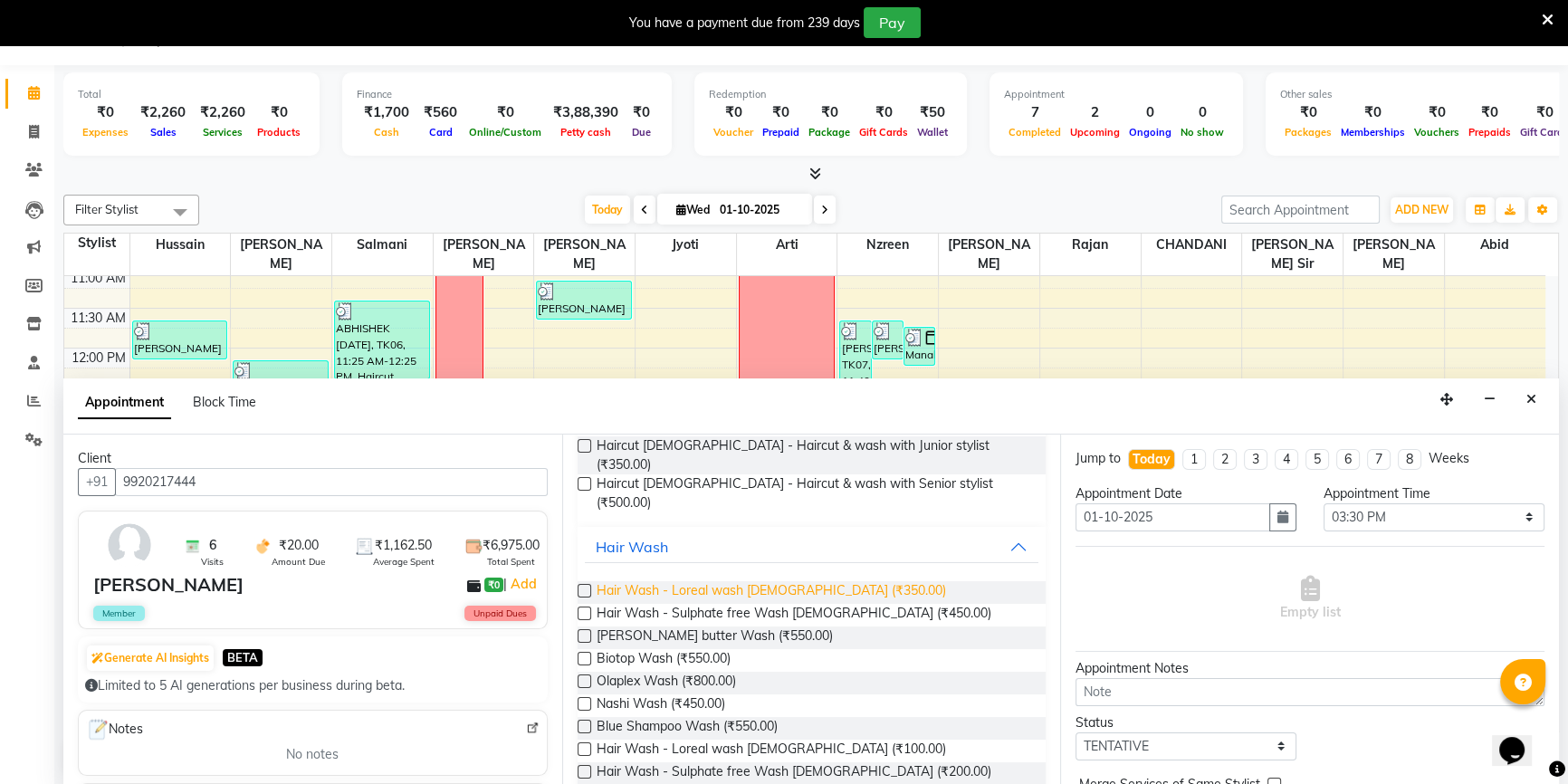
click at [797, 581] on span "Hair Wash - Loreal wash [DEMOGRAPHIC_DATA] (₹350.00)" at bounding box center [772, 592] width 350 height 23
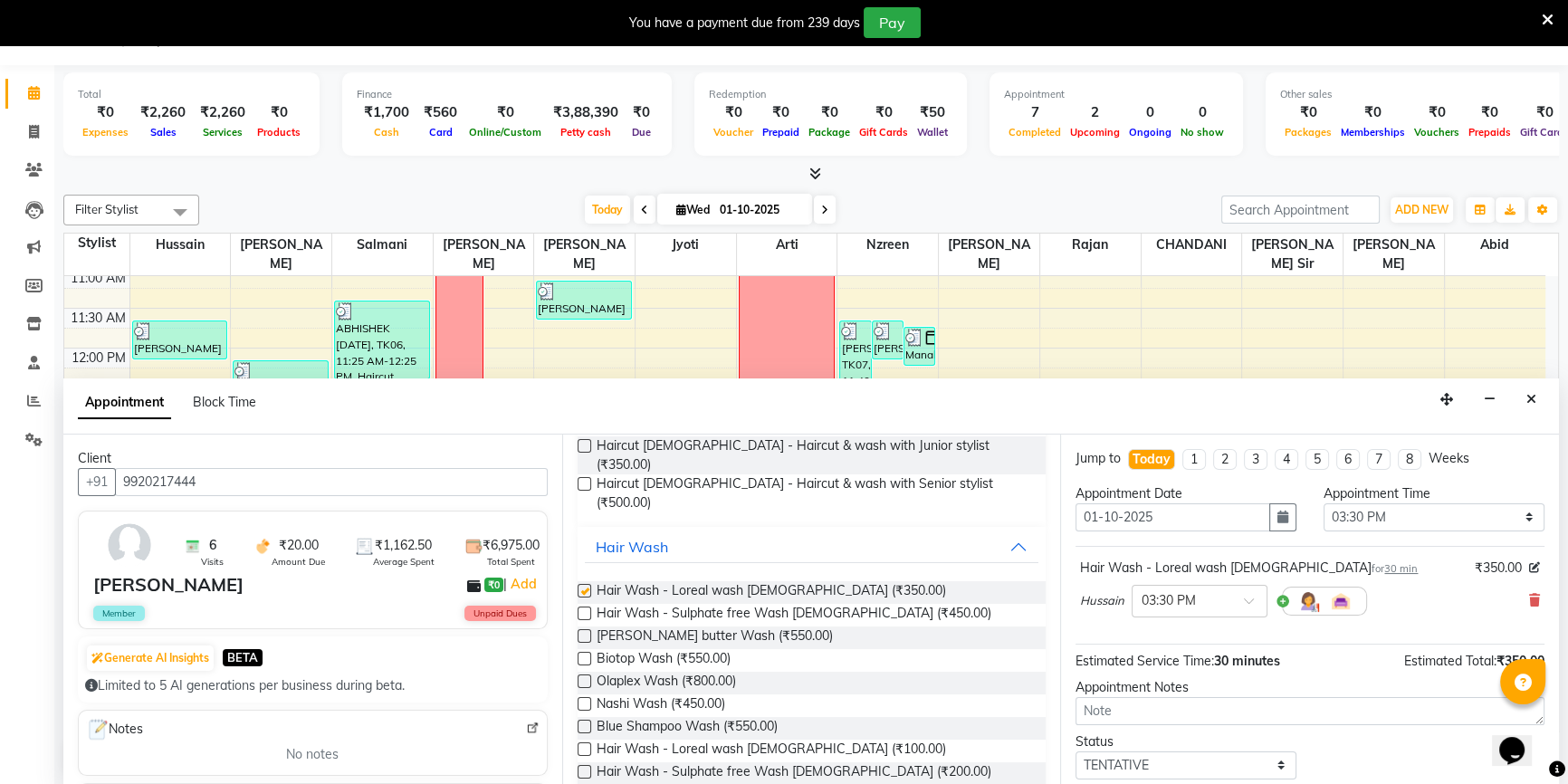
checkbox input "false"
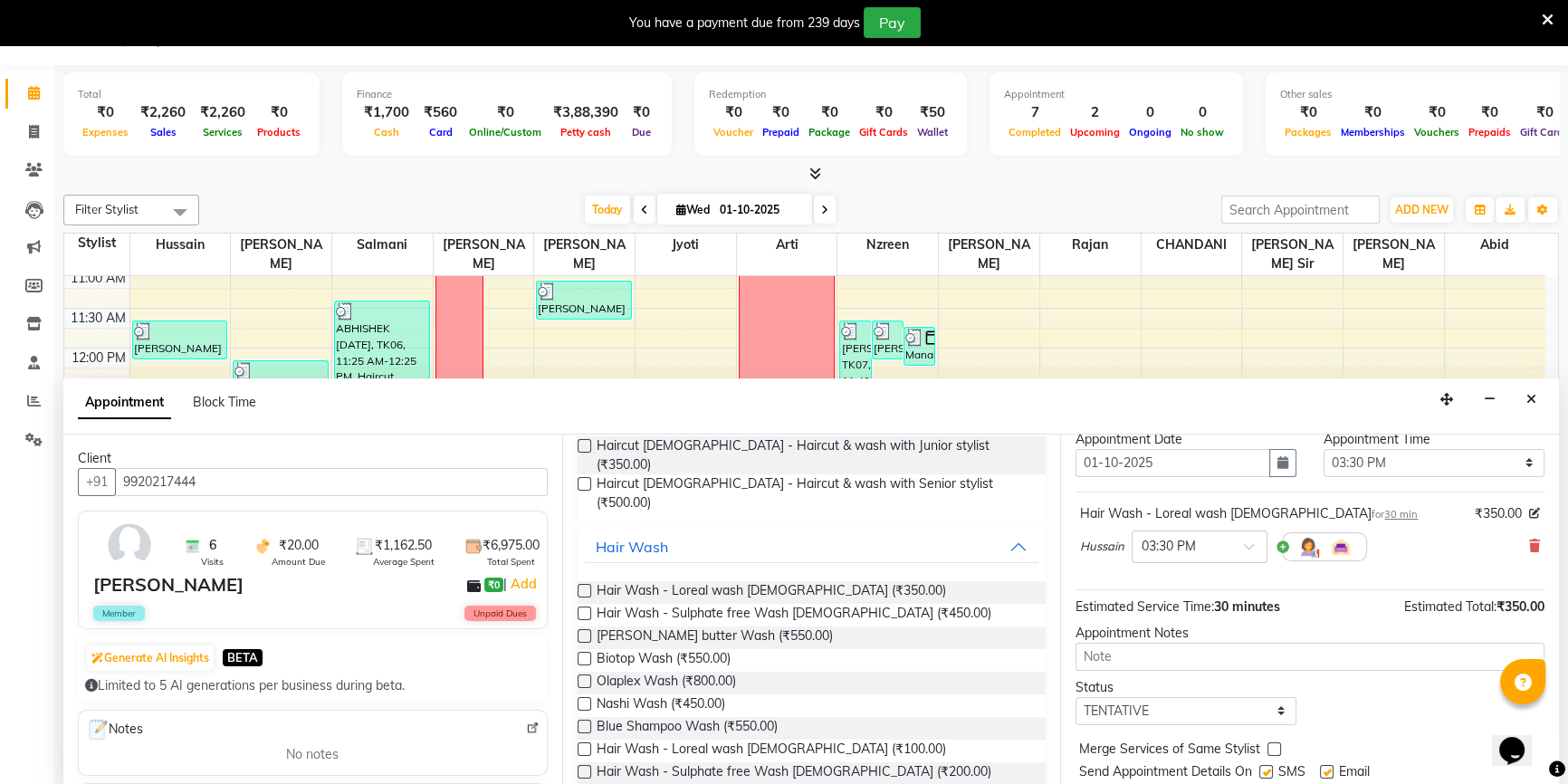
scroll to position [107, 0]
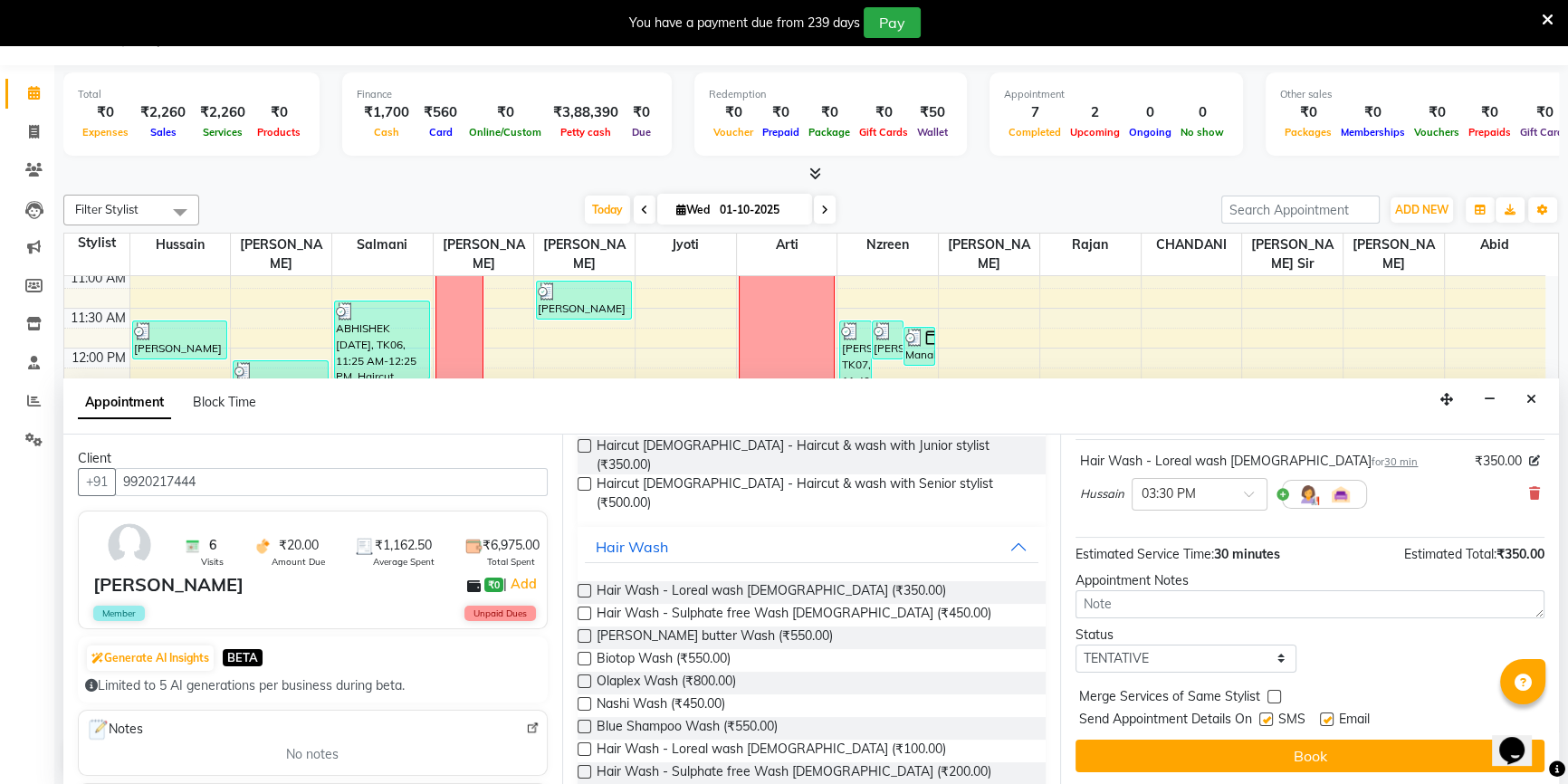
click at [1150, 641] on div "Status" at bounding box center [1186, 634] width 221 height 19
click at [1154, 653] on select "Select TENTATIVE CONFIRM CHECK-IN UPCOMING" at bounding box center [1186, 658] width 221 height 28
select select "confirm booking"
click at [1076, 645] on select "Select TENTATIVE CONFIRM CHECK-IN UPCOMING" at bounding box center [1186, 658] width 221 height 28
click at [1330, 715] on label at bounding box center [1327, 719] width 14 height 14
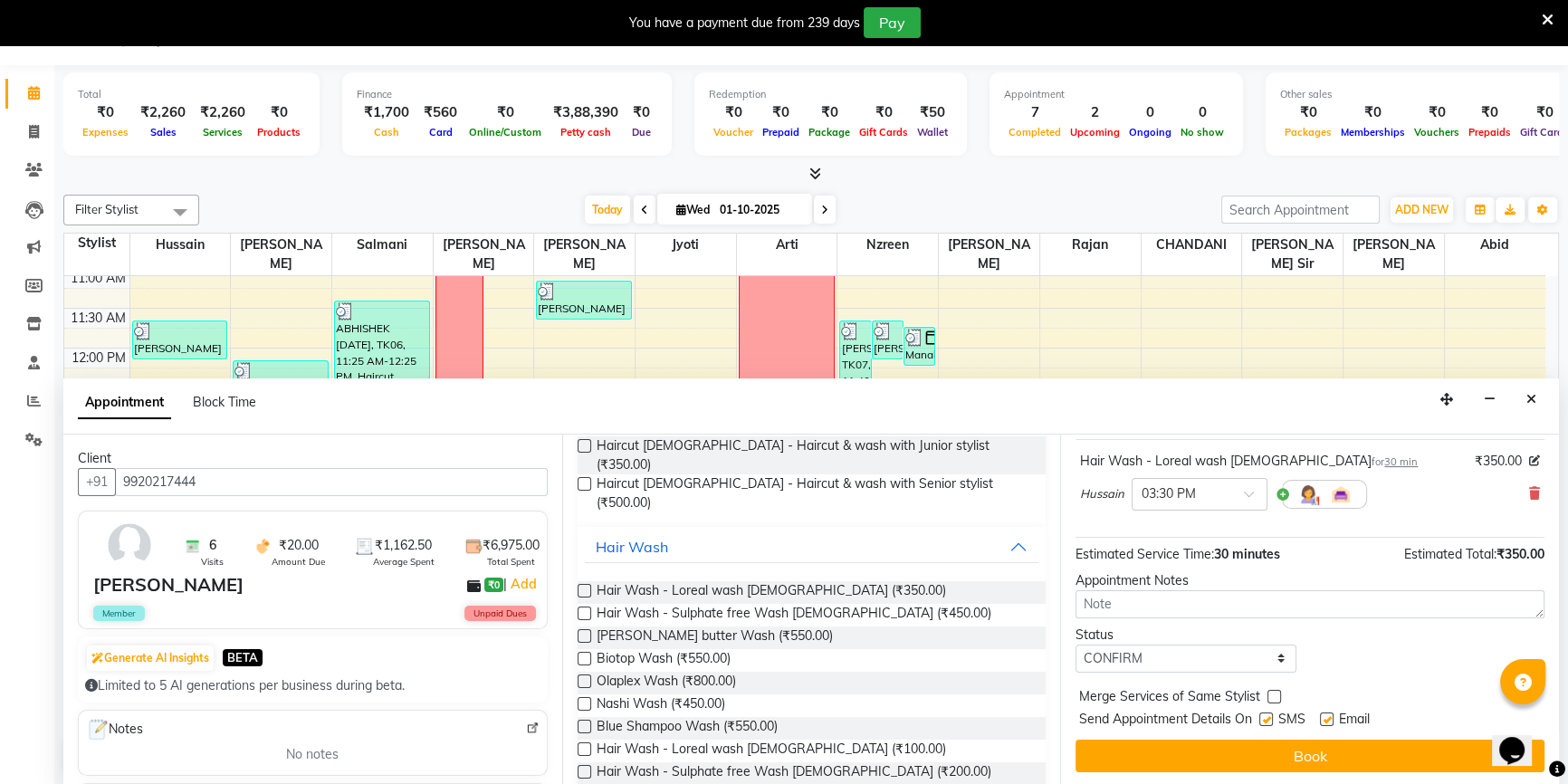
click at [1330, 715] on input "checkbox" at bounding box center [1326, 721] width 12 height 12
checkbox input "false"
click at [1265, 716] on label at bounding box center [1267, 719] width 14 height 14
click at [1265, 716] on input "checkbox" at bounding box center [1266, 721] width 12 height 12
checkbox input "false"
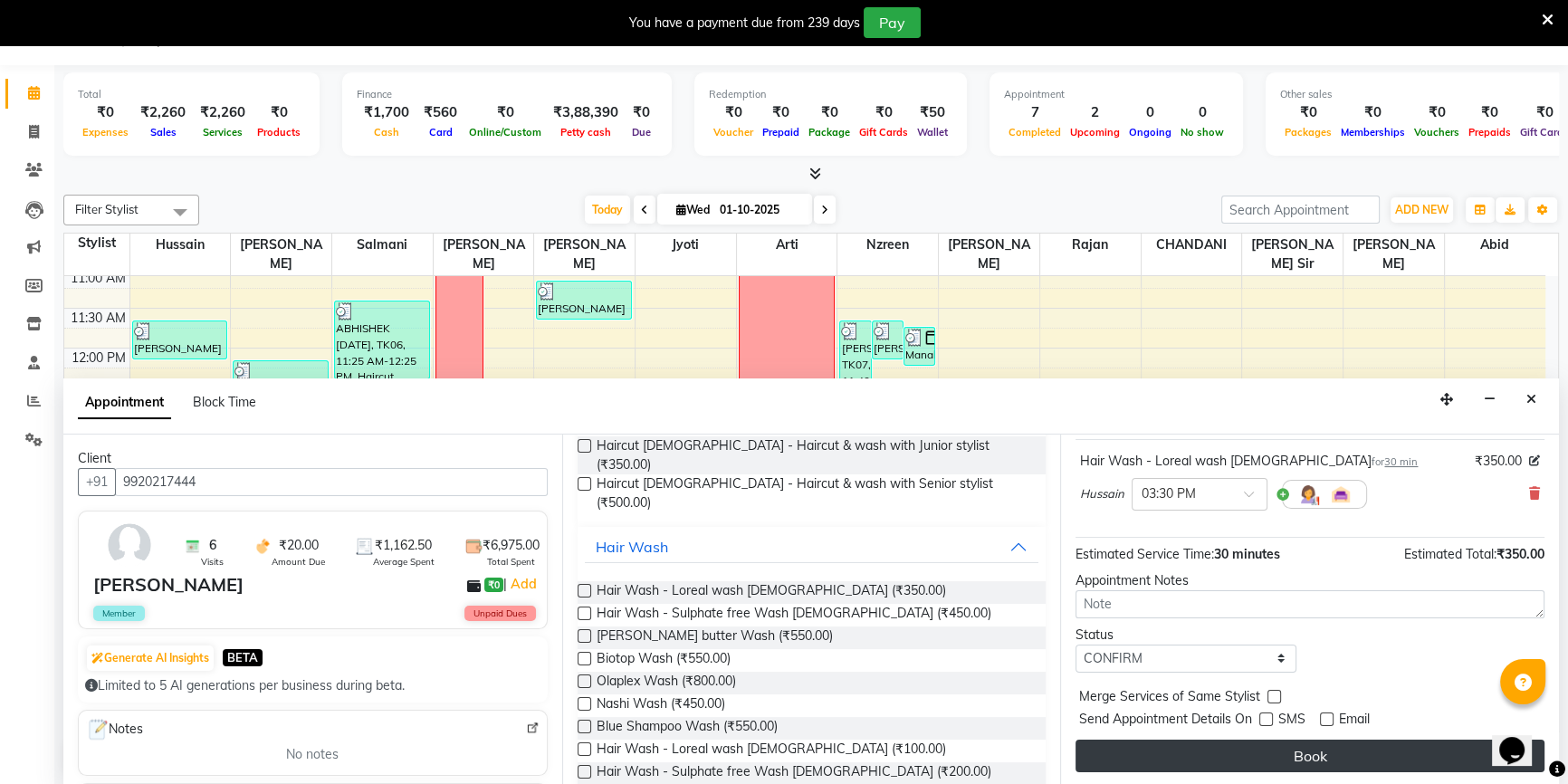
click at [1260, 752] on button "Book" at bounding box center [1311, 756] width 469 height 32
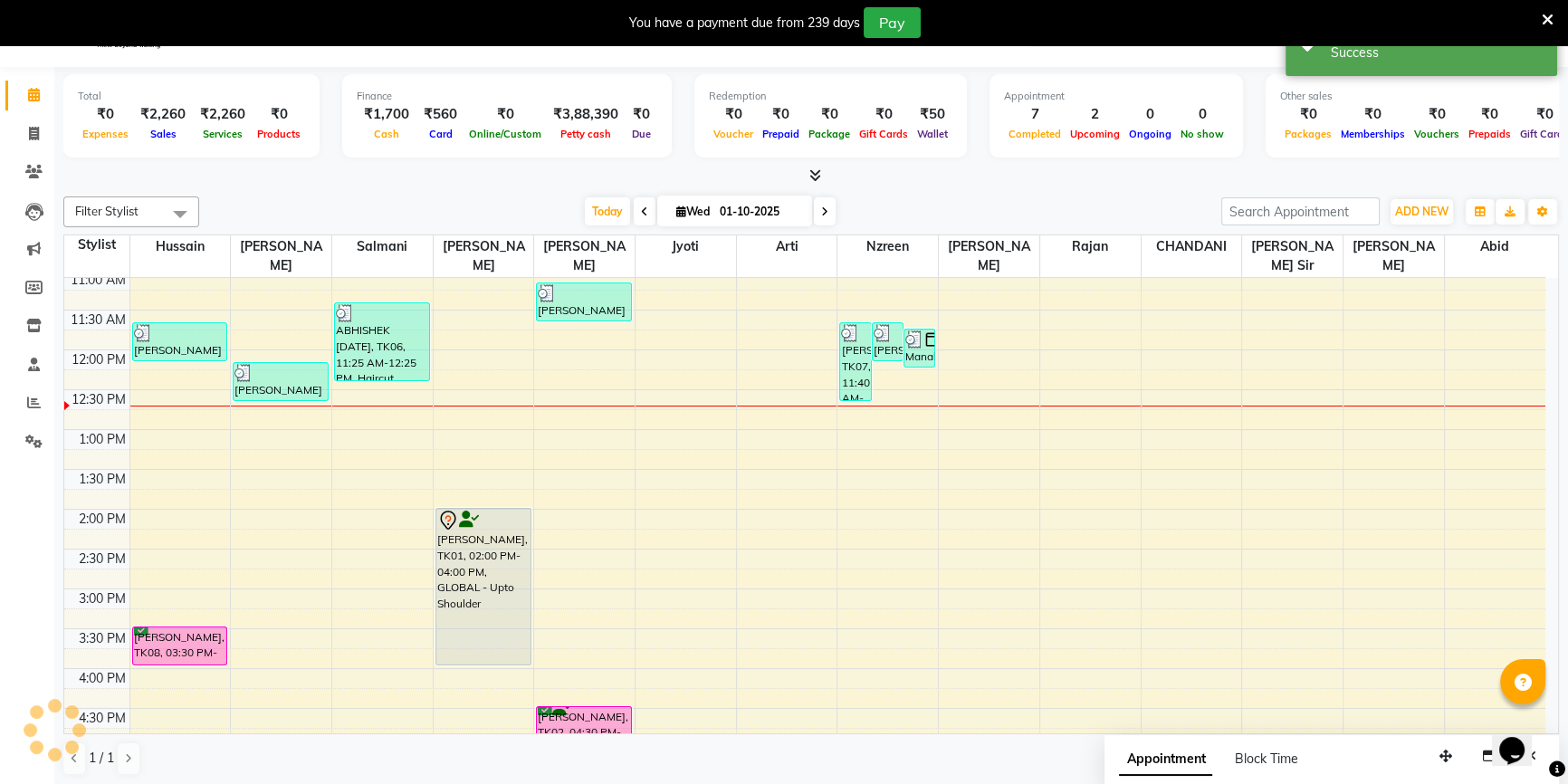
scroll to position [0, 0]
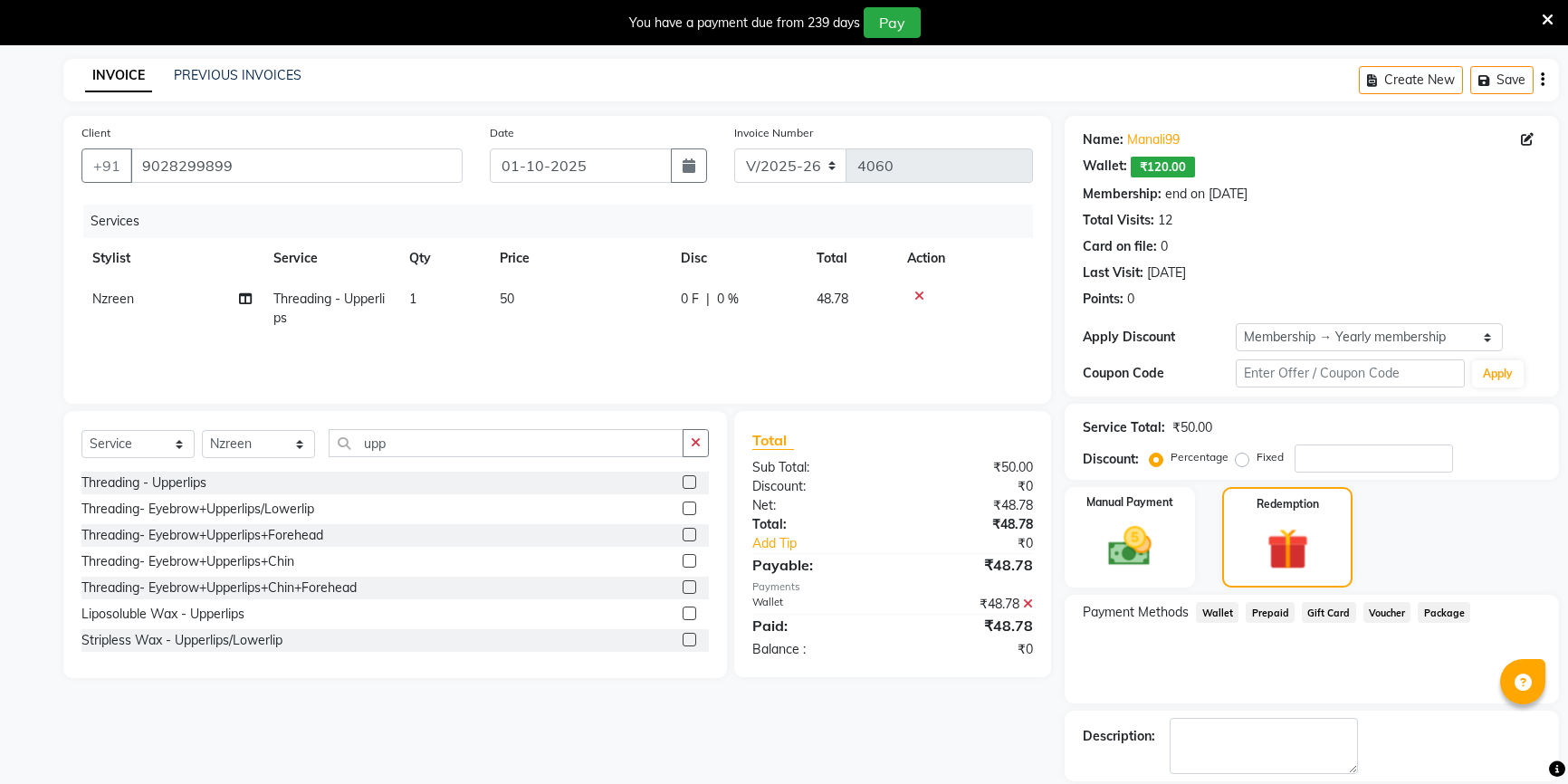
select select "7658"
select select "service"
select select "85645"
select select "1: Object"
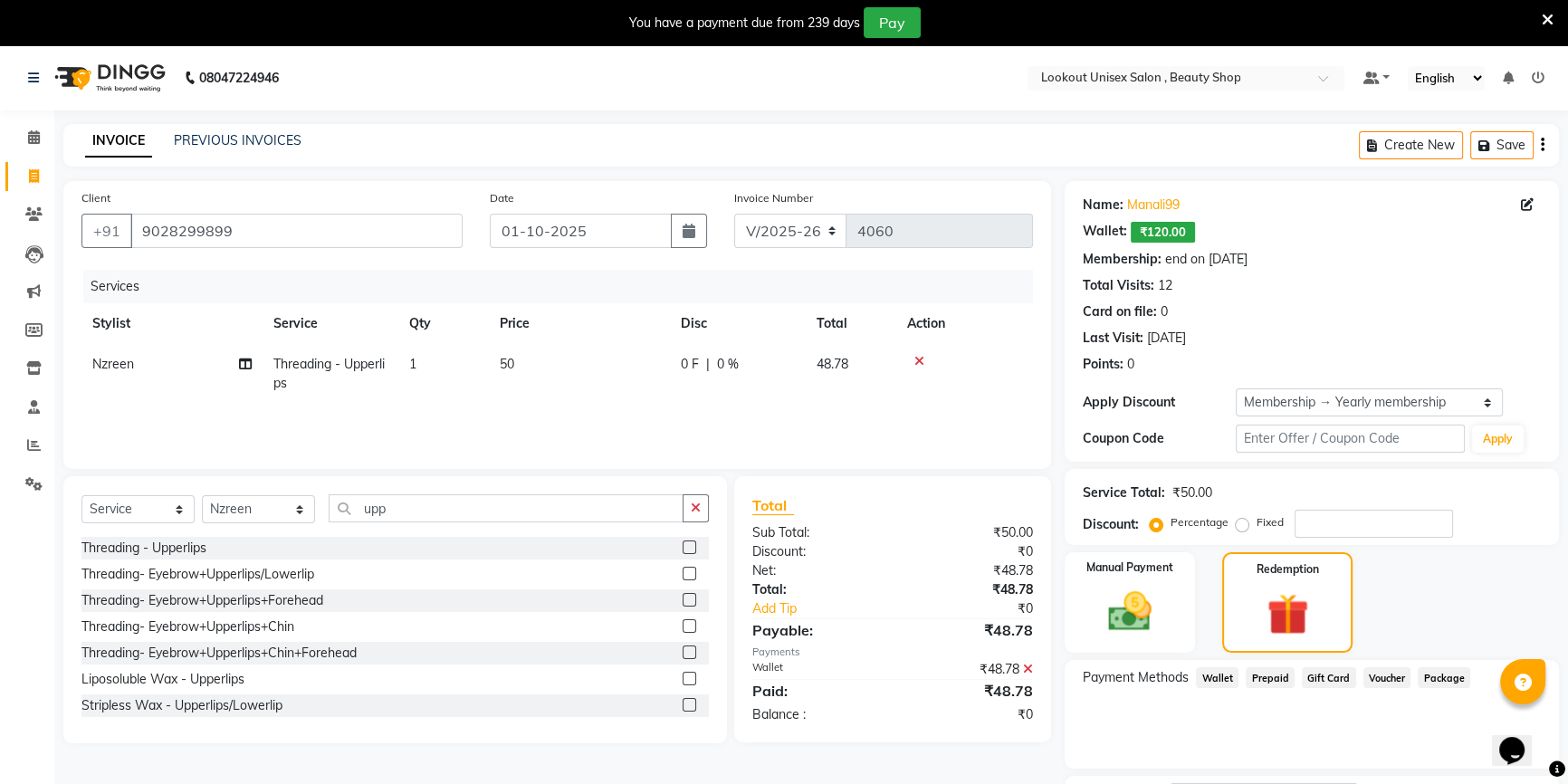
click at [1544, 139] on div "Create New Save" at bounding box center [1459, 144] width 200 height 42
click at [1545, 140] on div "Create New Save" at bounding box center [1459, 144] width 200 height 42
click at [1542, 145] on icon "button" at bounding box center [1543, 145] width 4 height 1
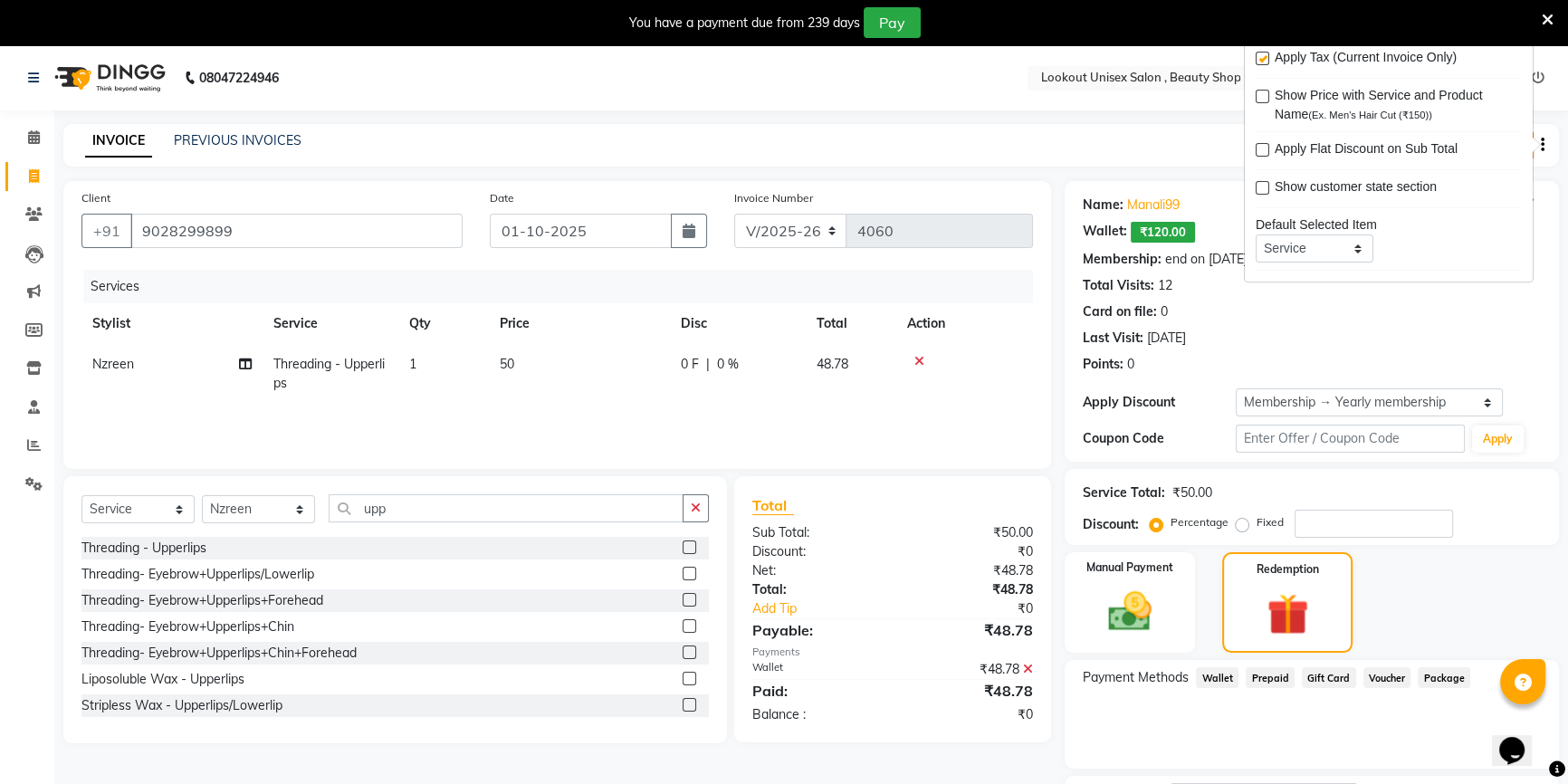
click at [1256, 56] on label at bounding box center [1263, 59] width 14 height 14
click at [1256, 56] on input "checkbox" at bounding box center [1262, 59] width 12 height 12
checkbox input "false"
click at [1340, 521] on input "number" at bounding box center [1374, 523] width 158 height 28
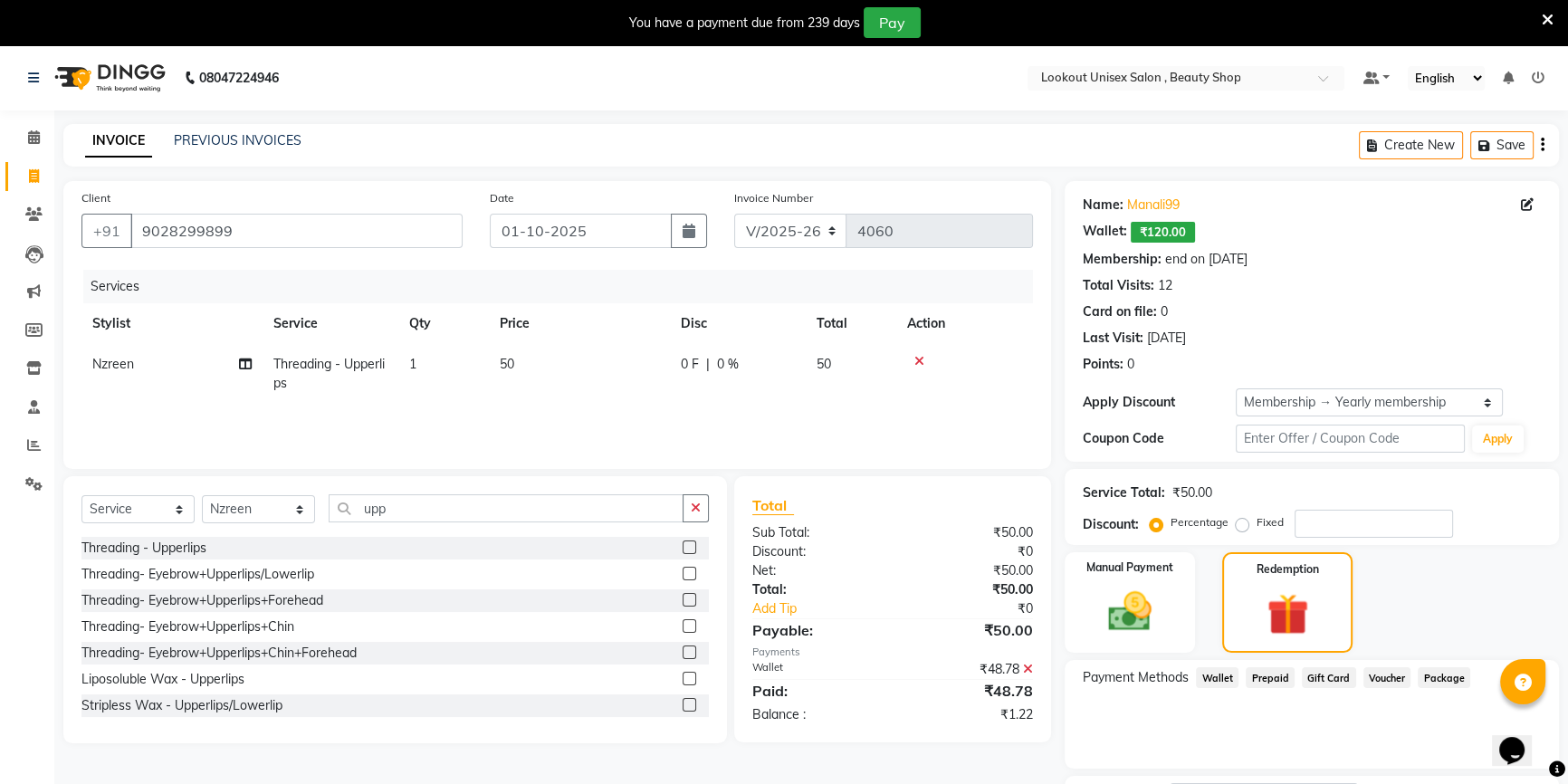
click at [1030, 672] on icon at bounding box center [1028, 668] width 10 height 13
click at [1216, 686] on span "Wallet" at bounding box center [1217, 677] width 42 height 21
click at [1242, 746] on div "0" at bounding box center [1392, 745] width 323 height 28
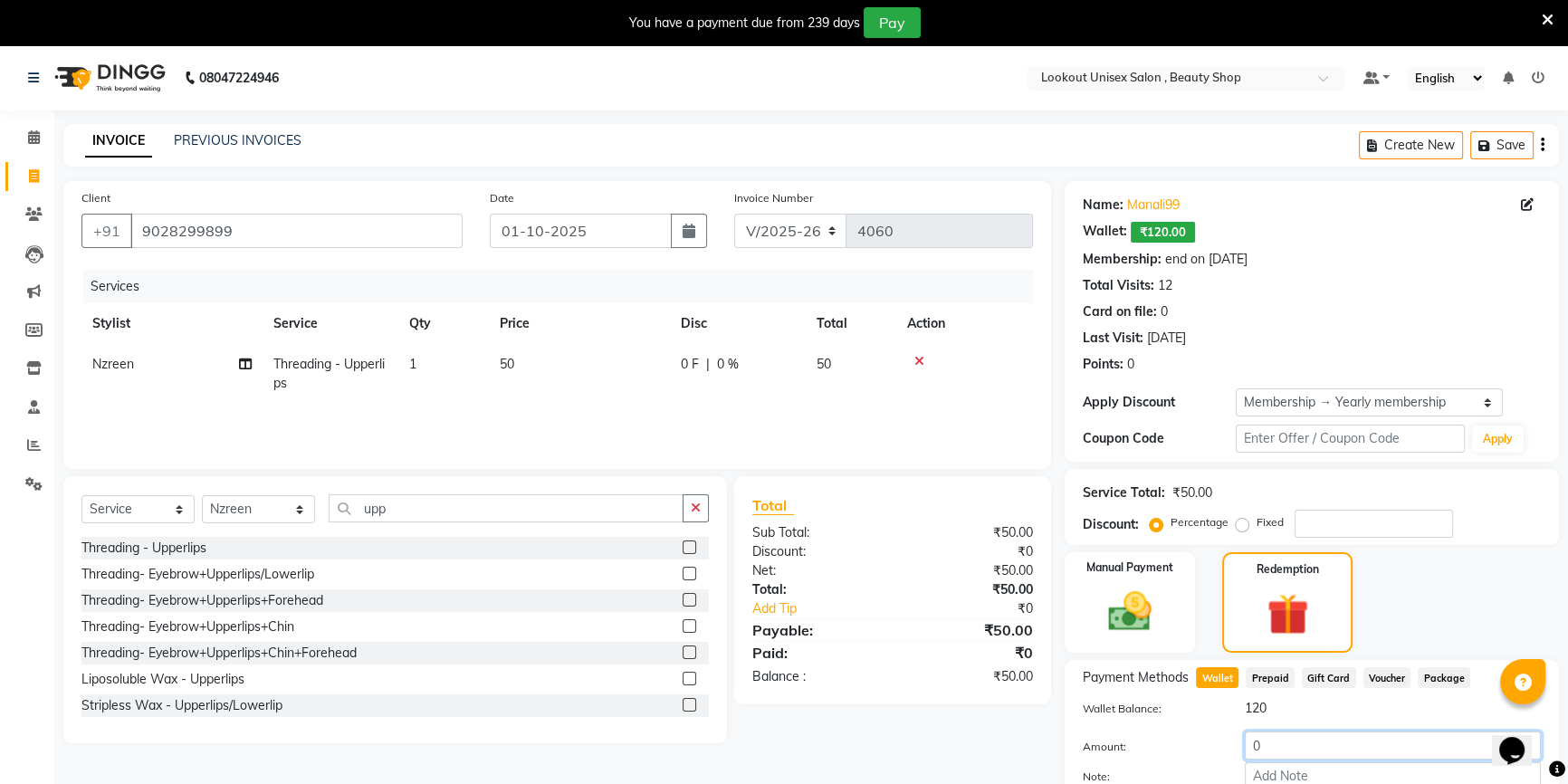
click at [1250, 743] on input "0" at bounding box center [1393, 745] width 297 height 28
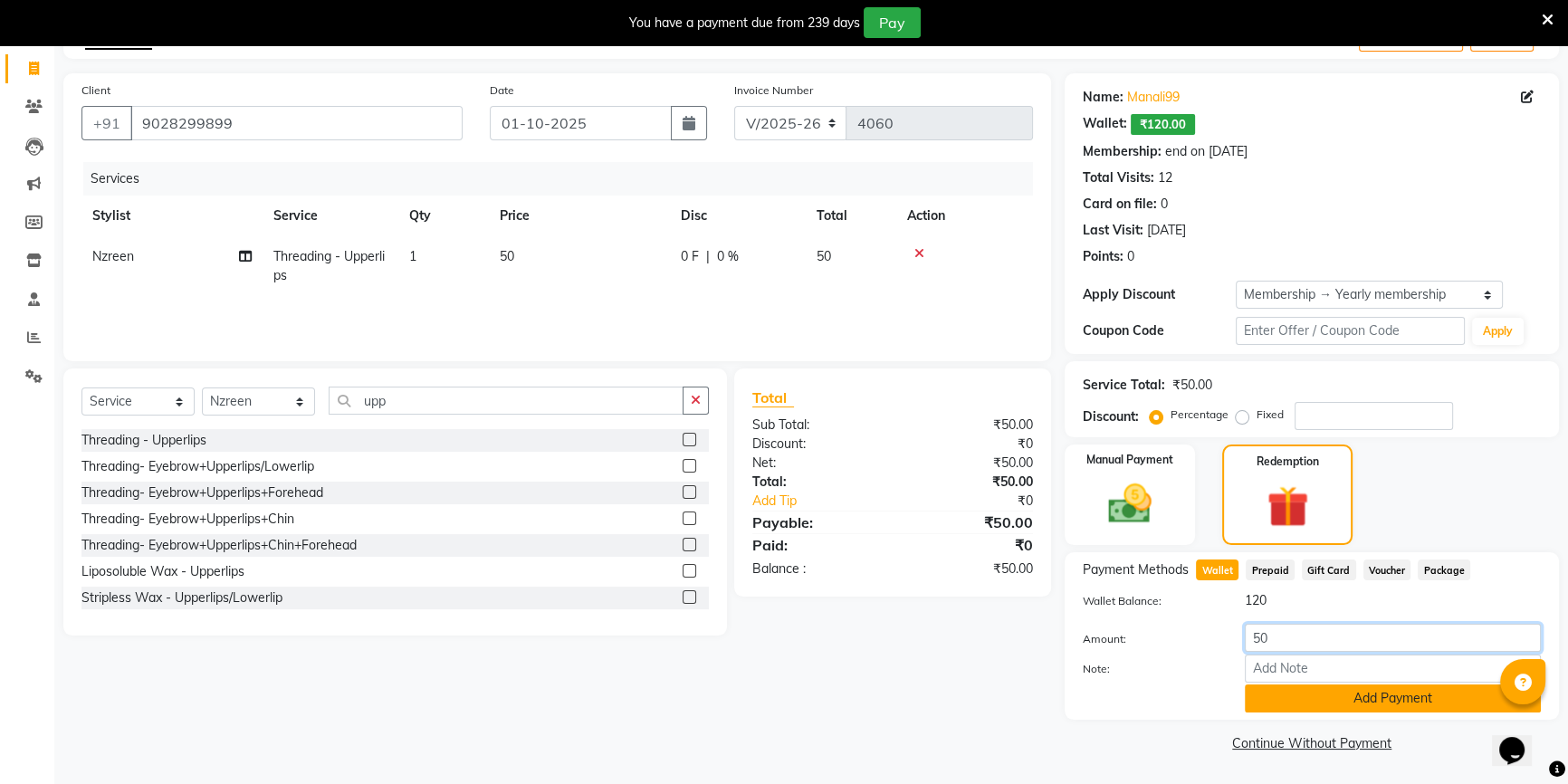
type input "50"
click at [1389, 687] on button "Add Payment" at bounding box center [1393, 698] width 297 height 28
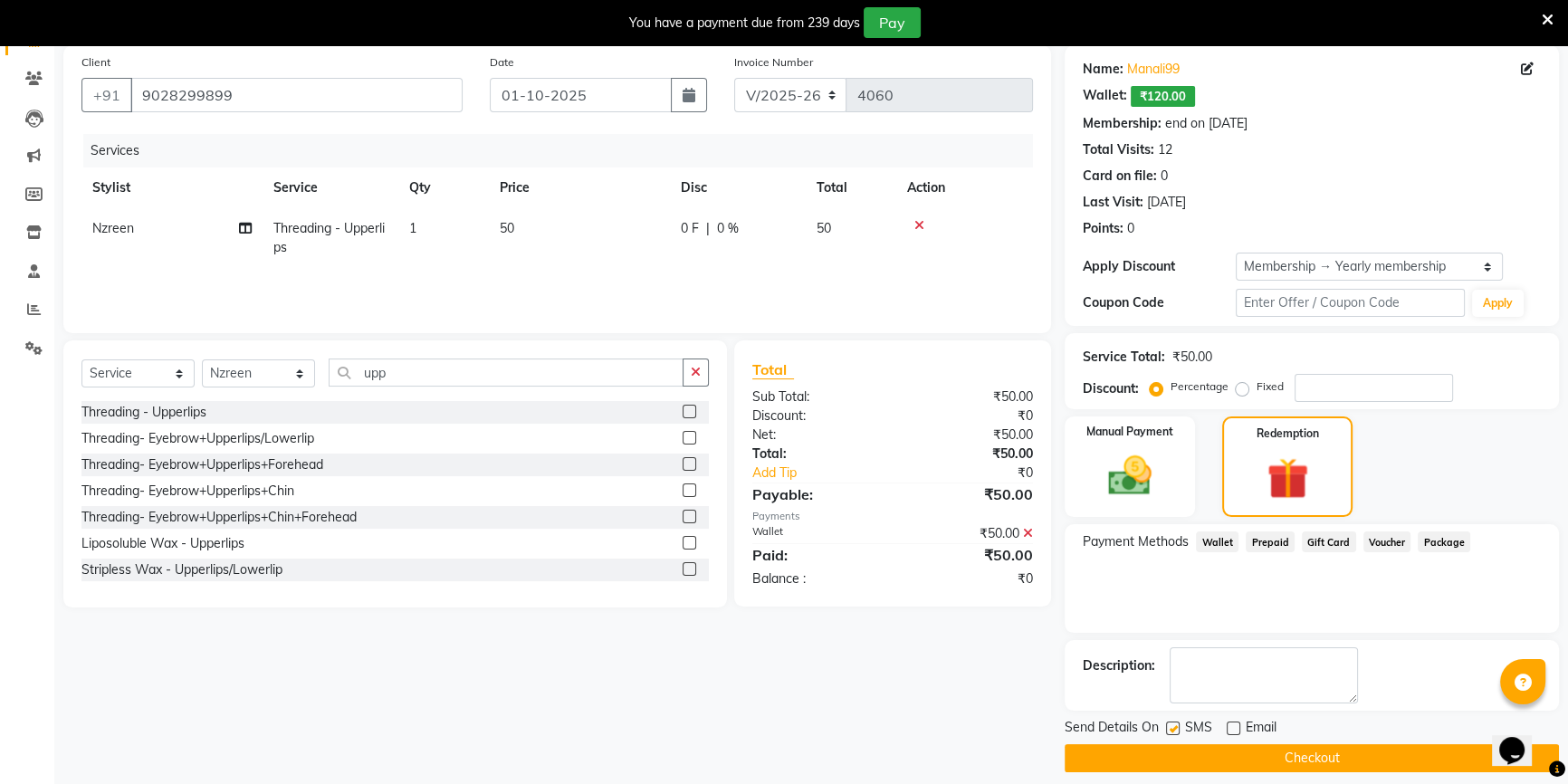
scroll to position [150, 0]
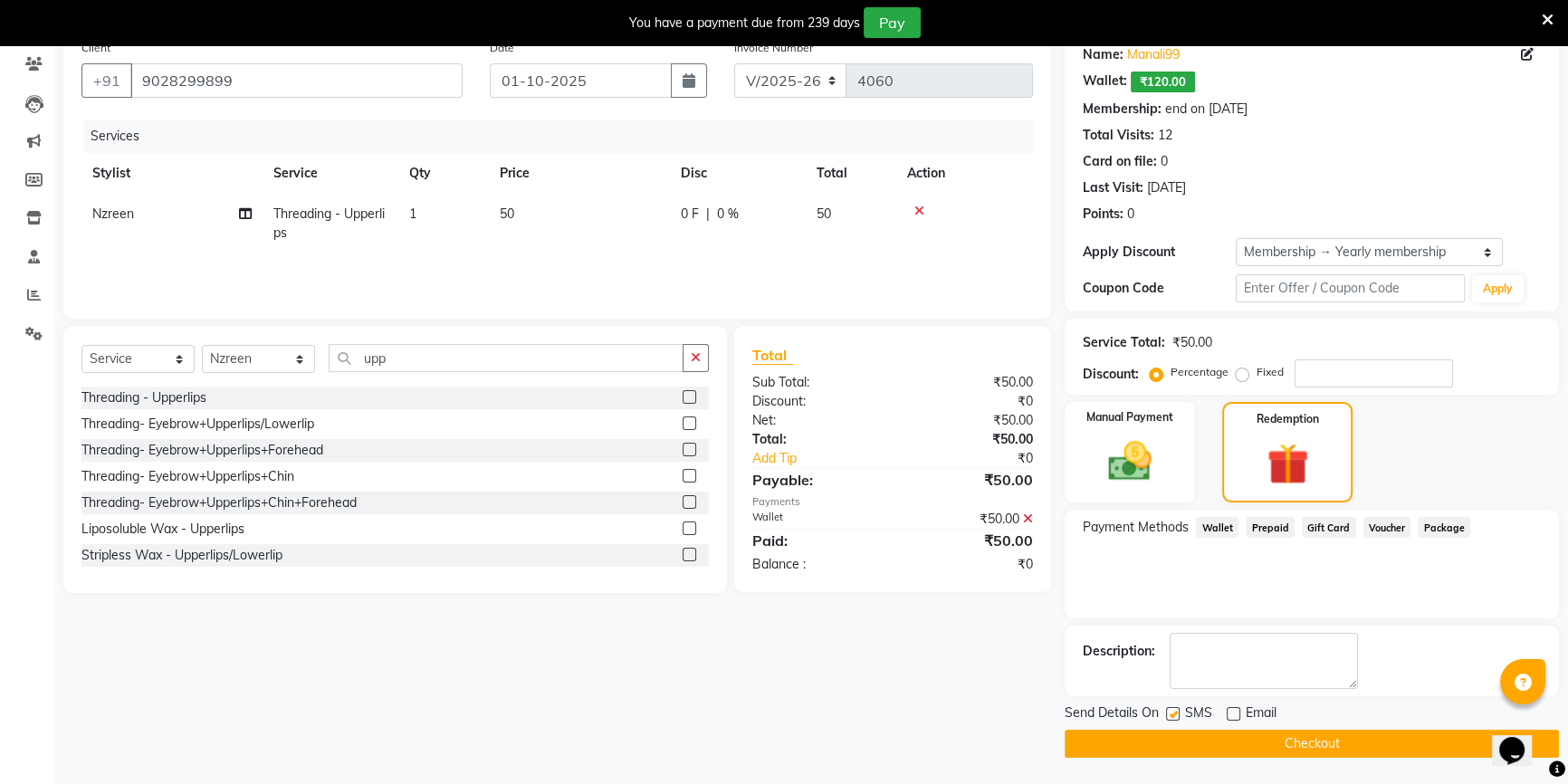
click at [1250, 740] on button "Checkout" at bounding box center [1313, 743] width 495 height 28
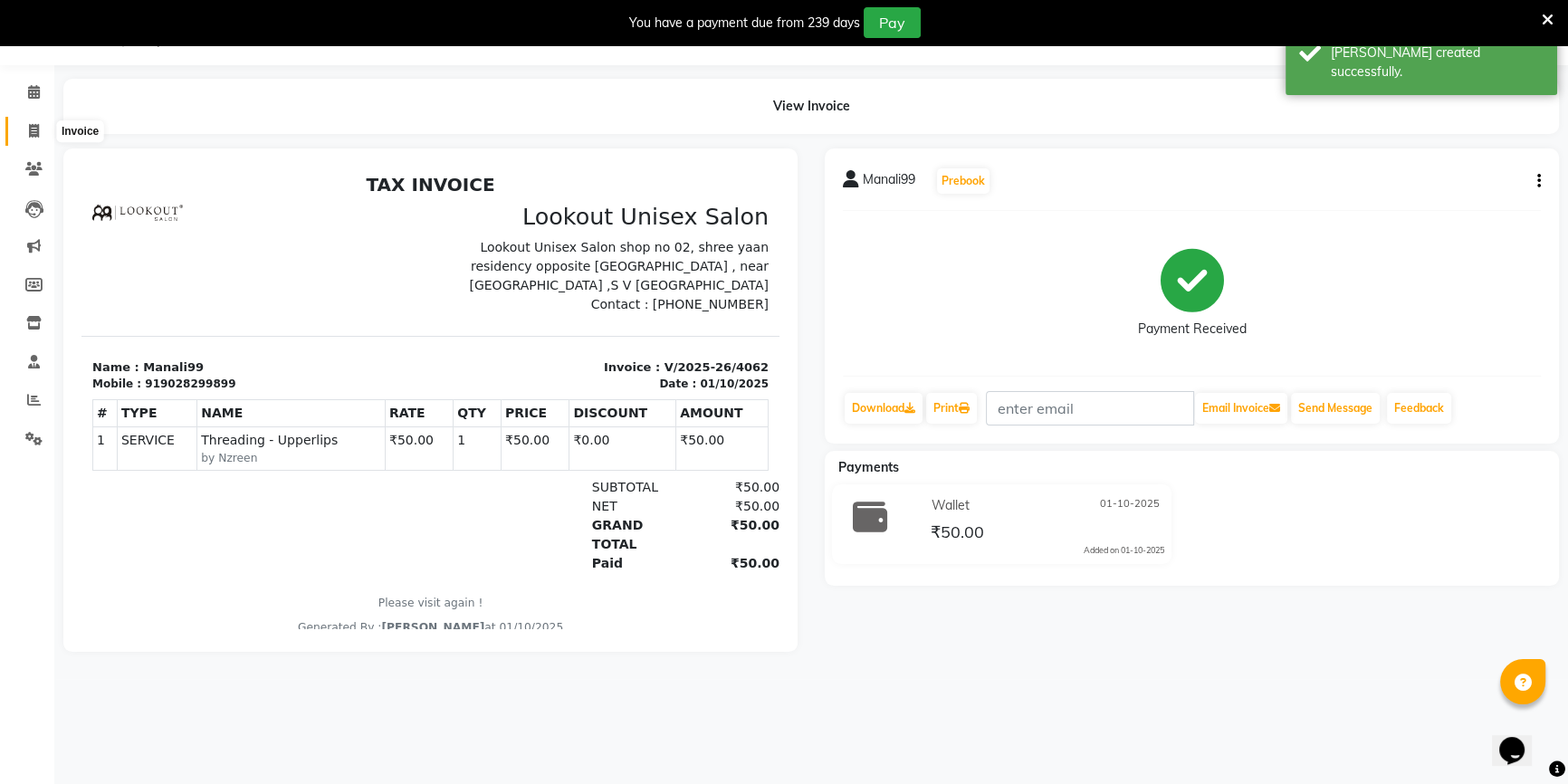
click at [28, 122] on span at bounding box center [33, 131] width 31 height 21
select select "7658"
select select "service"
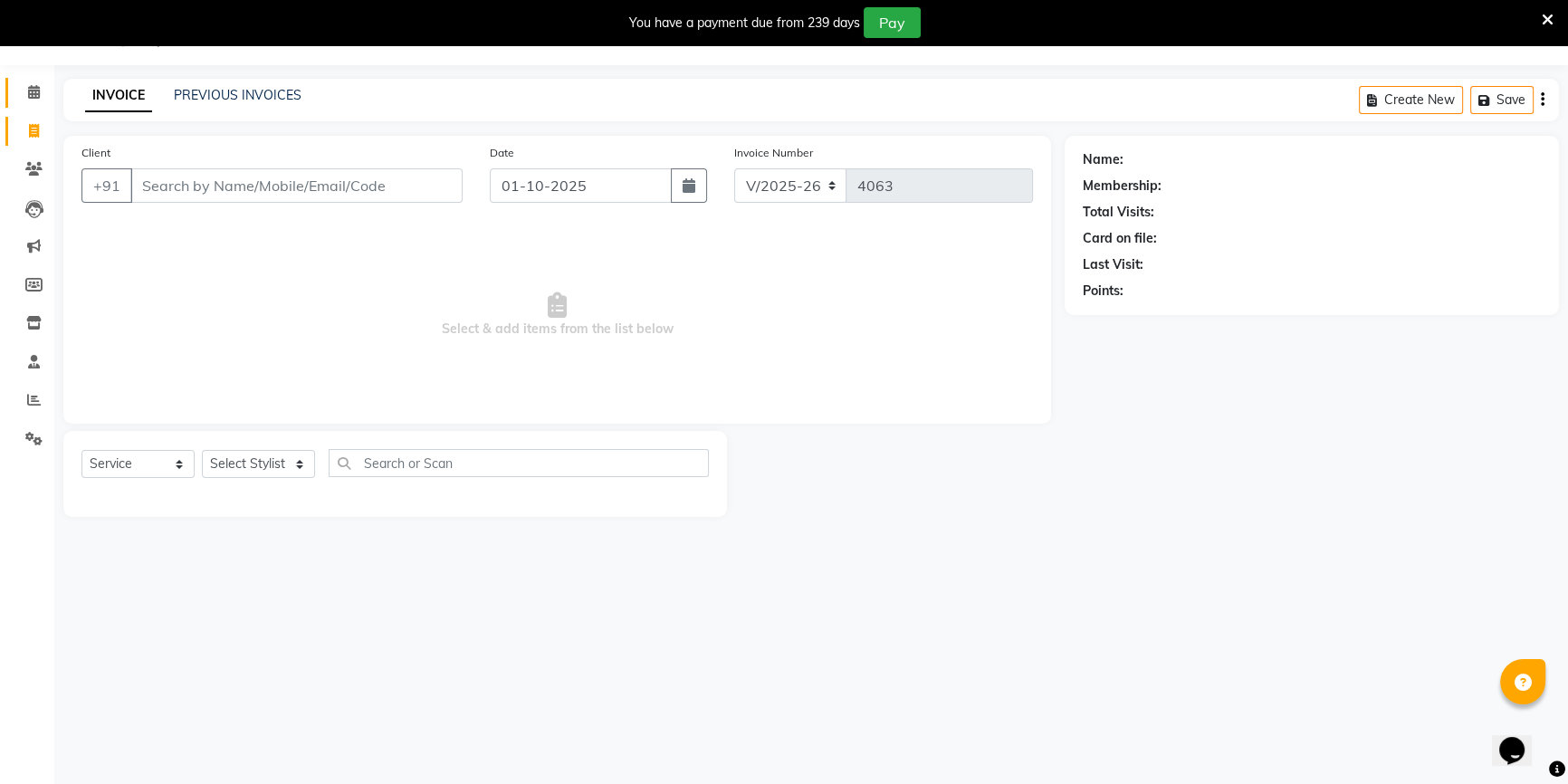
click at [42, 102] on link "Calendar" at bounding box center [27, 92] width 43 height 29
